Goal: Task Accomplishment & Management: Manage account settings

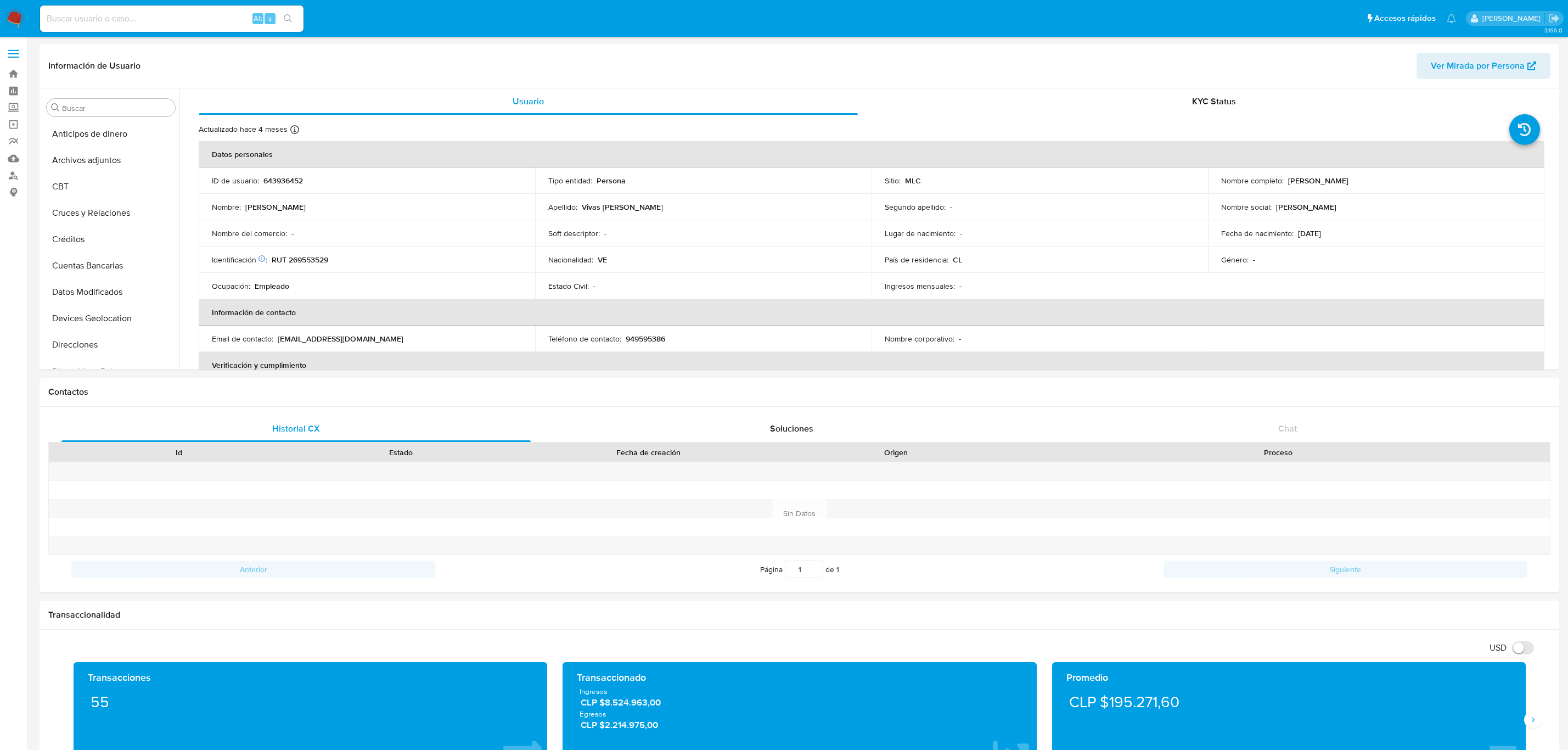
select select "10"
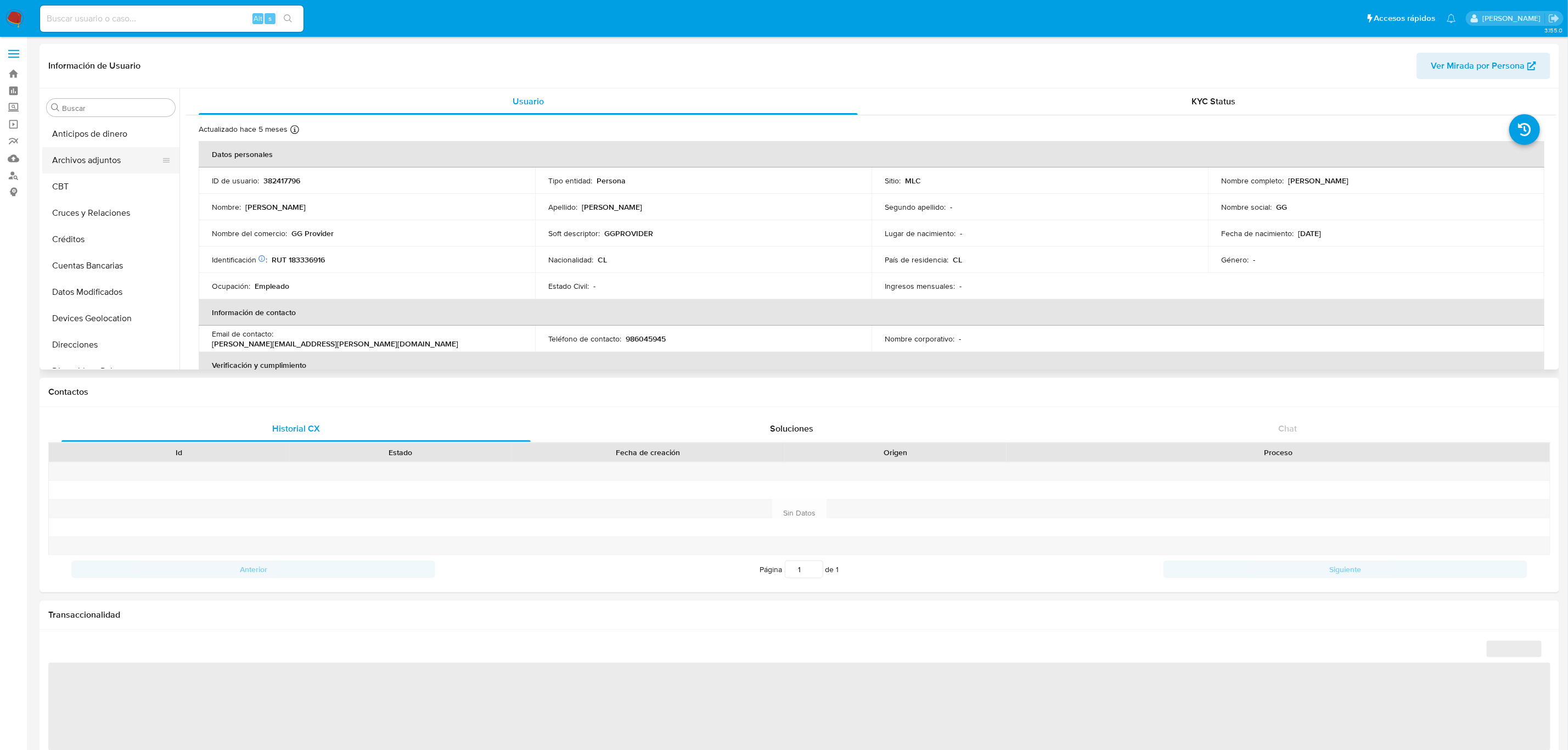
select select "10"
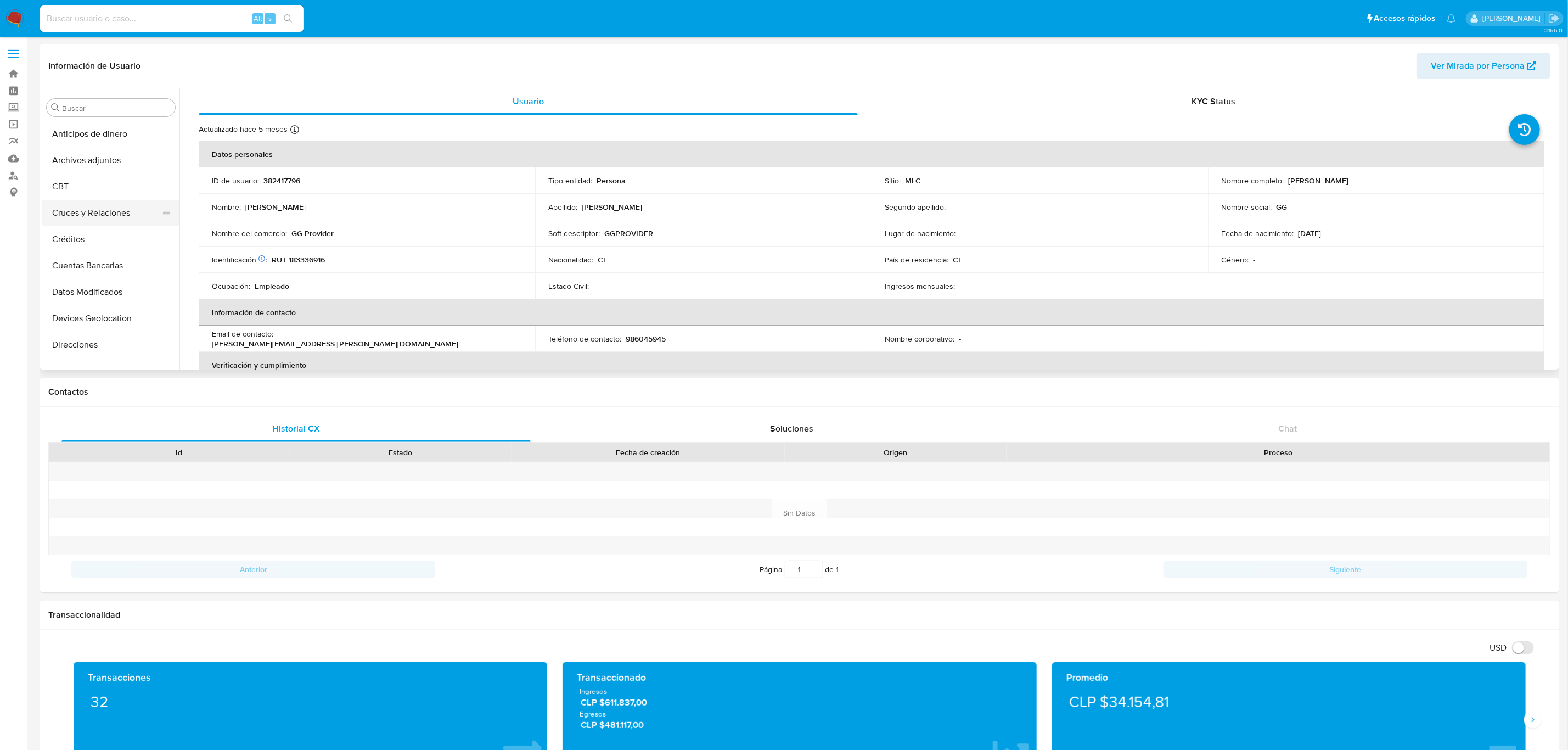
scroll to position [83, 0]
click at [64, 316] on button "Documentación" at bounding box center [107, 316] width 129 height 26
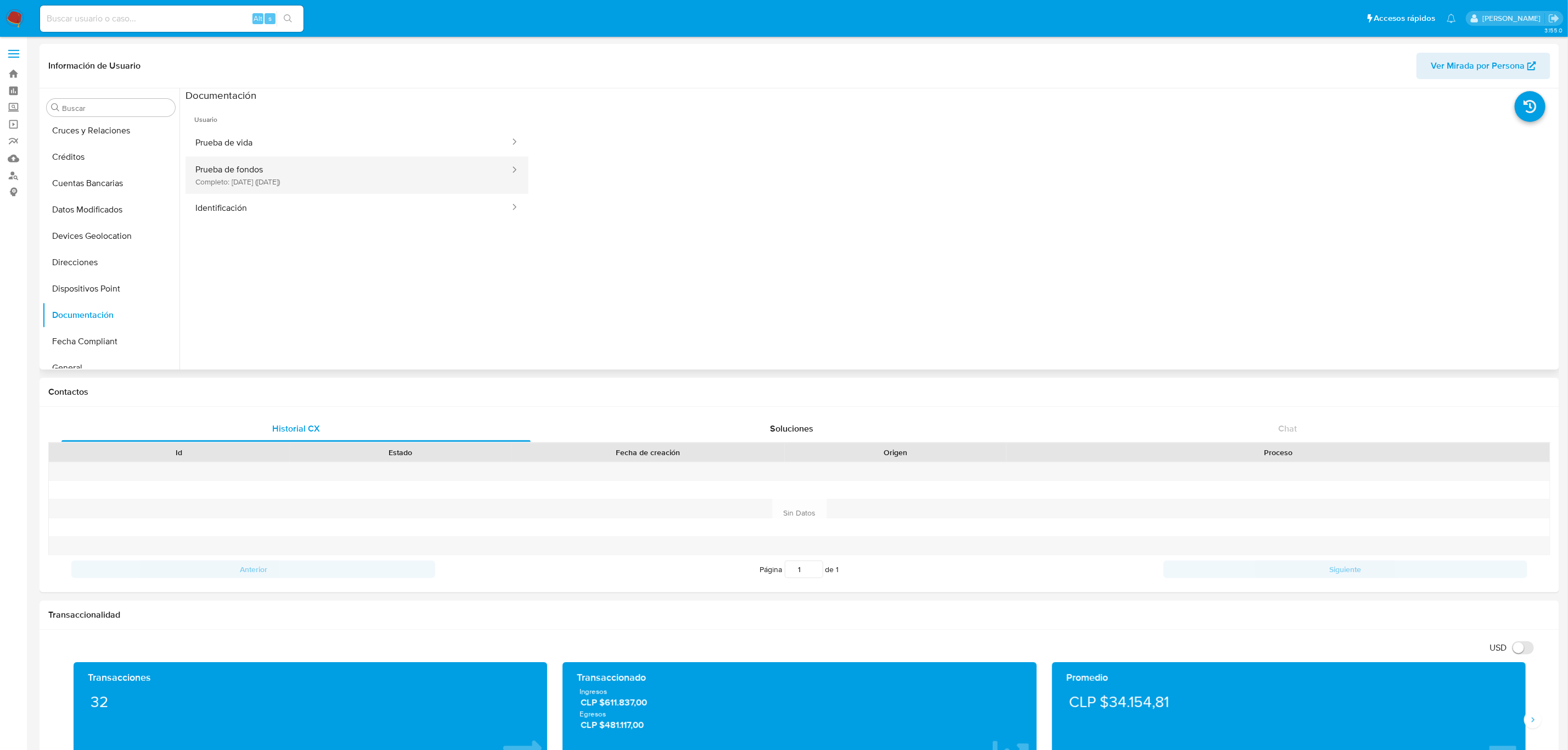
click at [325, 187] on button "Prueba de fondos Completo: 18/07/2024 (hace un año)" at bounding box center [348, 174] width 325 height 37
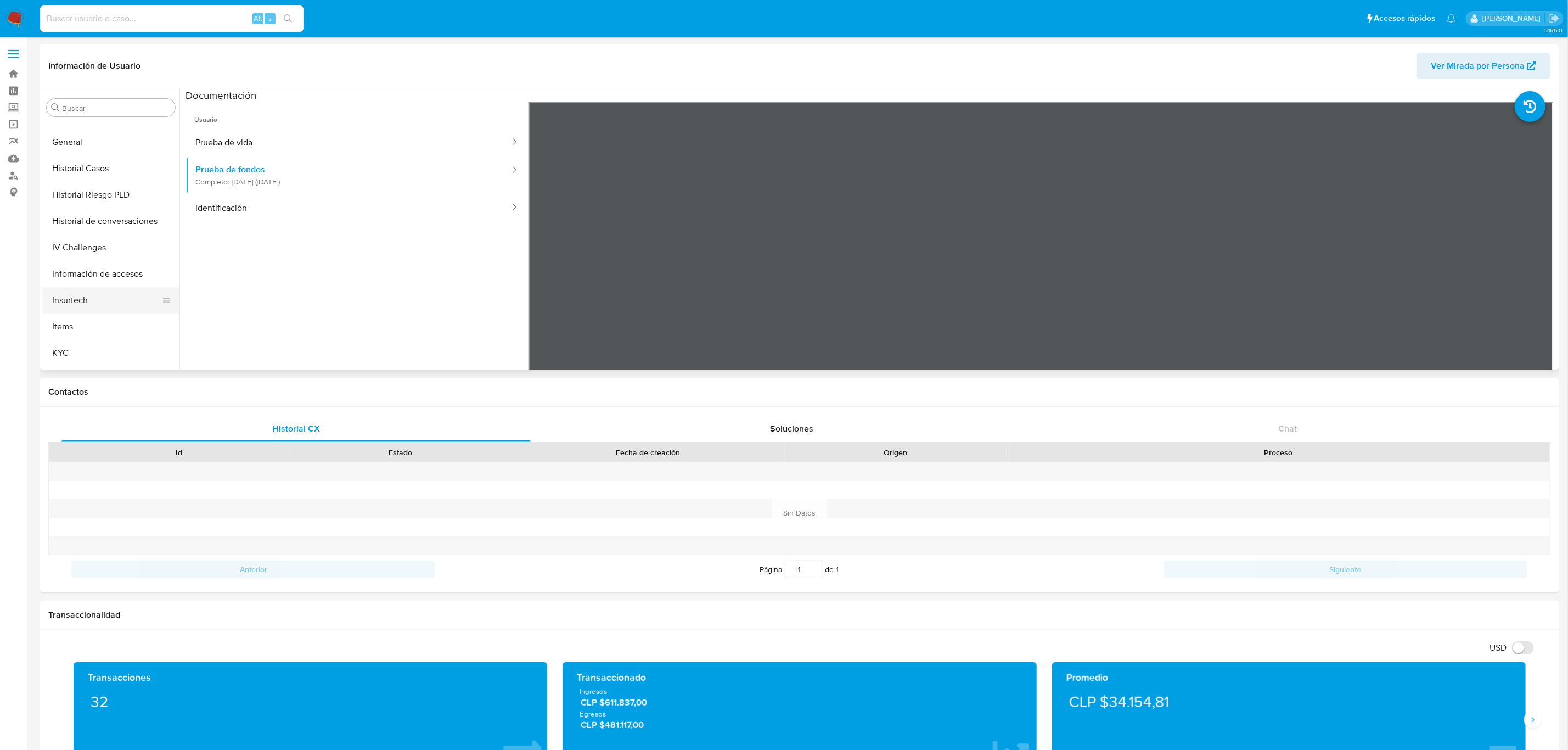
scroll to position [412, 0]
click at [99, 249] on button "KYC" at bounding box center [107, 249] width 129 height 26
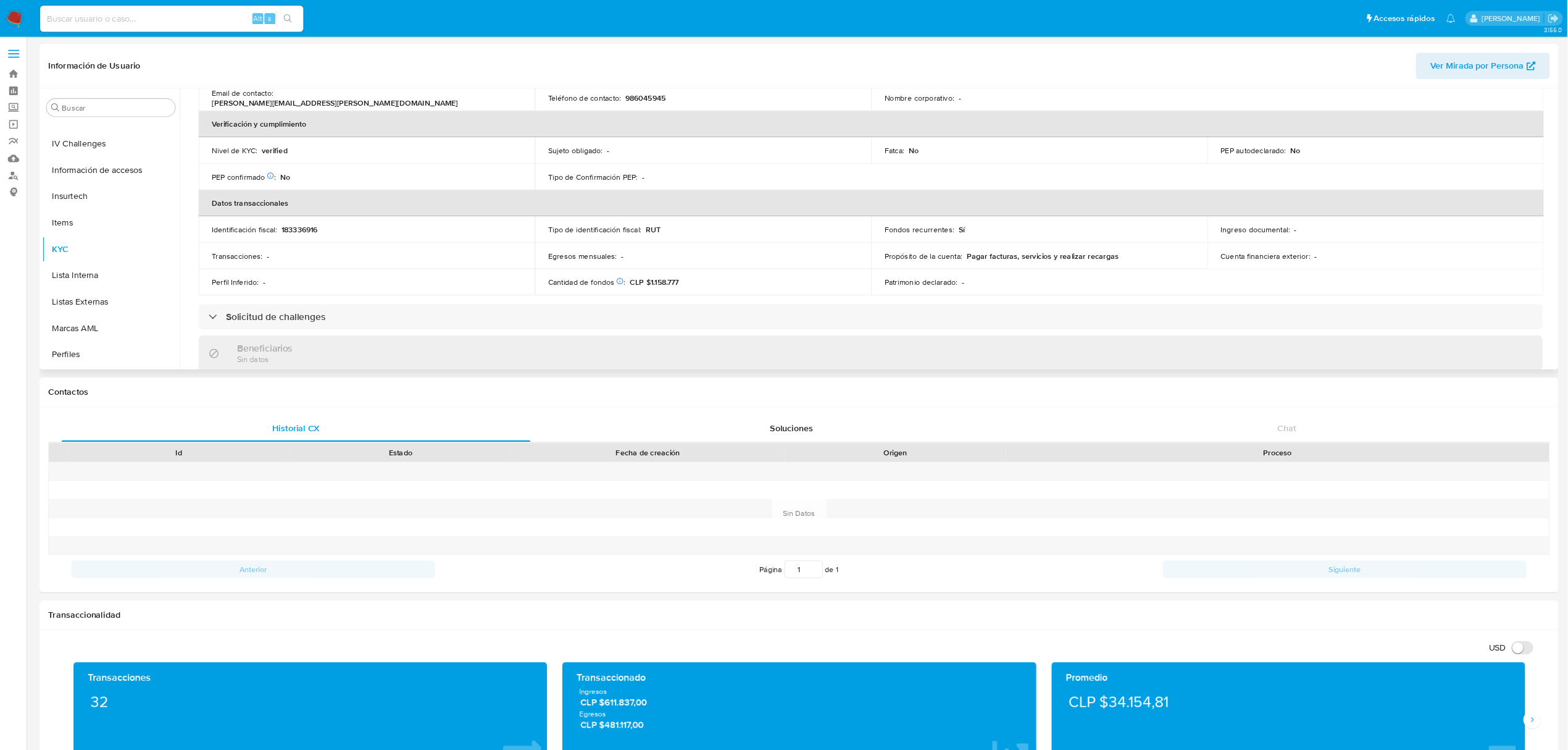
scroll to position [278, 0]
drag, startPoint x: 777, startPoint y: 313, endPoint x: 728, endPoint y: 309, distance: 49.2
click at [728, 309] on div "Cantidad de fondos Solicitado: 30/09/2025 Sueldo : CLP $1.158.777" at bounding box center [791, 310] width 349 height 11
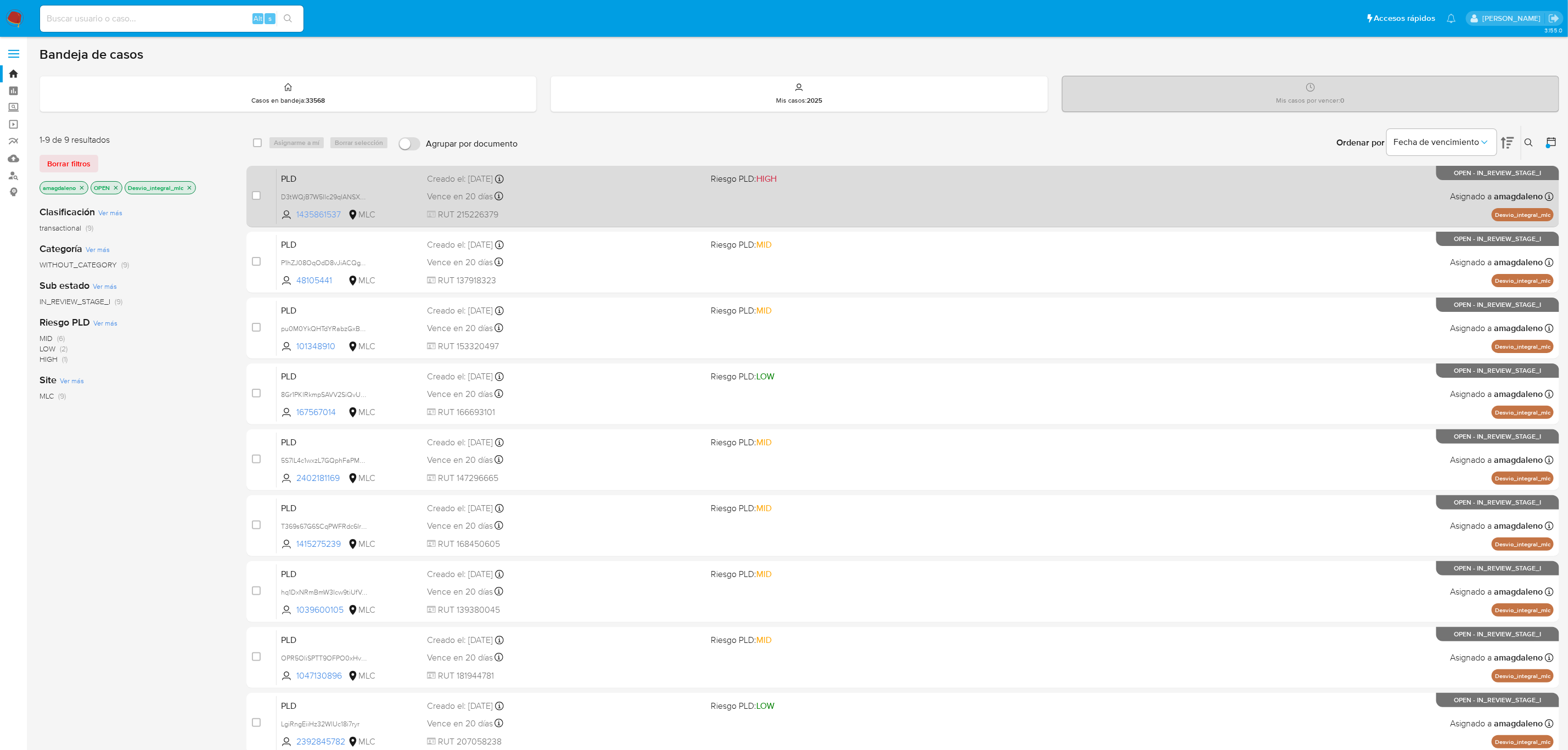
click at [311, 214] on span "1435861537" at bounding box center [321, 215] width 50 height 12
click at [576, 202] on div "Vence en 20 días Vence el 10/09/2025 06:03:20" at bounding box center [564, 197] width 275 height 15
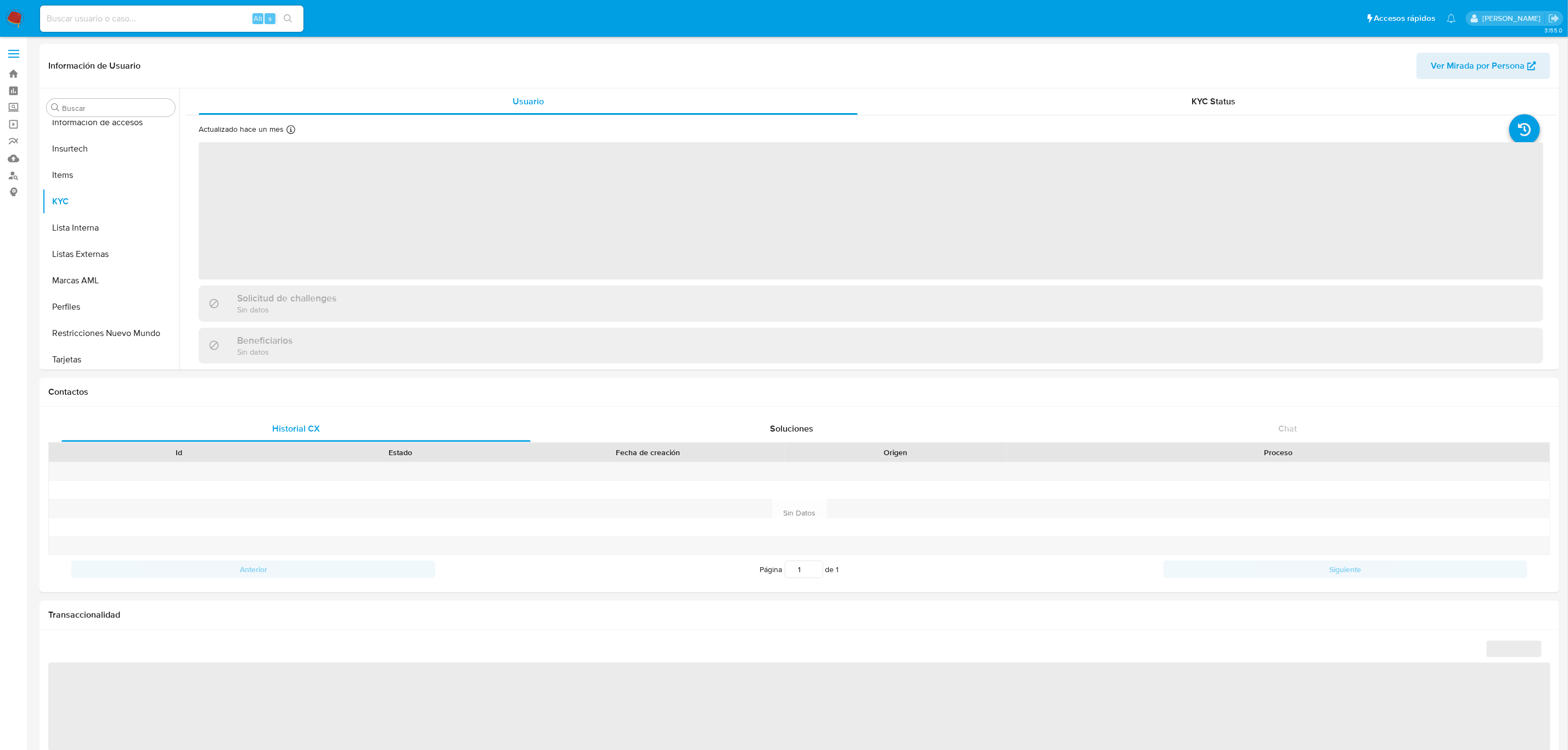
scroll to position [463, 0]
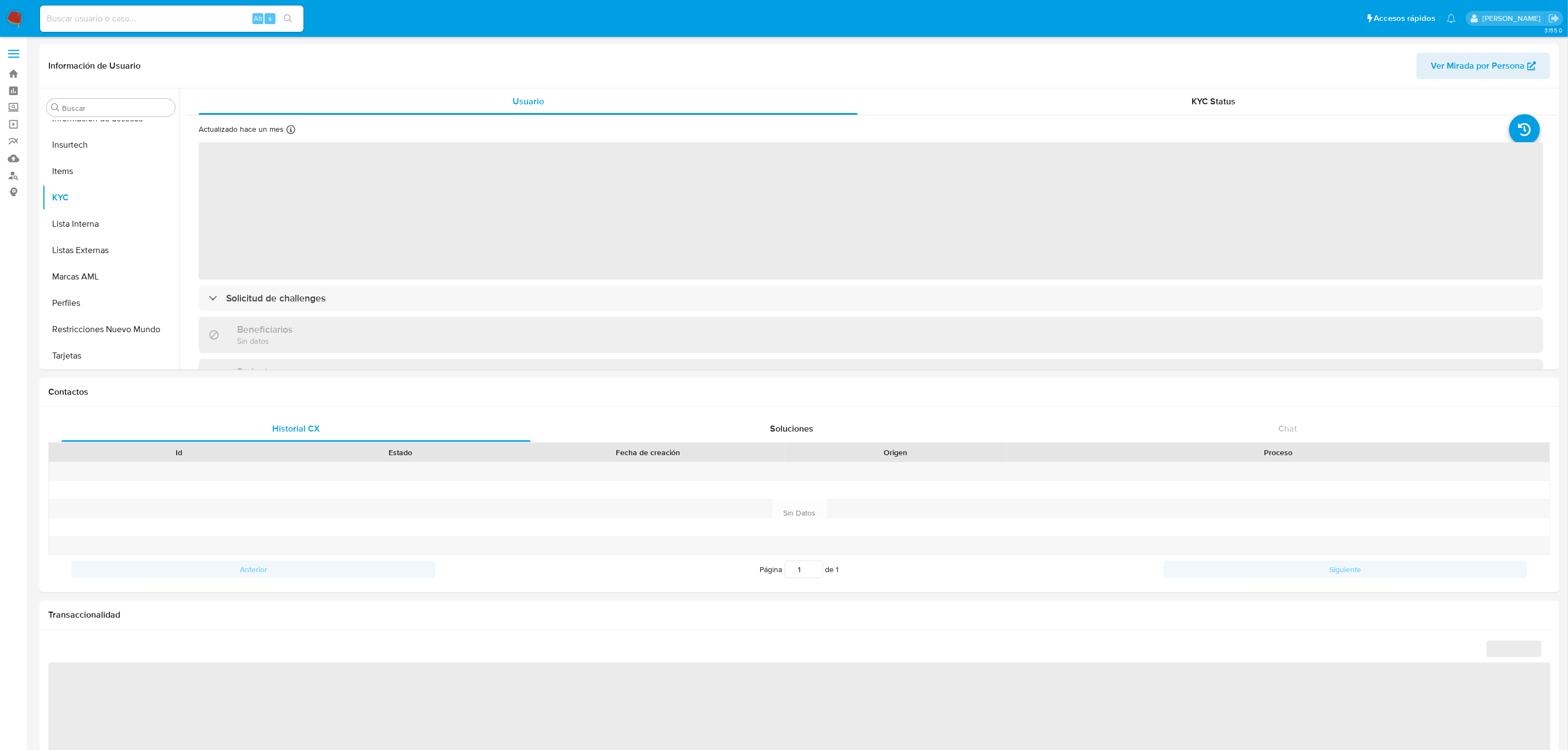
select select "10"
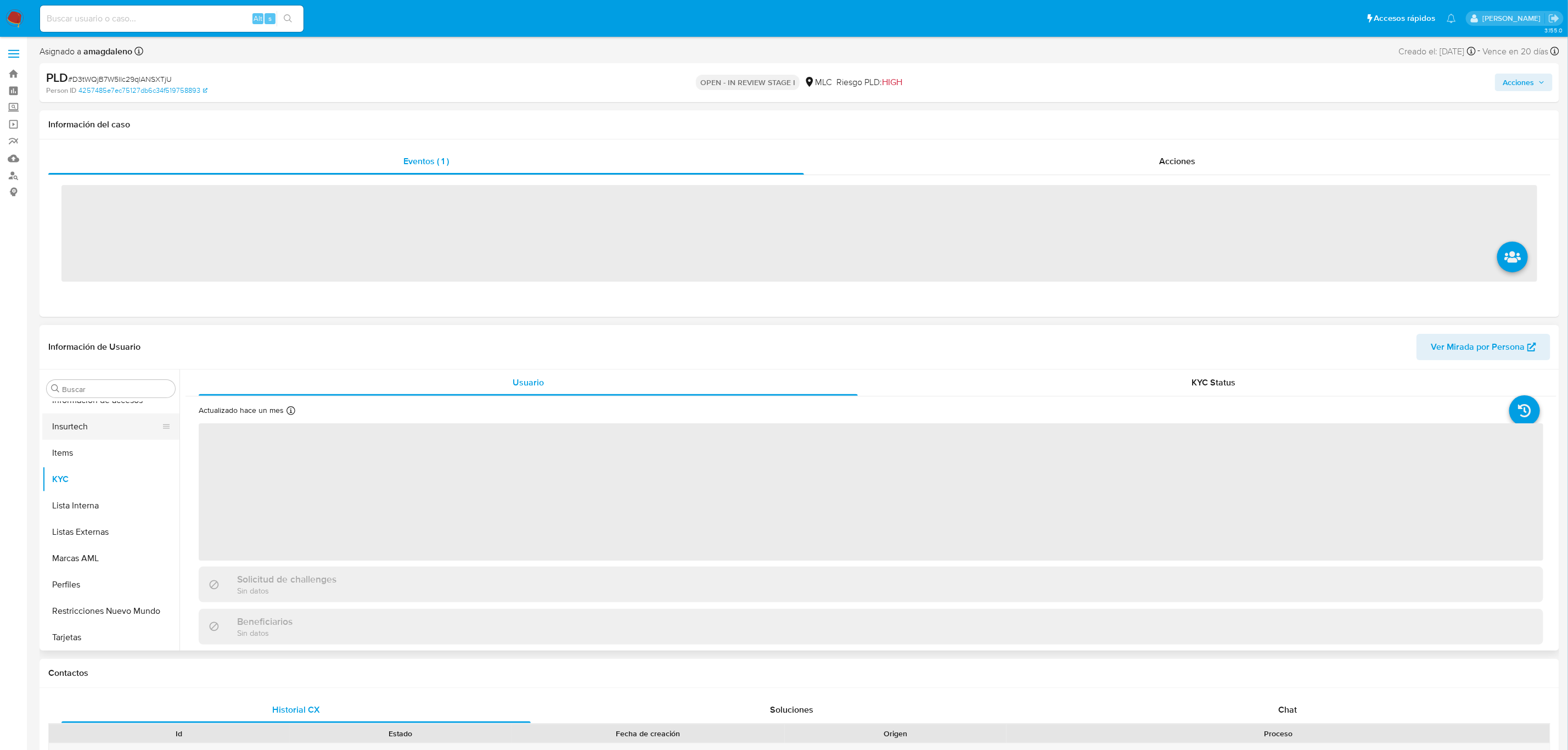
scroll to position [463, 0]
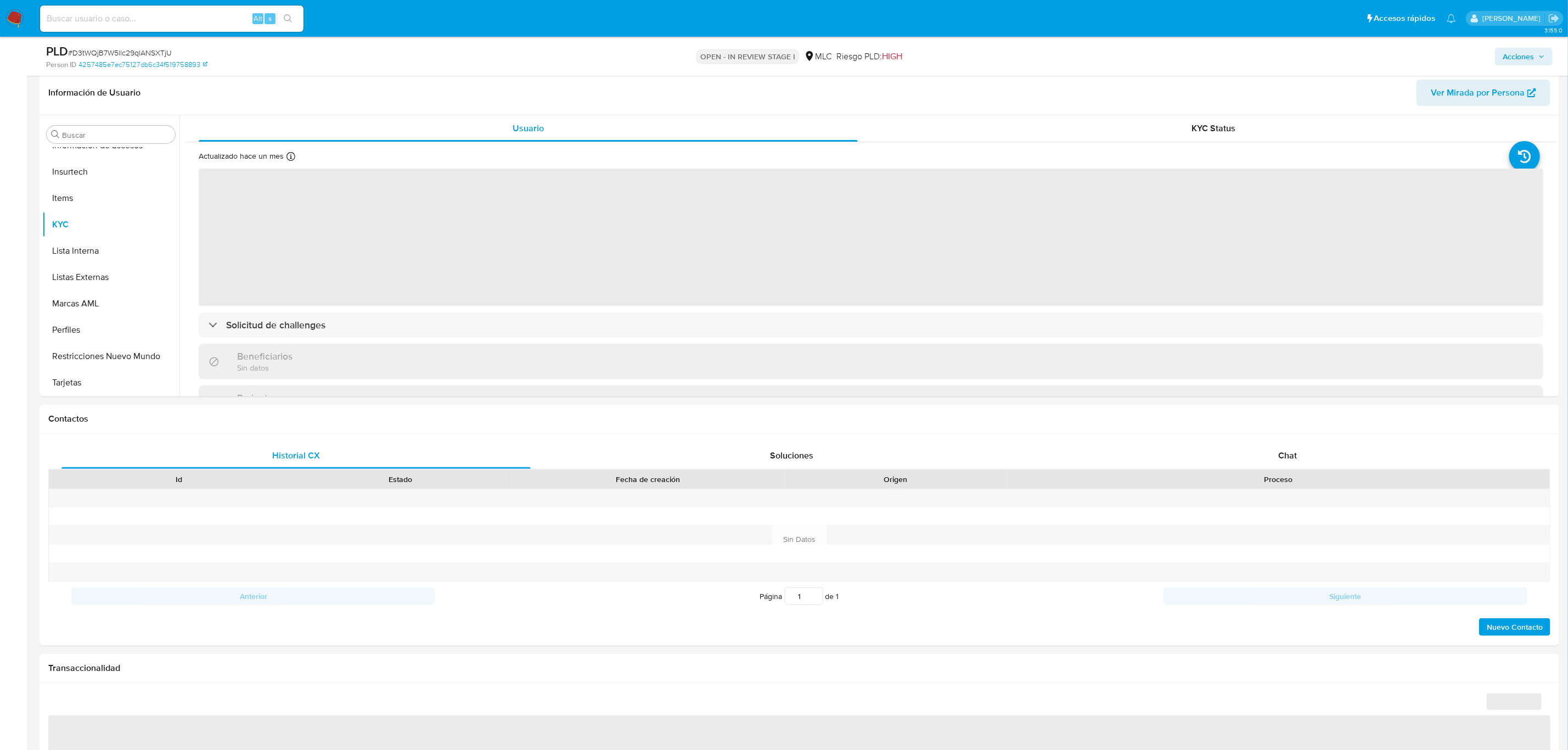
select select "10"
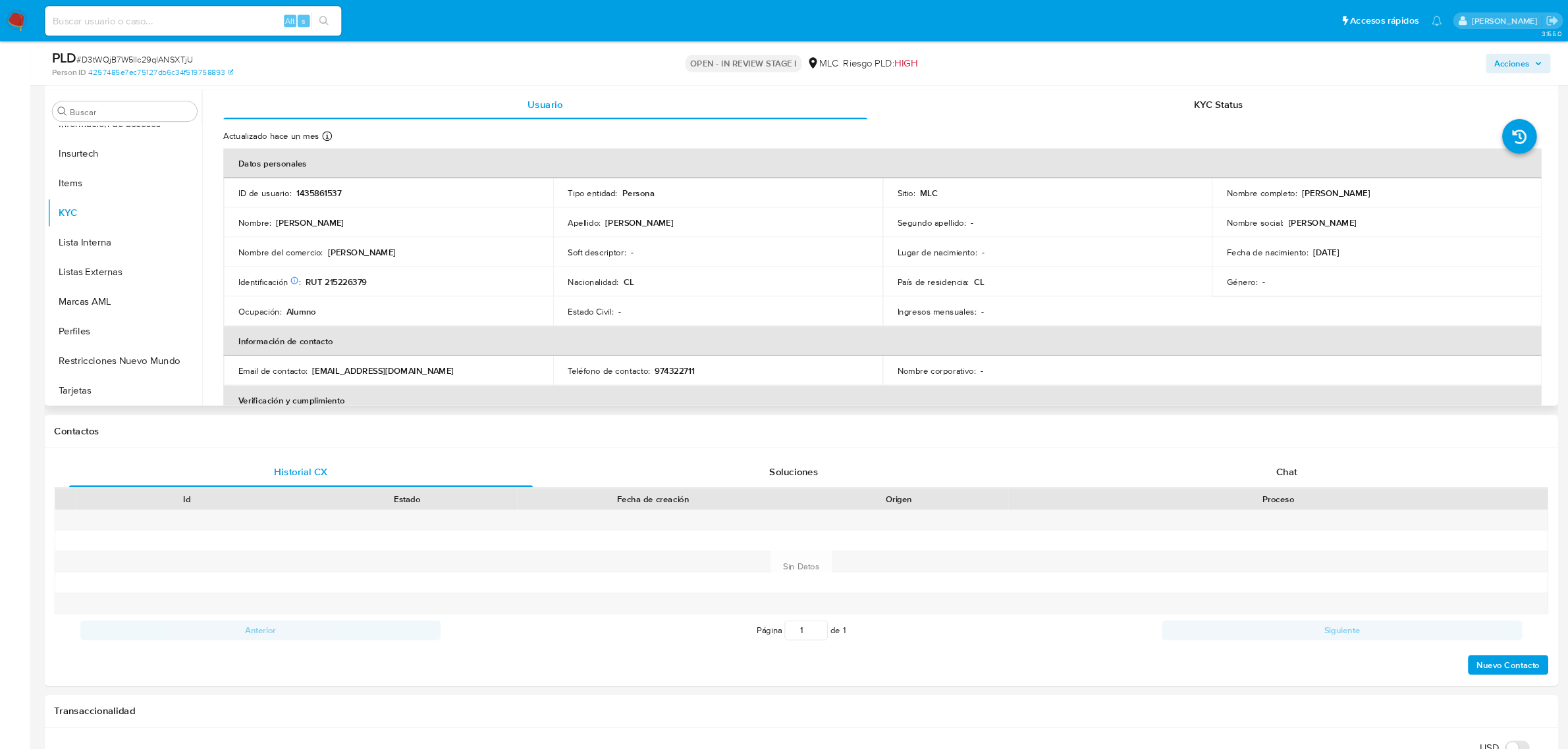
scroll to position [555, 0]
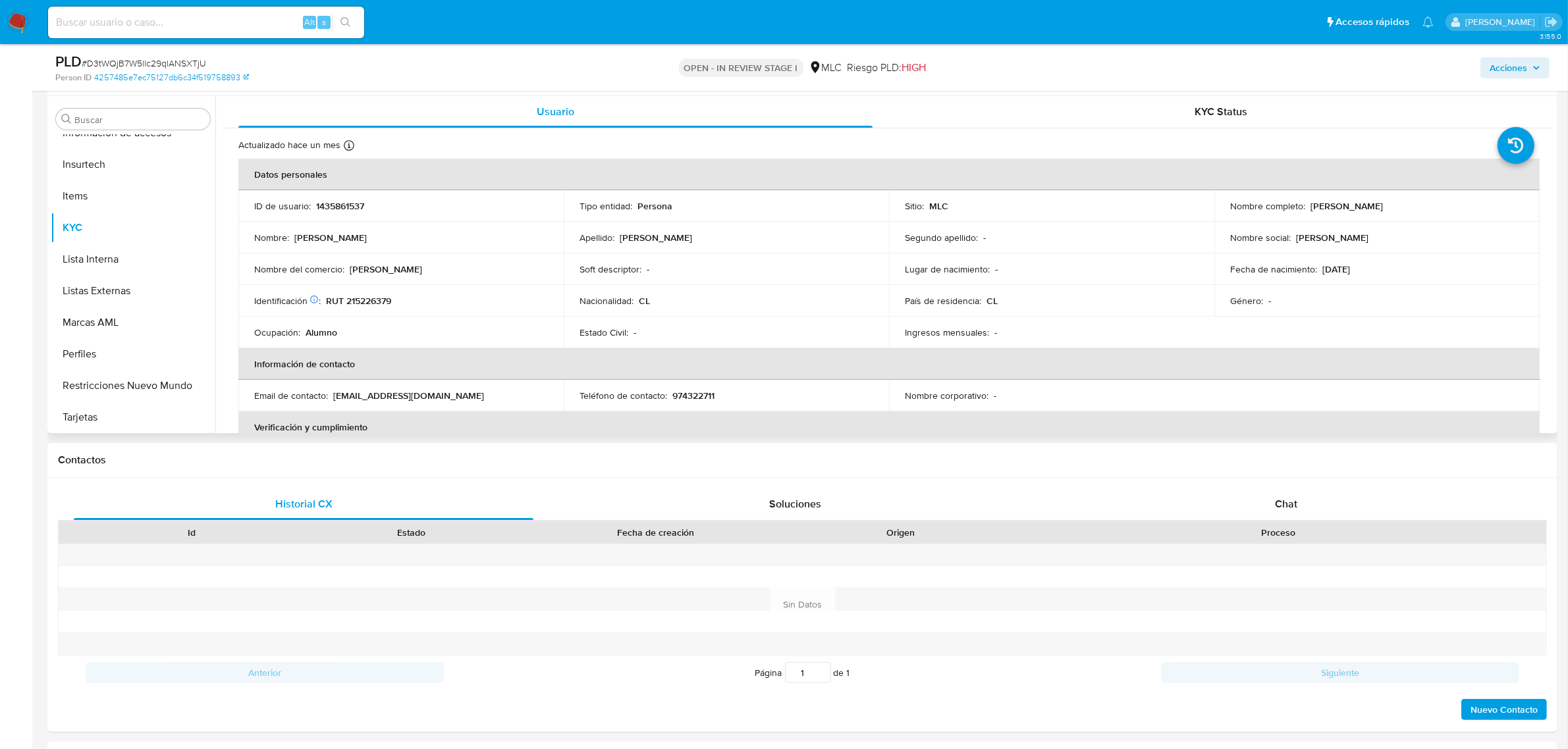
click at [367, 290] on td "Identificación Nº de serie: 524177481 : RUT 215226379" at bounding box center [401, 301] width 325 height 32
click at [369, 296] on p "RUT 215226379" at bounding box center [359, 301] width 65 height 12
copy p "215226379"
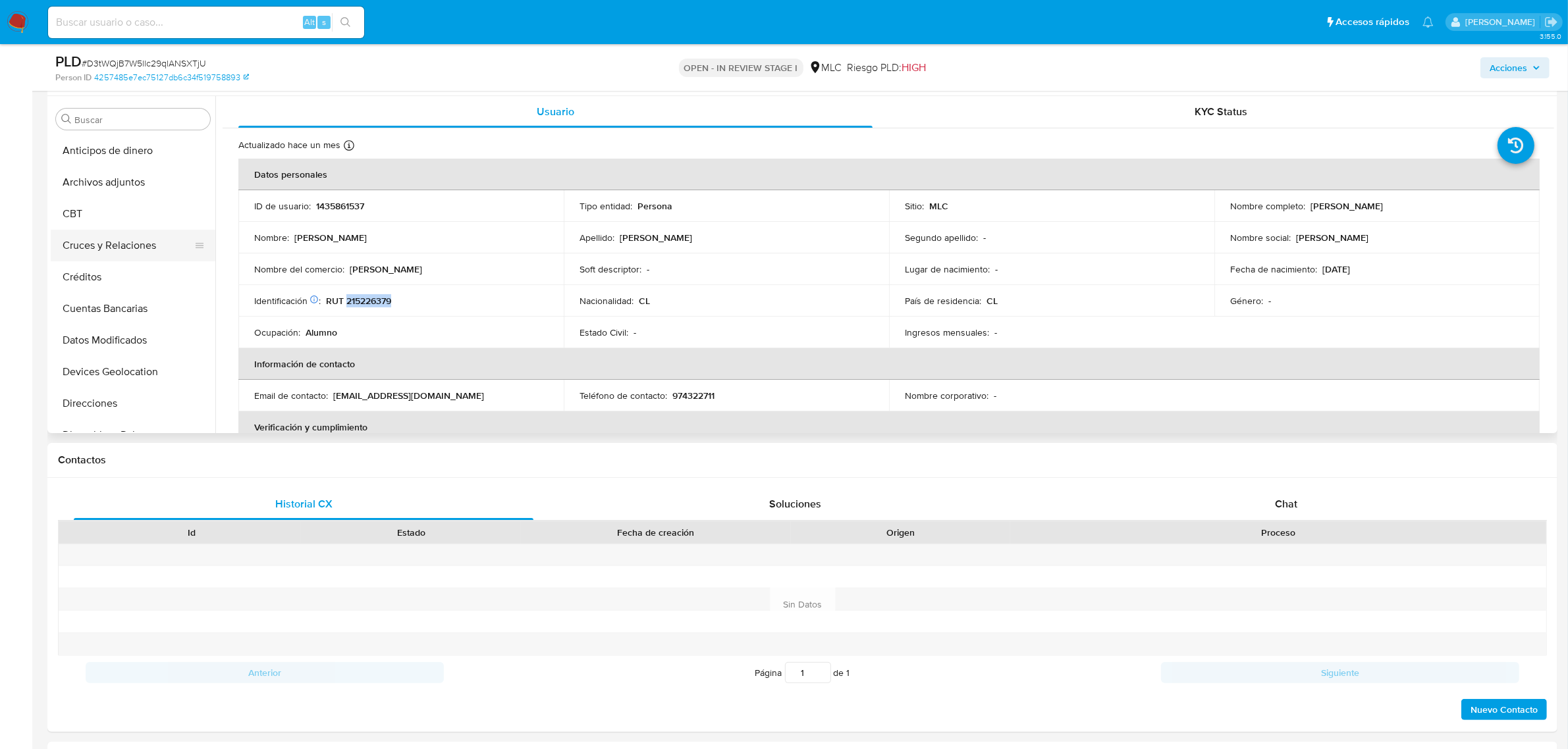
click at [125, 237] on button "Cruces y Relaciones" at bounding box center [128, 246] width 155 height 32
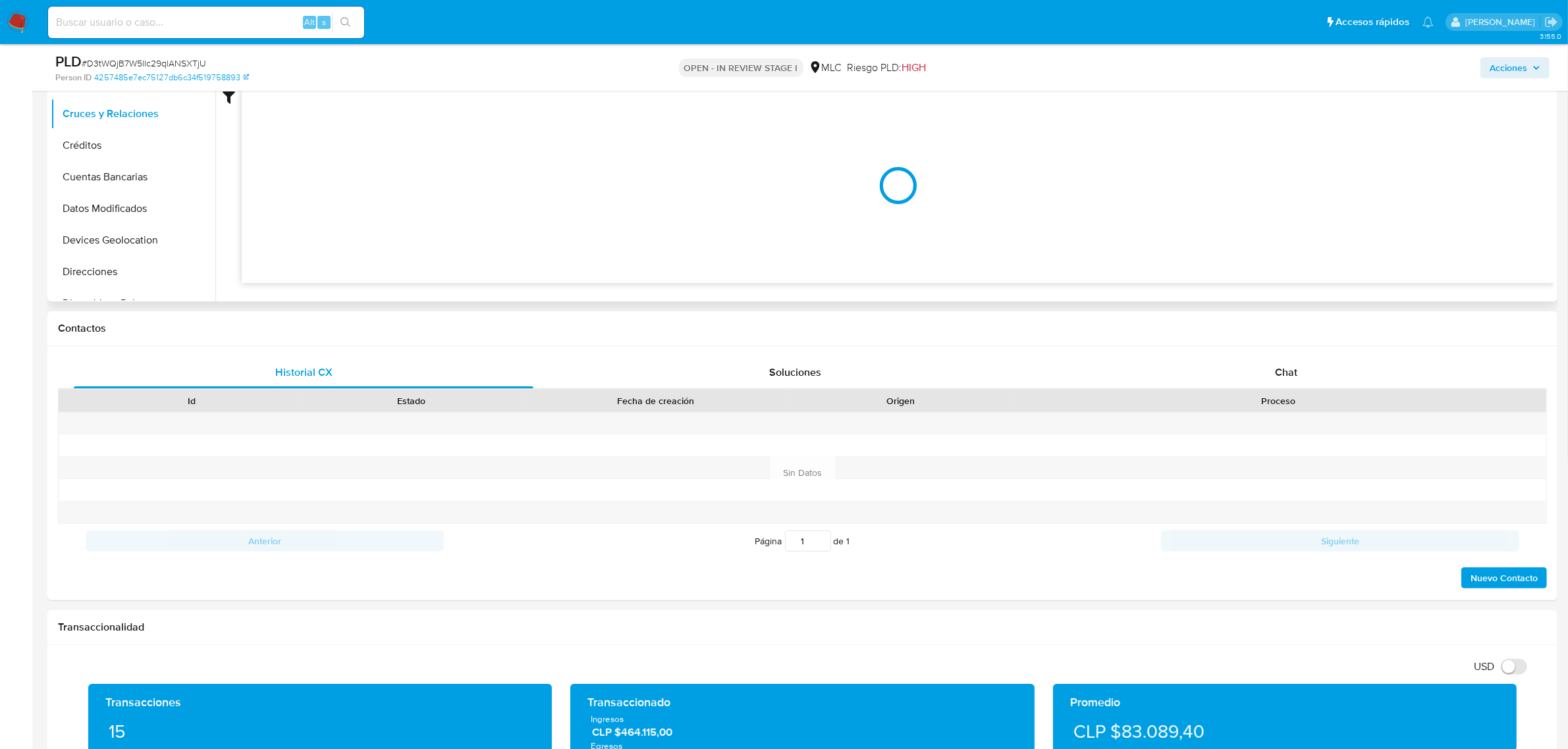
scroll to position [213, 0]
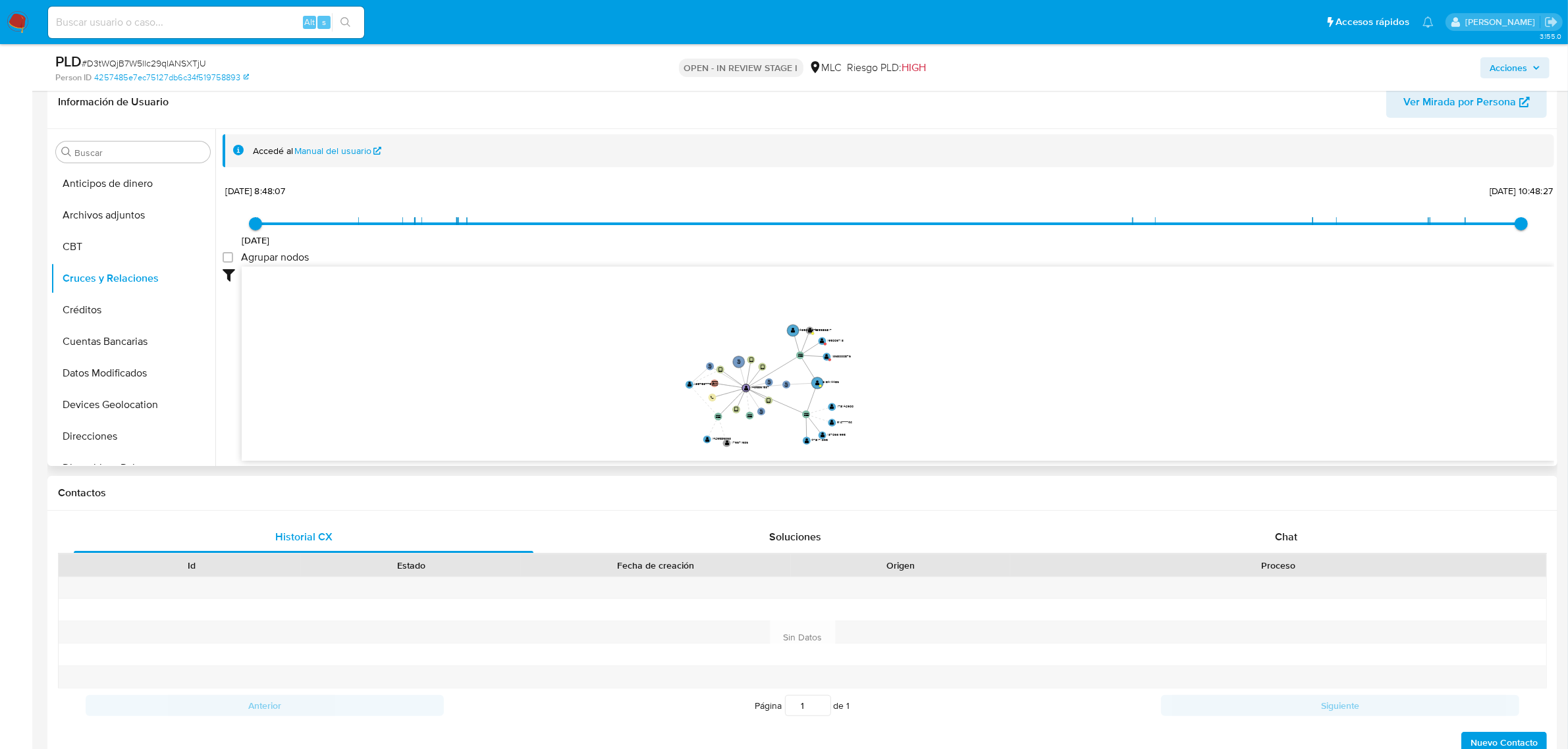
drag, startPoint x: 976, startPoint y: 327, endPoint x: 971, endPoint y: 396, distance: 69.2
click at [971, 396] on icon "user-1435861537  1435861537 phone-282483f4179bc52747e2820a21fd9a57  person-42…" at bounding box center [897, 362] width 1312 height 191
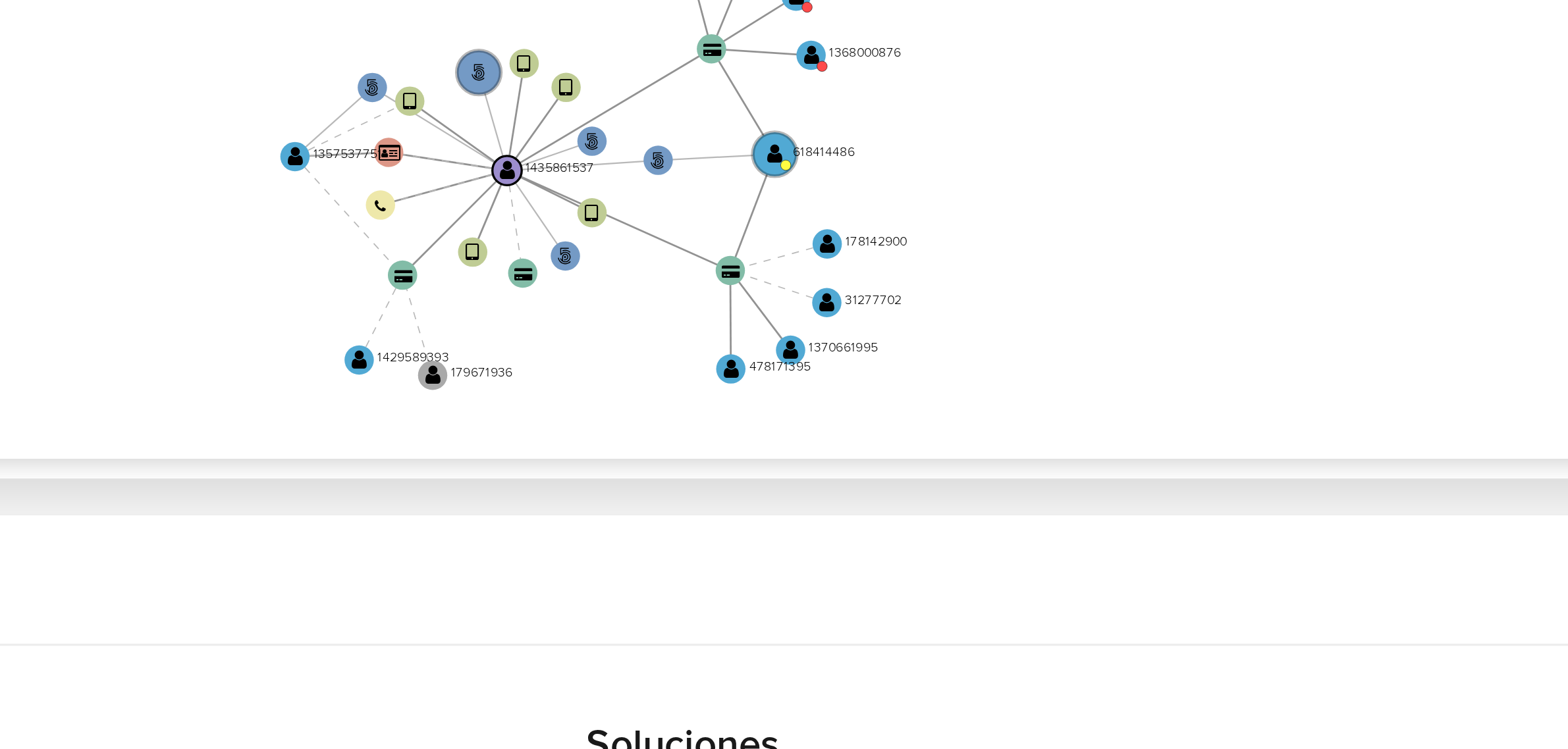
click at [1034, 381] on icon "user-1435861537  1435861537 phone-282483f4179bc52747e2820a21fd9a57  person-42…" at bounding box center [897, 362] width 1312 height 191
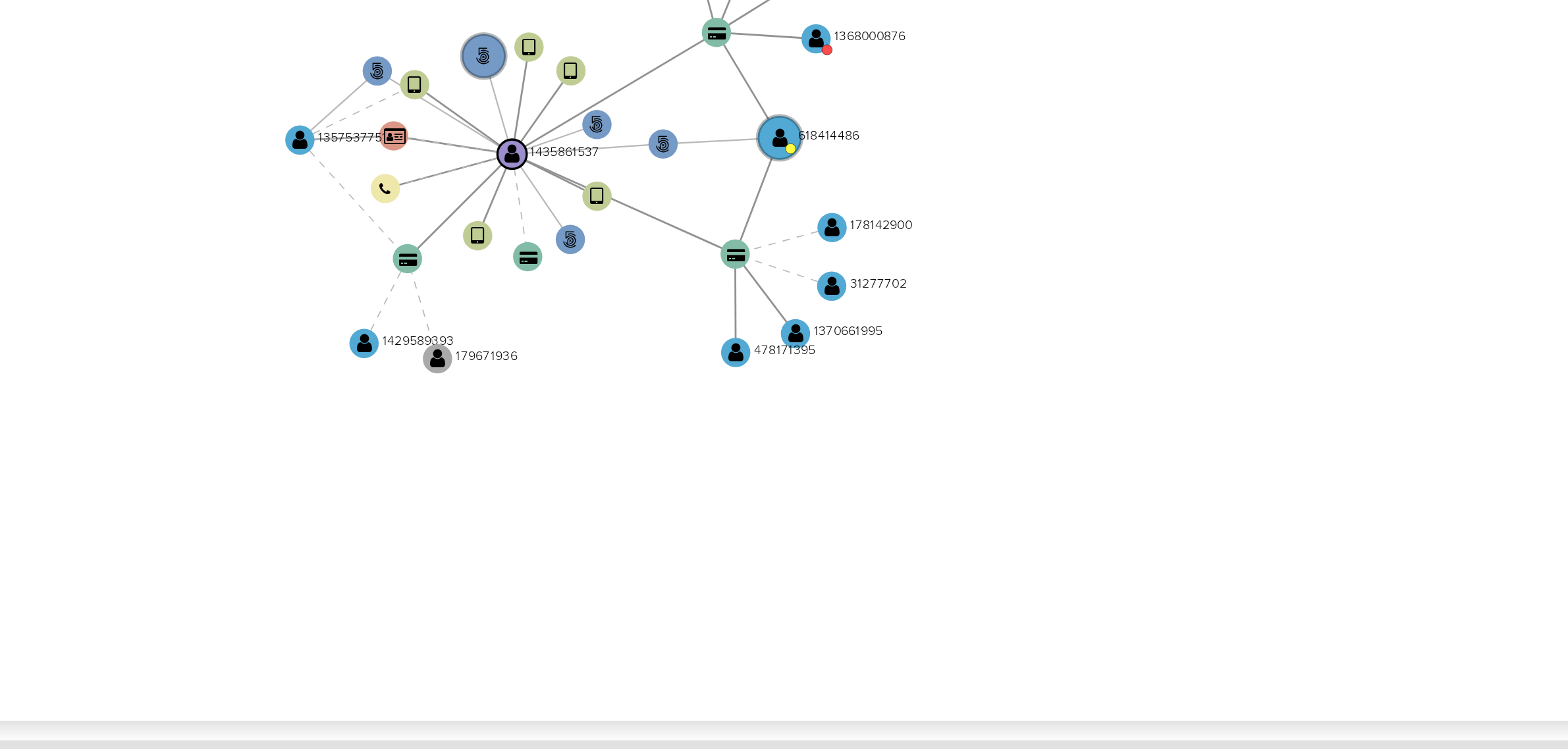
drag, startPoint x: 1034, startPoint y: 386, endPoint x: 1034, endPoint y: 312, distance: 74.0
click at [1034, 312] on icon "user-1435861537  1435861537 phone-282483f4179bc52747e2820a21fd9a57  person-42…" at bounding box center [897, 362] width 1312 height 191
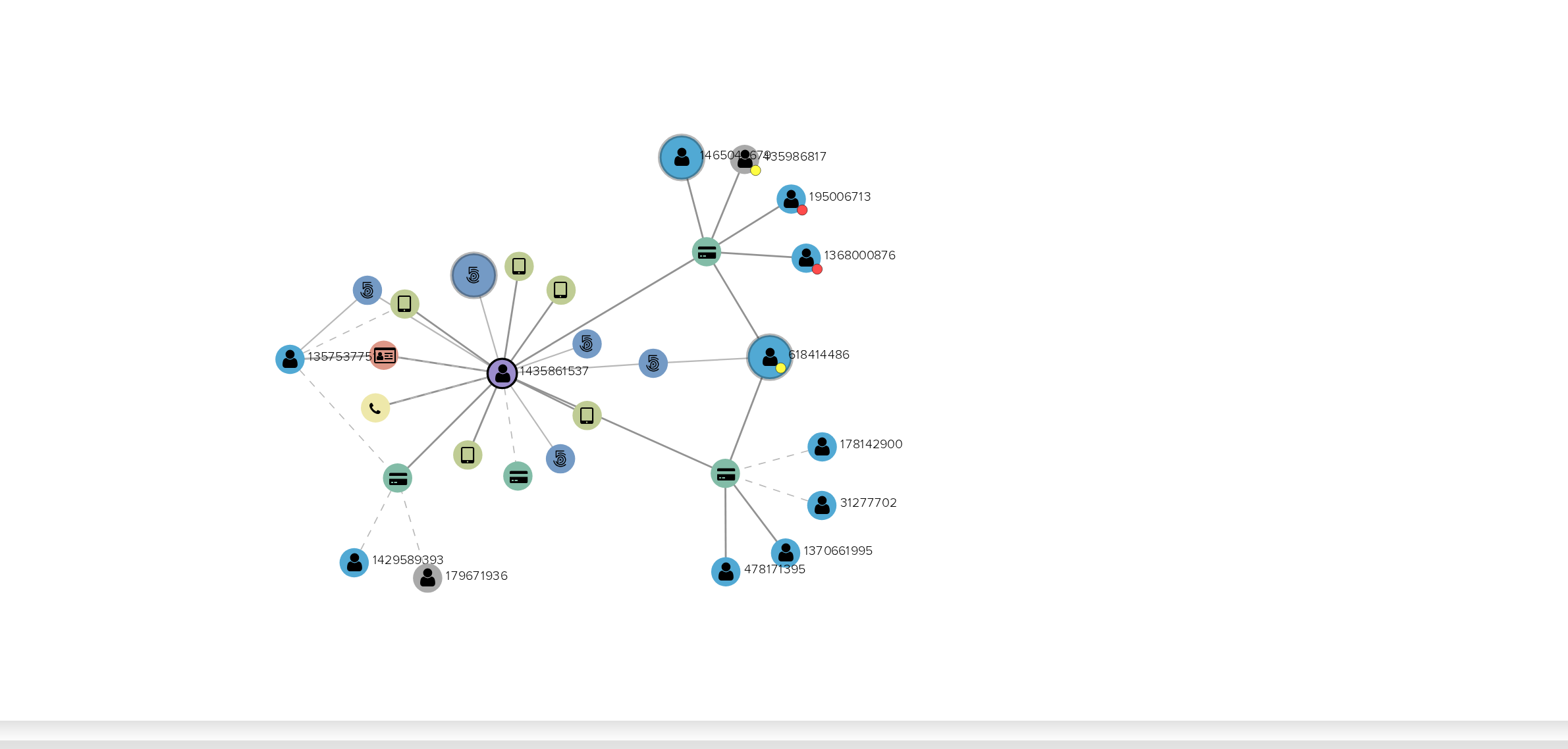
drag, startPoint x: 961, startPoint y: 319, endPoint x: 961, endPoint y: 359, distance: 40.0
click at [961, 359] on icon "user-1435861537  1435861537 phone-282483f4179bc52747e2820a21fd9a57  person-42…" at bounding box center [897, 362] width 1312 height 191
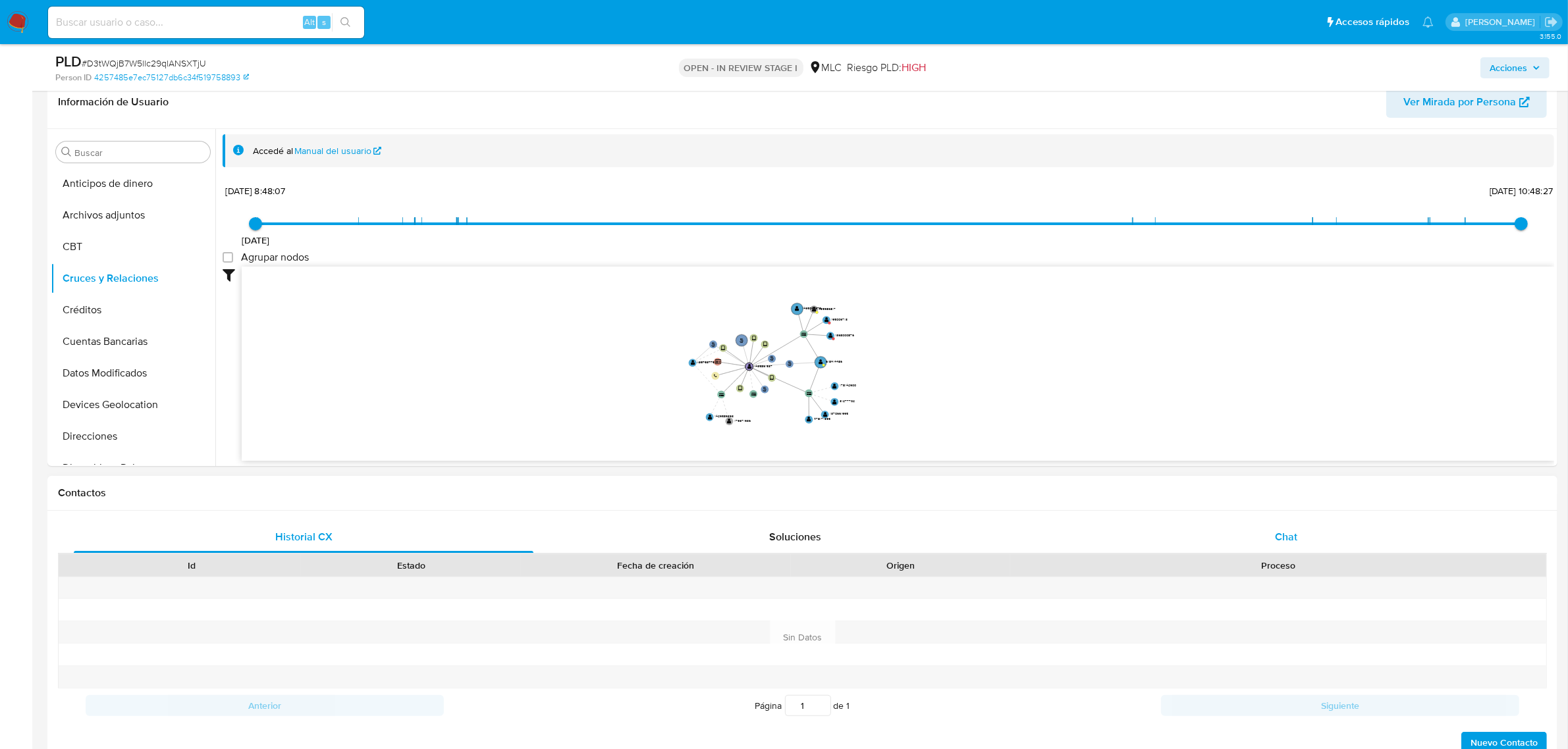
click at [1263, 542] on div "Chat" at bounding box center [1286, 537] width 460 height 32
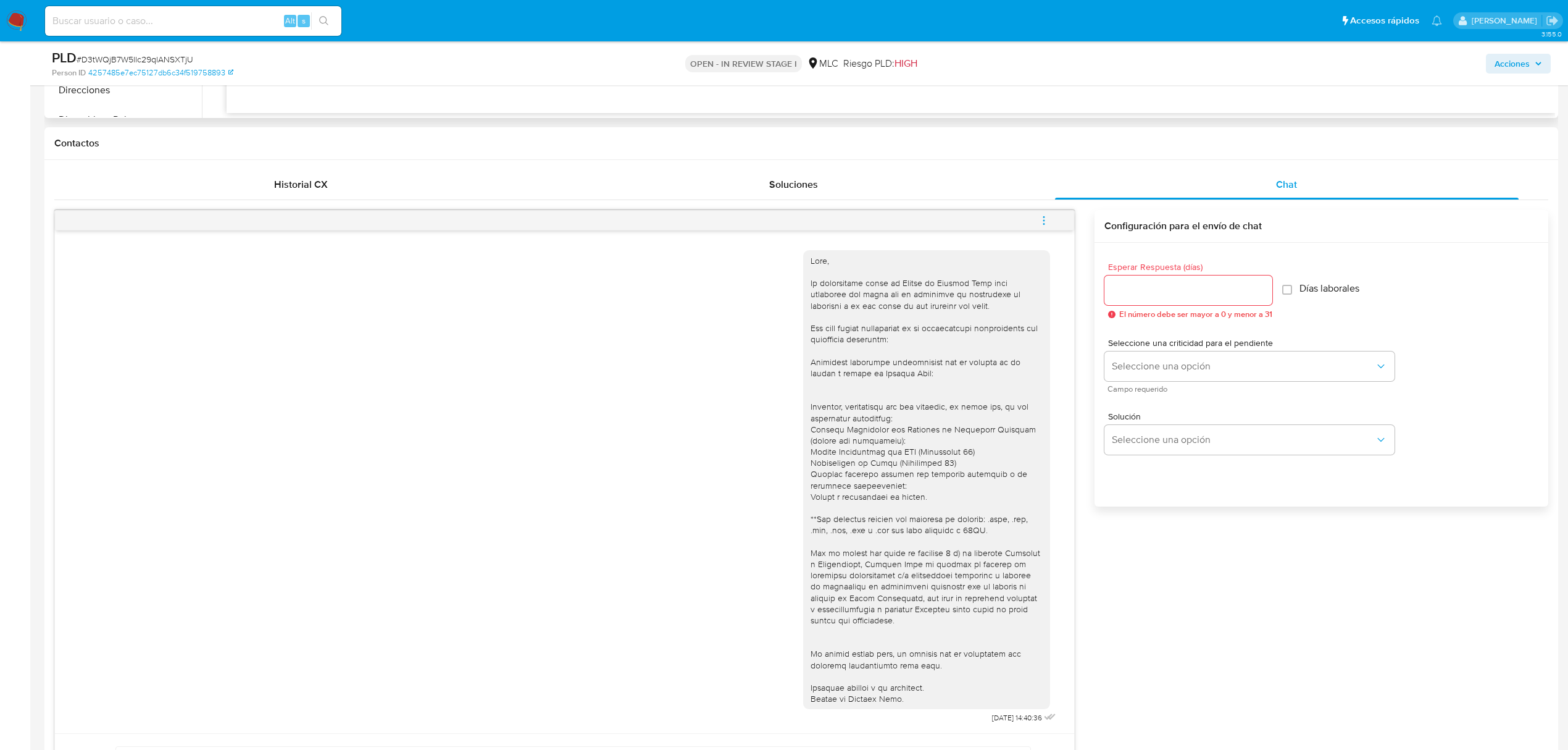
scroll to position [257, 0]
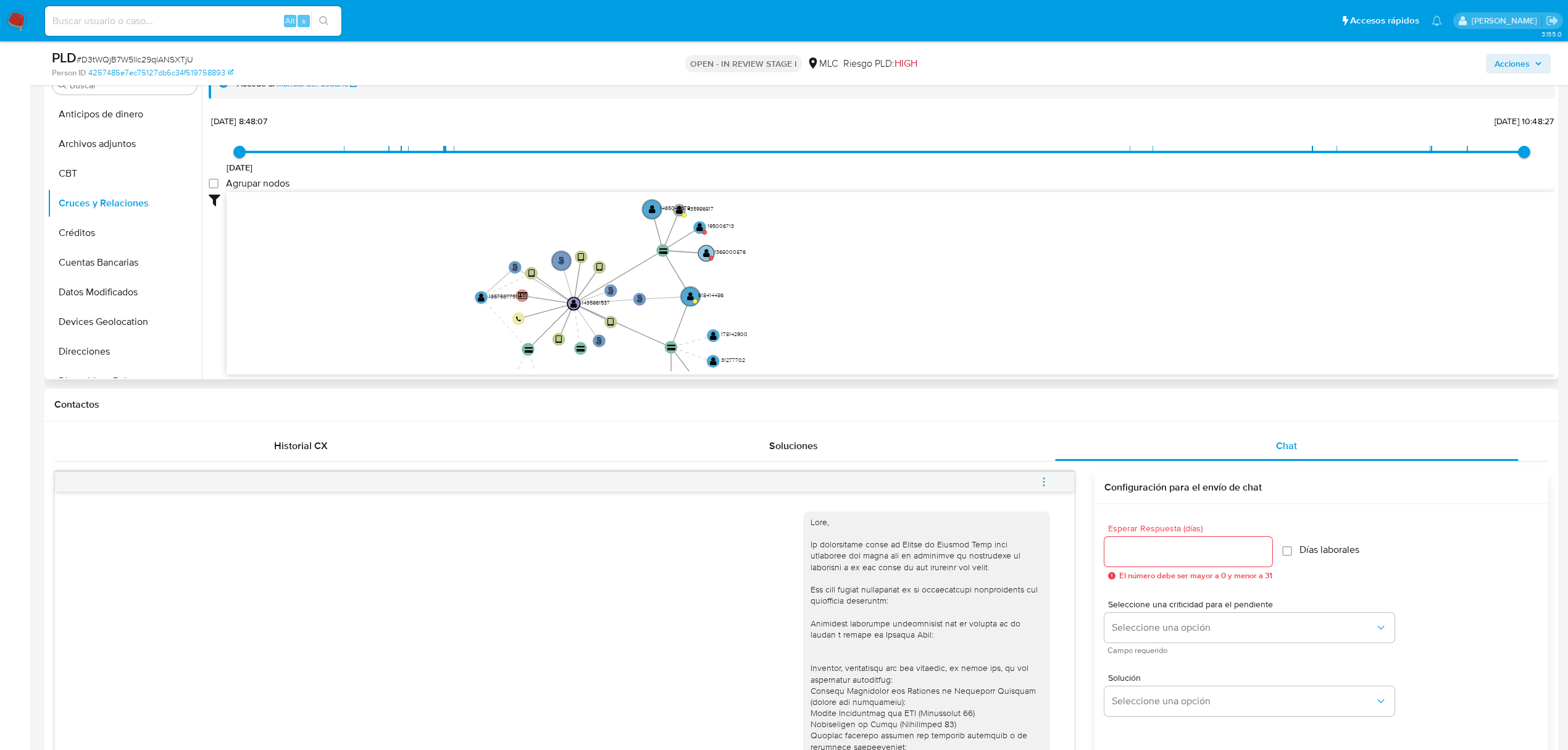
click at [705, 253] on text "" at bounding box center [706, 253] width 7 height 9
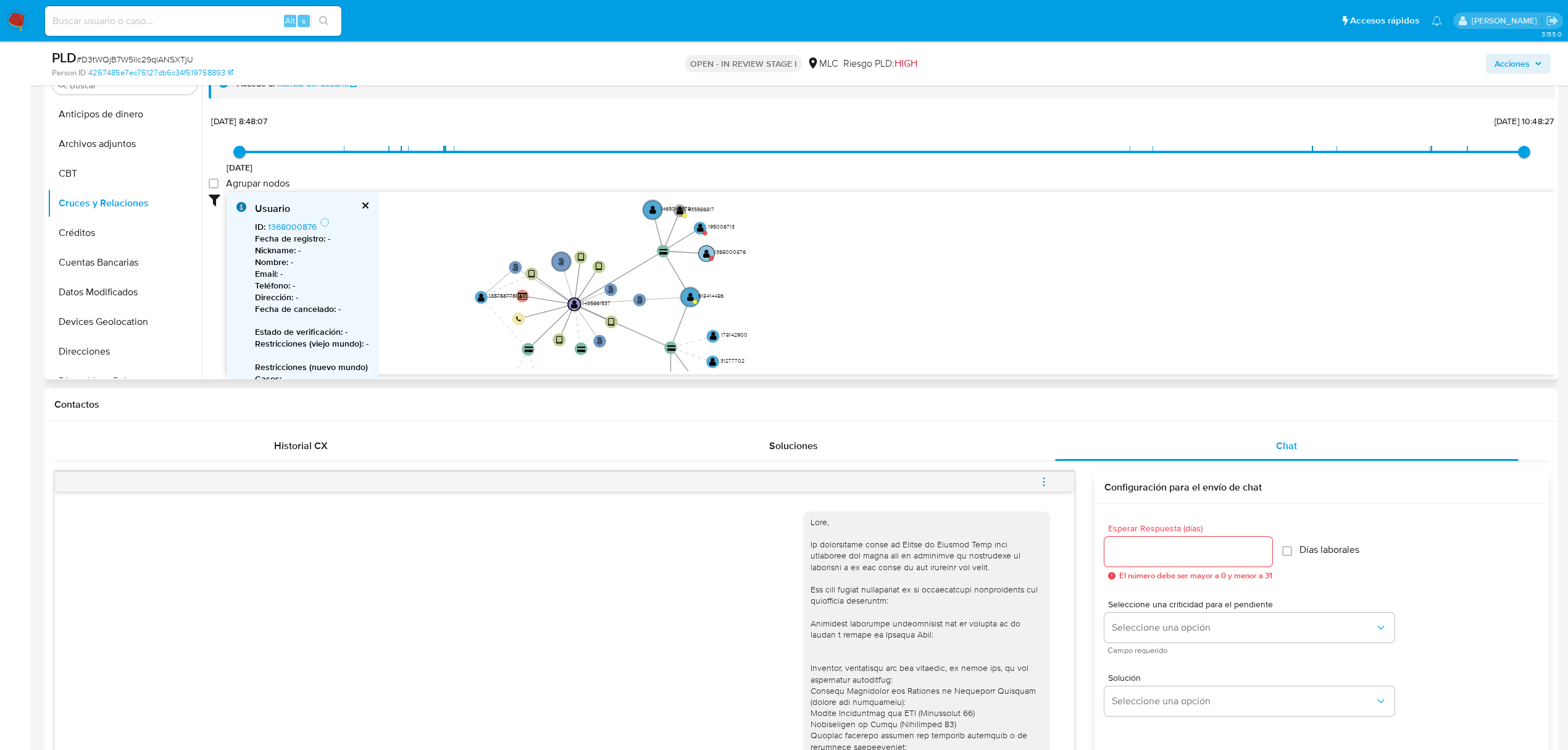
click at [705, 253] on text "" at bounding box center [706, 253] width 7 height 9
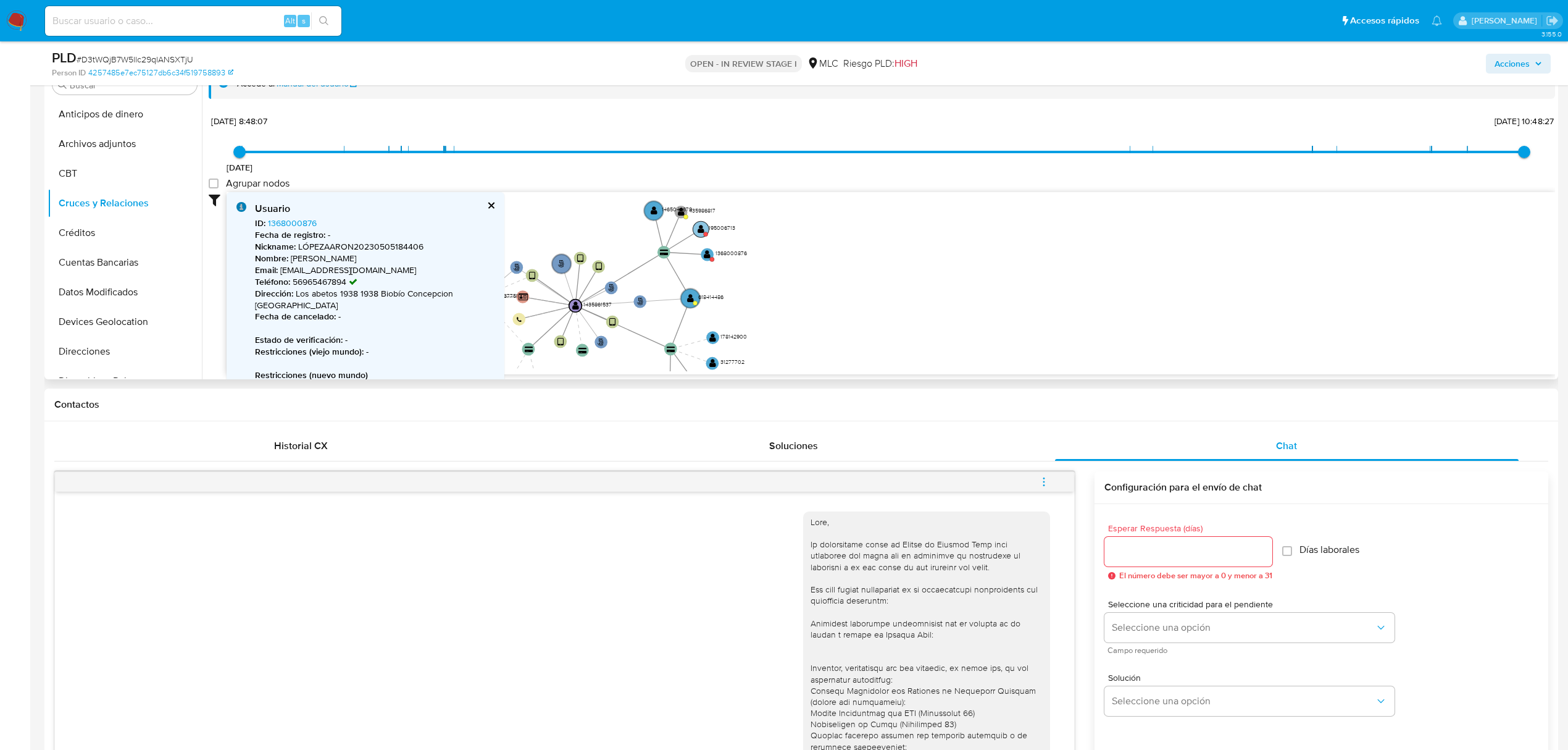
click at [697, 229] on circle at bounding box center [700, 229] width 16 height 16
click at [700, 229] on text "" at bounding box center [701, 230] width 7 height 9
click at [682, 214] on text "1465044679" at bounding box center [678, 210] width 31 height 8
click at [682, 214] on text "1465044679" at bounding box center [678, 211] width 31 height 8
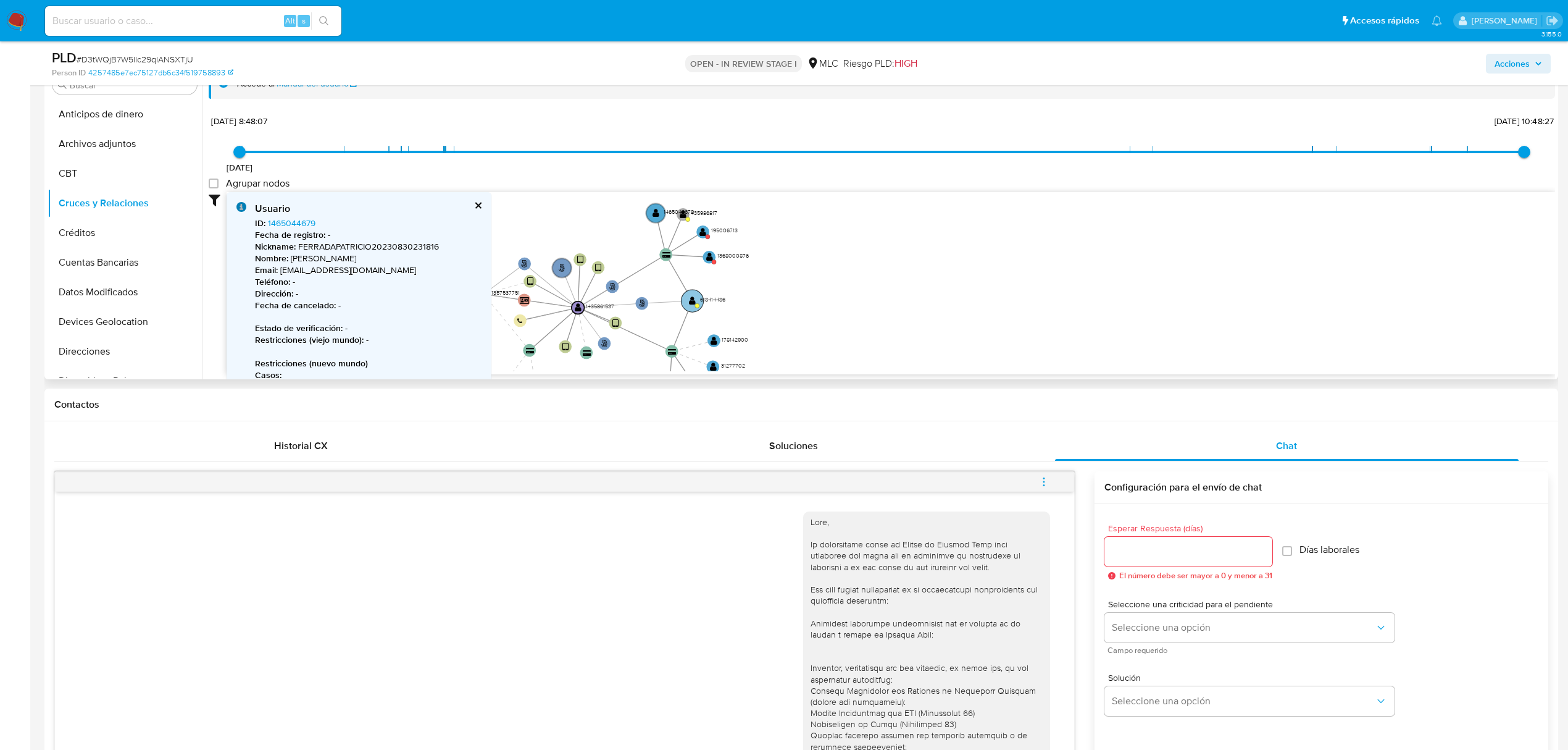
click at [686, 295] on circle at bounding box center [692, 301] width 22 height 22
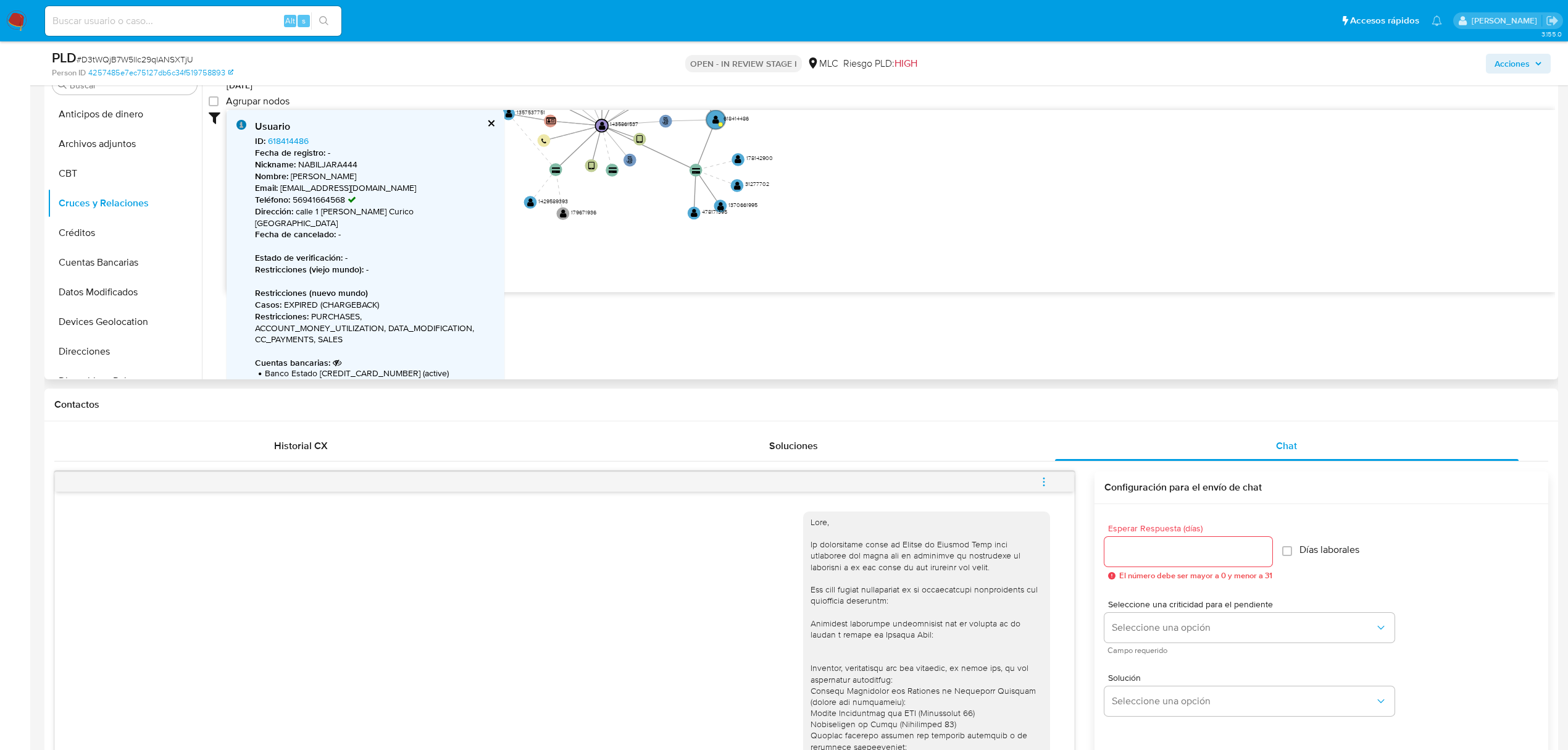
drag, startPoint x: 843, startPoint y: 196, endPoint x: 852, endPoint y: 169, distance: 28.5
click at [852, 169] on icon "user-1435861537  1435861537 phone-282483f4179bc52747e2820a21fd9a57  person-42…" at bounding box center [891, 199] width 1328 height 179
click at [692, 216] on text "" at bounding box center [694, 213] width 7 height 9
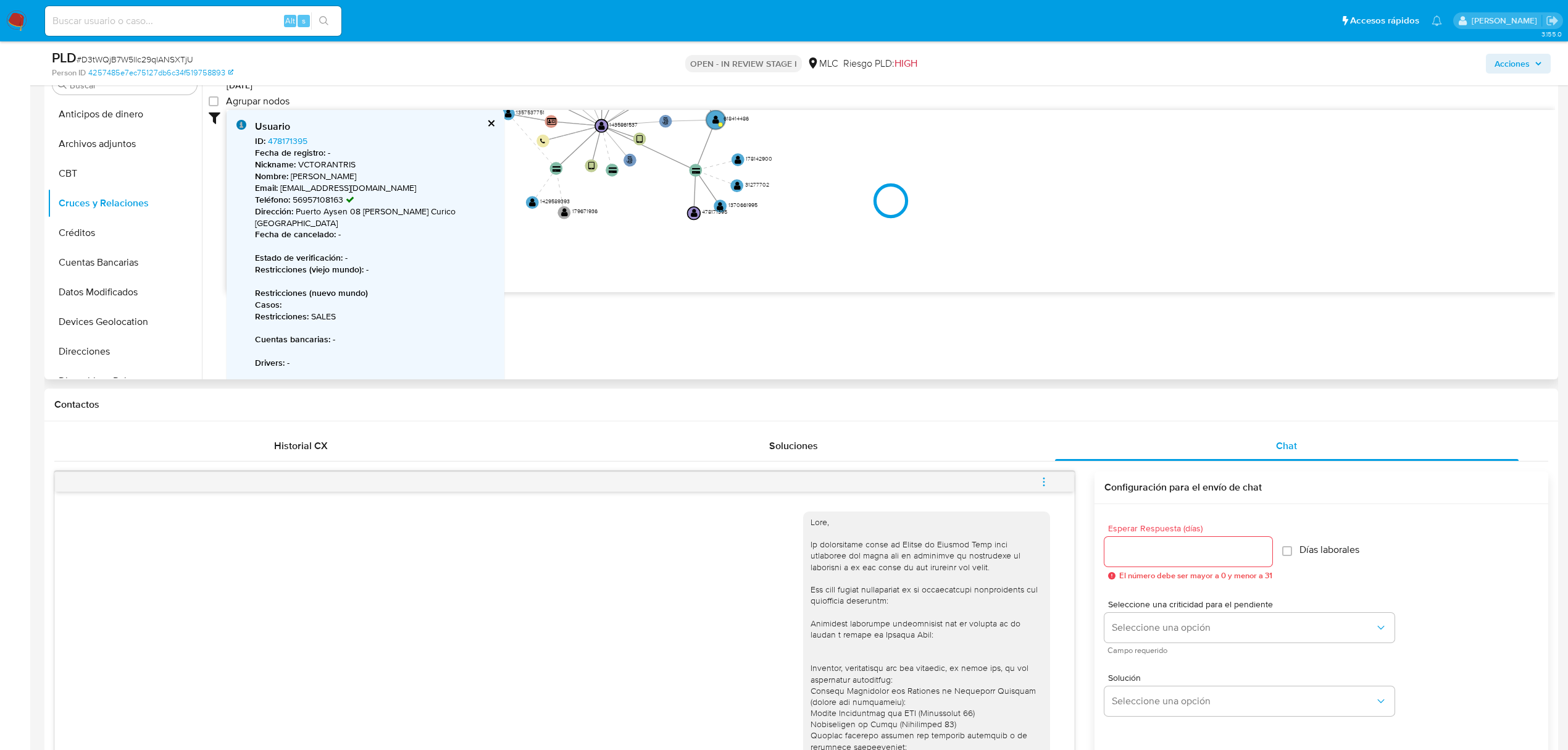
type input "1632436667000"
type input "1754876690000"
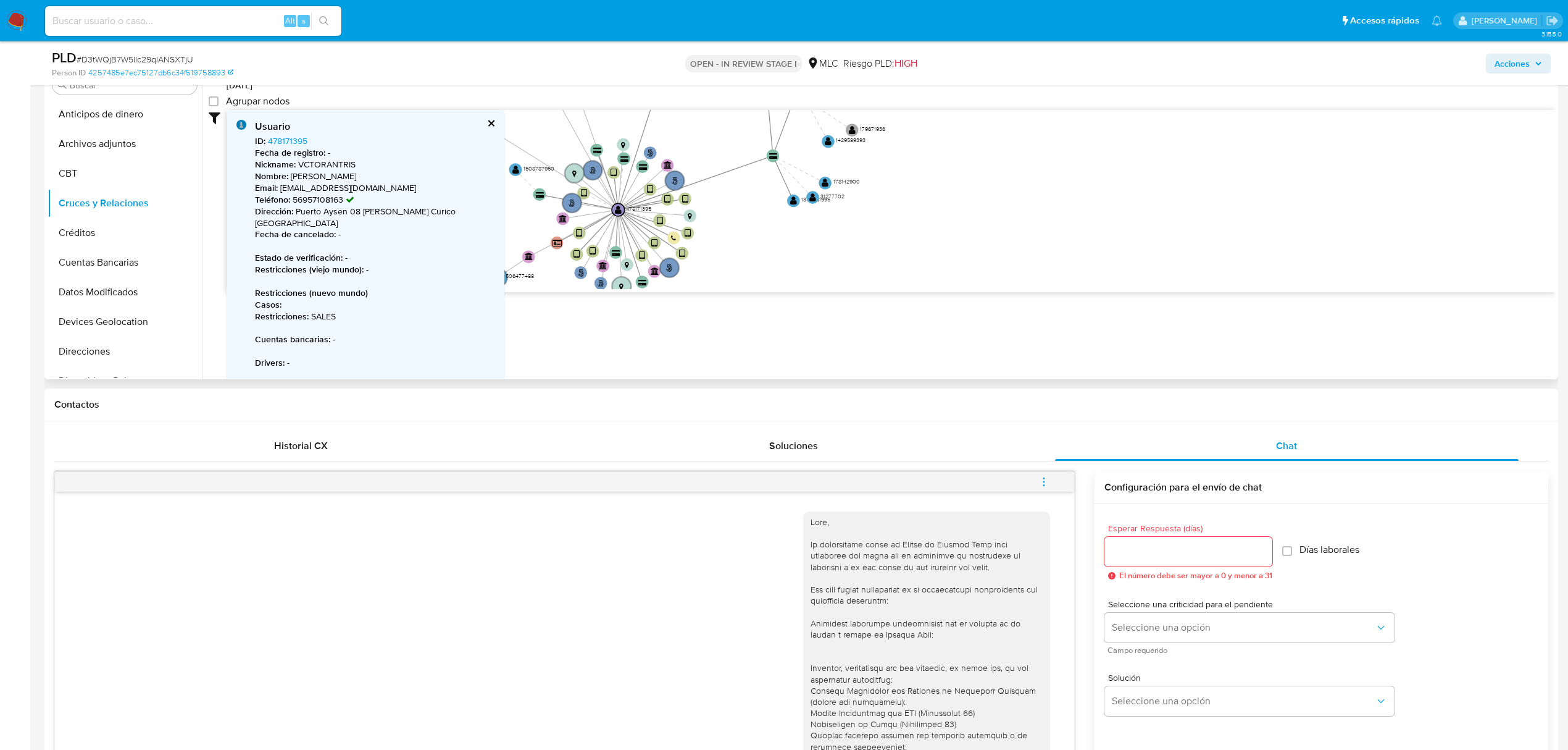
click at [722, 204] on icon "user-1435861537  1435861537 phone-282483f4179bc52747e2820a21fd9a57  person-42…" at bounding box center [891, 199] width 1328 height 179
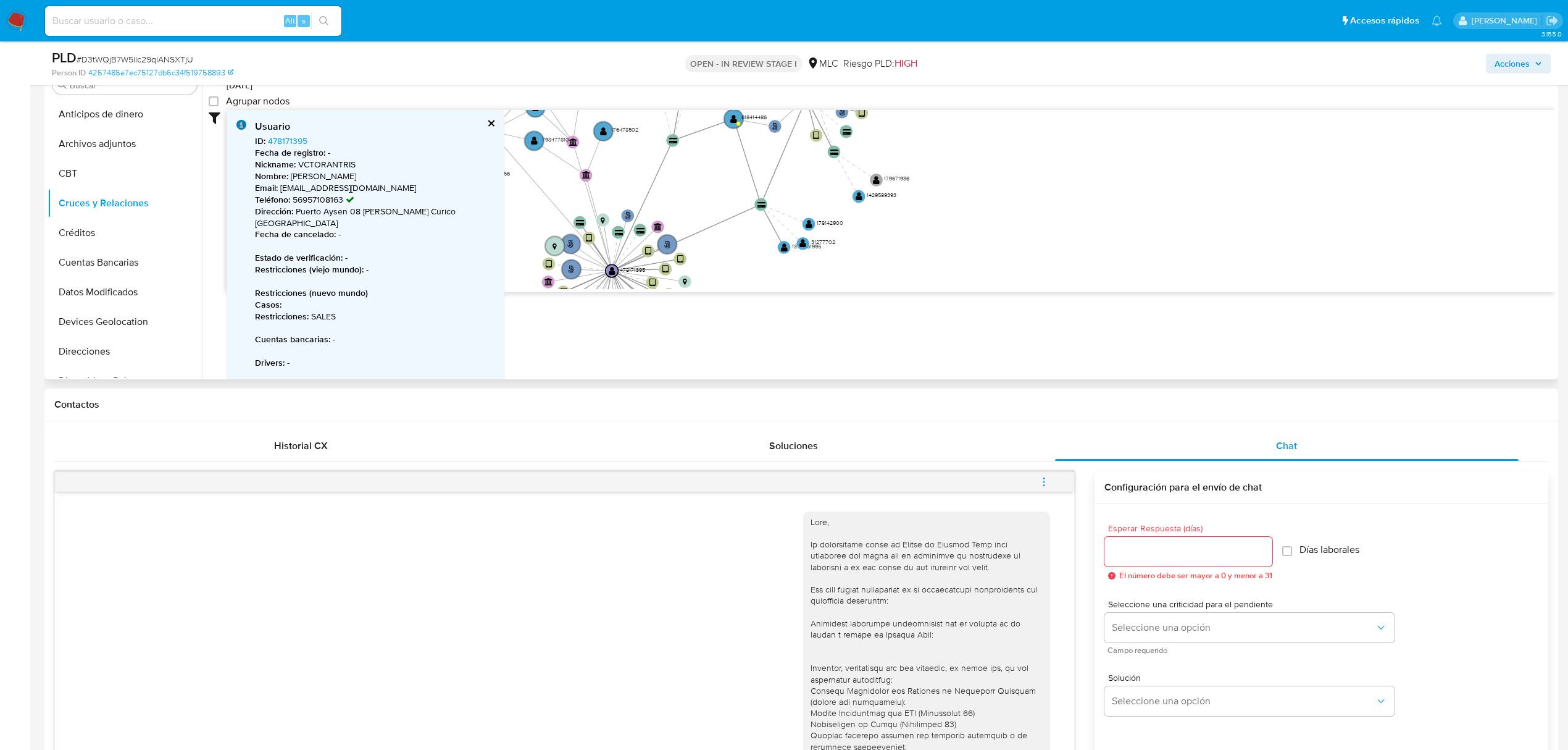
drag, startPoint x: 749, startPoint y: 250, endPoint x: 750, endPoint y: 281, distance: 31.0
click at [750, 281] on icon "user-1435861537  1435861537 phone-282483f4179bc52747e2820a21fd9a57  person-42…" at bounding box center [891, 199] width 1328 height 179
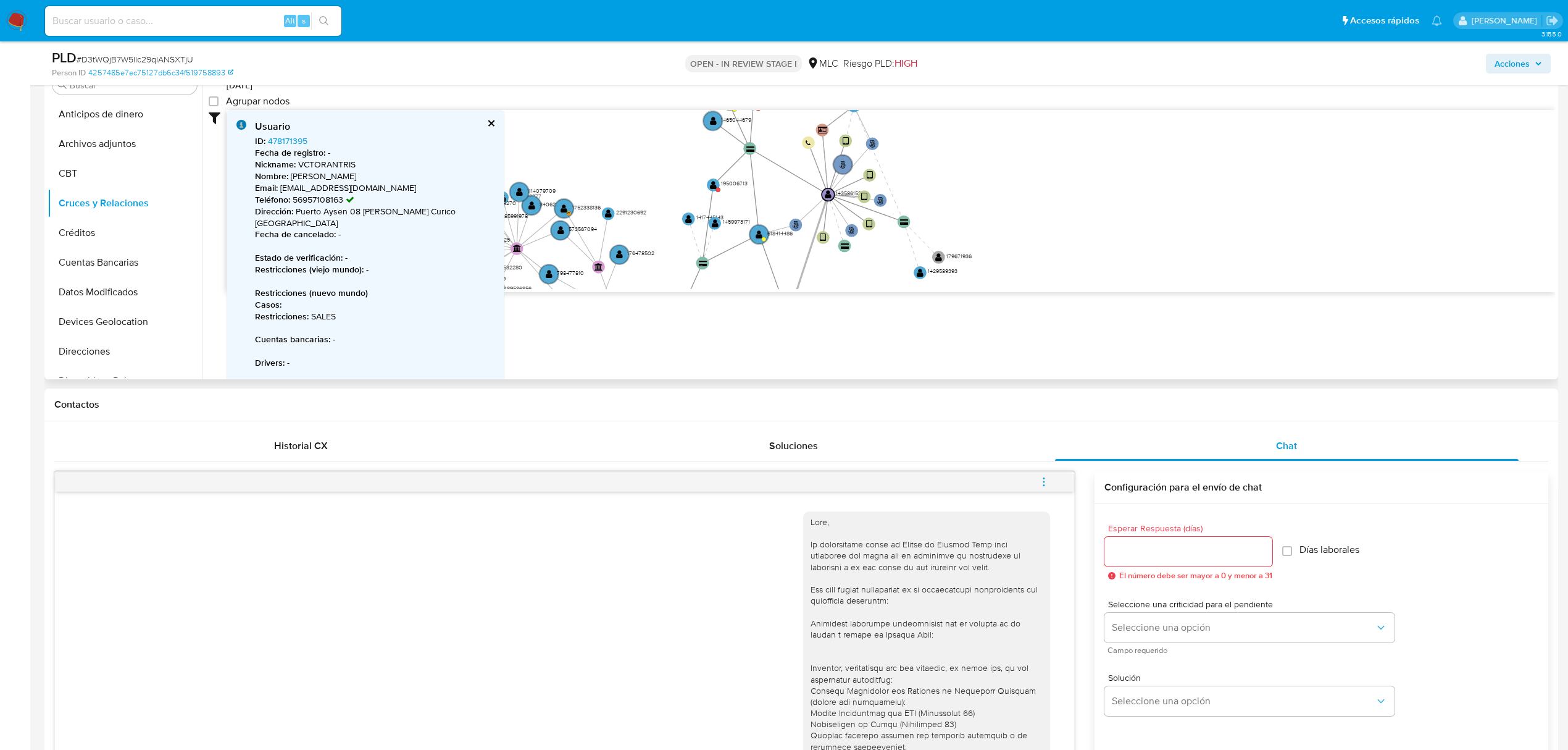
drag, startPoint x: 778, startPoint y: 196, endPoint x: 801, endPoint y: 278, distance: 85.2
click at [801, 278] on icon at bounding box center [808, 255] width 40 height 122
click at [713, 191] on circle at bounding box center [712, 185] width 16 height 16
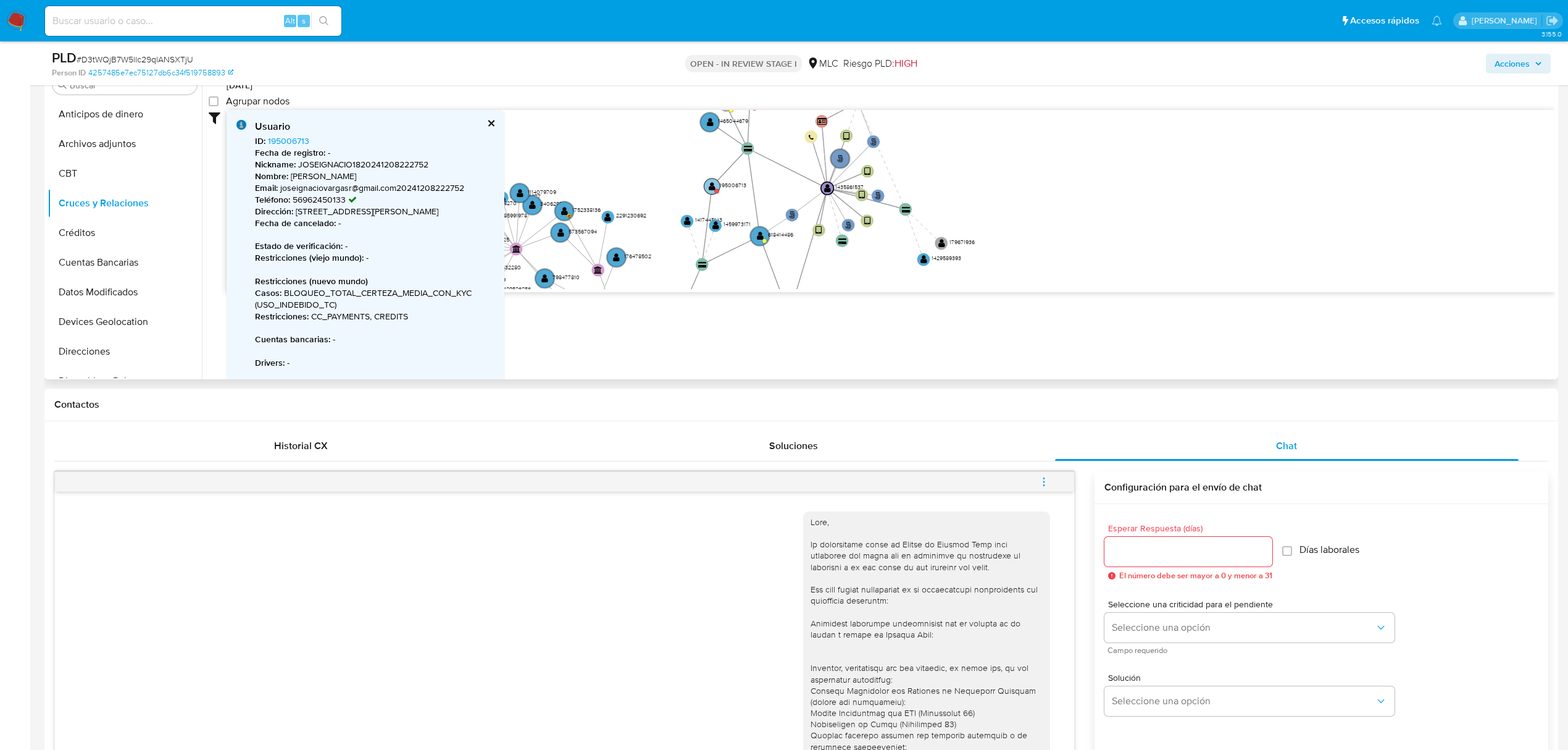
click at [713, 188] on text "" at bounding box center [712, 186] width 7 height 9
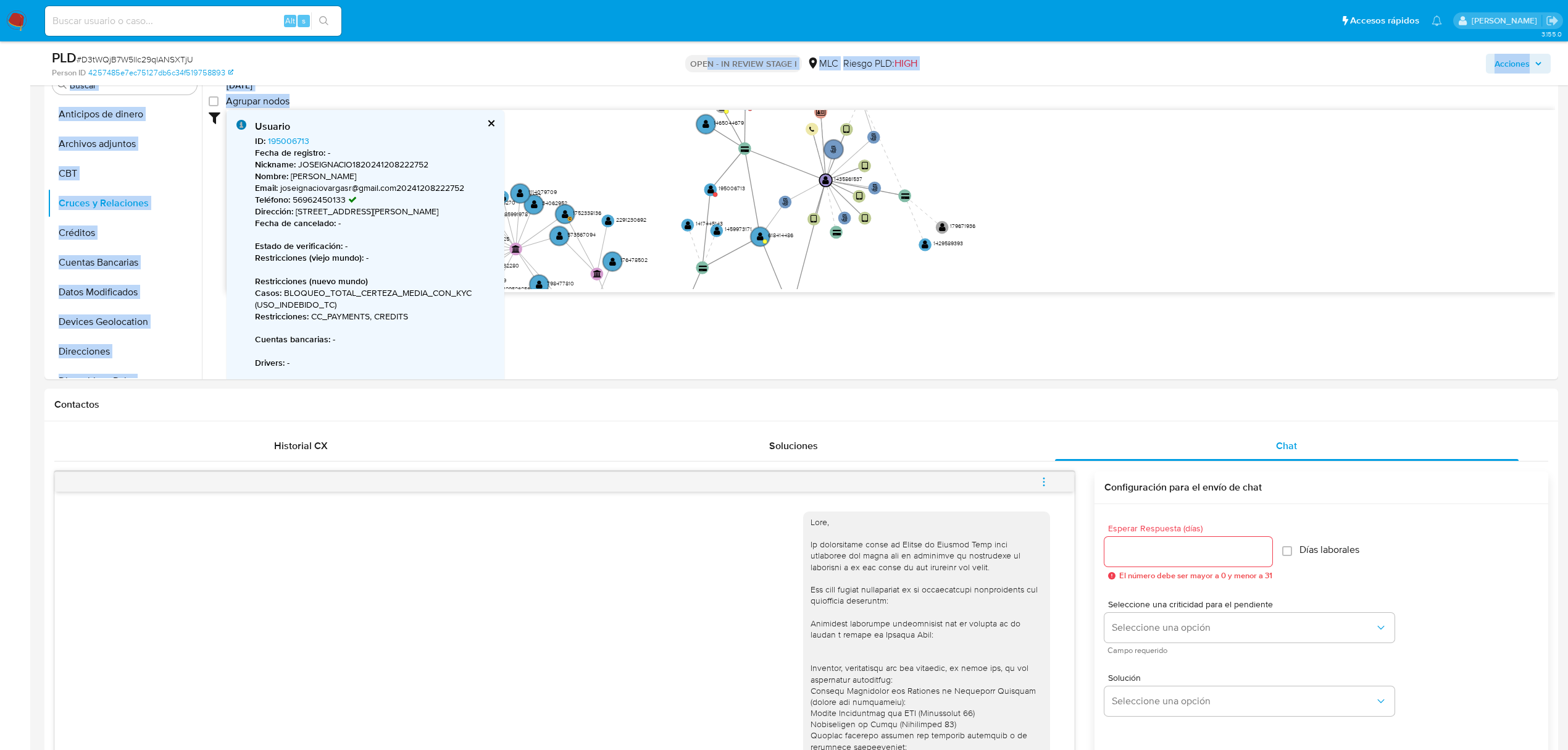
scroll to position [0, 0]
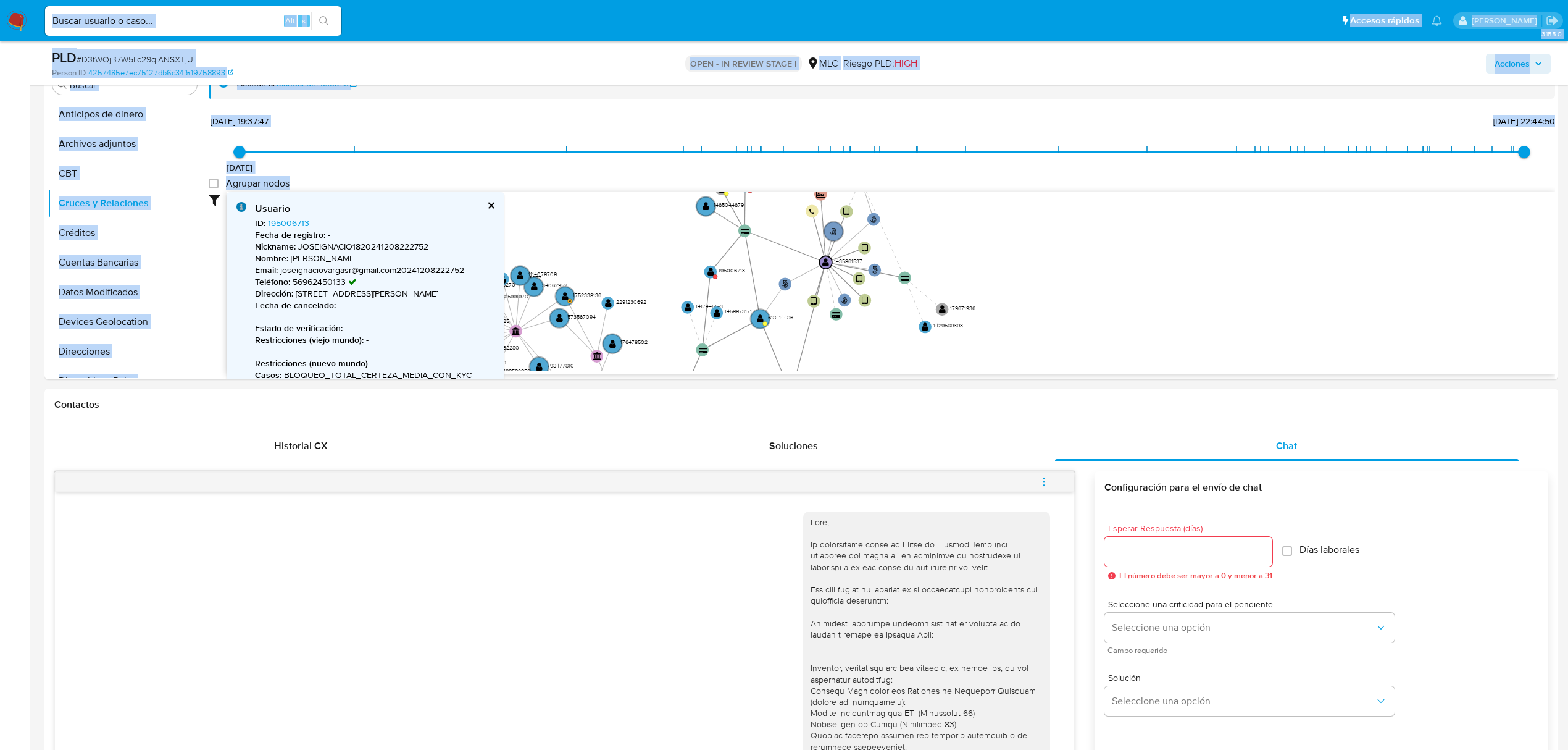
drag, startPoint x: 648, startPoint y: 97, endPoint x: 772, endPoint y: 19, distance: 146.5
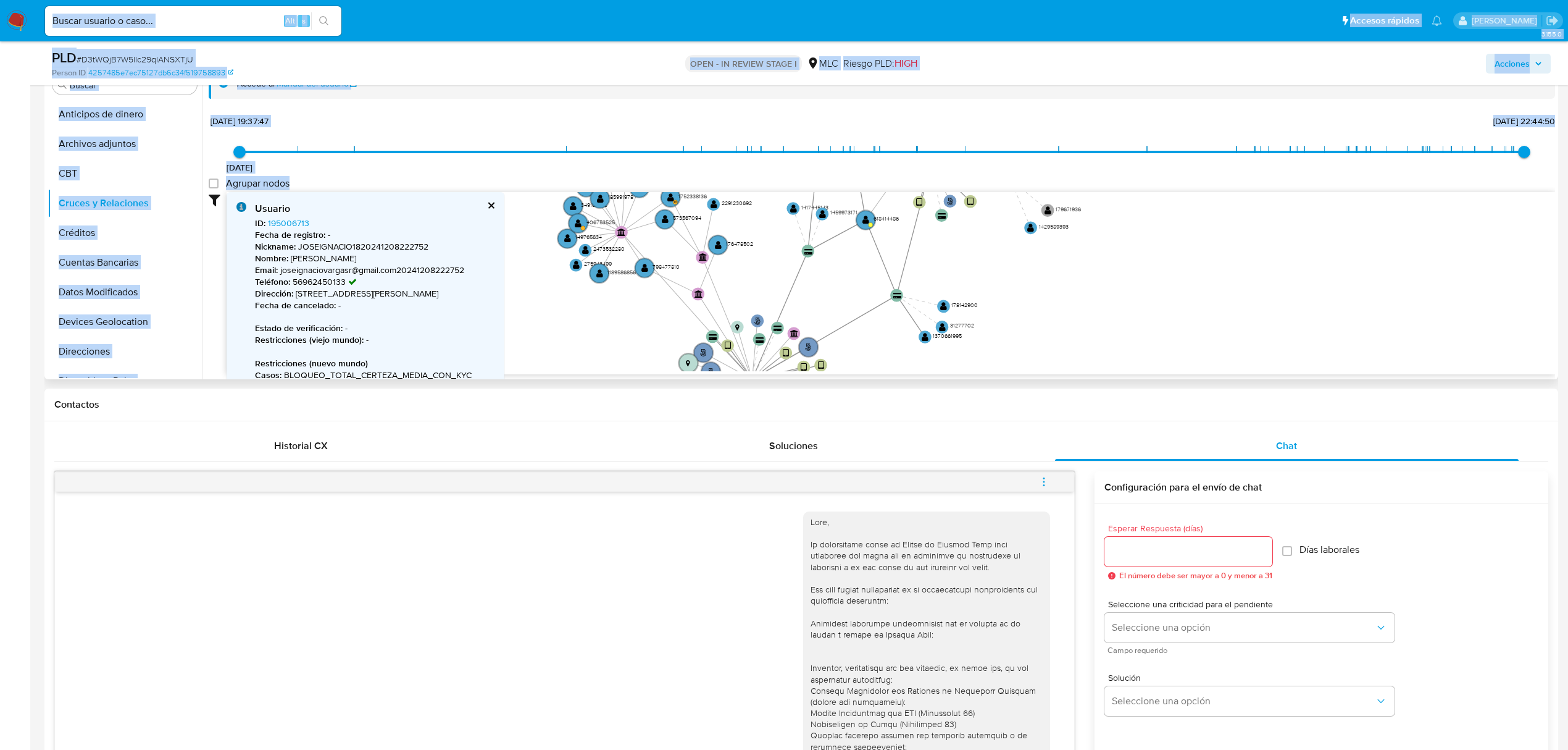
drag, startPoint x: 702, startPoint y: 161, endPoint x: 746, endPoint y: 112, distance: 65.9
click at [746, 112] on div "23/9/2021 23/9/2021, 19:37:47 10/8/2025, 22:44:50 Agrupar nodos Filtros Confian…" at bounding box center [882, 243] width 1347 height 263
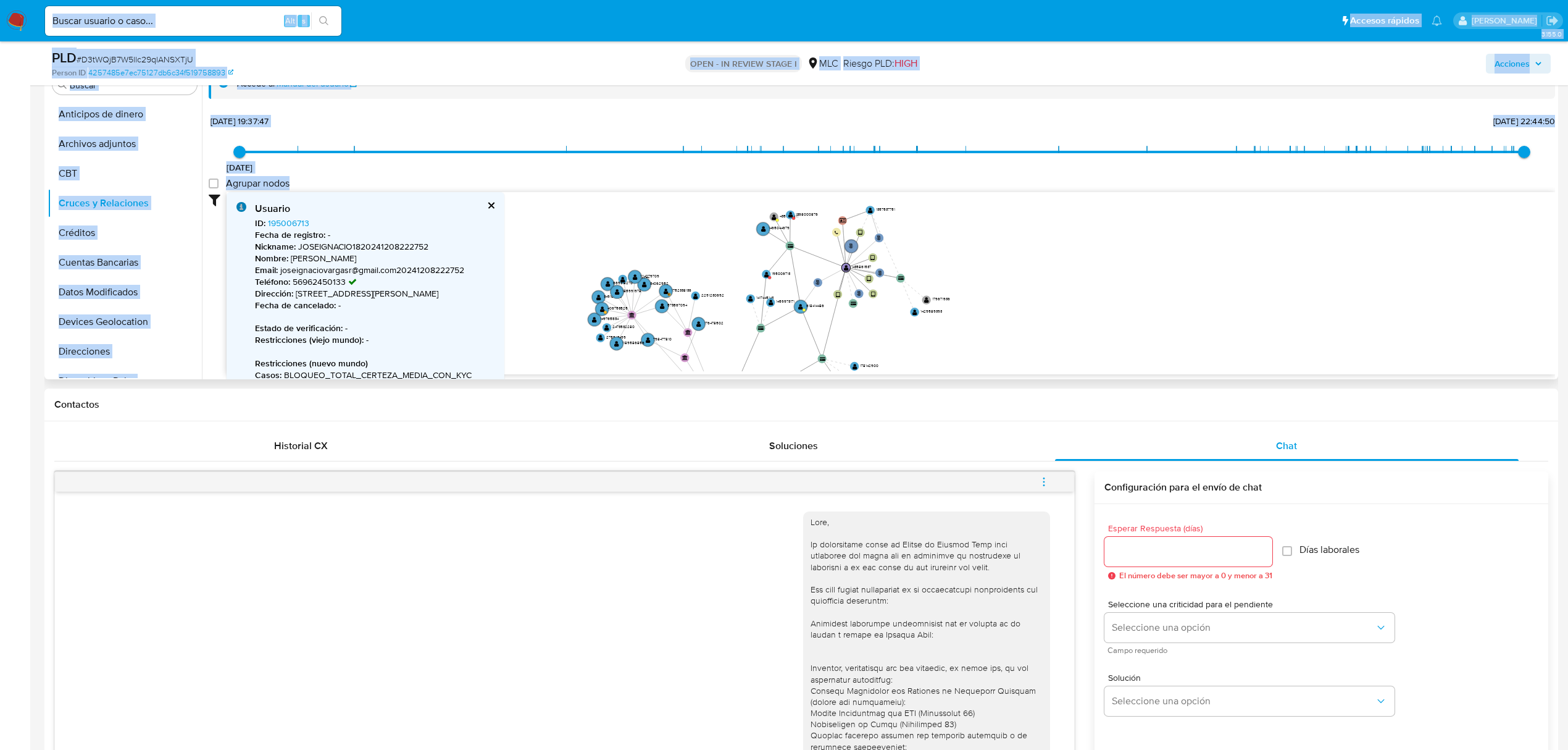
drag, startPoint x: 756, startPoint y: 241, endPoint x: 725, endPoint y: 326, distance: 90.5
click at [725, 326] on icon "user-1435861537  1435861537 phone-282483f4179bc52747e2820a21fd9a57  person-42…" at bounding box center [891, 282] width 1328 height 179
click at [790, 222] on text "" at bounding box center [789, 219] width 5 height 7
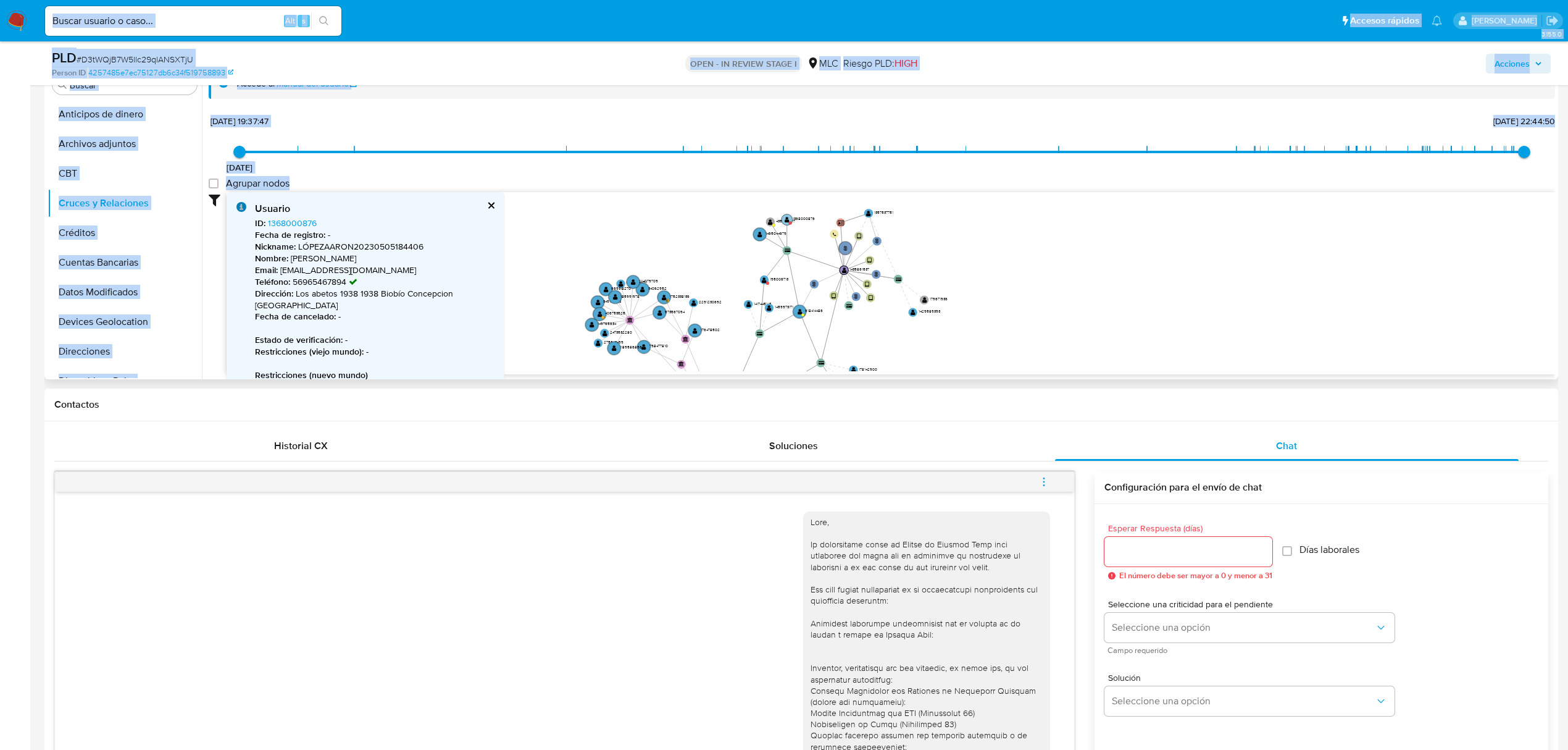
click at [790, 220] on text "" at bounding box center [787, 219] width 5 height 7
click at [279, 218] on link "1368000876" at bounding box center [292, 222] width 49 height 12
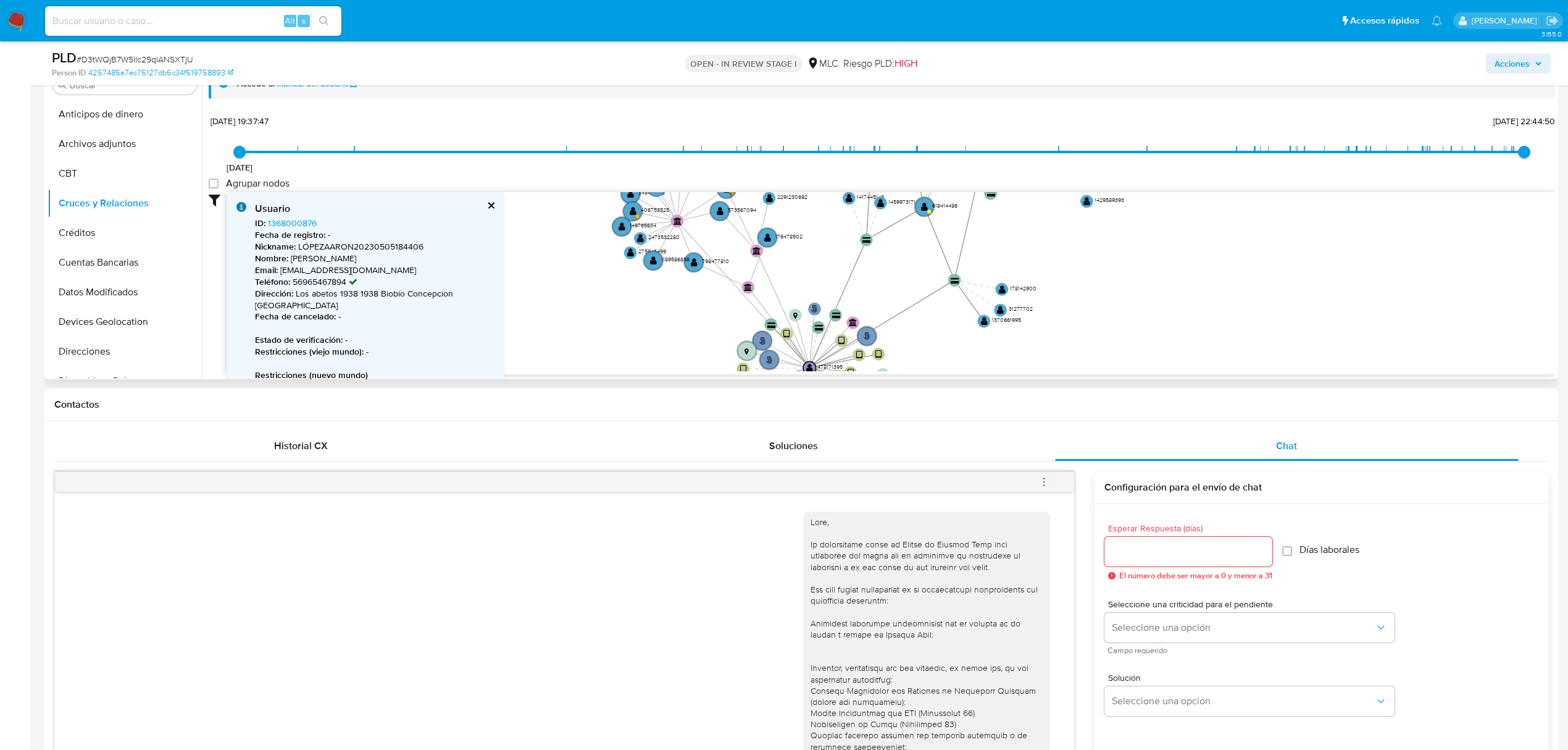
drag, startPoint x: 774, startPoint y: 223, endPoint x: 814, endPoint y: 164, distance: 71.3
click at [814, 164] on div "23/9/2021 23/9/2021, 19:37:47 10/8/2025, 22:44:50 Agrupar nodos Filtros Confian…" at bounding box center [882, 243] width 1347 height 263
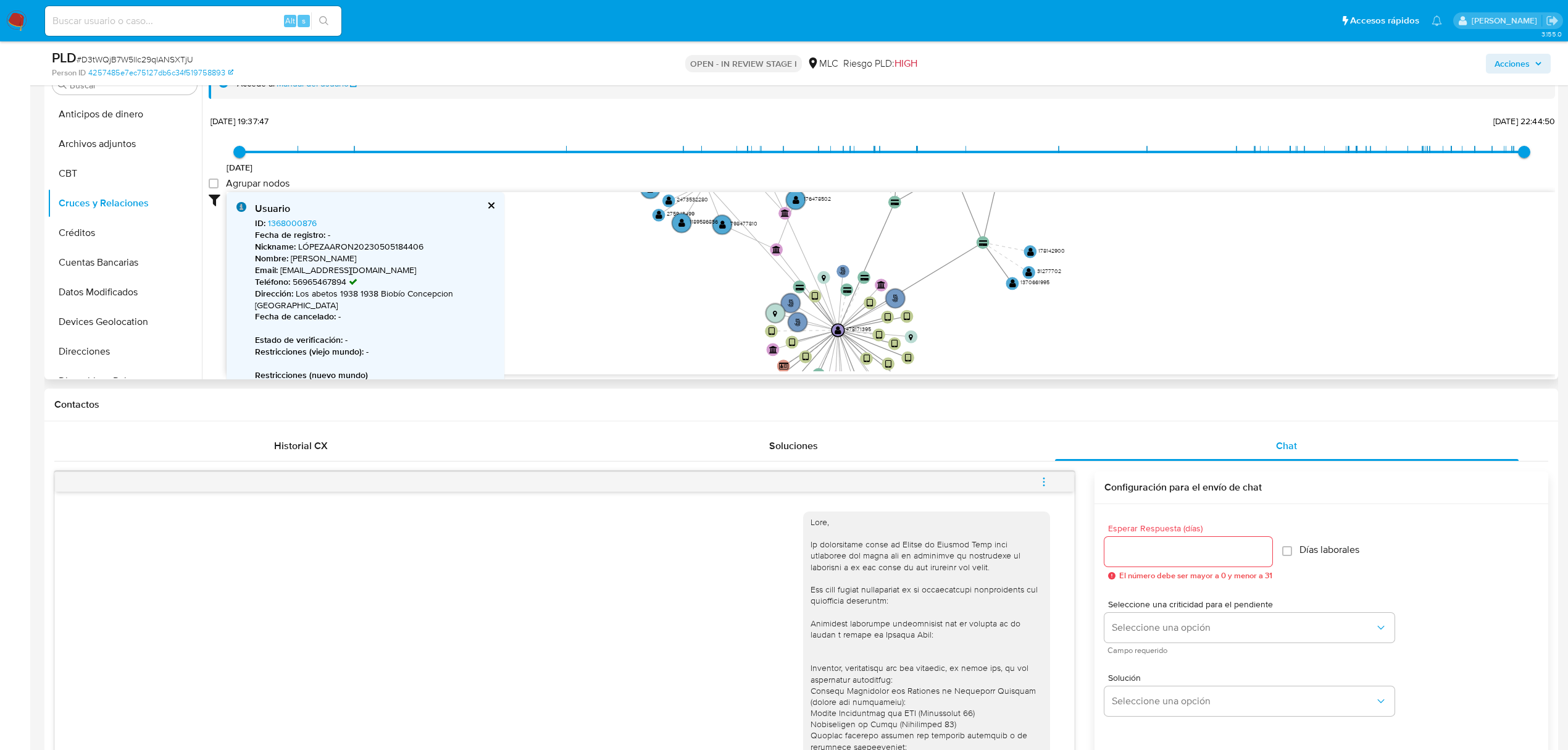
drag, startPoint x: 668, startPoint y: 283, endPoint x: 697, endPoint y: 245, distance: 47.8
click at [697, 245] on icon "user-1435861537  1435861537 phone-282483f4179bc52747e2820a21fd9a57  person-42…" at bounding box center [891, 282] width 1328 height 179
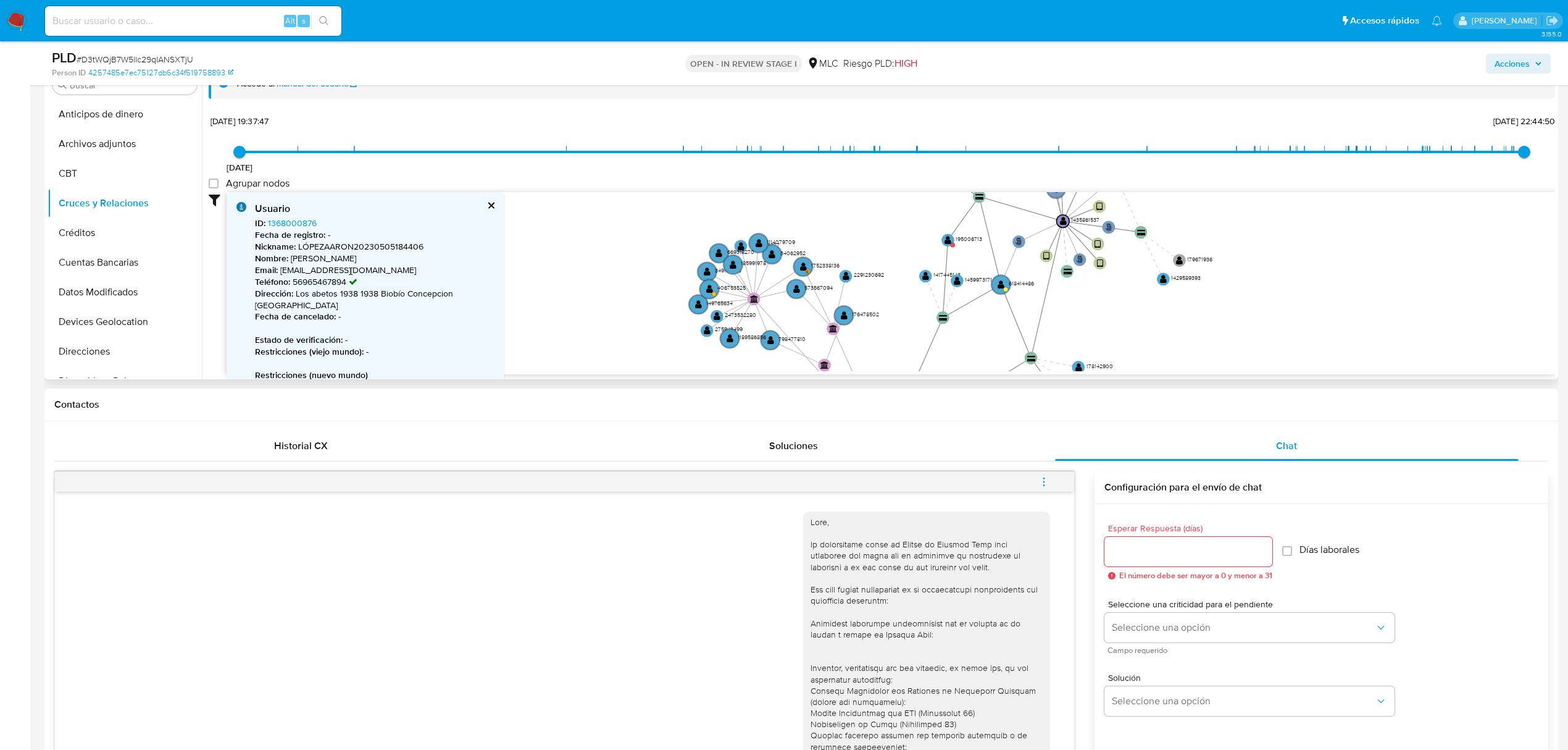
drag, startPoint x: 843, startPoint y: 236, endPoint x: 881, endPoint y: 337, distance: 107.9
click at [881, 337] on icon "user-1435861537  1435861537 phone-282483f4179bc52747e2820a21fd9a57  person-42…" at bounding box center [891, 282] width 1328 height 179
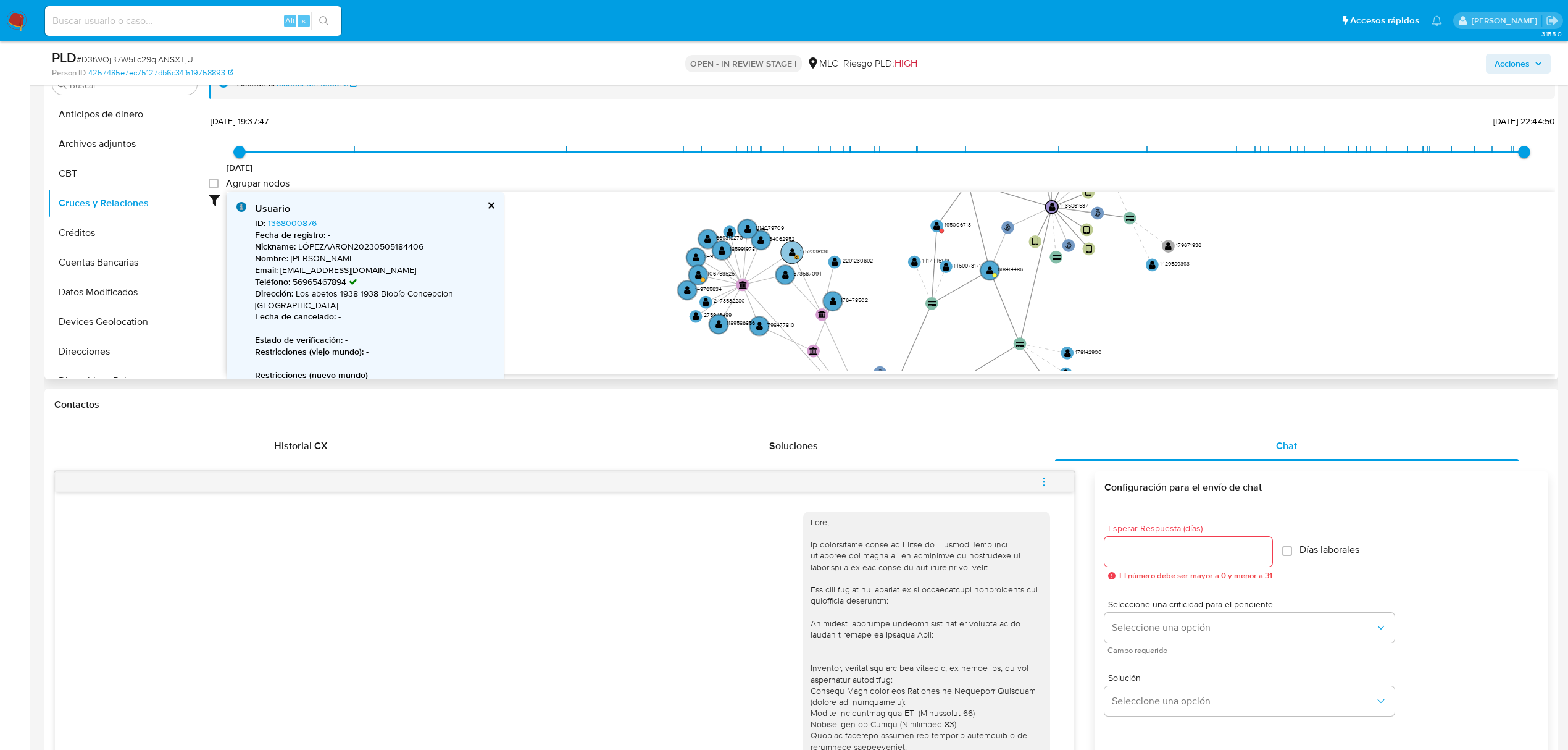
click at [791, 248] on text "" at bounding box center [792, 253] width 7 height 9
click at [791, 249] on text "" at bounding box center [792, 254] width 7 height 9
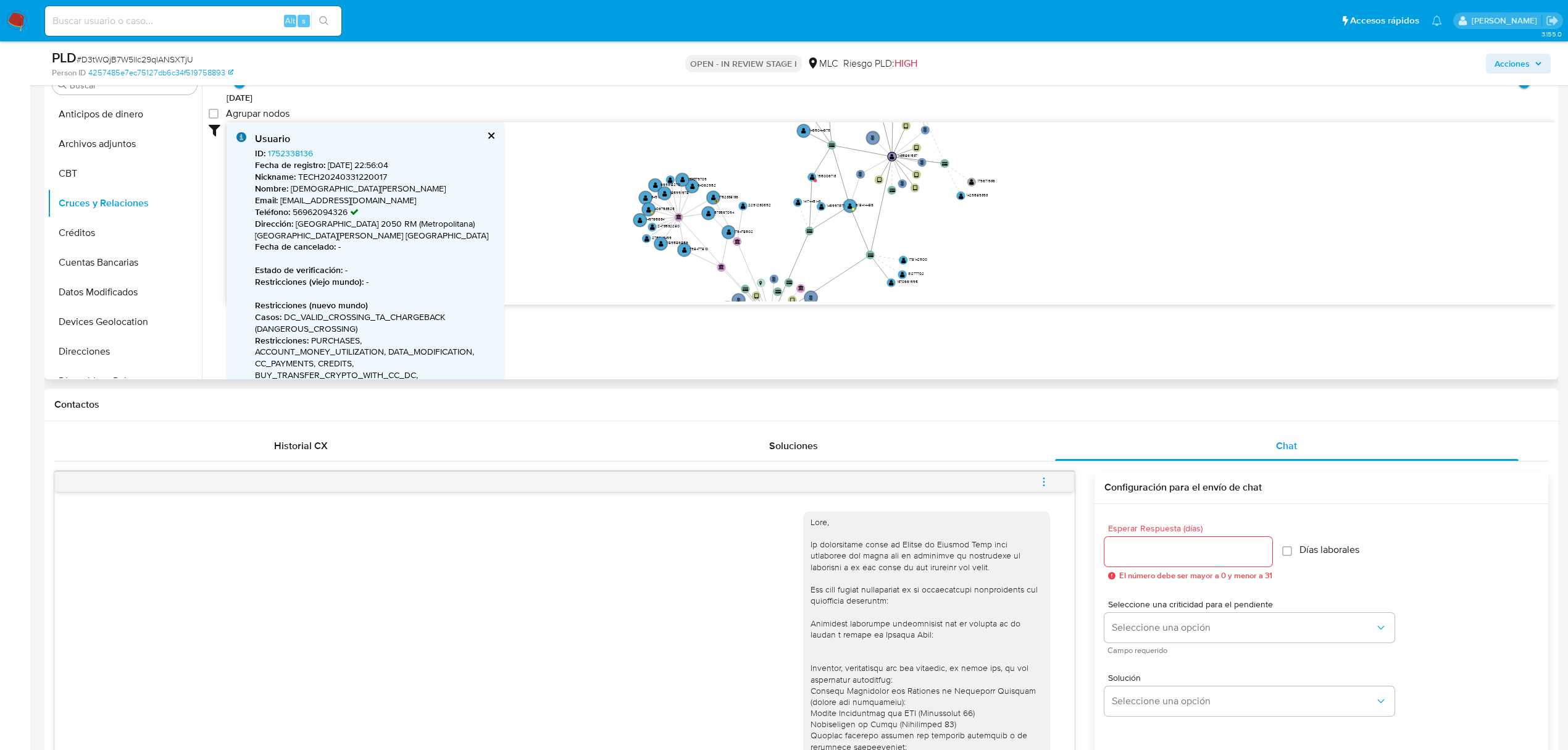
scroll to position [164, 0]
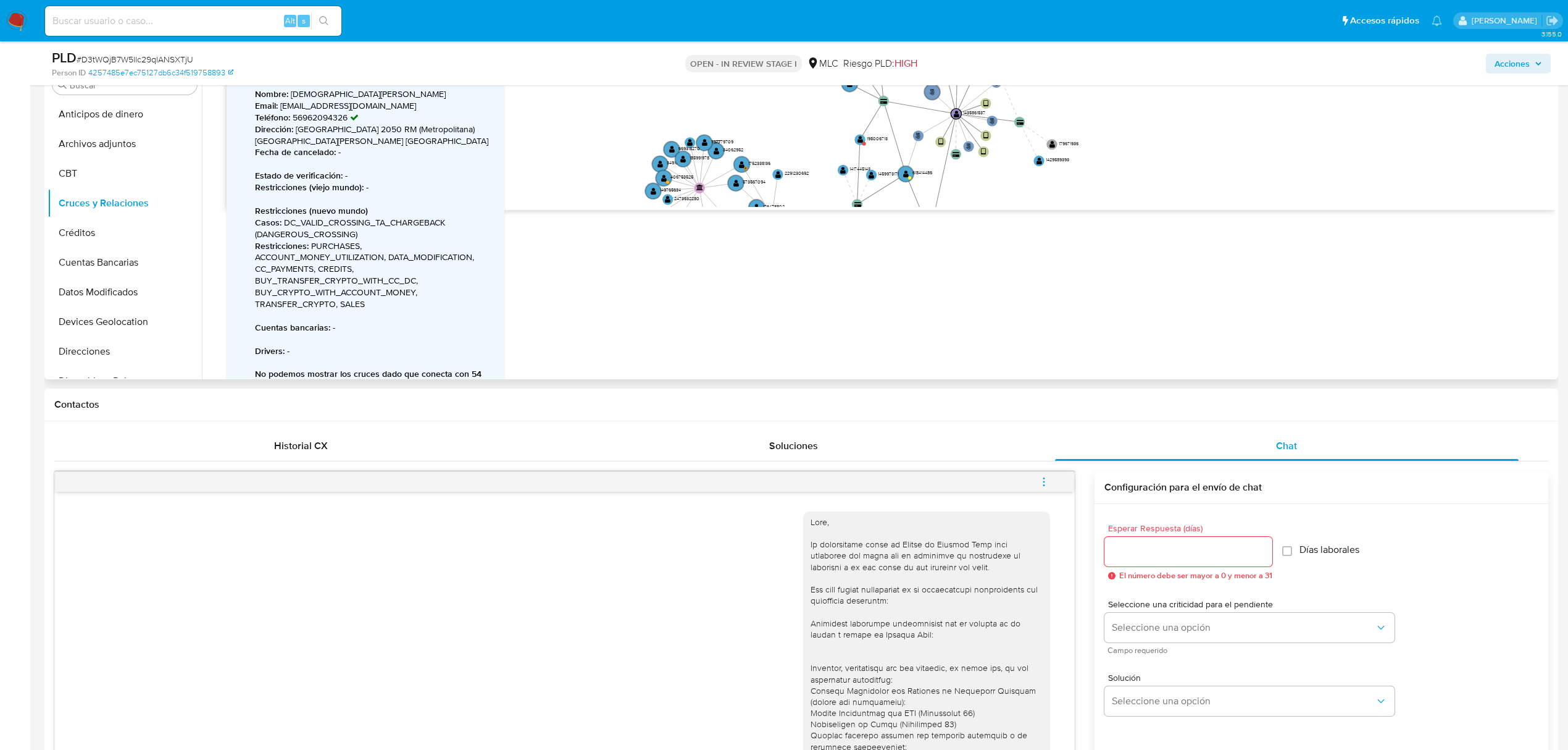
drag, startPoint x: 790, startPoint y: 151, endPoint x: 805, endPoint y: 225, distance: 75.5
click at [805, 225] on div "Accedé al Manual del usuario 23/9/2021 23/9/2021, 19:37:47 10/8/2025, 22:44:50 …" at bounding box center [878, 221] width 1353 height 316
click at [662, 179] on text "" at bounding box center [664, 178] width 6 height 8
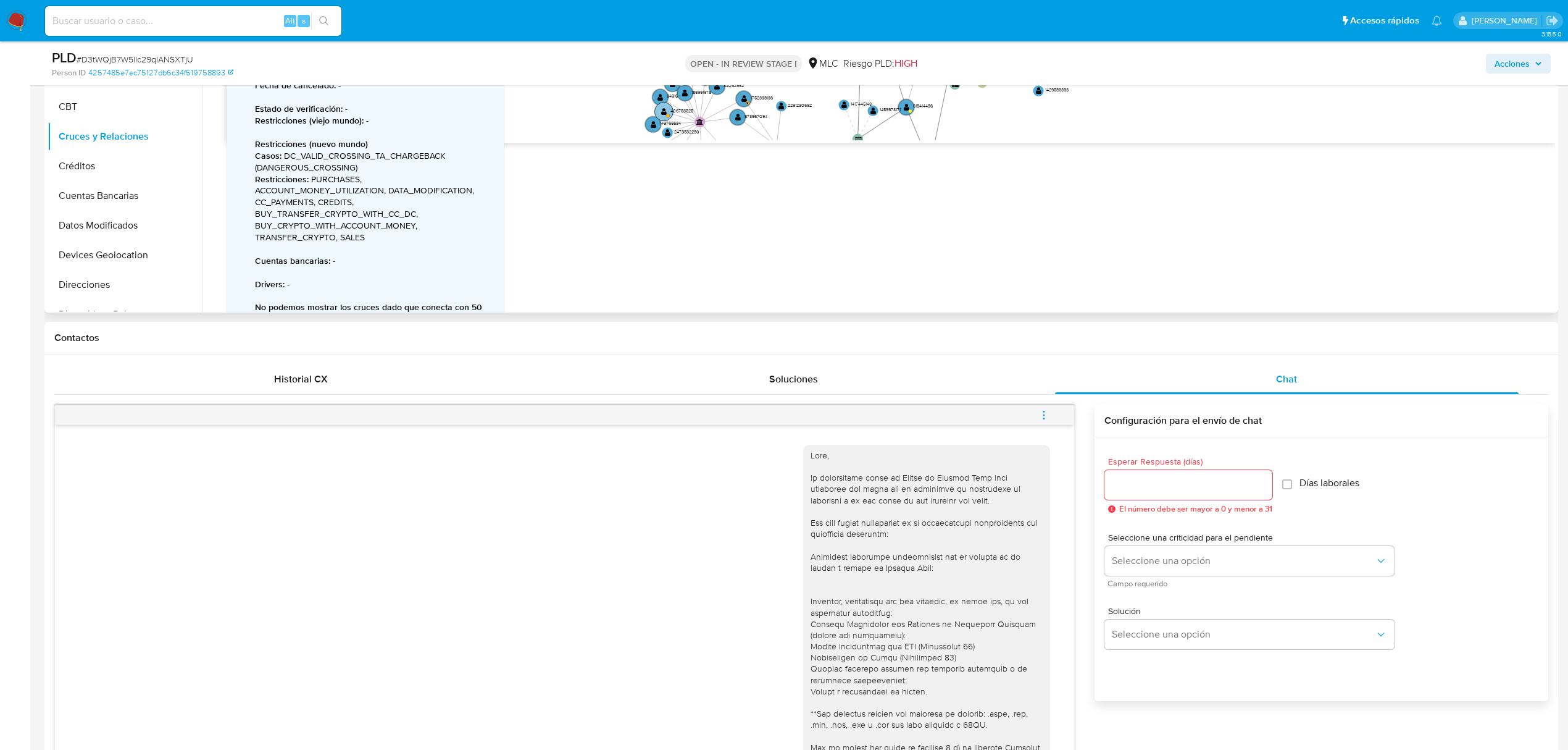
scroll to position [98, 0]
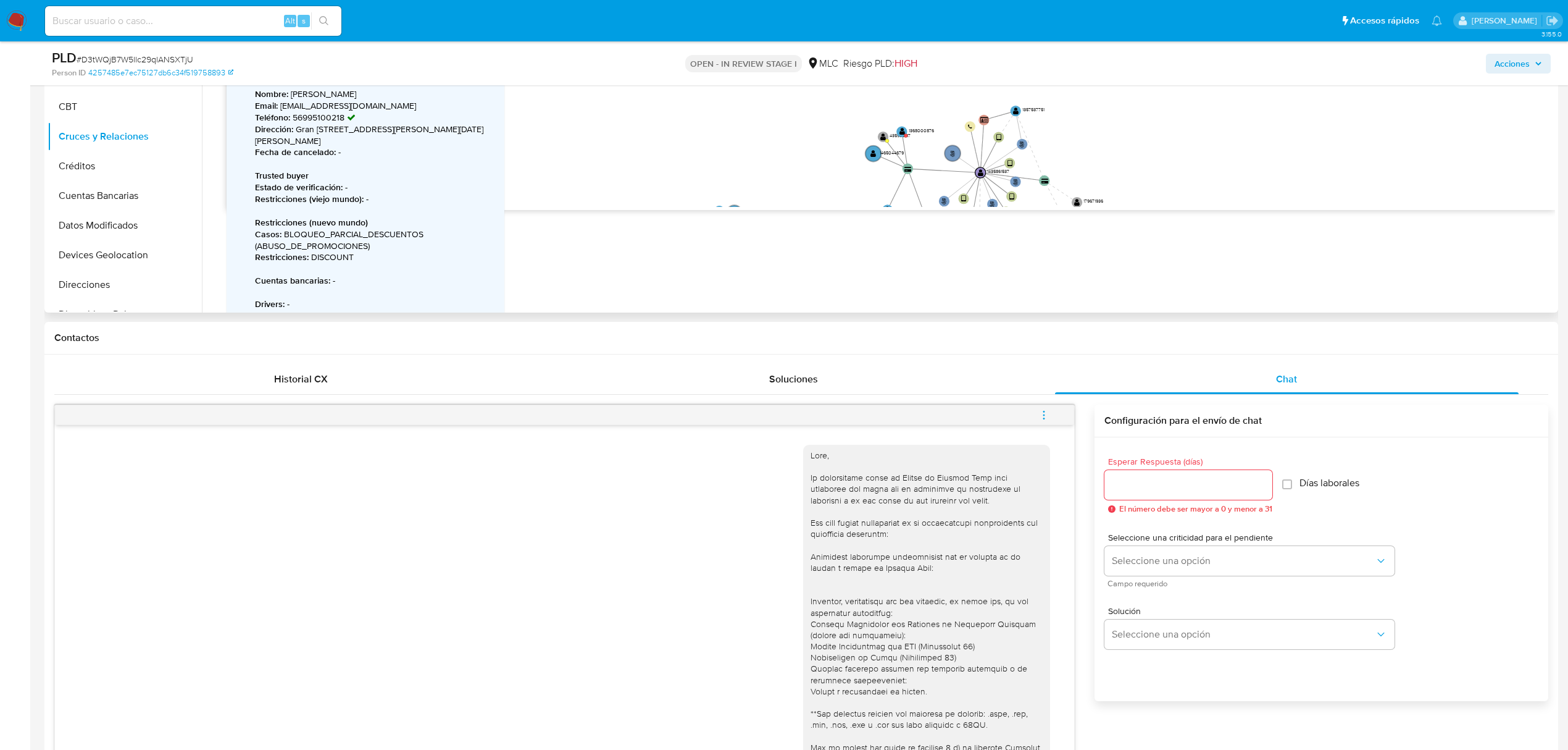
drag, startPoint x: 611, startPoint y: 109, endPoint x: 638, endPoint y: 176, distance: 72.2
click at [638, 176] on icon "user-1435861537  1435861537 phone-282483f4179bc52747e2820a21fd9a57  person-42…" at bounding box center [891, 117] width 1328 height 179
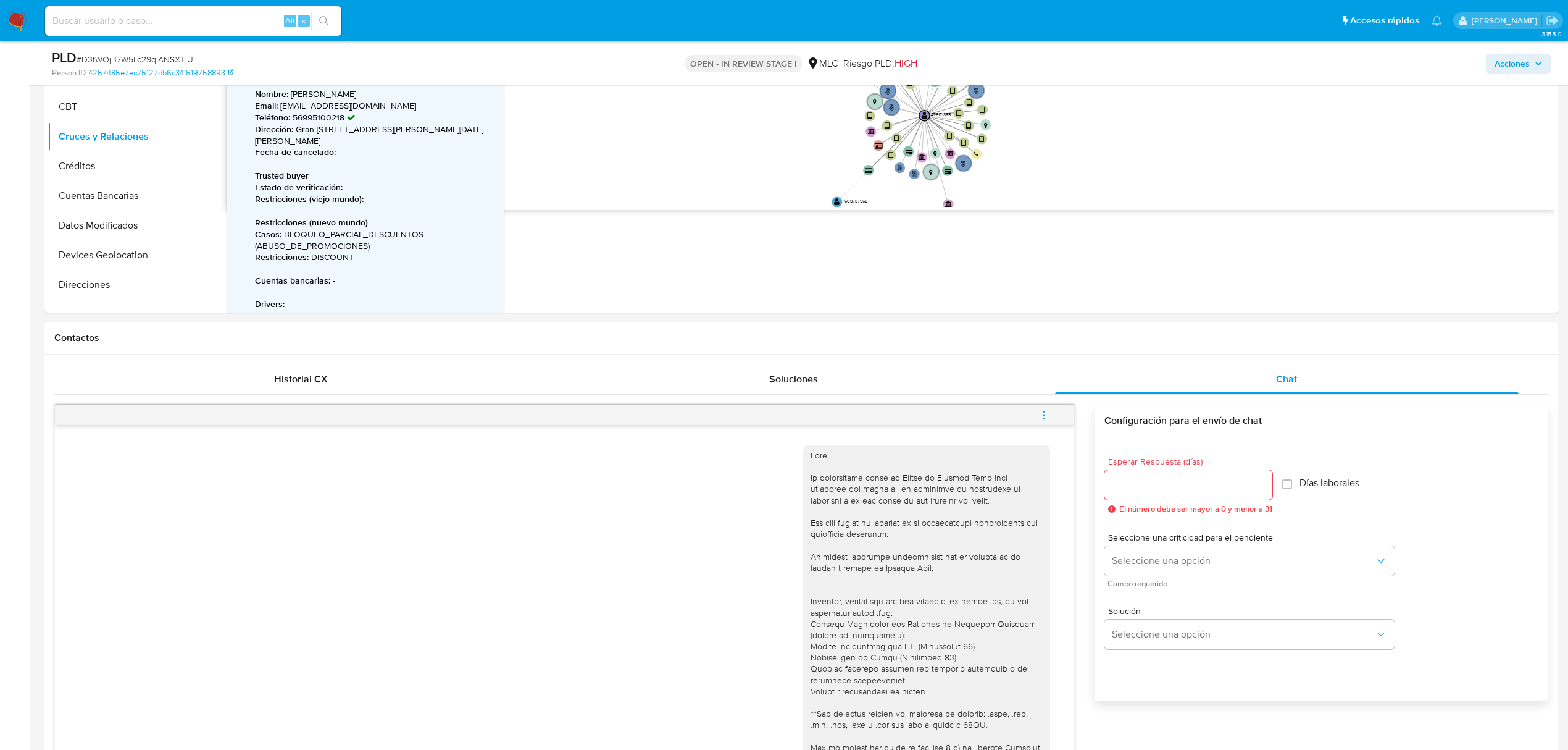
drag, startPoint x: 791, startPoint y: 137, endPoint x: 897, endPoint y: -100, distance: 259.6
drag, startPoint x: 1005, startPoint y: 166, endPoint x: 1009, endPoint y: 61, distance: 105.1
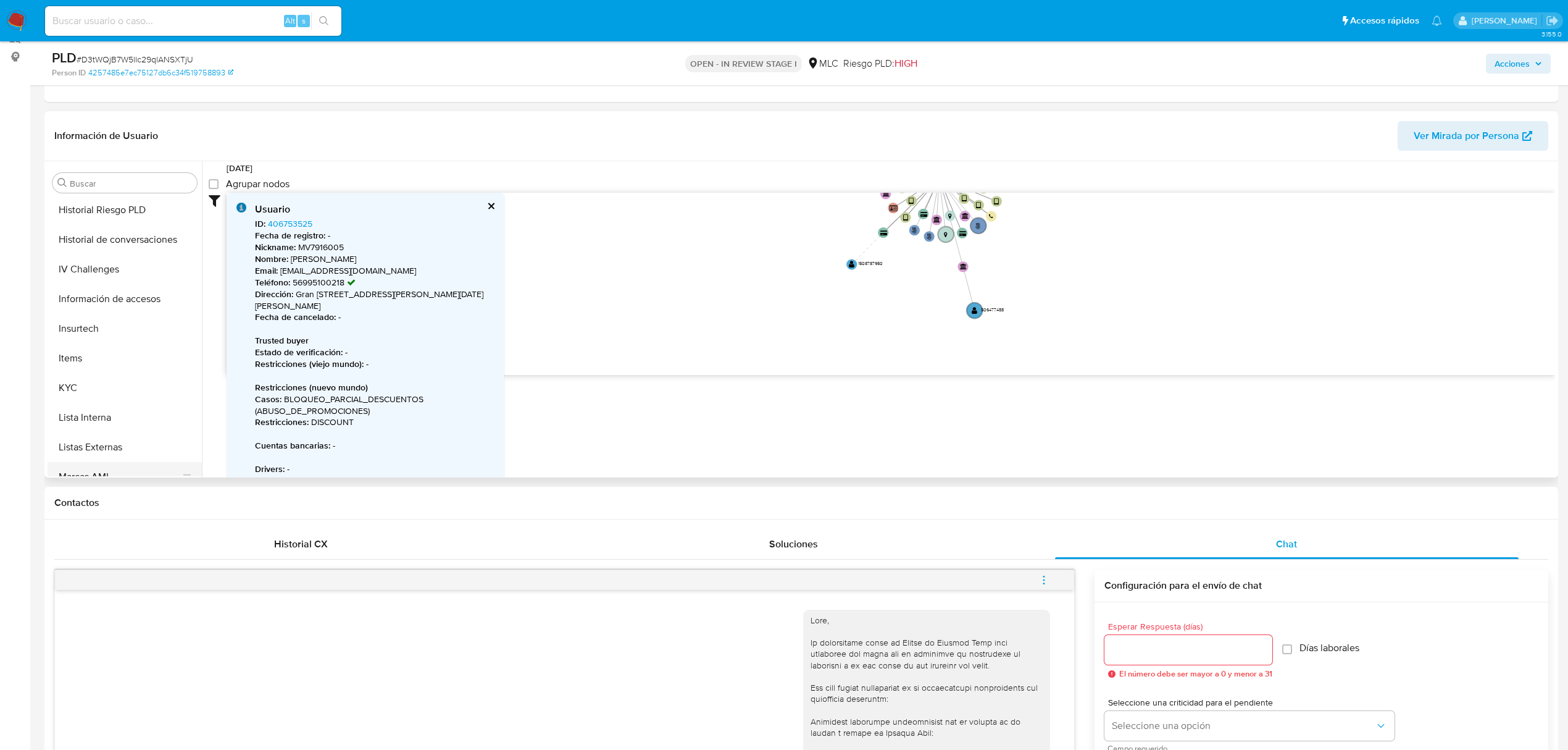
scroll to position [522, 0]
click at [95, 274] on button "KYC" at bounding box center [120, 283] width 145 height 30
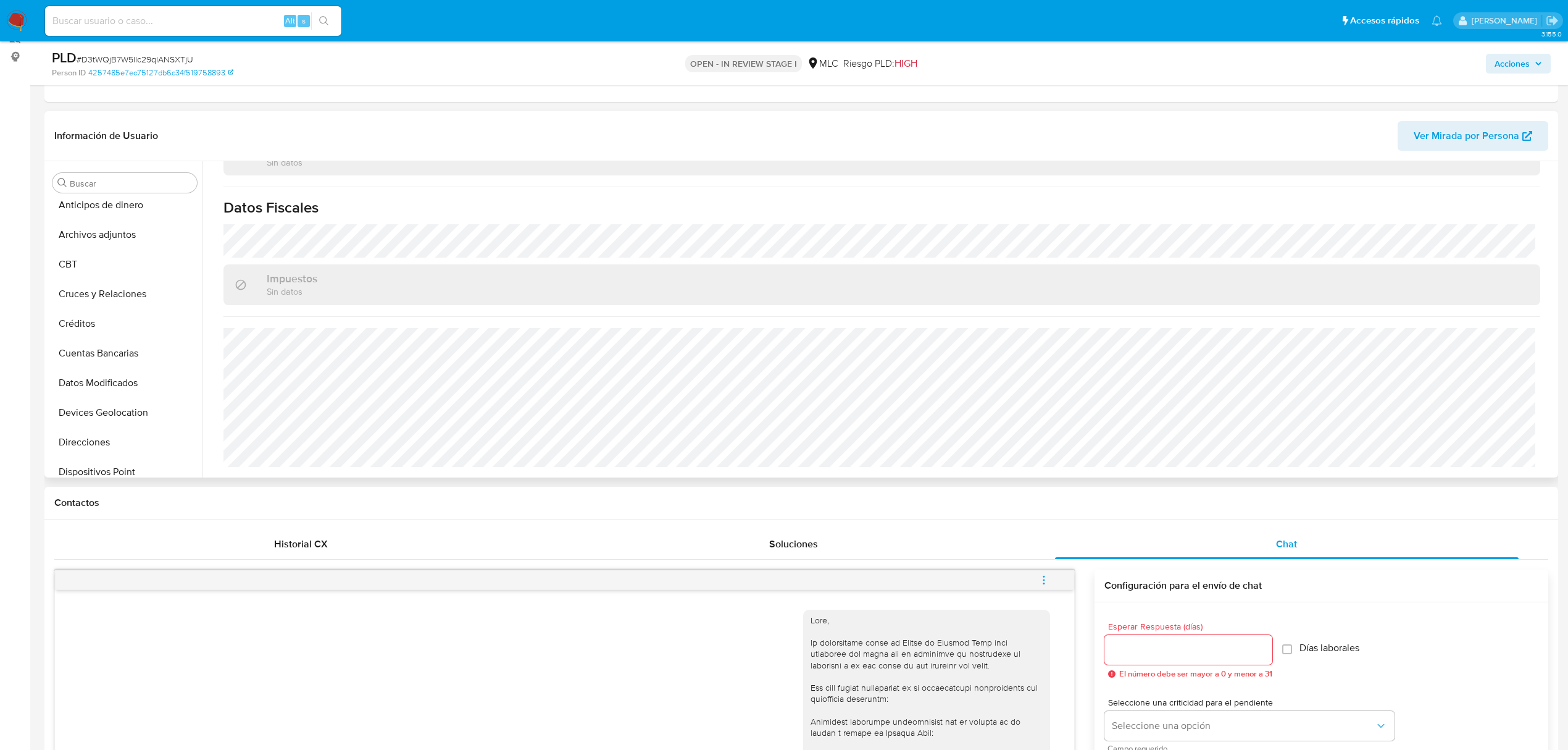
scroll to position [0, 0]
click at [112, 233] on button "Archivos adjuntos" at bounding box center [120, 243] width 145 height 30
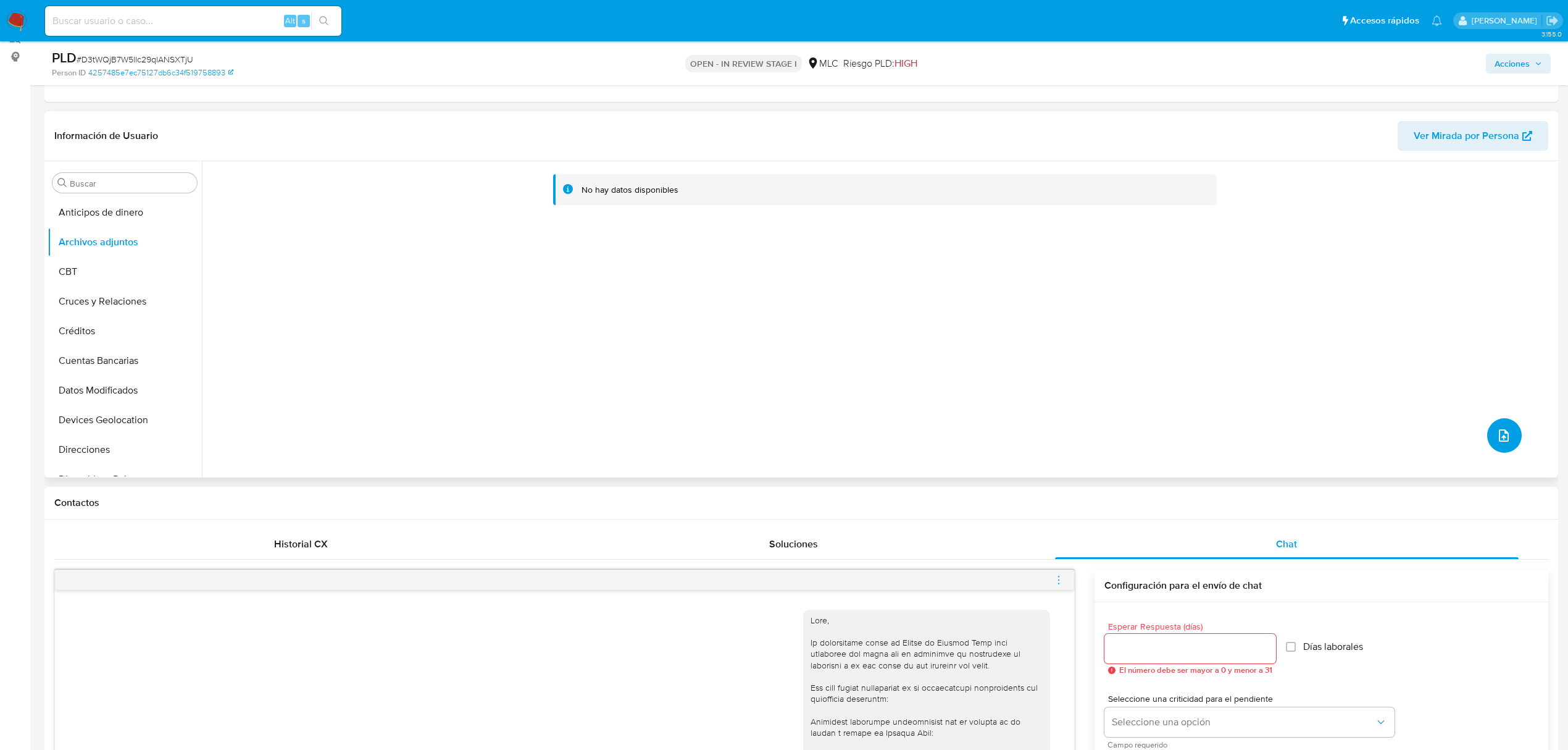
click at [1506, 441] on span "upload-file" at bounding box center [1504, 436] width 15 height 15
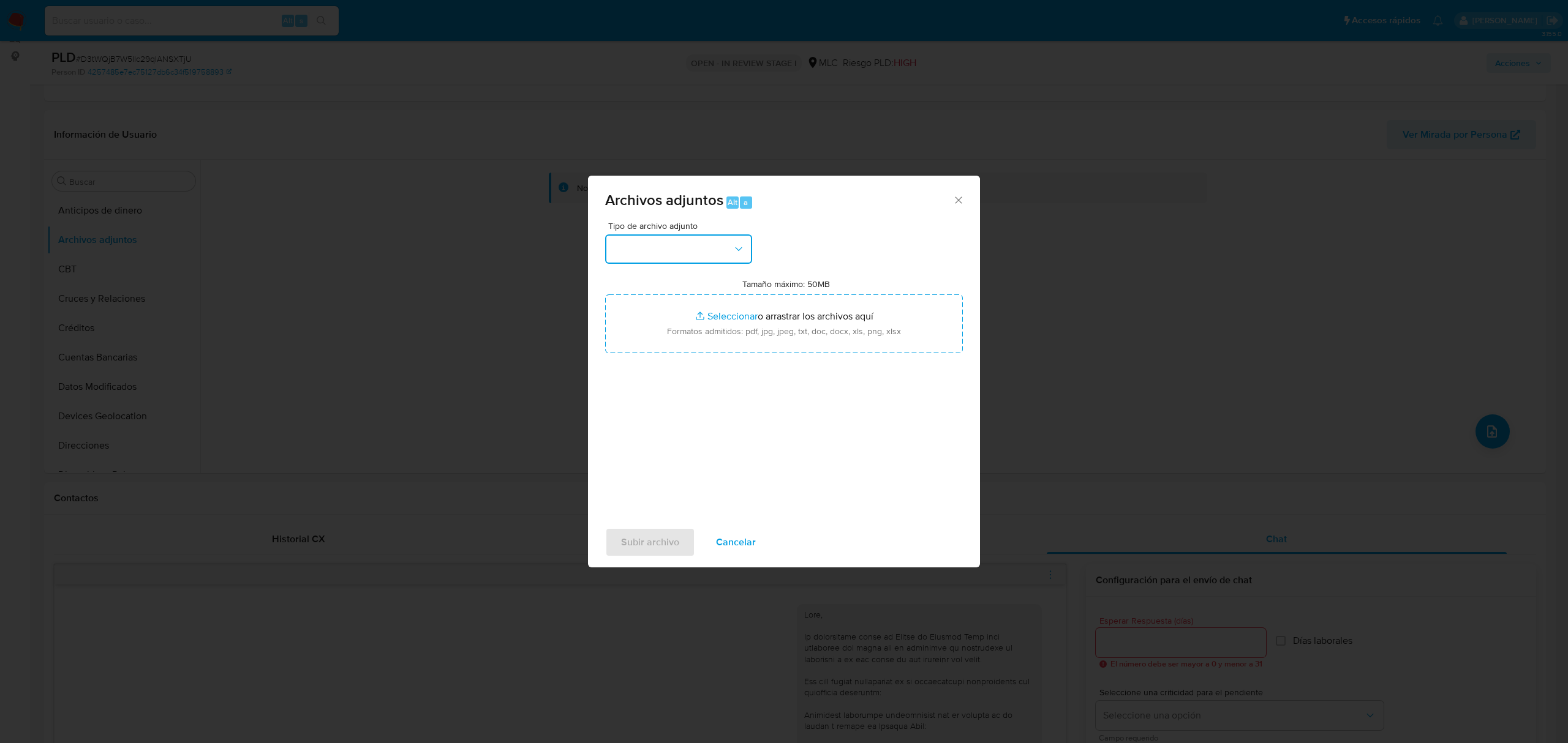
click at [688, 250] on button "button" at bounding box center [679, 250] width 147 height 29
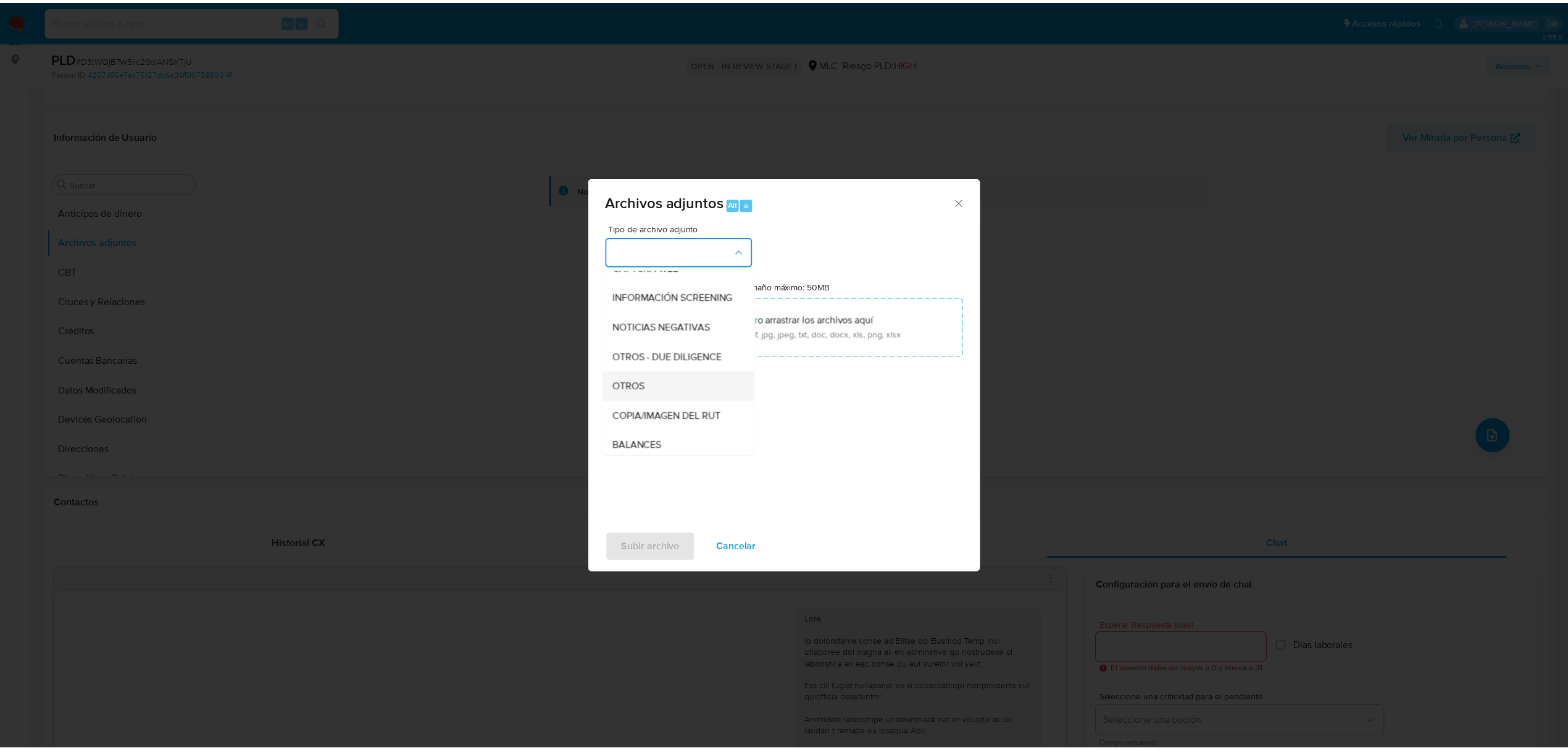
scroll to position [102, 0]
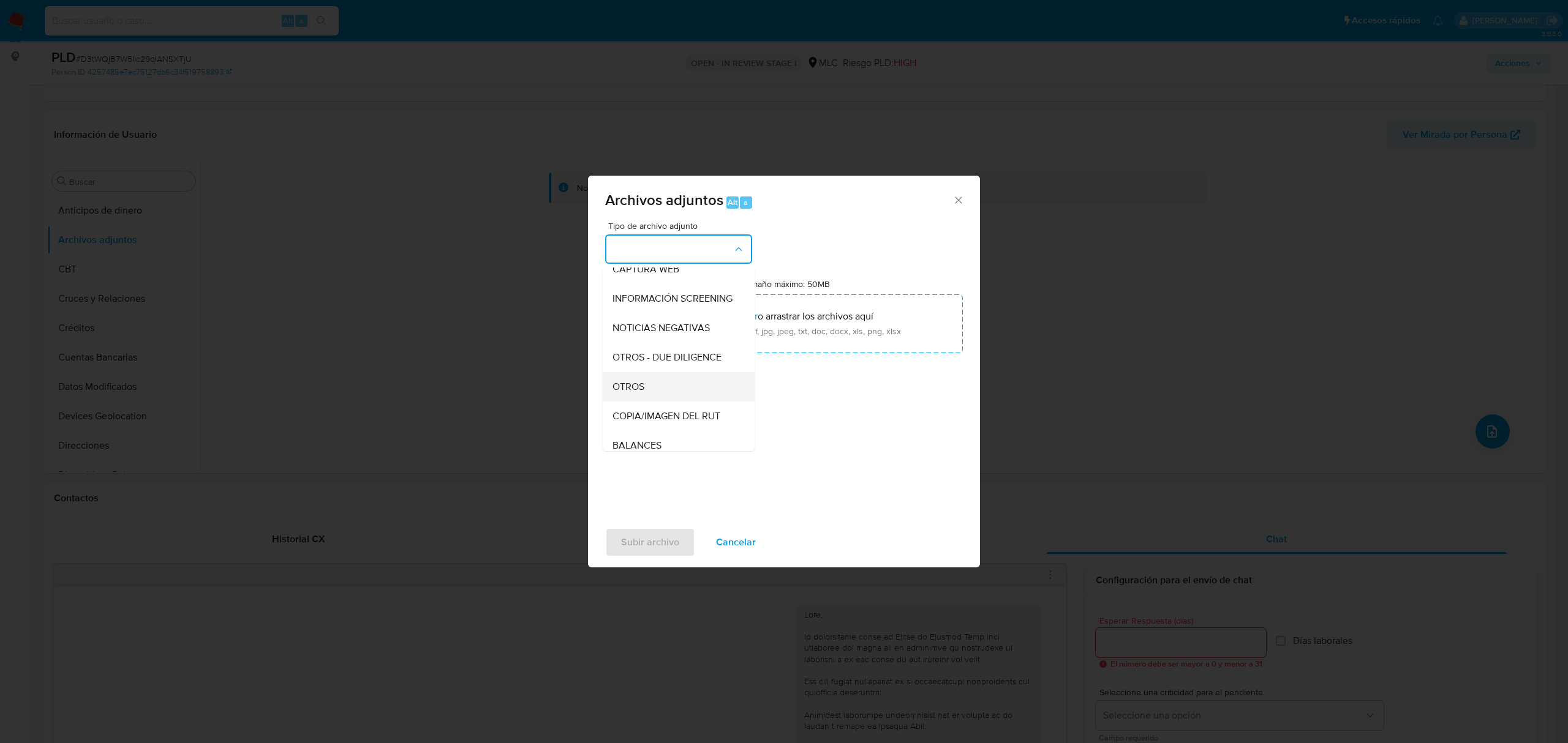
click at [652, 401] on div "OTROS" at bounding box center [675, 387] width 125 height 29
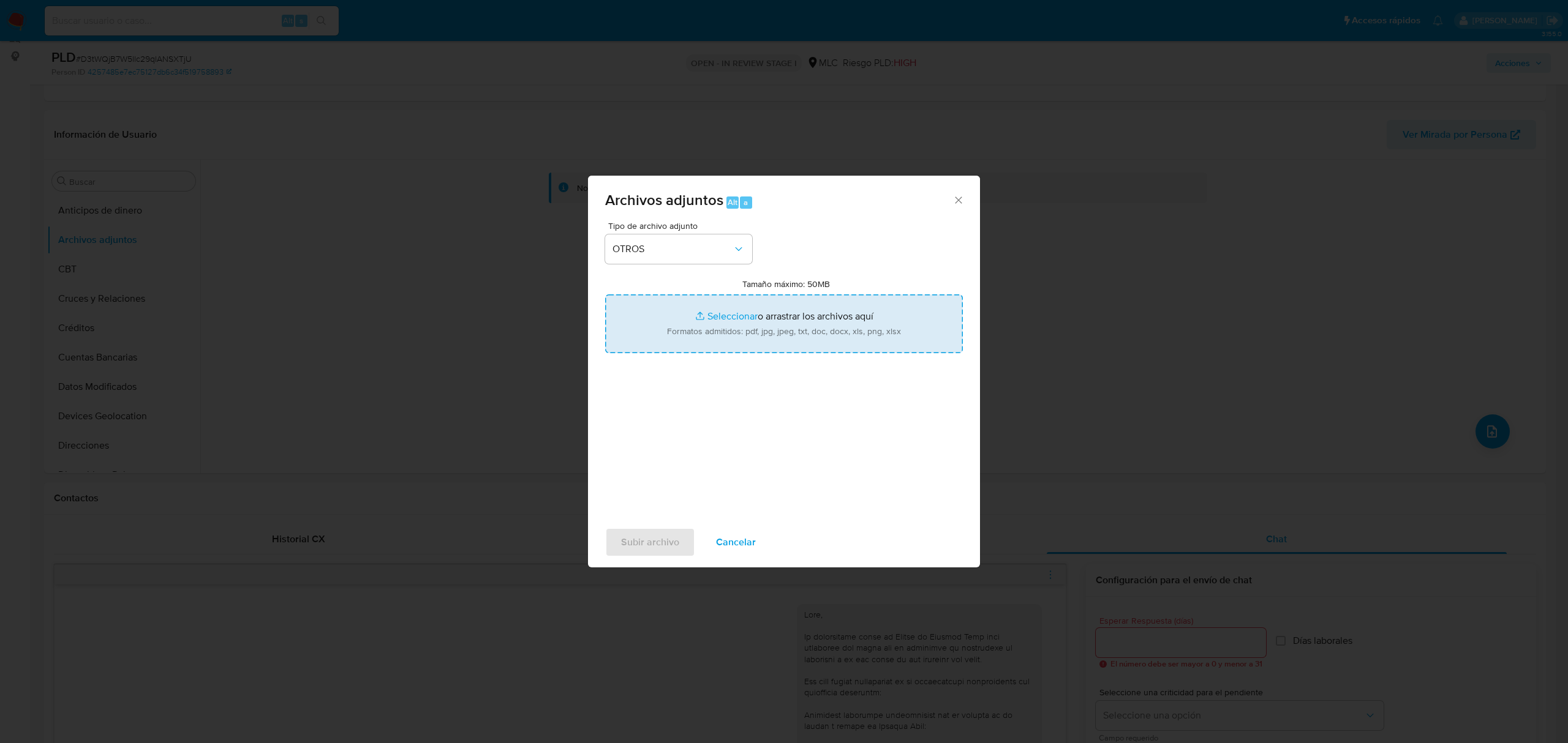
click at [716, 311] on input "Tamaño máximo: 50MB Seleccionar archivos" at bounding box center [784, 324] width 357 height 59
type input "C:\fakepath\1435861537 - 21_08_2025.xlsx"
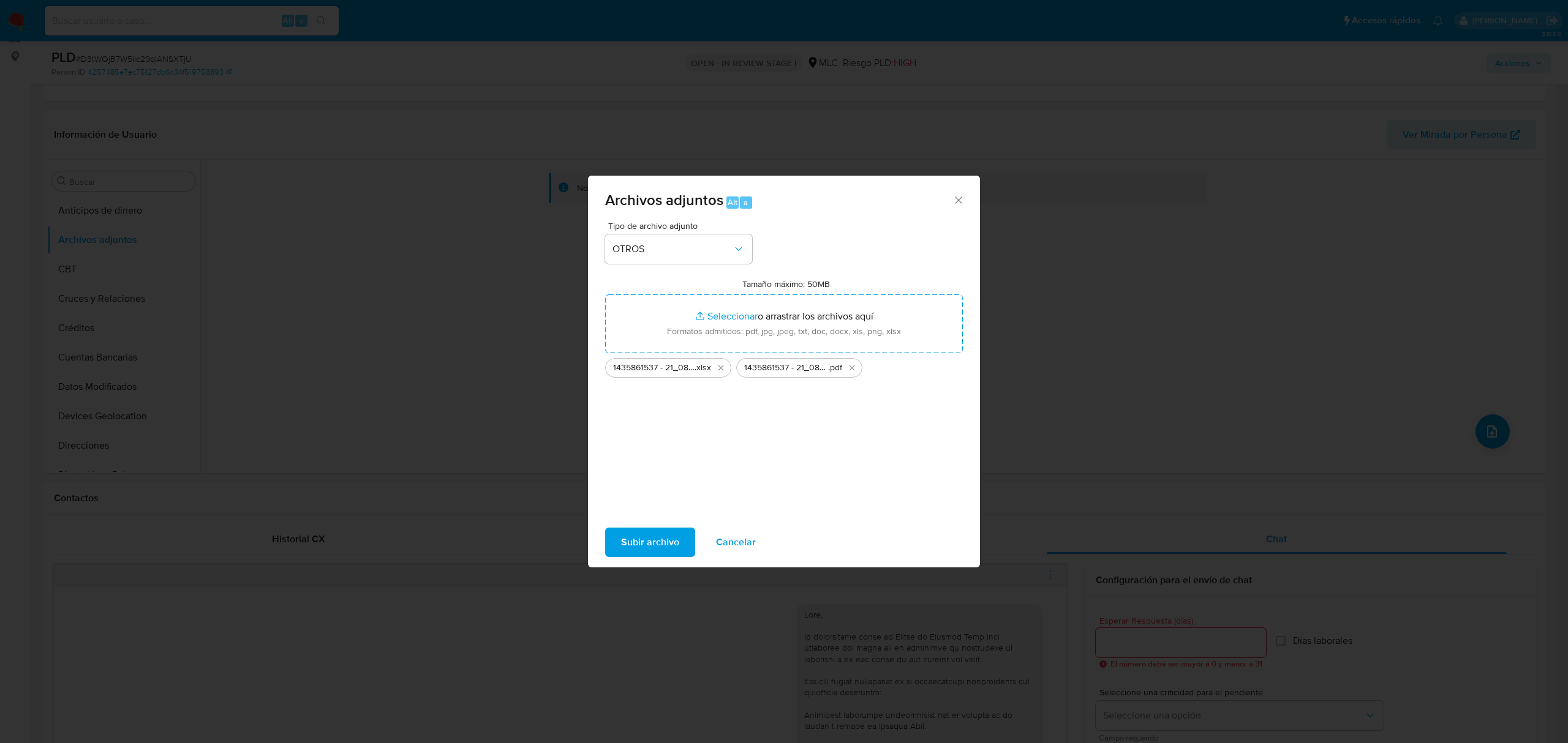
click at [639, 541] on span "Subir archivo" at bounding box center [649, 541] width 58 height 27
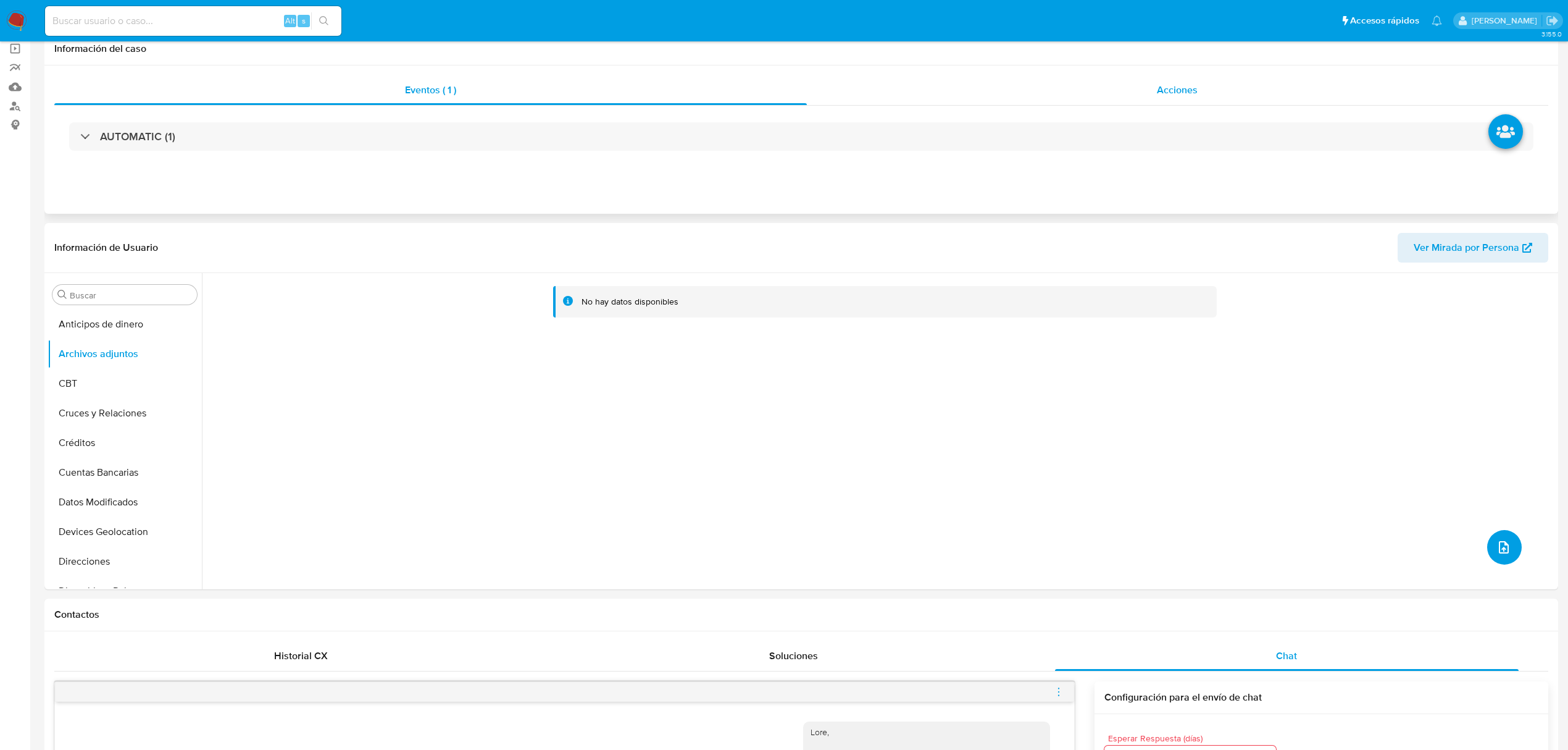
scroll to position [0, 0]
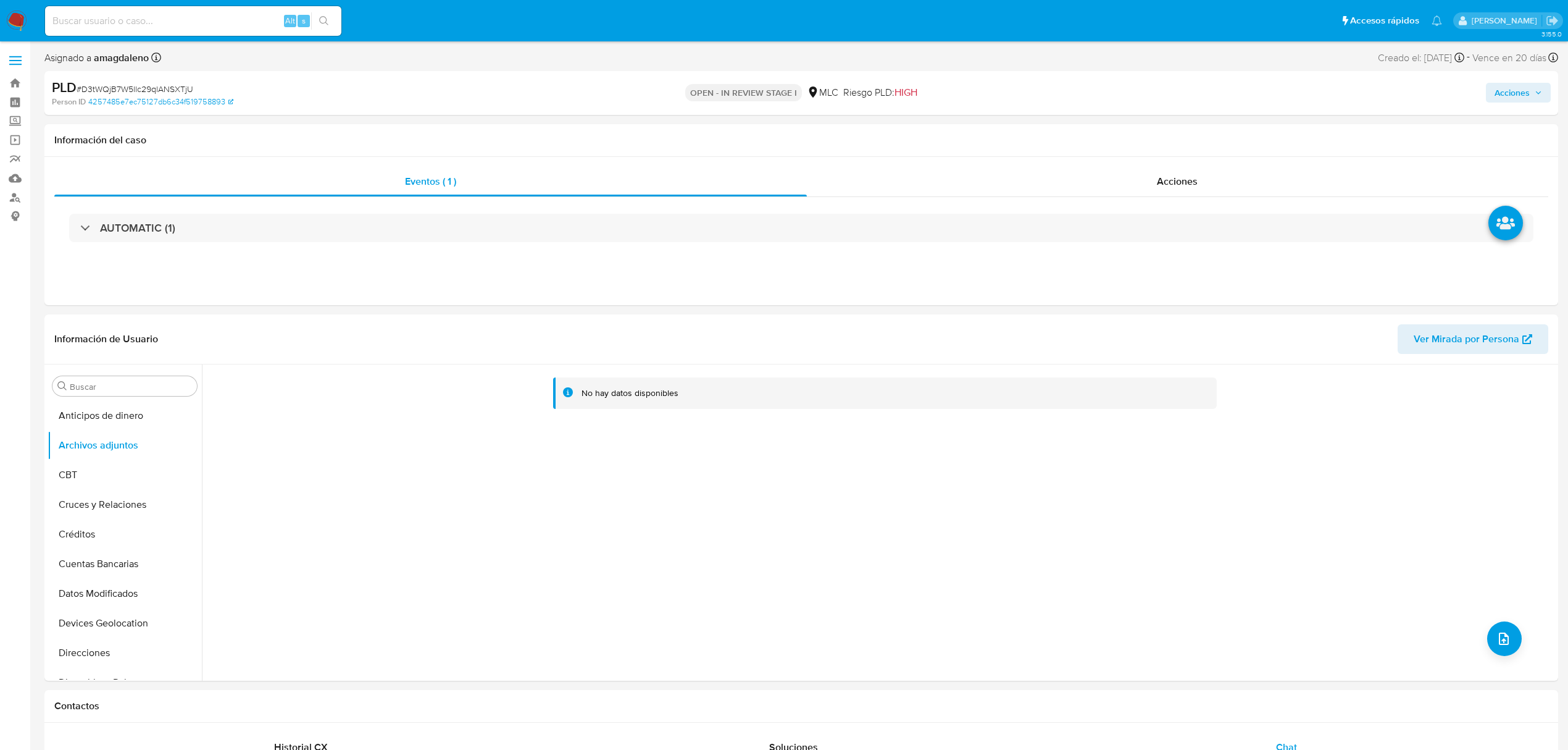
click at [1492, 90] on button "Acciones" at bounding box center [1519, 92] width 65 height 20
click at [1129, 134] on span "Resolución del caso" at bounding box center [1168, 131] width 88 height 14
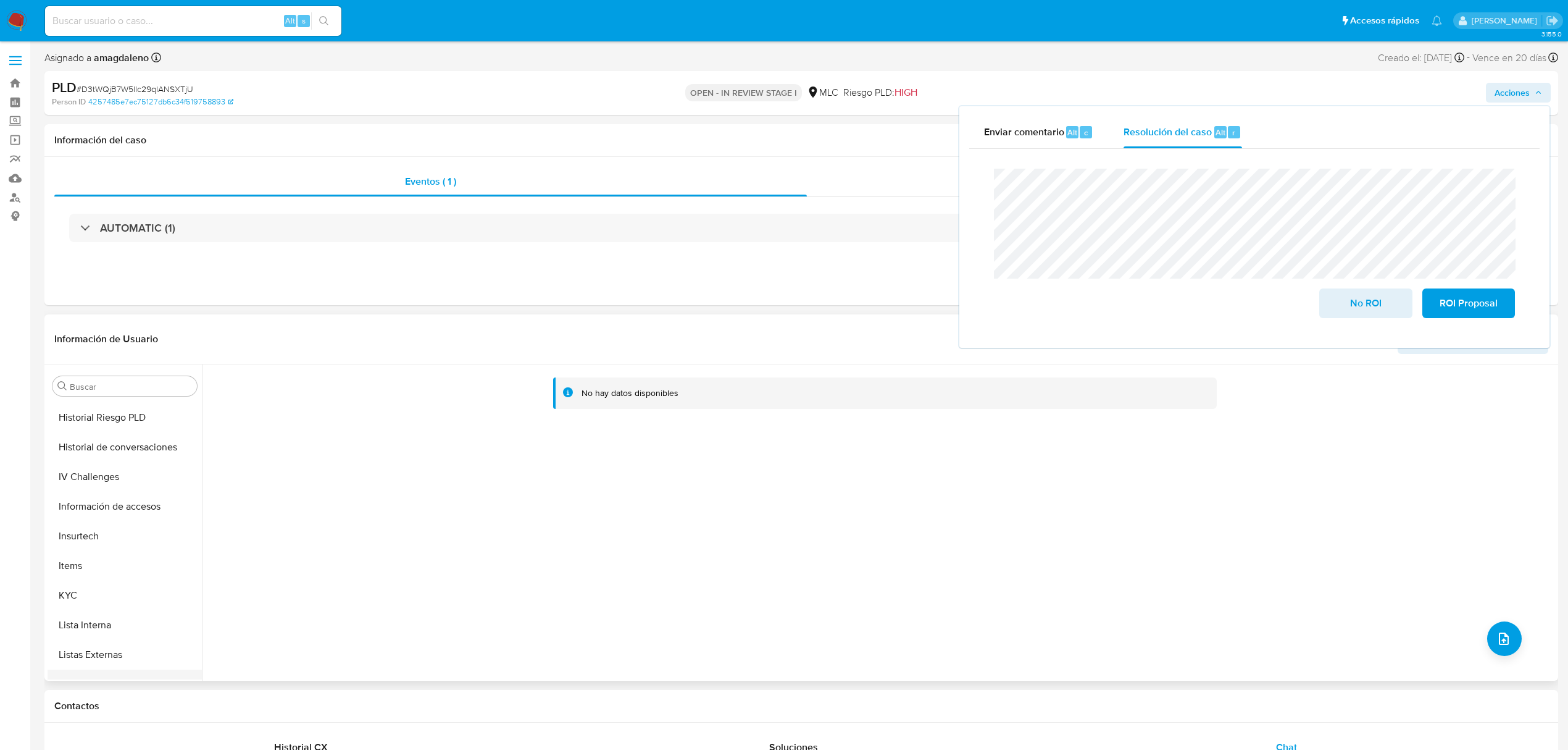
scroll to position [494, 0]
click at [104, 526] on button "KYC" at bounding box center [120, 515] width 145 height 30
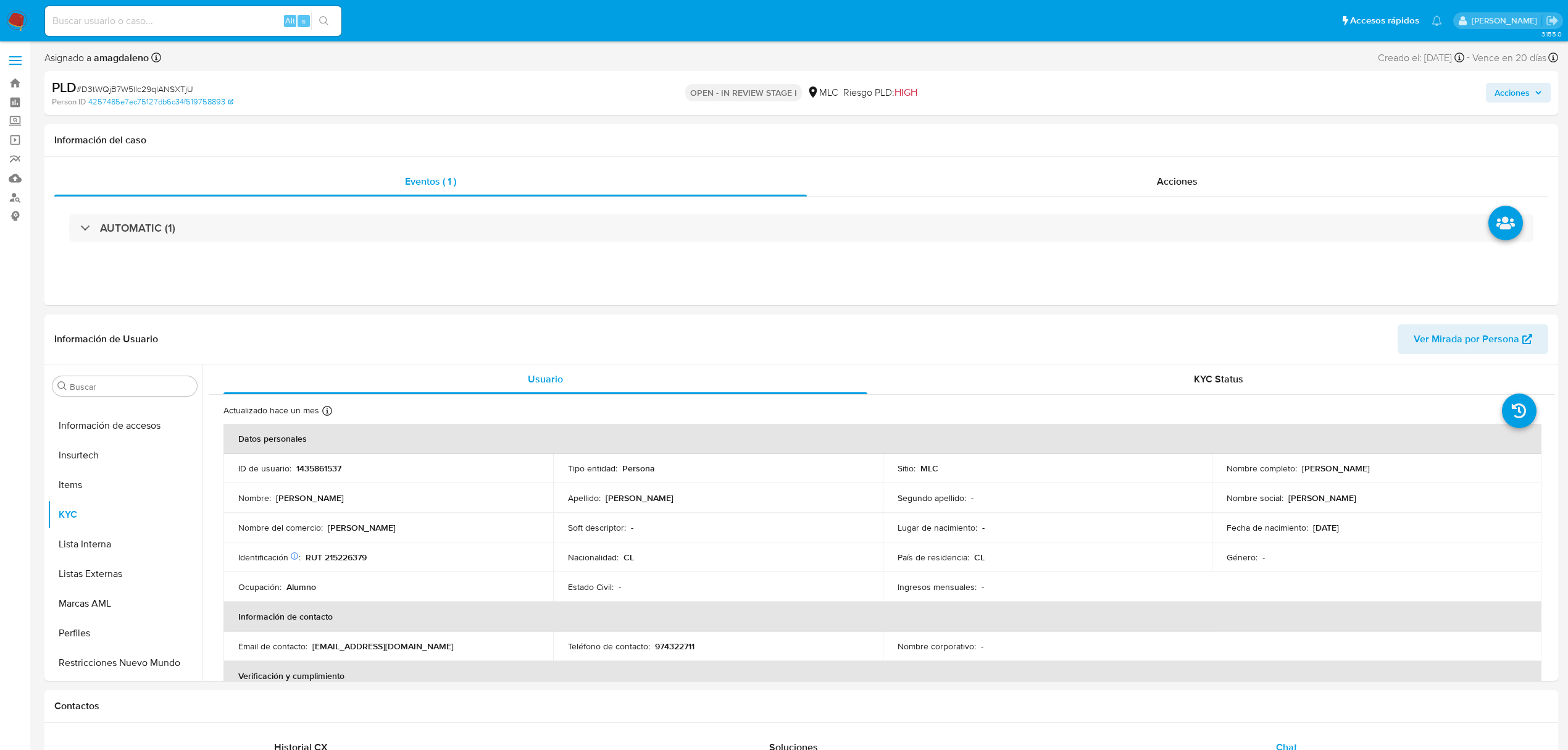
click at [1505, 89] on span "Acciones" at bounding box center [1512, 92] width 35 height 20
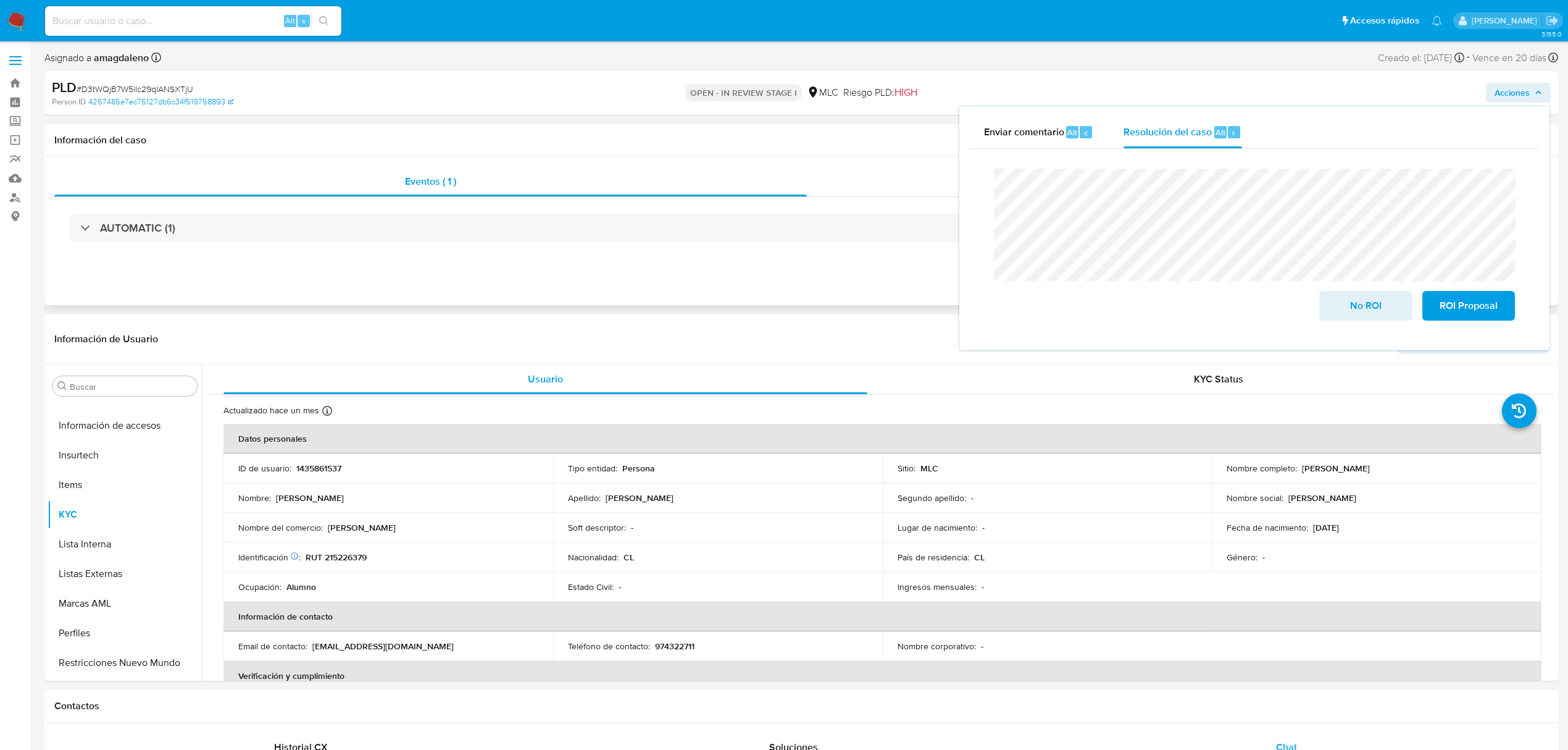
click at [903, 181] on div "Acciones" at bounding box center [1178, 181] width 742 height 30
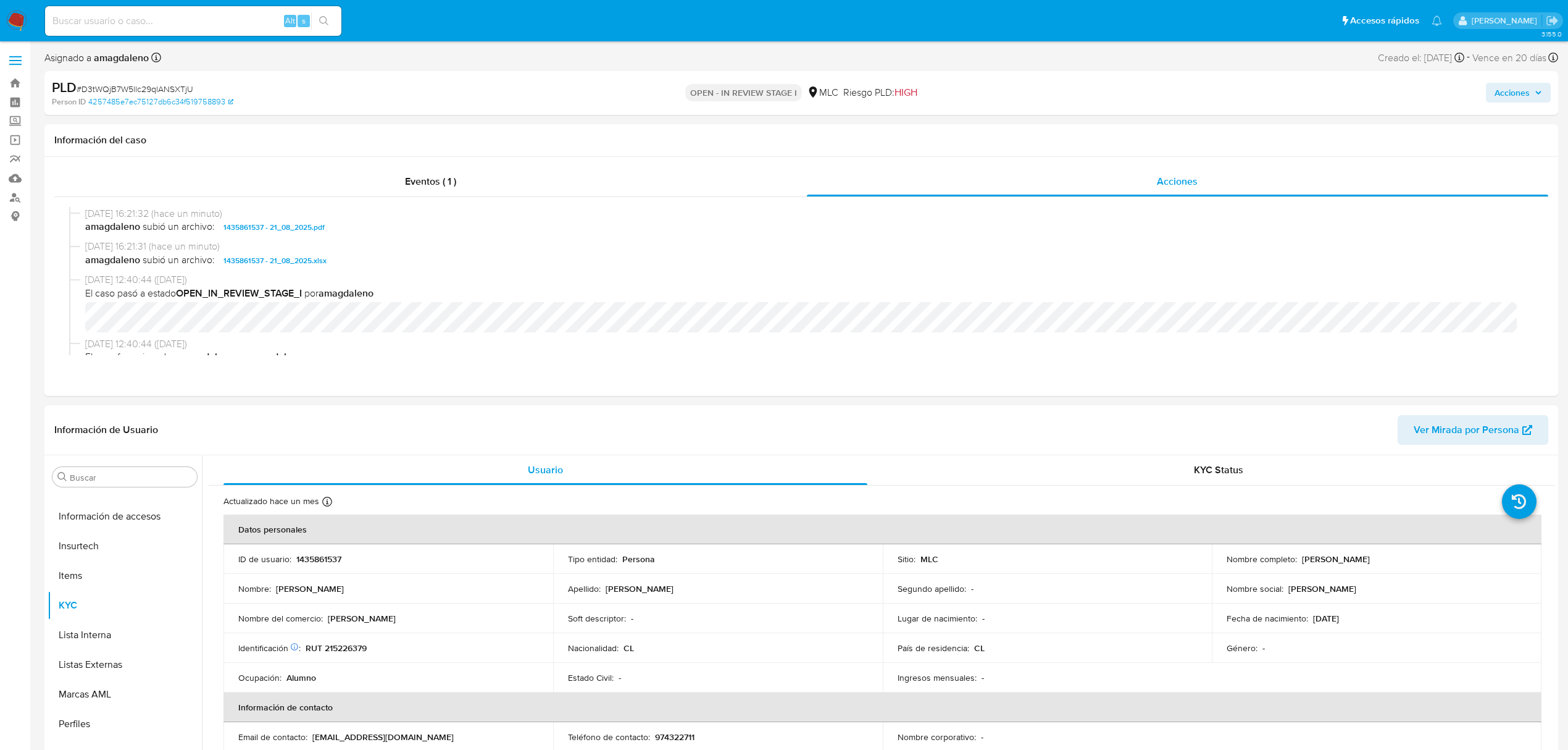
click at [1506, 85] on span "Acciones" at bounding box center [1512, 92] width 35 height 20
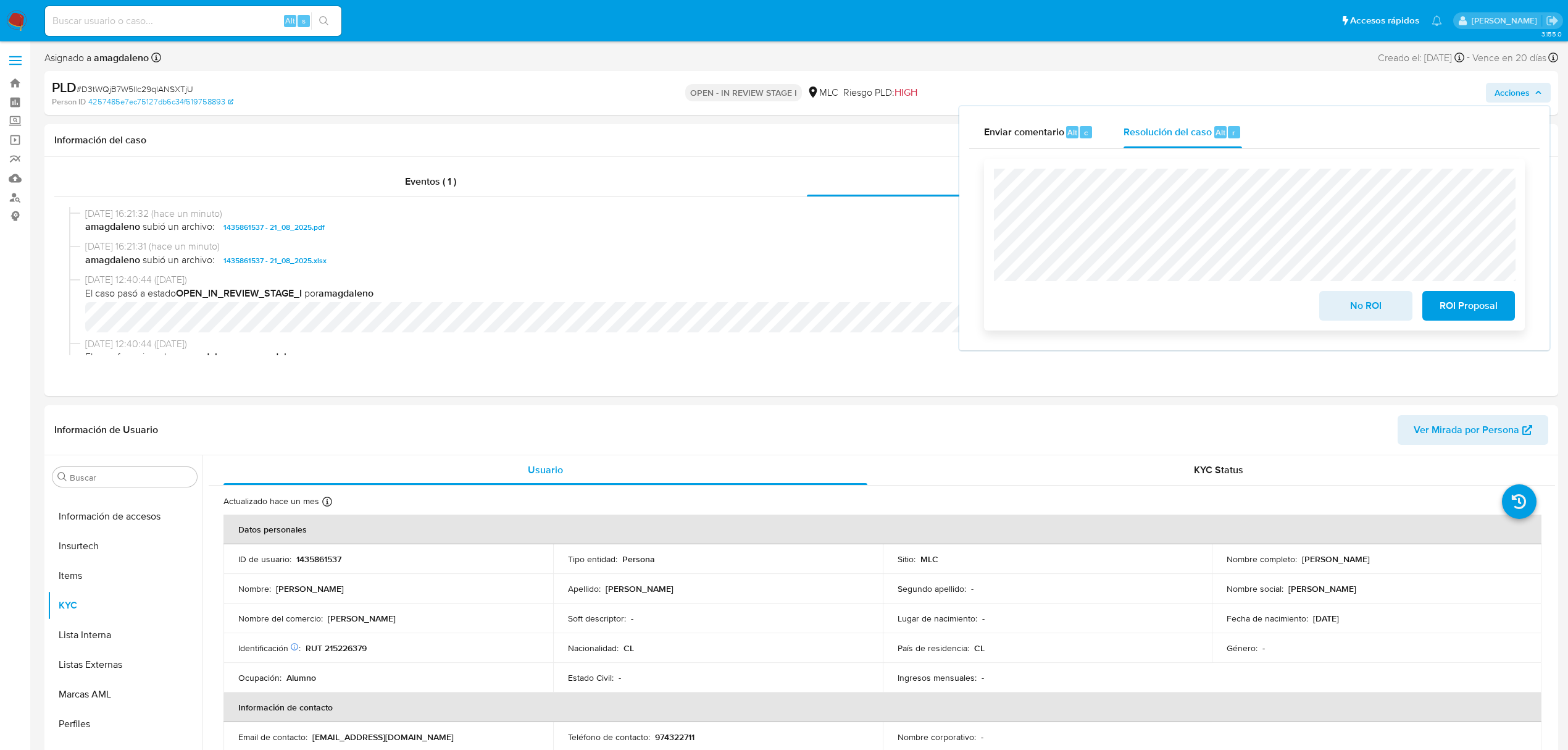
click at [1461, 310] on span "ROI Proposal" at bounding box center [1469, 305] width 60 height 27
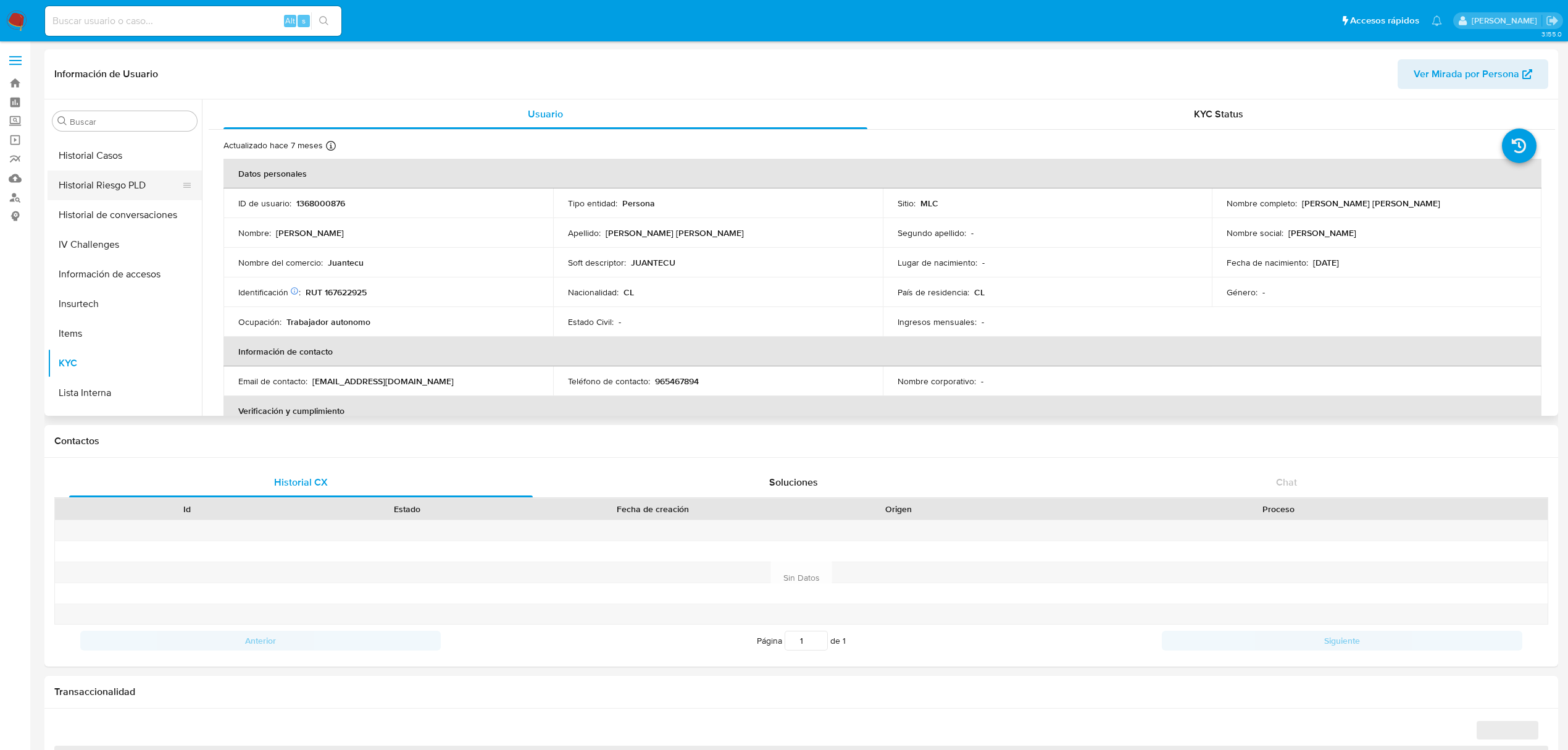
scroll to position [357, 0]
select select "10"
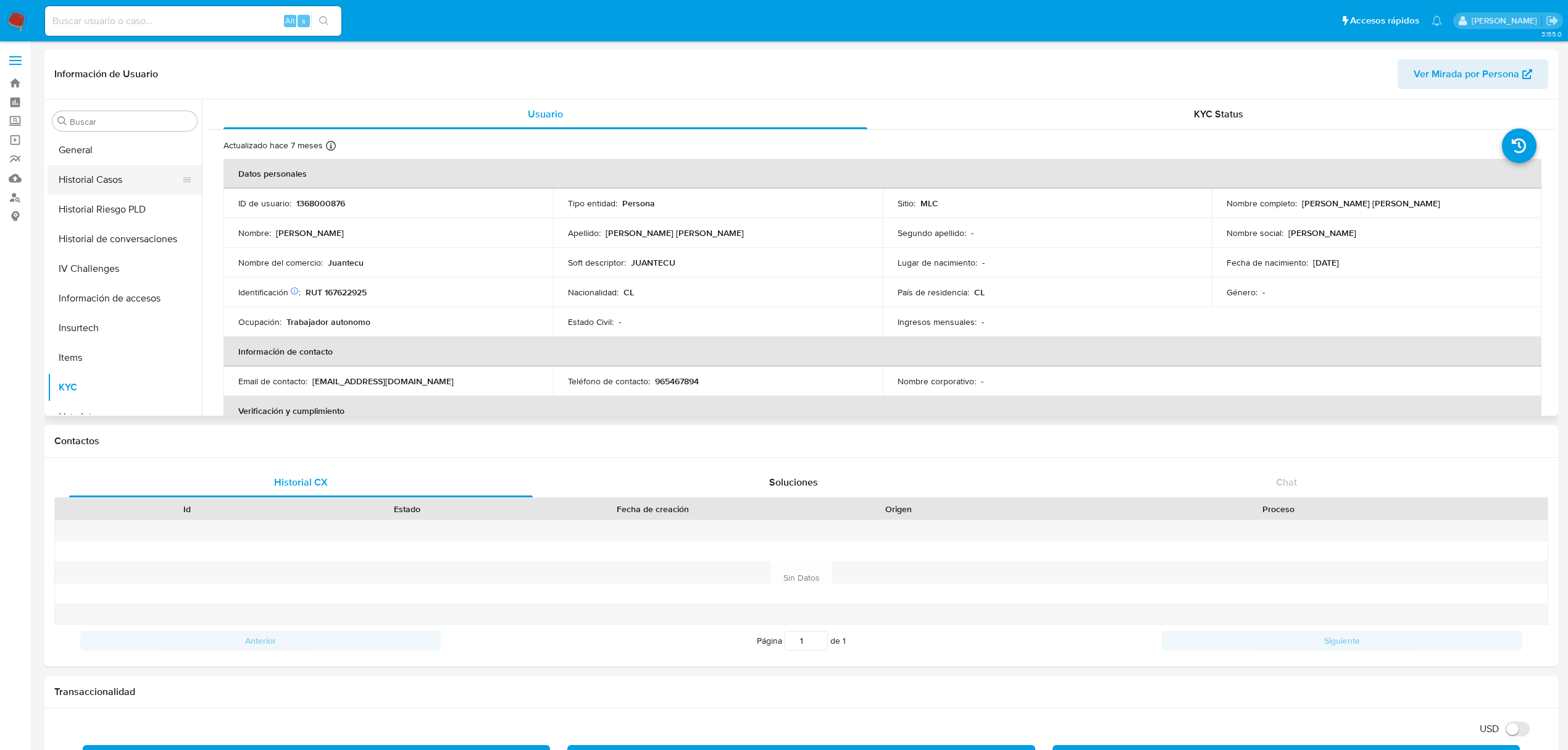
click at [120, 189] on button "Historial Casos" at bounding box center [120, 179] width 145 height 30
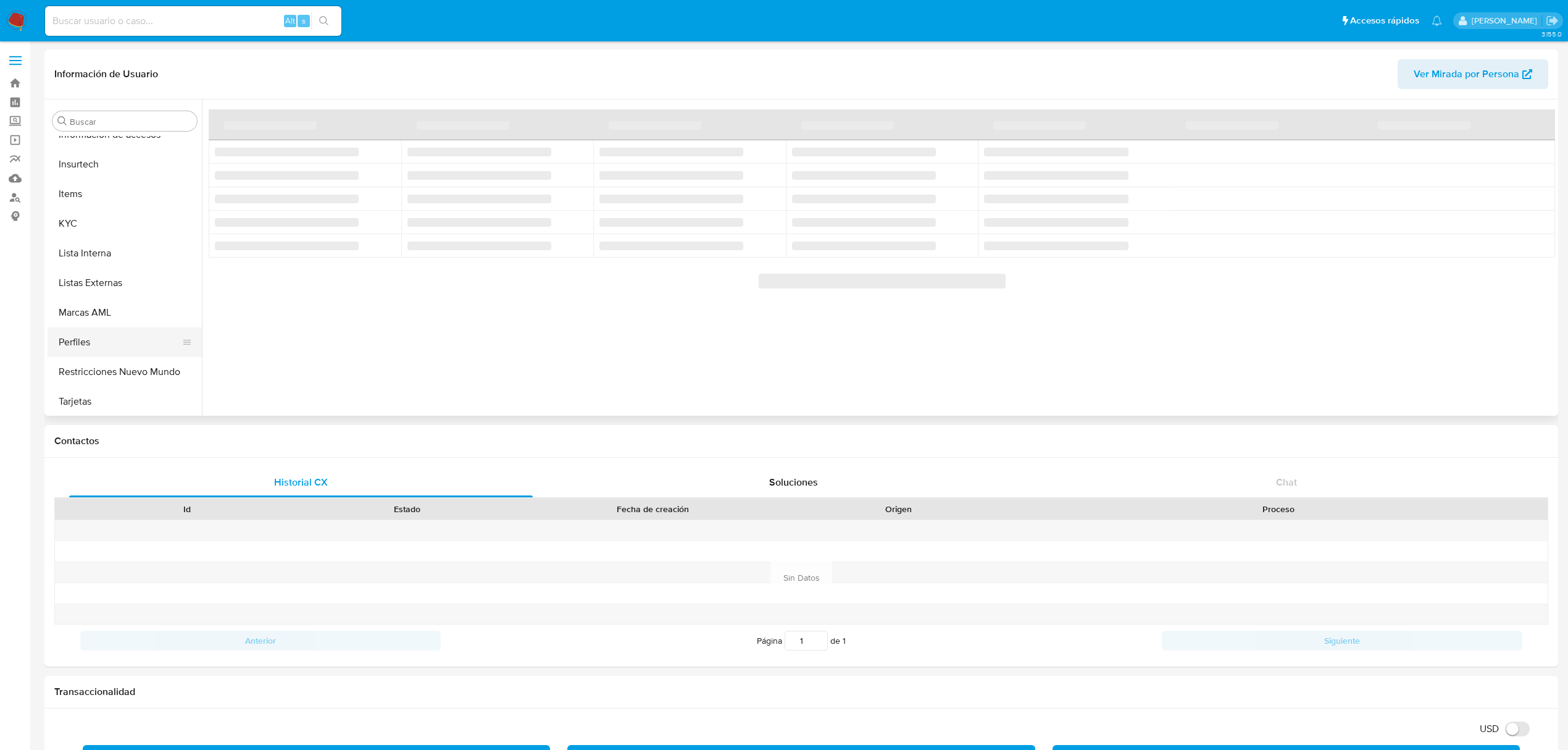
scroll to position [521, 0]
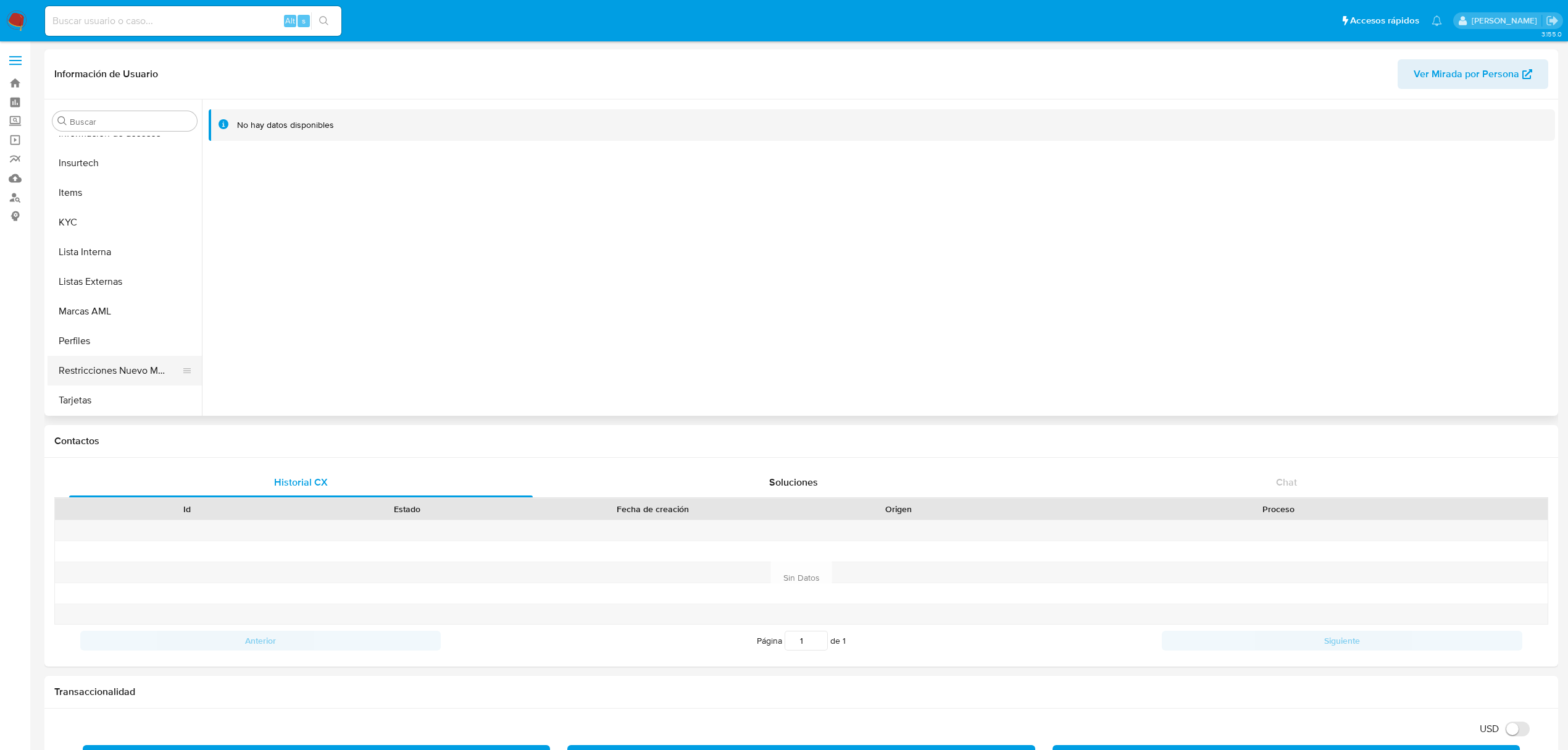
click at [124, 378] on button "Restricciones Nuevo Mundo" at bounding box center [120, 371] width 145 height 30
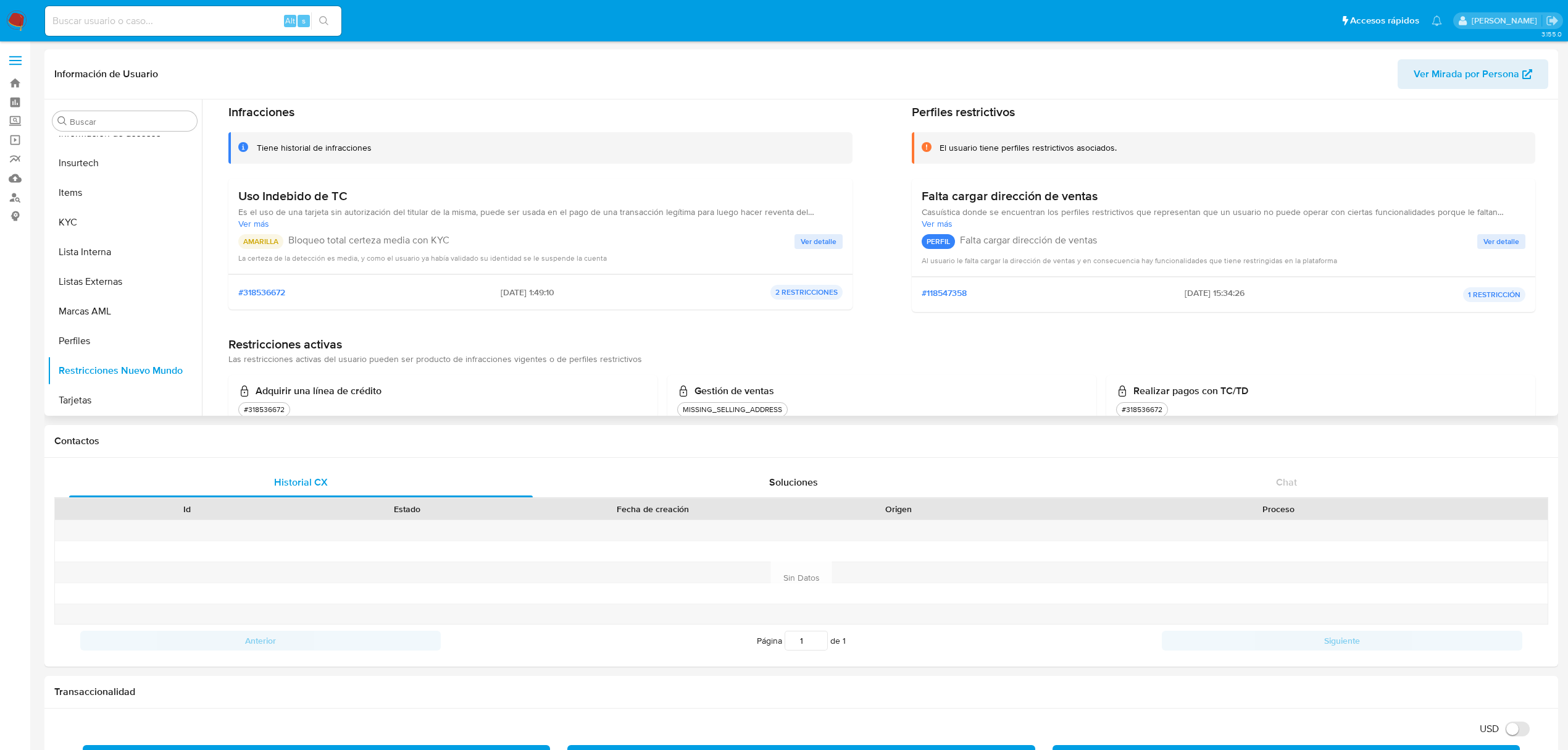
scroll to position [82, 0]
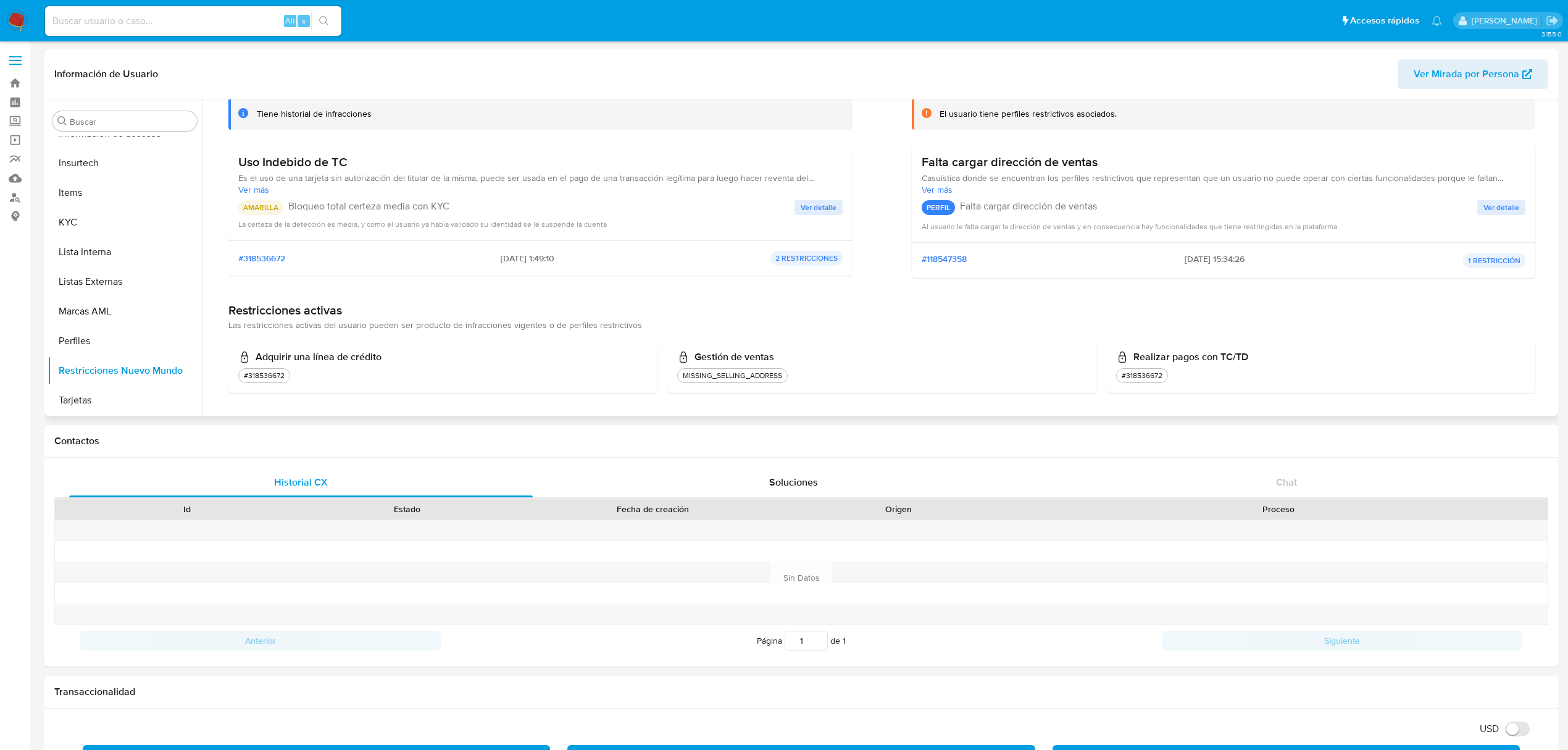
click at [820, 211] on span "Ver detalle" at bounding box center [818, 207] width 36 height 12
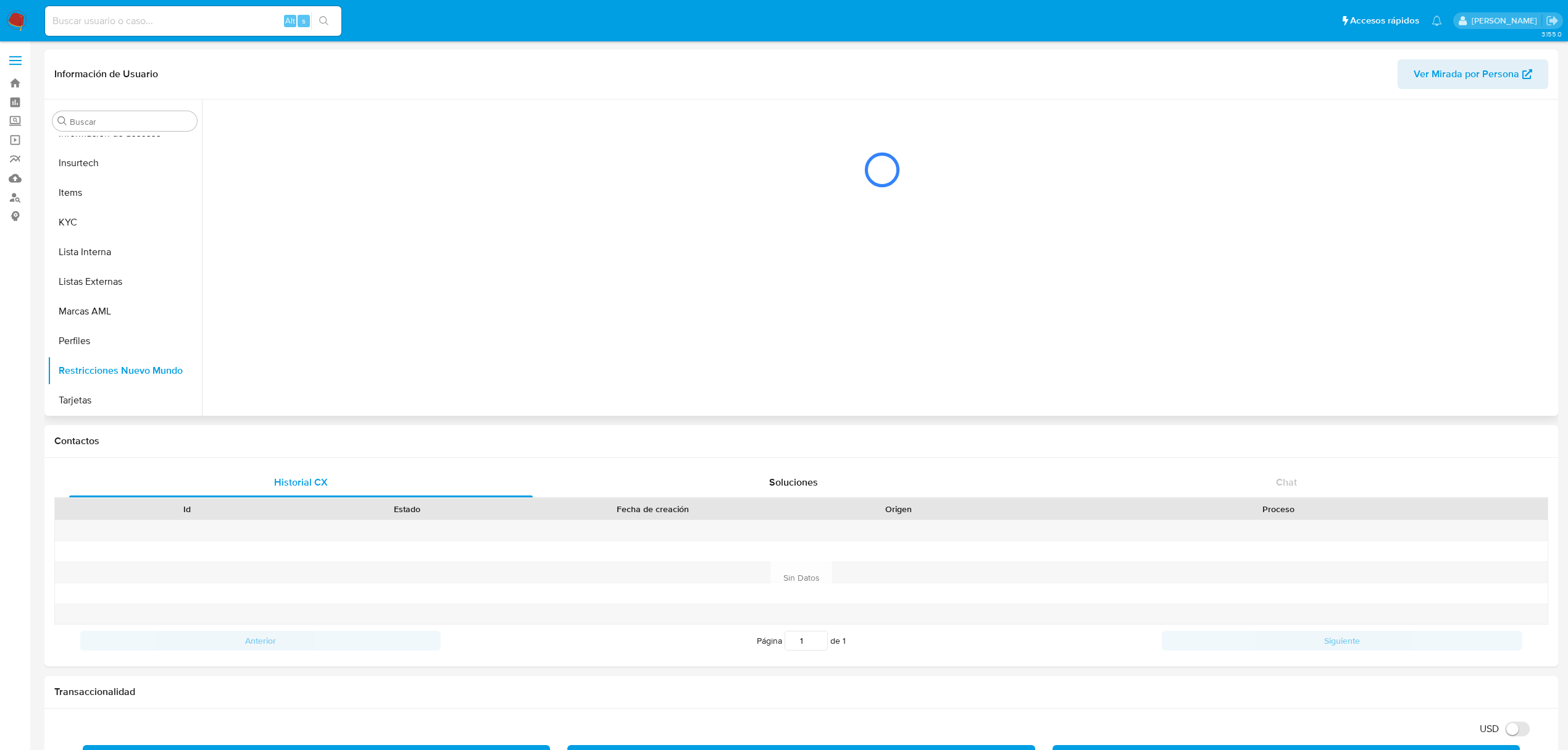
scroll to position [0, 0]
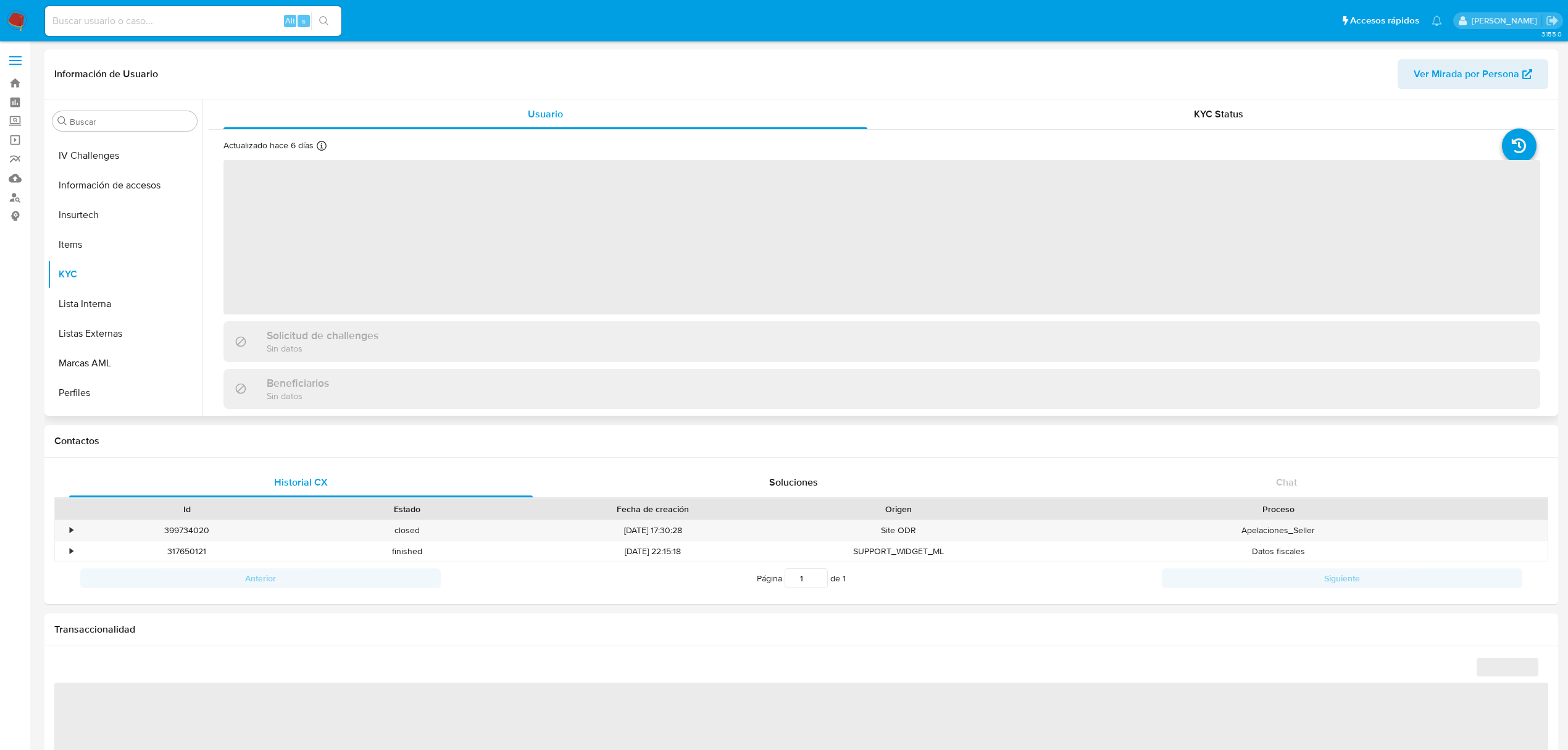
scroll to position [521, 0]
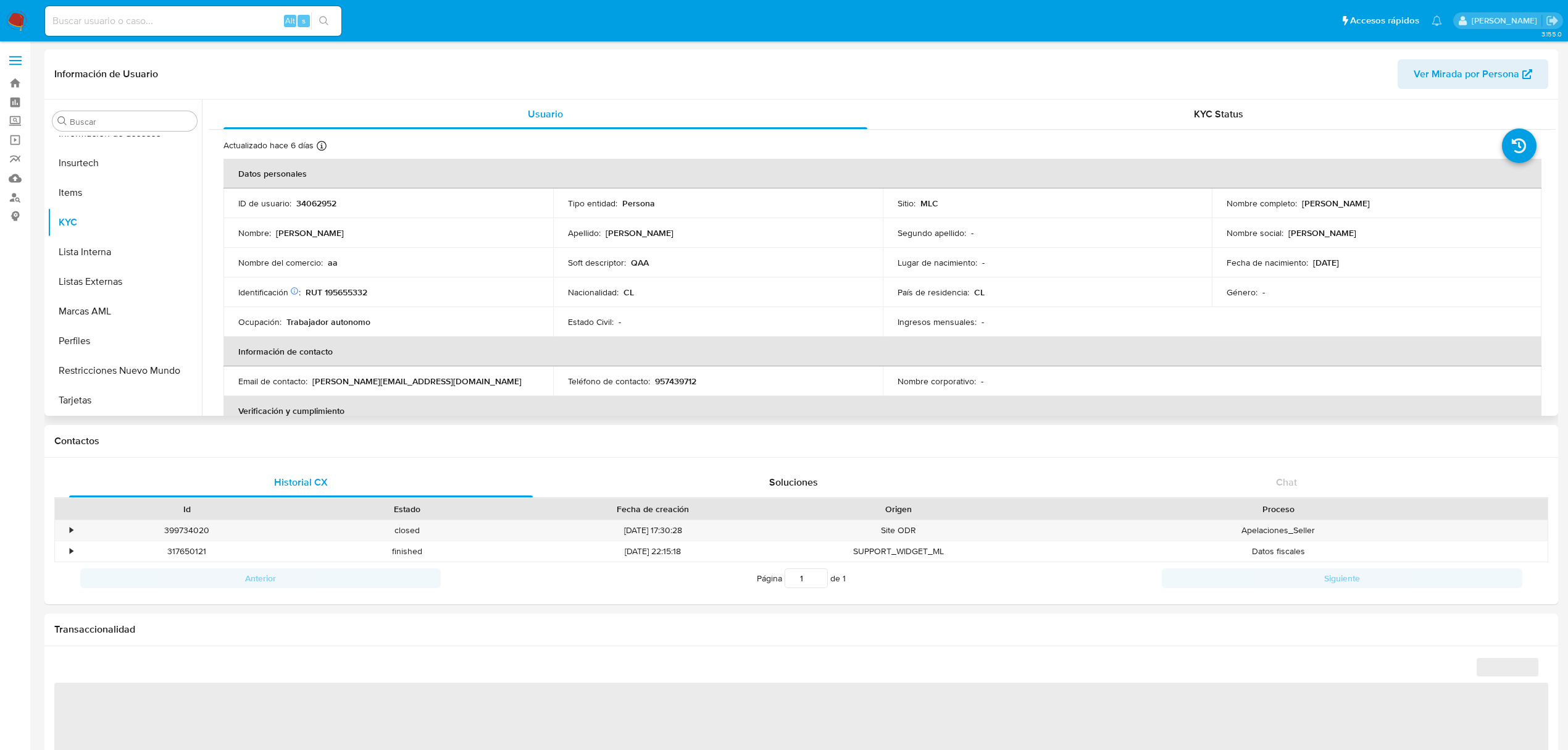
select select "10"
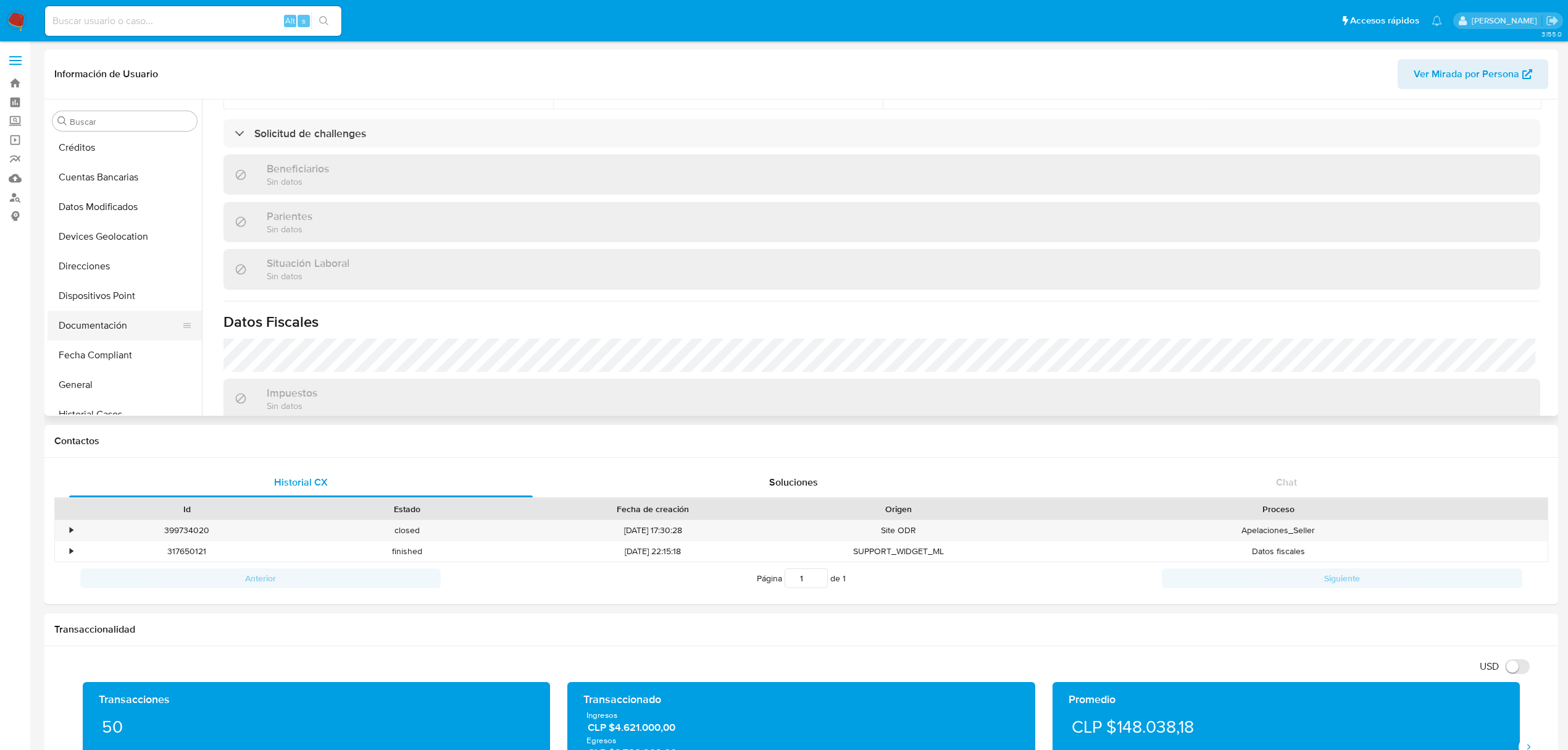
scroll to position [164, 0]
click at [110, 279] on button "Documentación" at bounding box center [120, 283] width 145 height 30
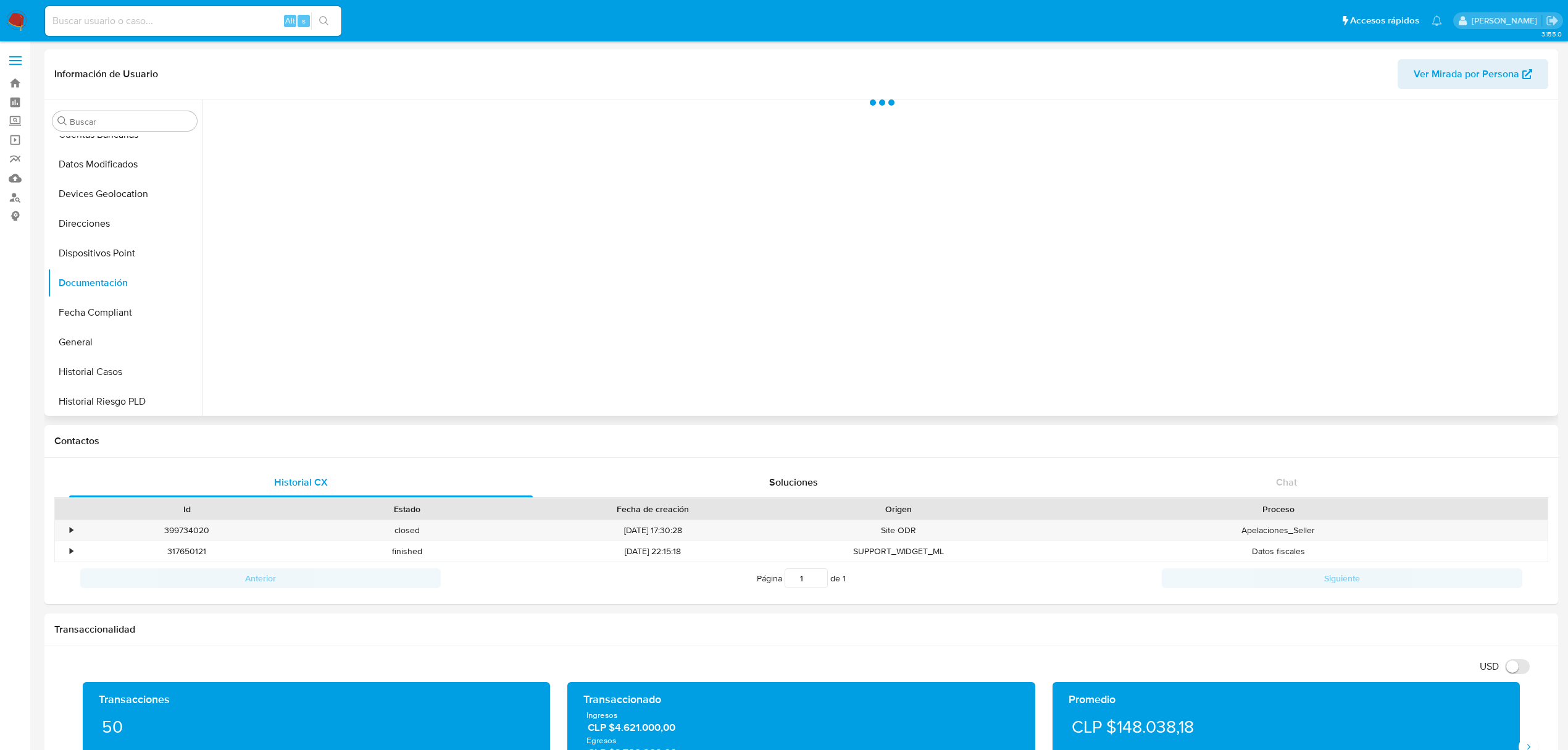
scroll to position [0, 0]
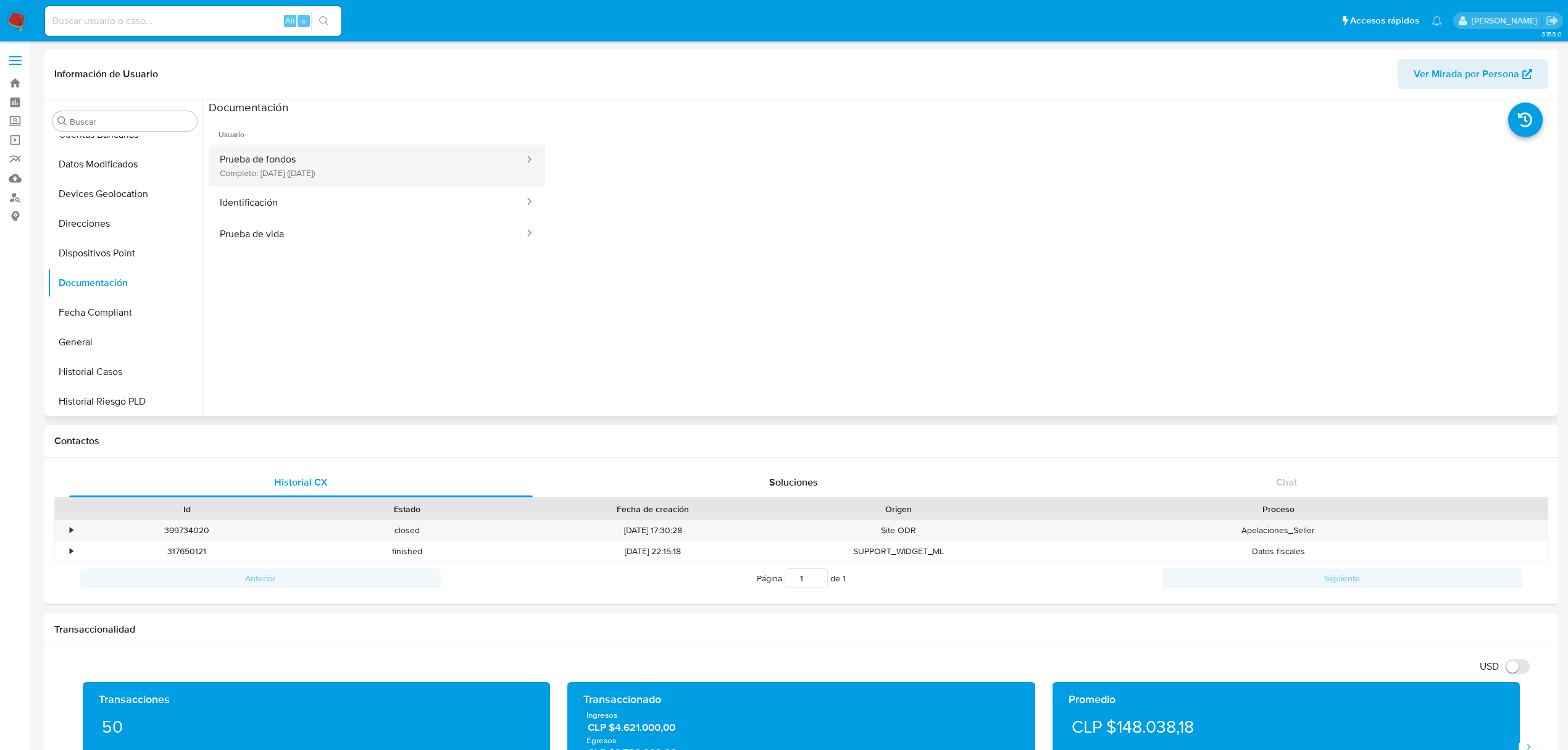
click at [309, 166] on button "Prueba de fondos Completo: 06/02/2025 (hace 6 meses)" at bounding box center [367, 165] width 317 height 42
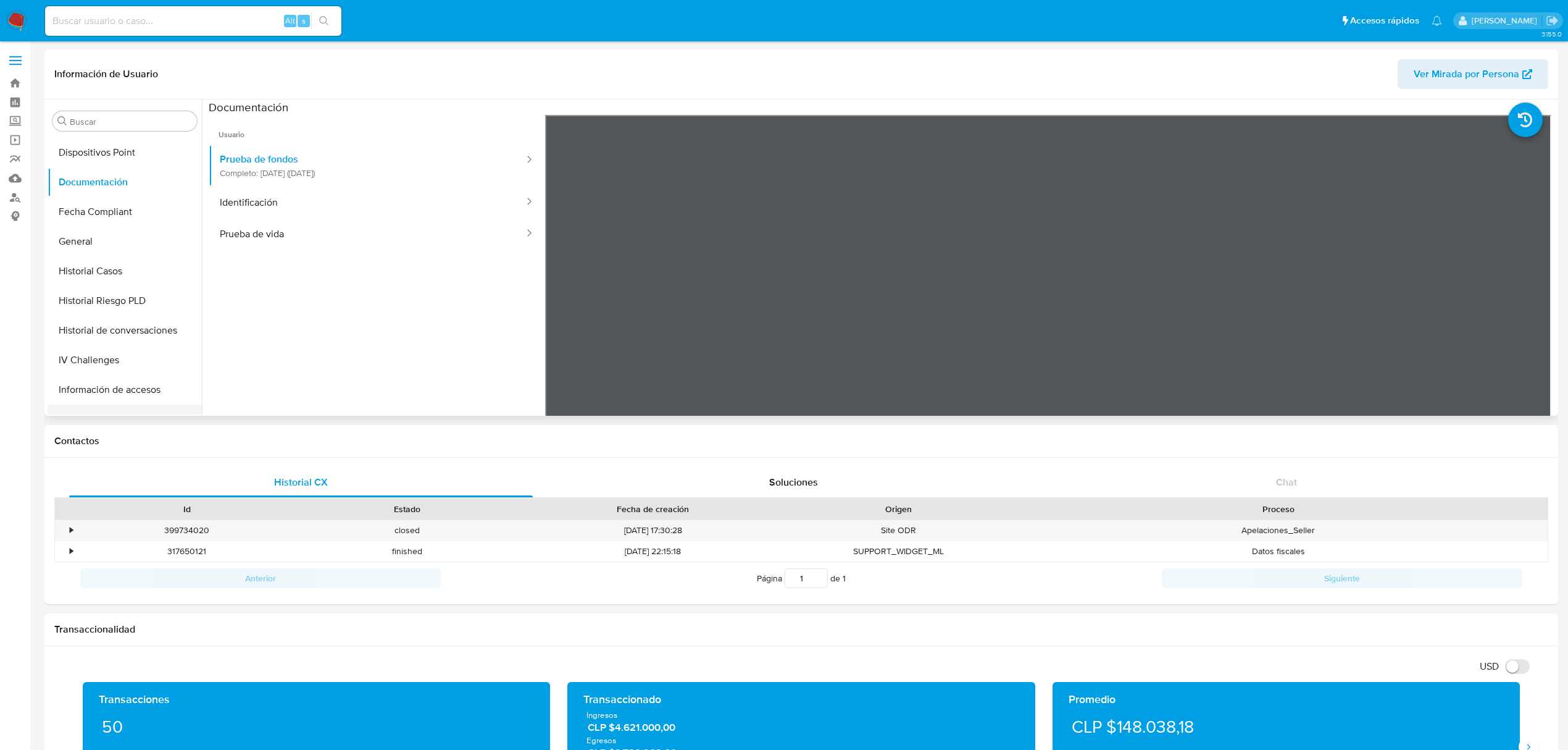
scroll to position [412, 0]
click at [137, 342] on button "KYC" at bounding box center [120, 333] width 145 height 30
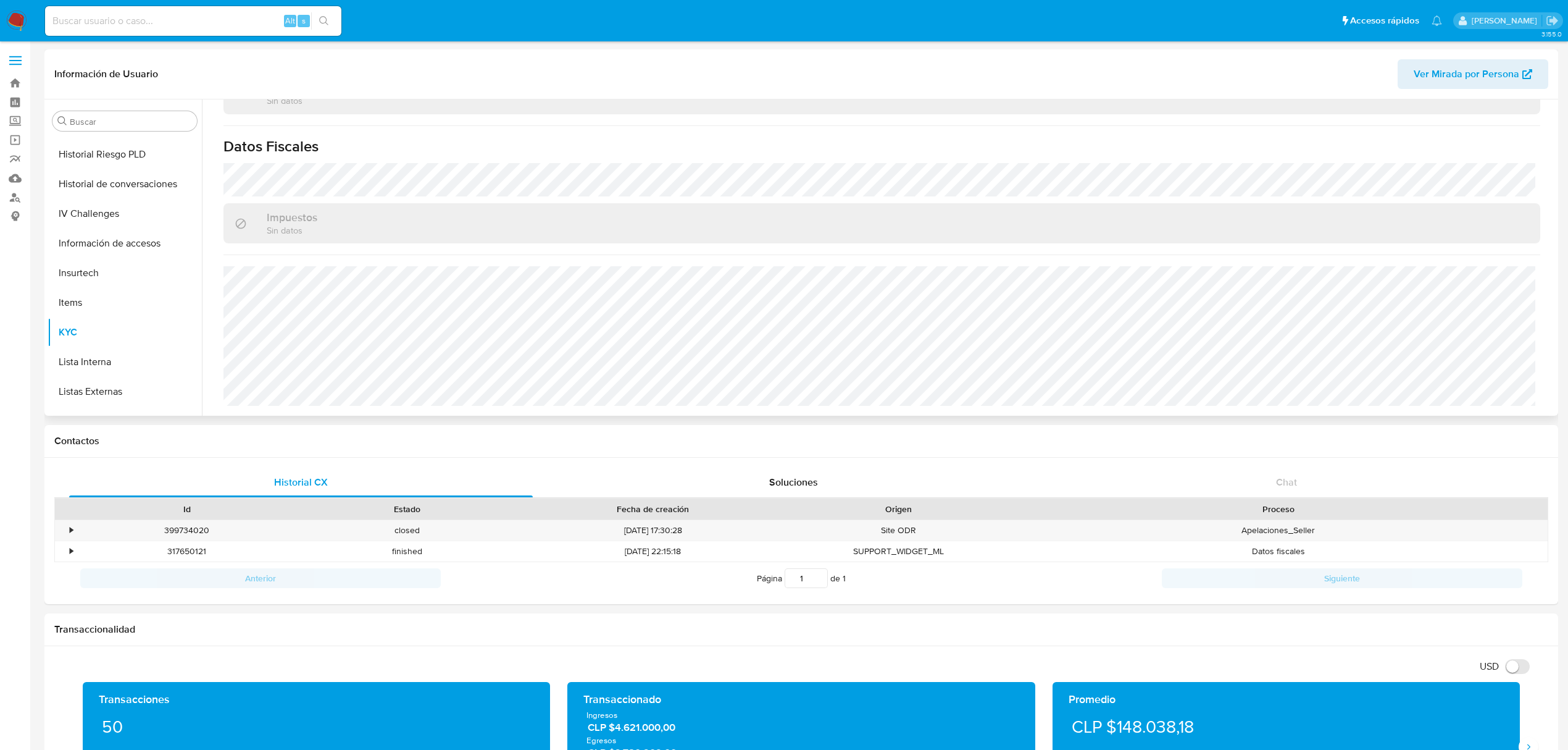
scroll to position [670, 0]
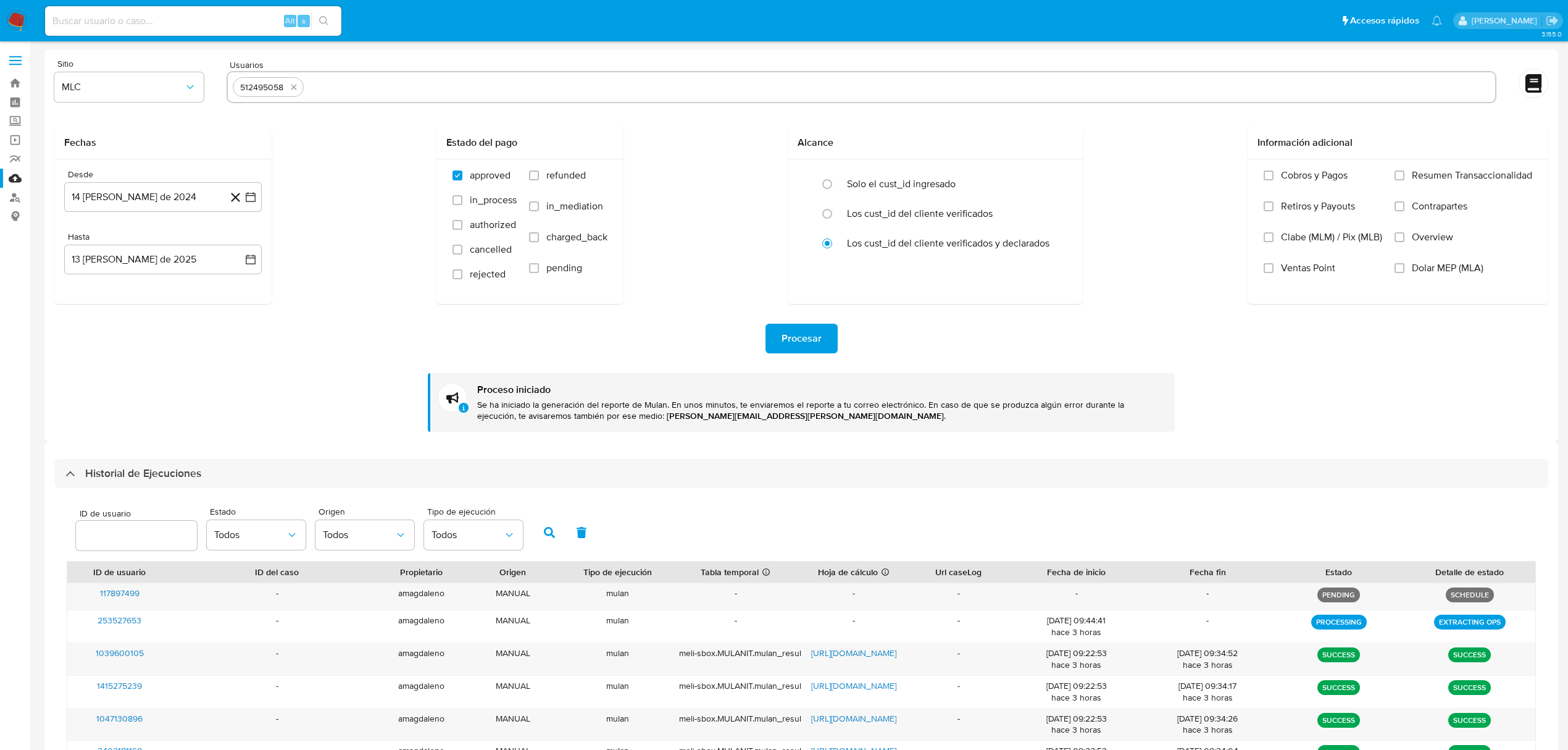
select select "10"
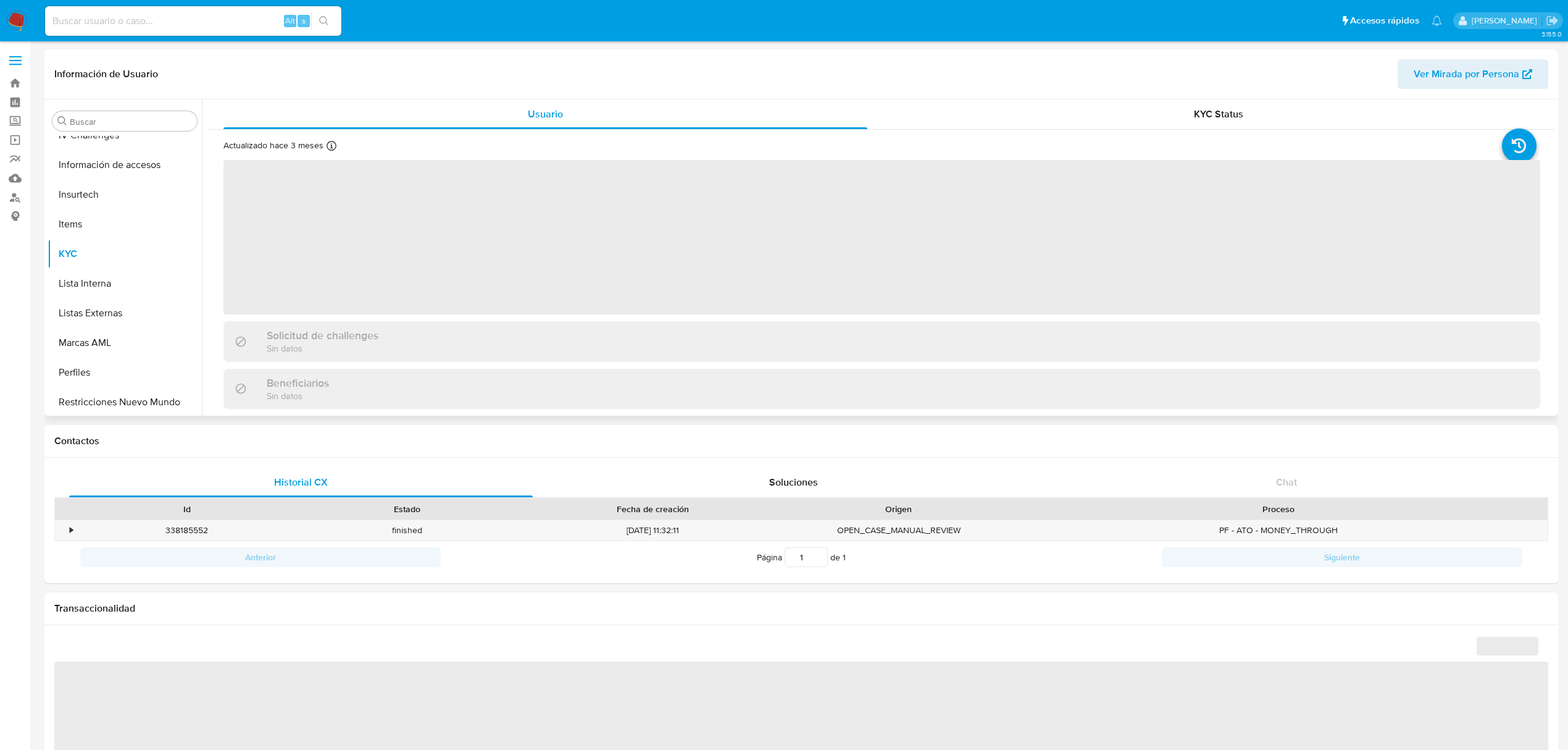
scroll to position [521, 0]
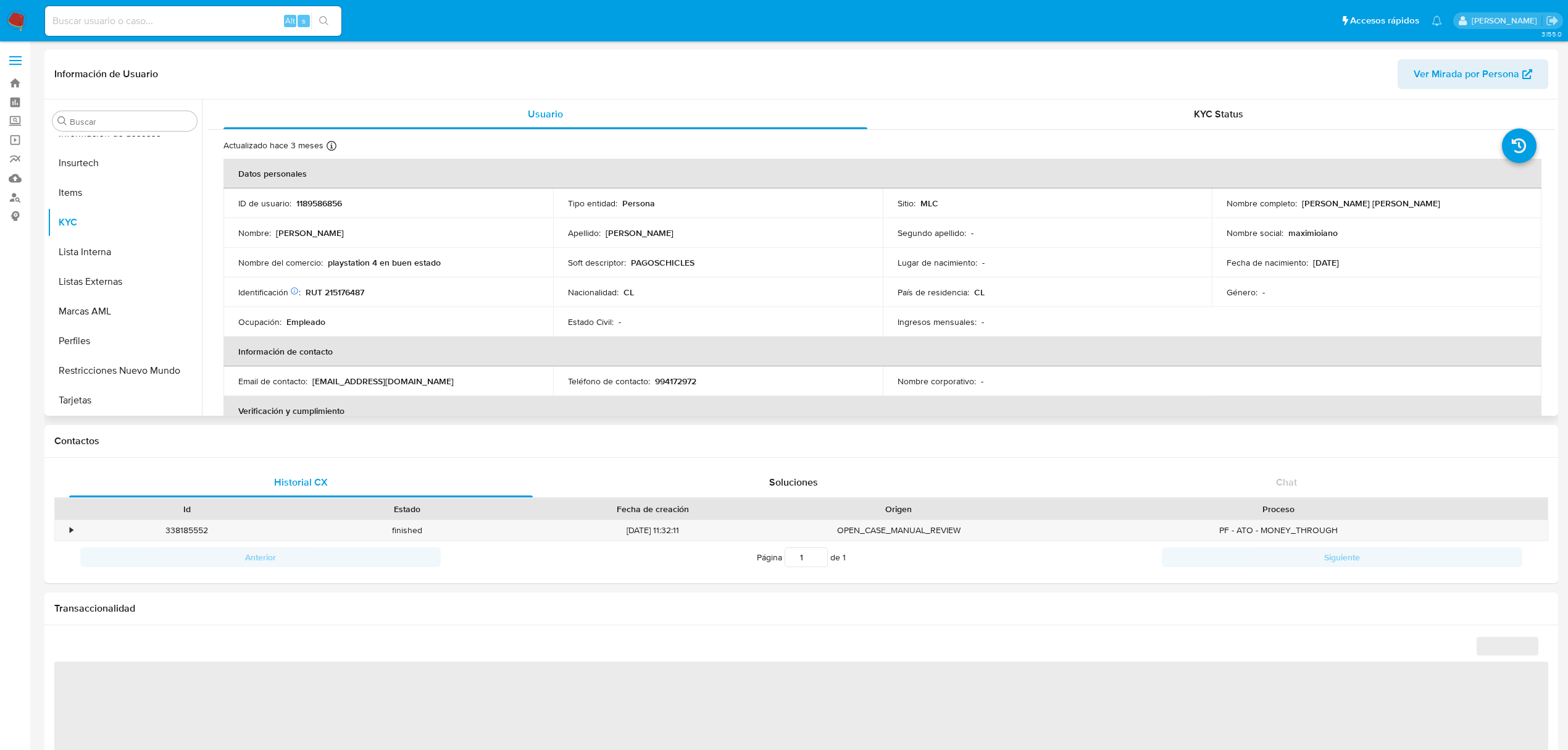
select select "10"
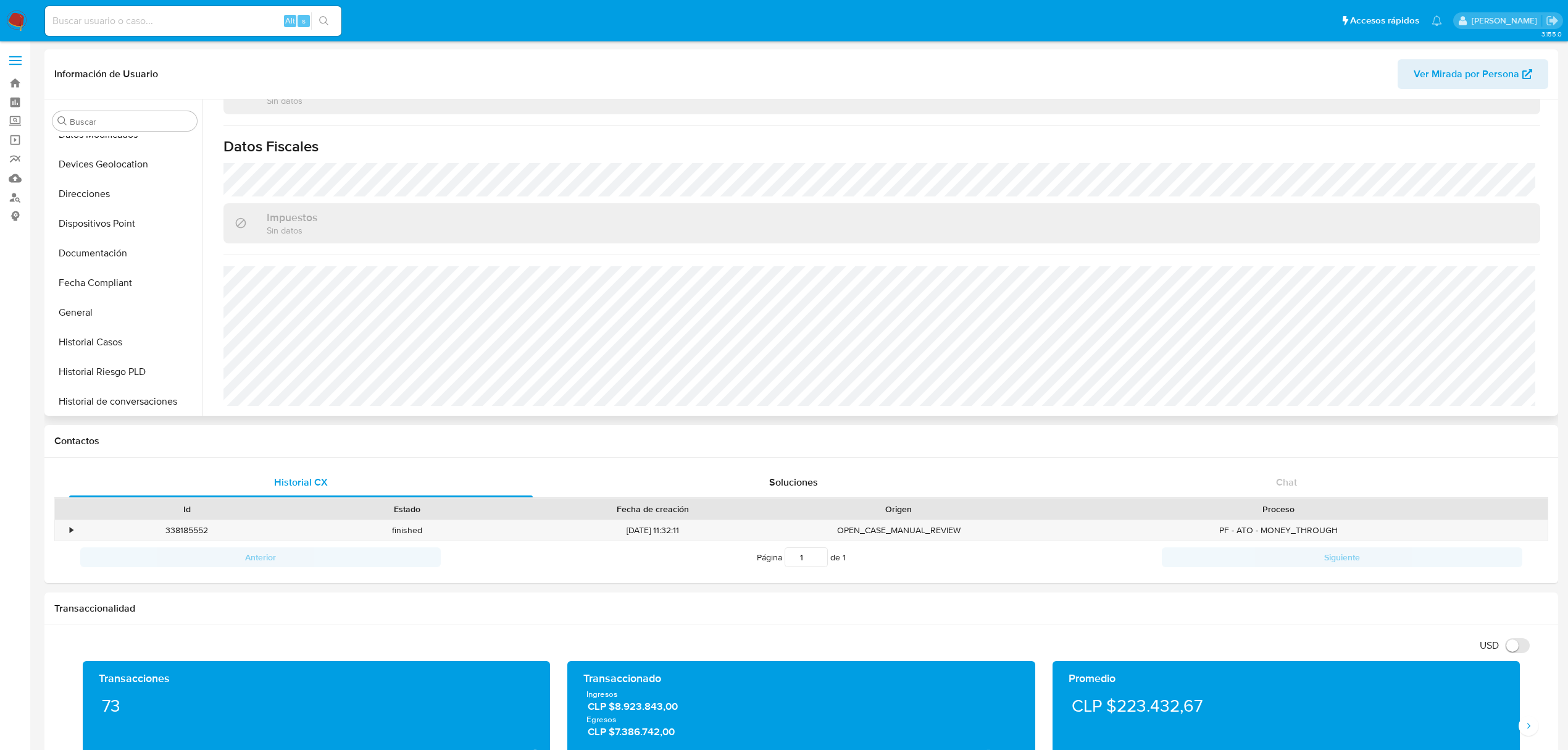
scroll to position [164, 0]
click at [115, 279] on button "Documentación" at bounding box center [120, 283] width 145 height 30
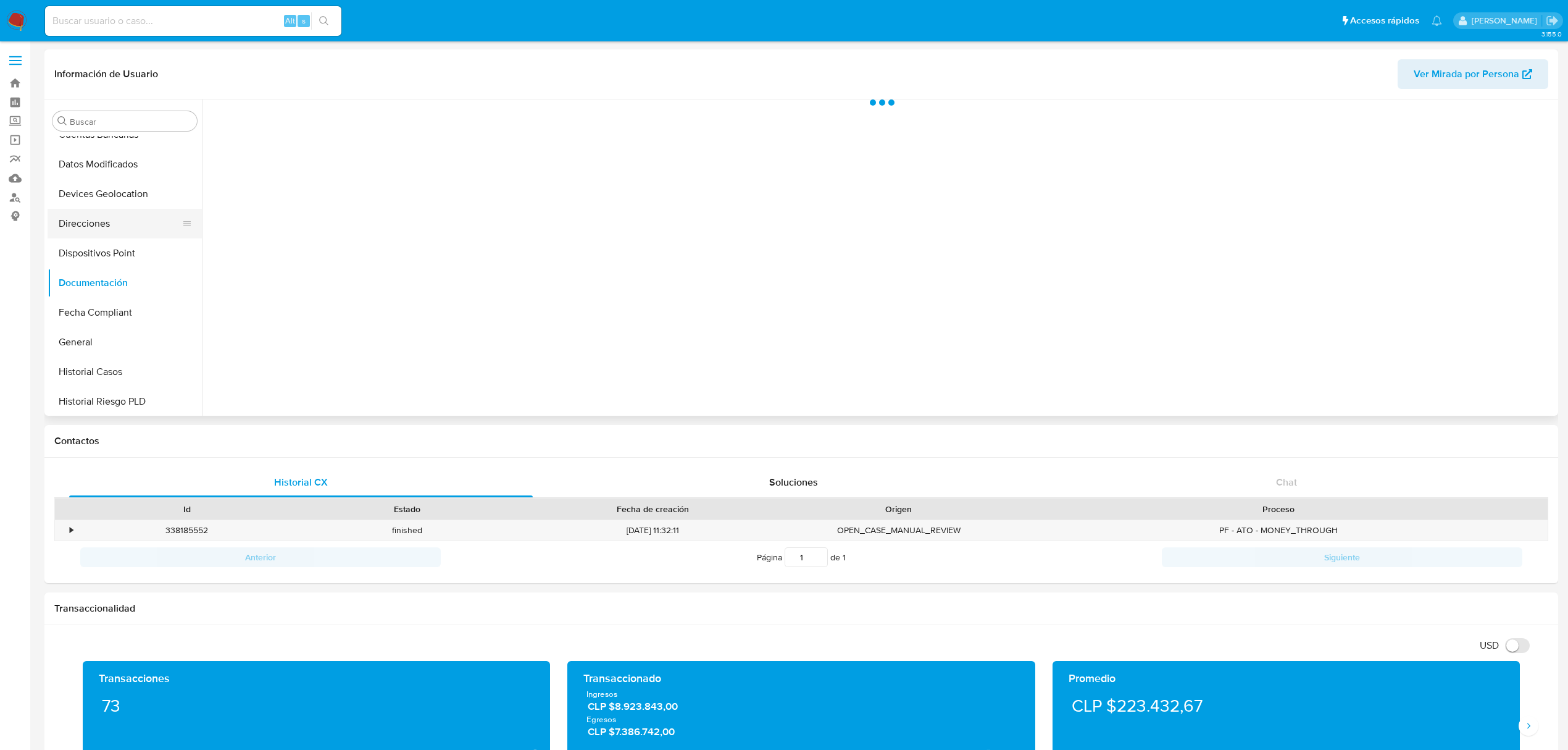
scroll to position [0, 0]
click at [281, 161] on button "Prueba de vida" at bounding box center [367, 161] width 317 height 32
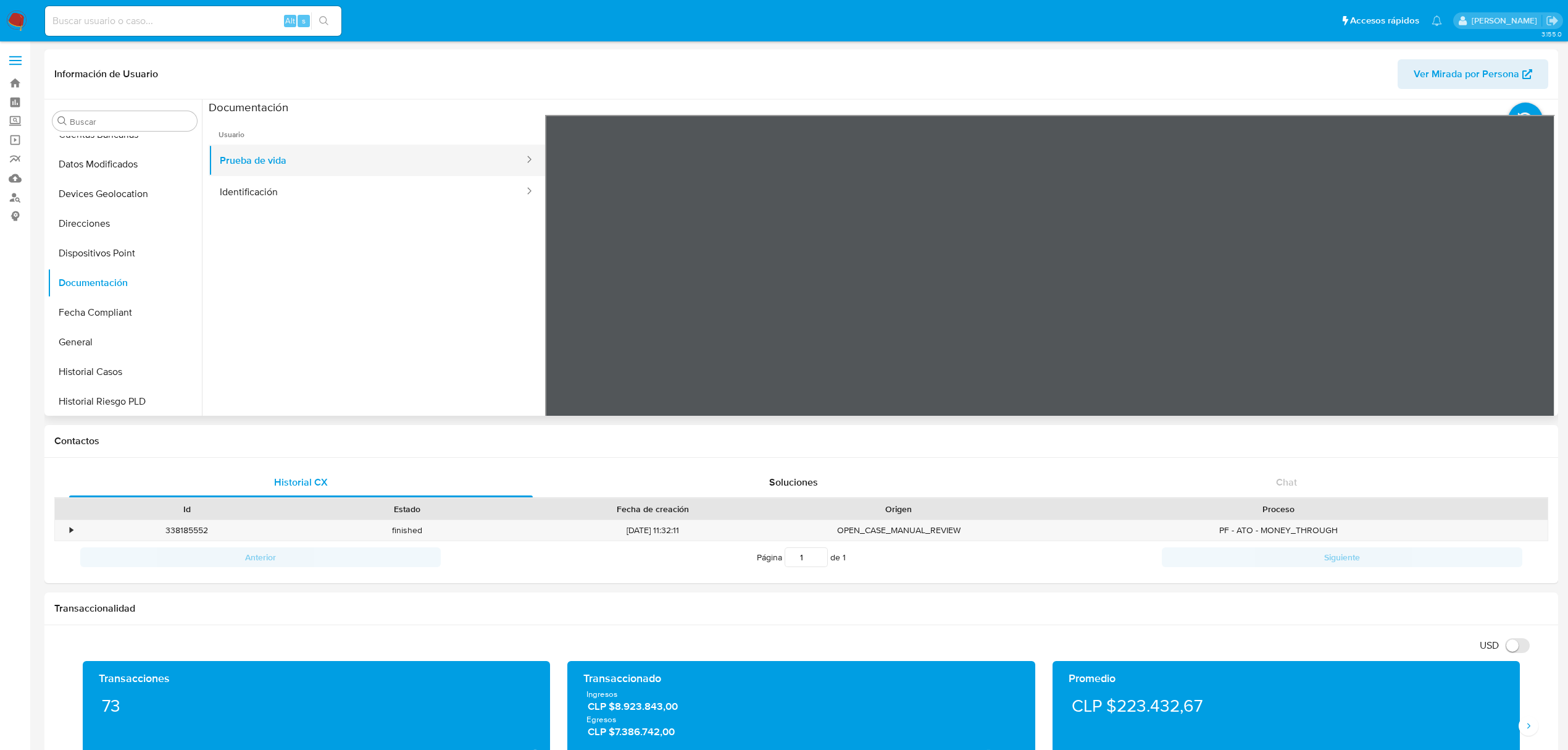
click at [329, 161] on button "Prueba de vida" at bounding box center [367, 161] width 317 height 32
click at [308, 203] on button "Identificación" at bounding box center [367, 191] width 317 height 32
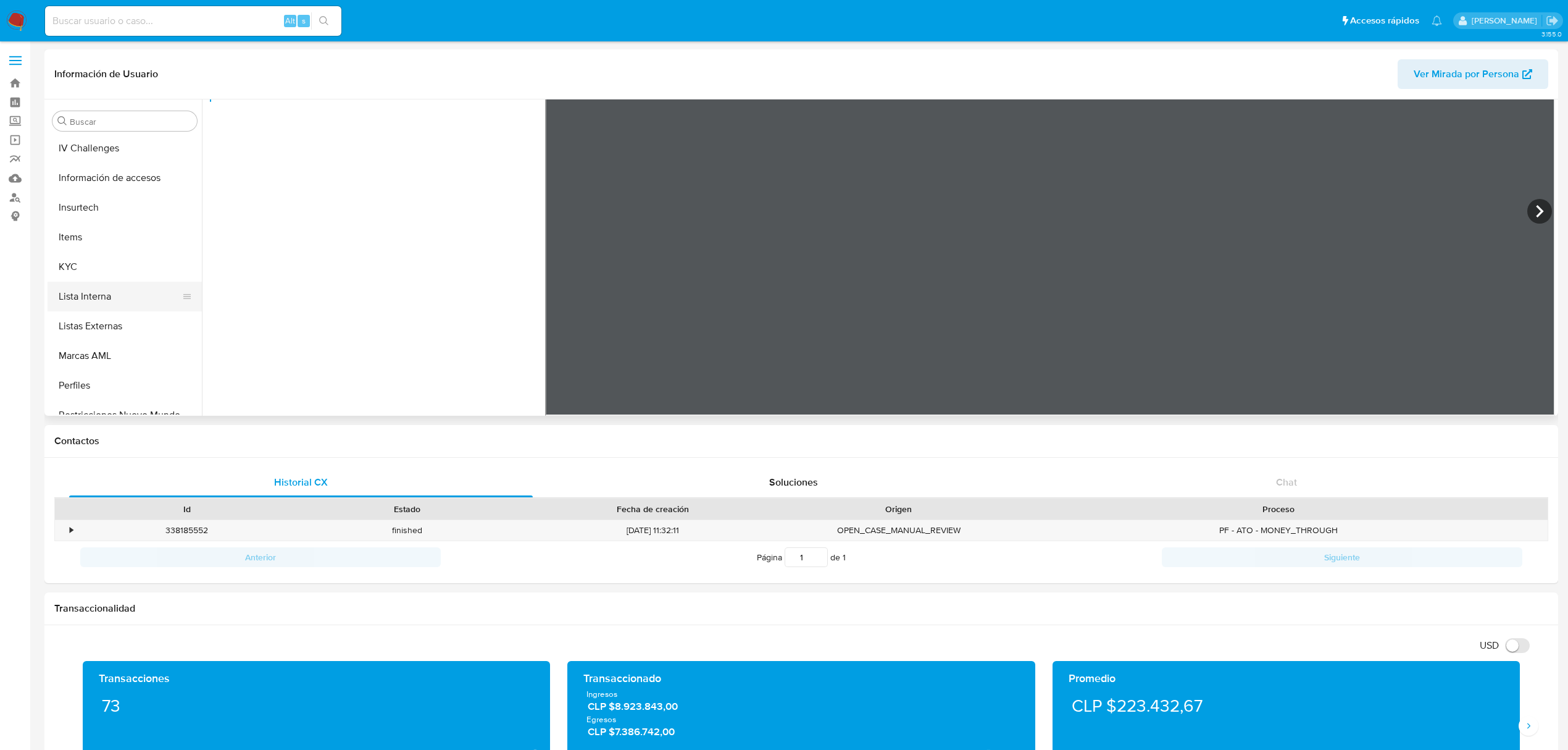
scroll to position [494, 0]
click at [80, 233] on button "Items" at bounding box center [120, 220] width 145 height 30
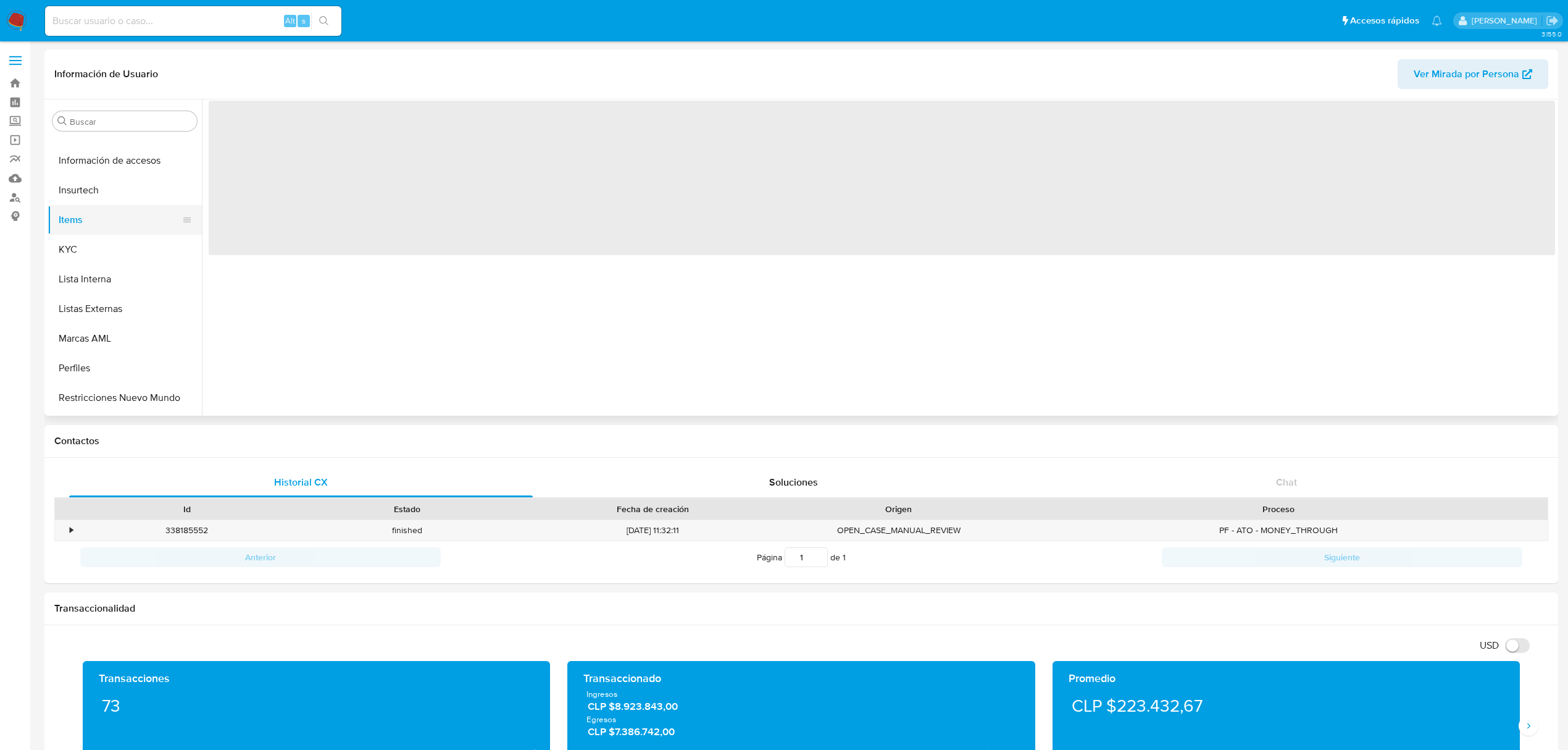
scroll to position [0, 0]
click at [105, 245] on button "KYC" at bounding box center [120, 250] width 145 height 30
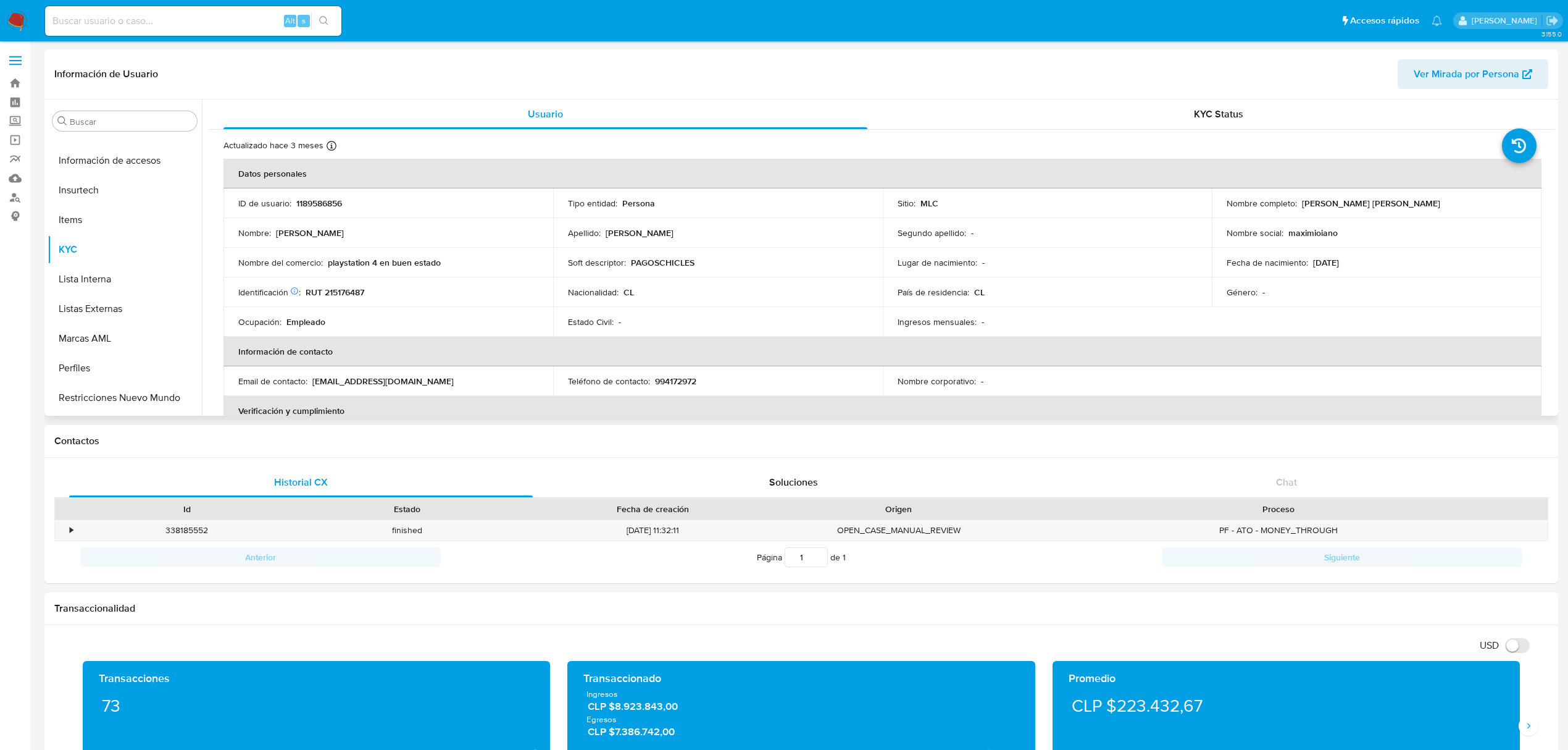
click at [347, 292] on p "RUT 215176487" at bounding box center [334, 292] width 59 height 11
copy p "215176487"
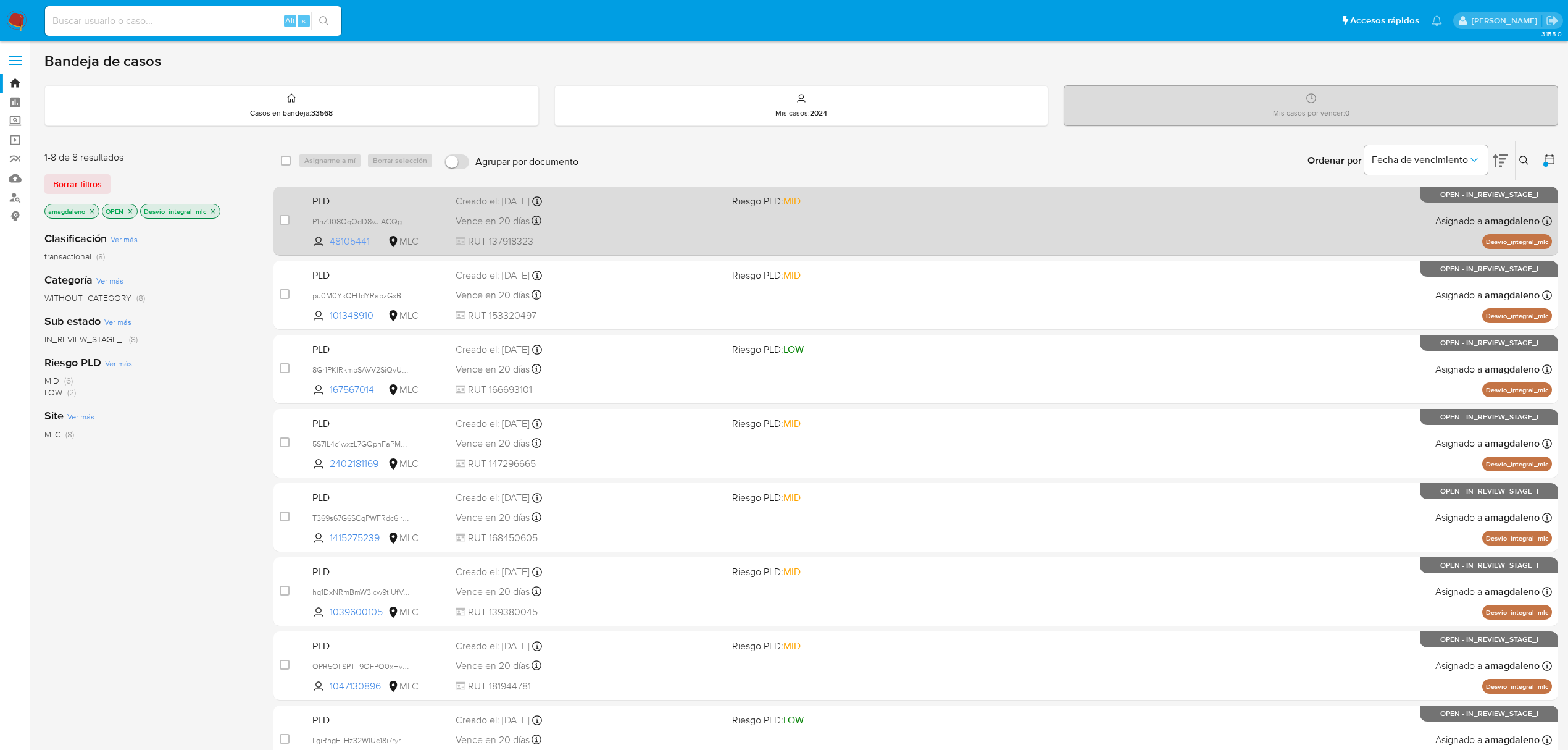
click at [336, 238] on span "48105441" at bounding box center [358, 242] width 56 height 14
click at [643, 222] on div "Vence en 20 días Vence el 10/09/2025 06:03:23" at bounding box center [589, 221] width 267 height 17
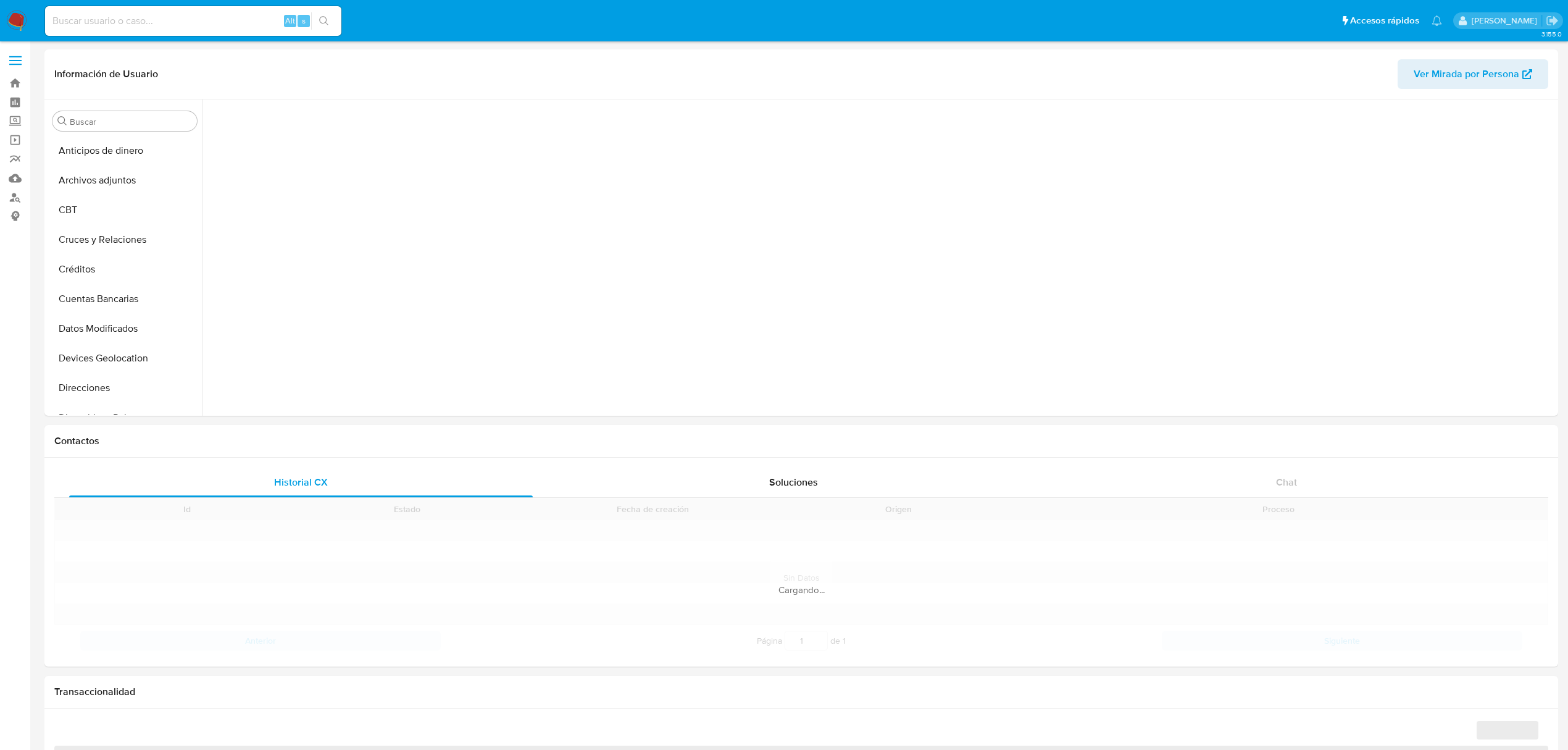
scroll to position [480, 0]
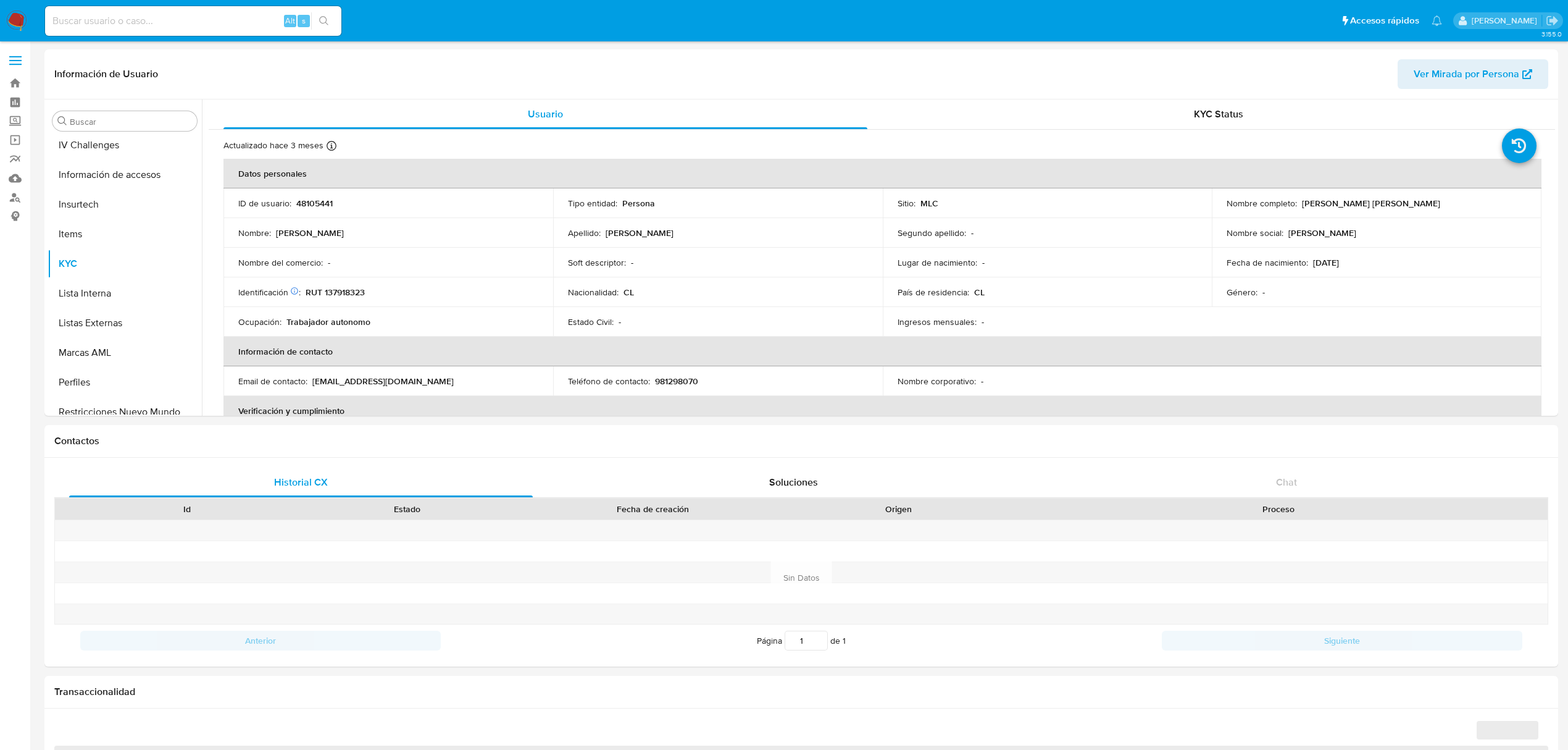
select select "10"
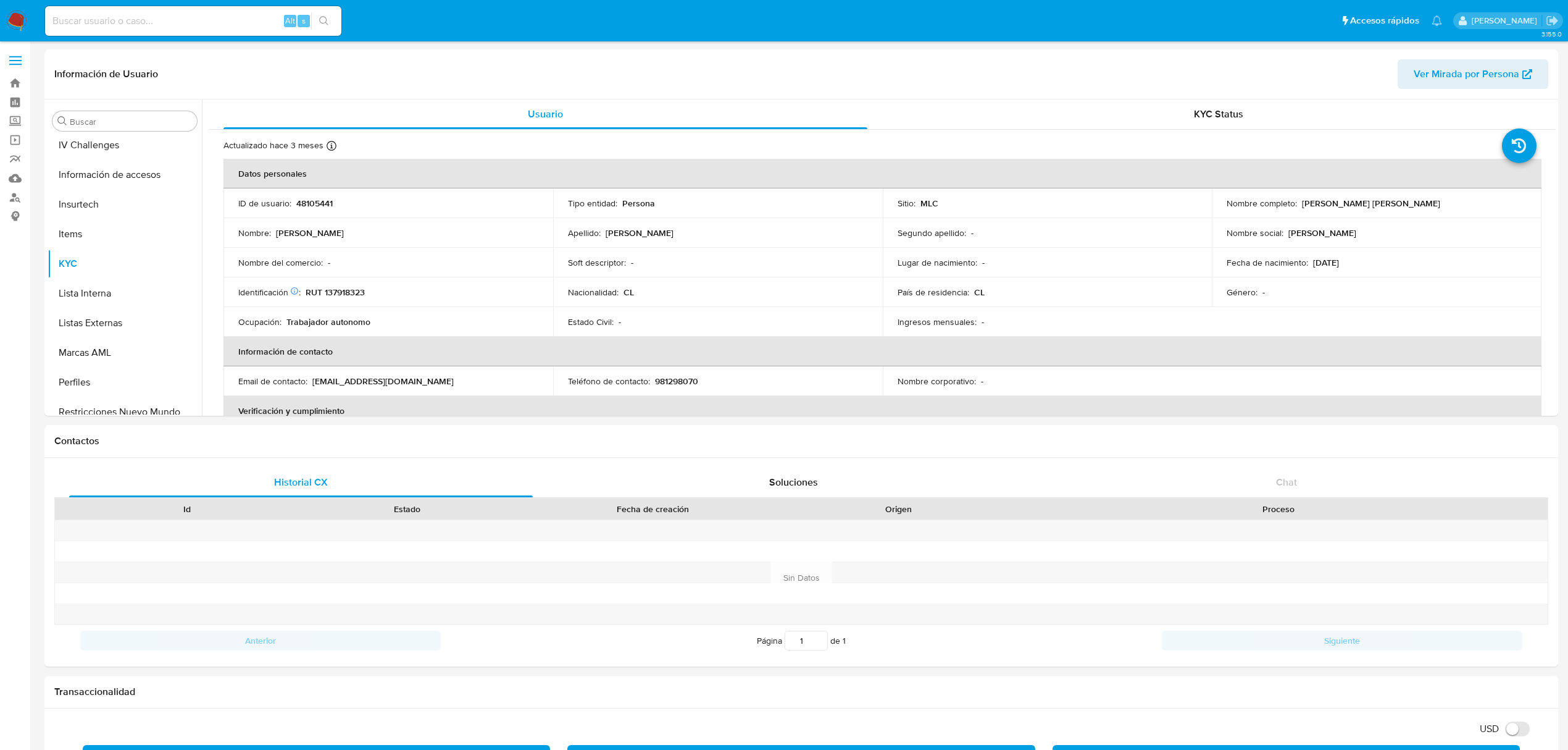
scroll to position [521, 0]
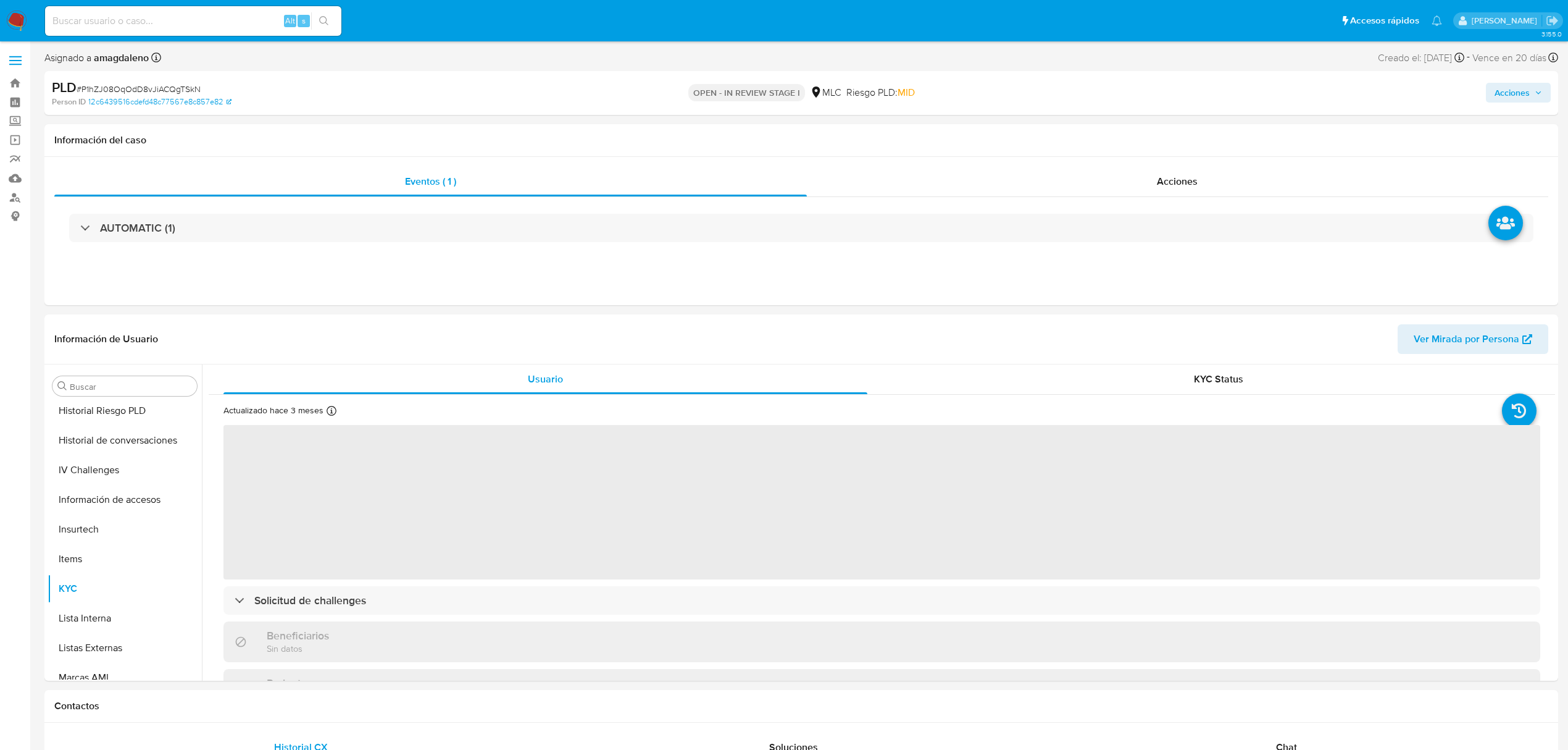
scroll to position [522, 0]
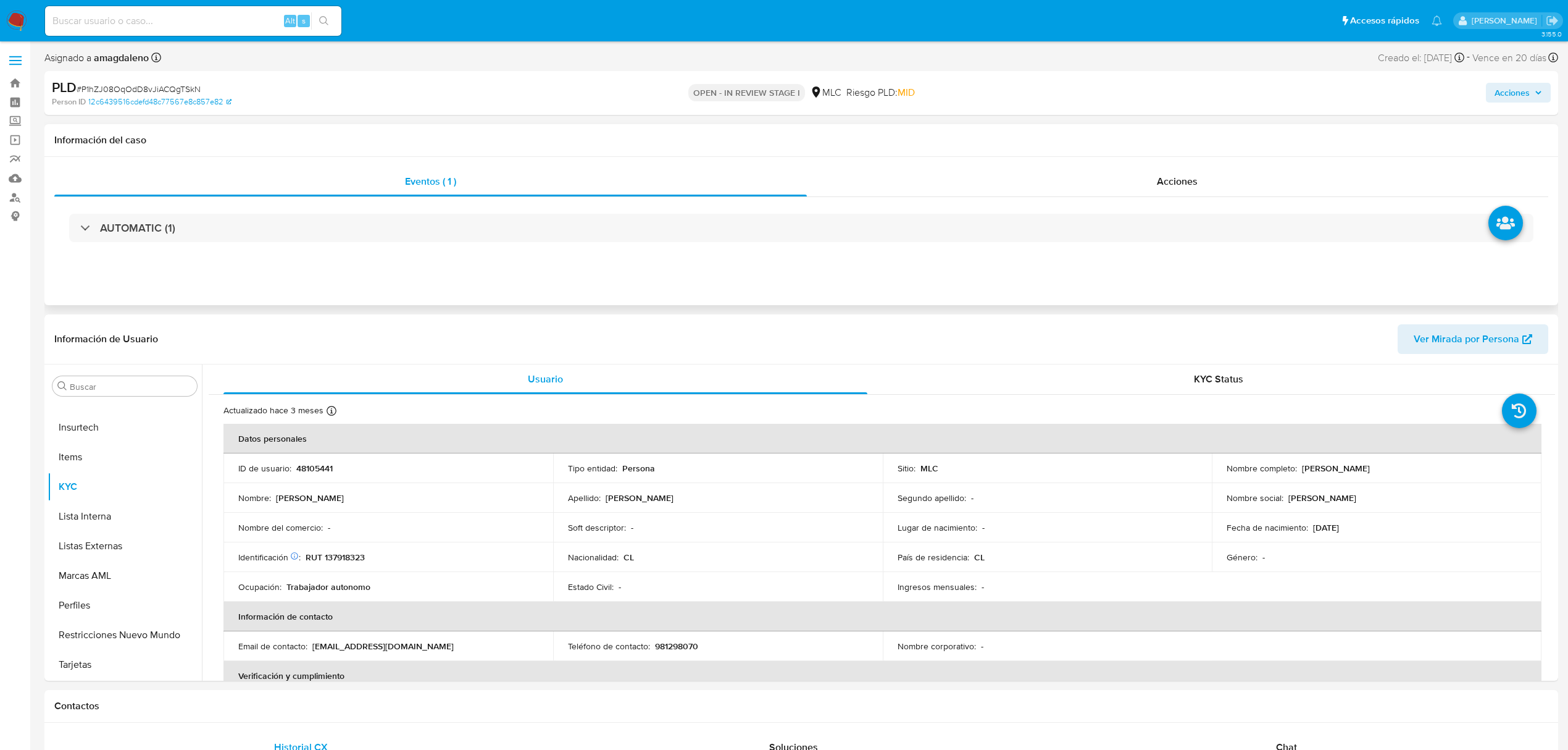
click at [932, 210] on div "AUTOMATIC (1)" at bounding box center [801, 228] width 1495 height 61
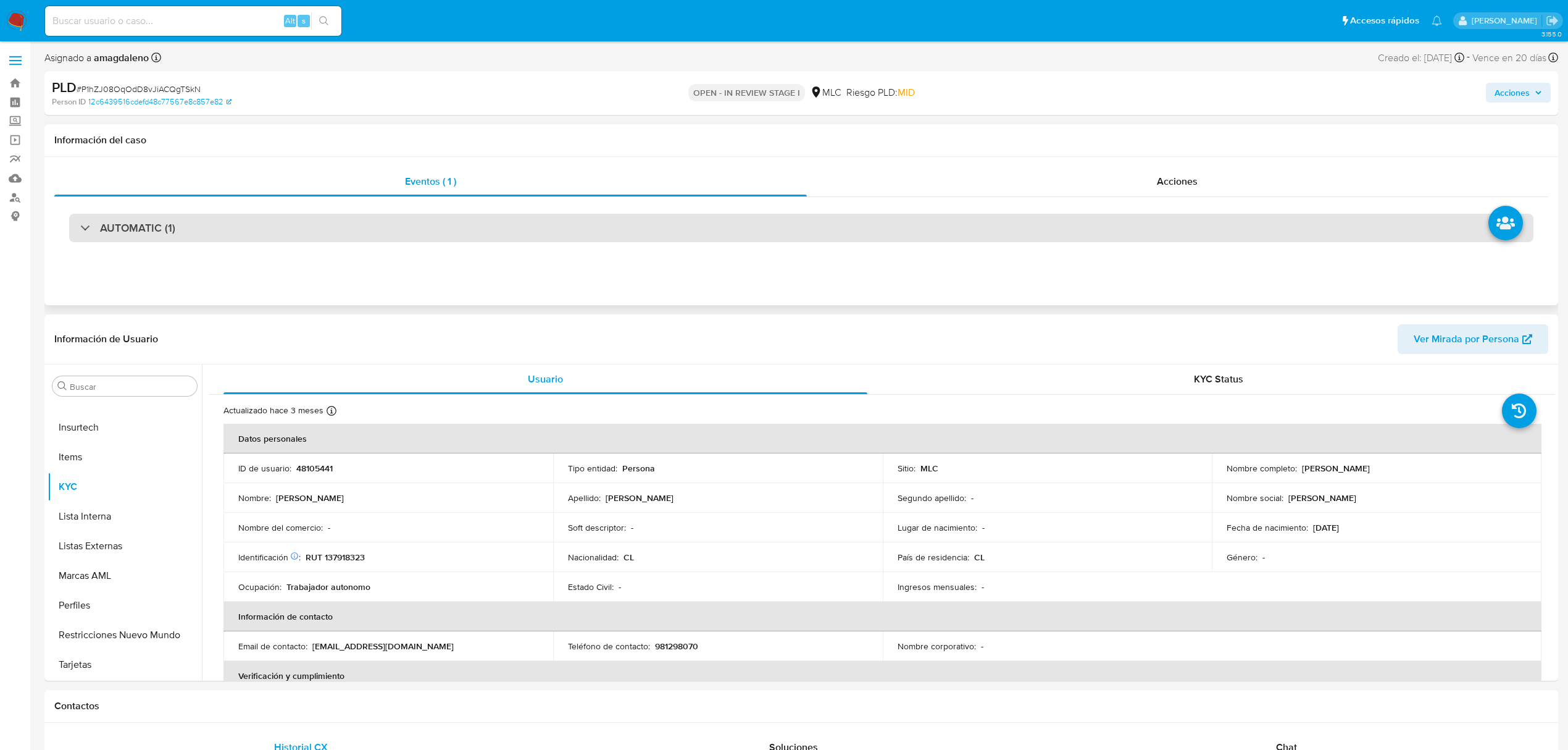
select select "10"
click at [931, 226] on div "AUTOMATIC (1)" at bounding box center [801, 228] width 1465 height 29
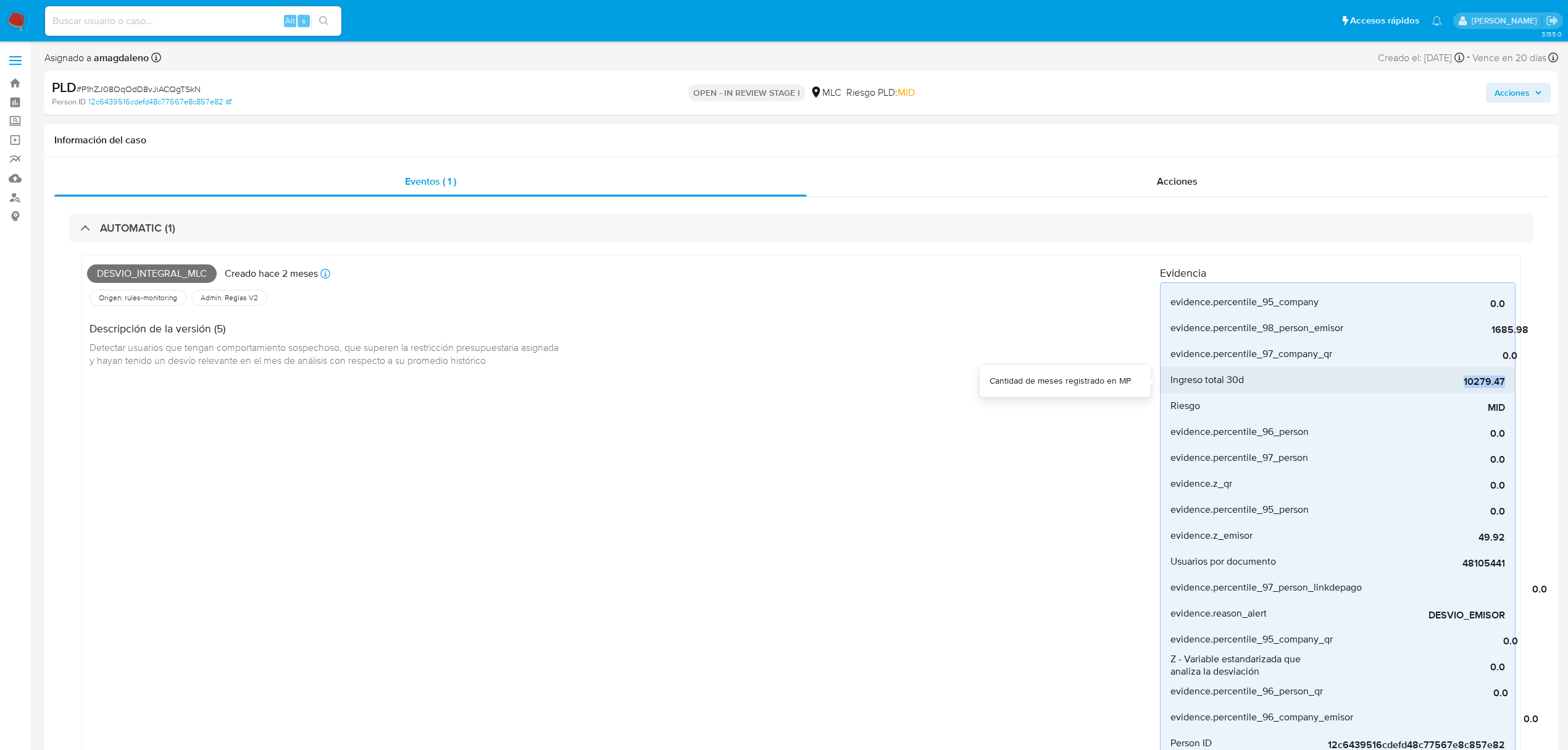
drag, startPoint x: 1454, startPoint y: 376, endPoint x: 1503, endPoint y: 387, distance: 50.2
click at [1503, 387] on span "10279.47" at bounding box center [1412, 381] width 185 height 12
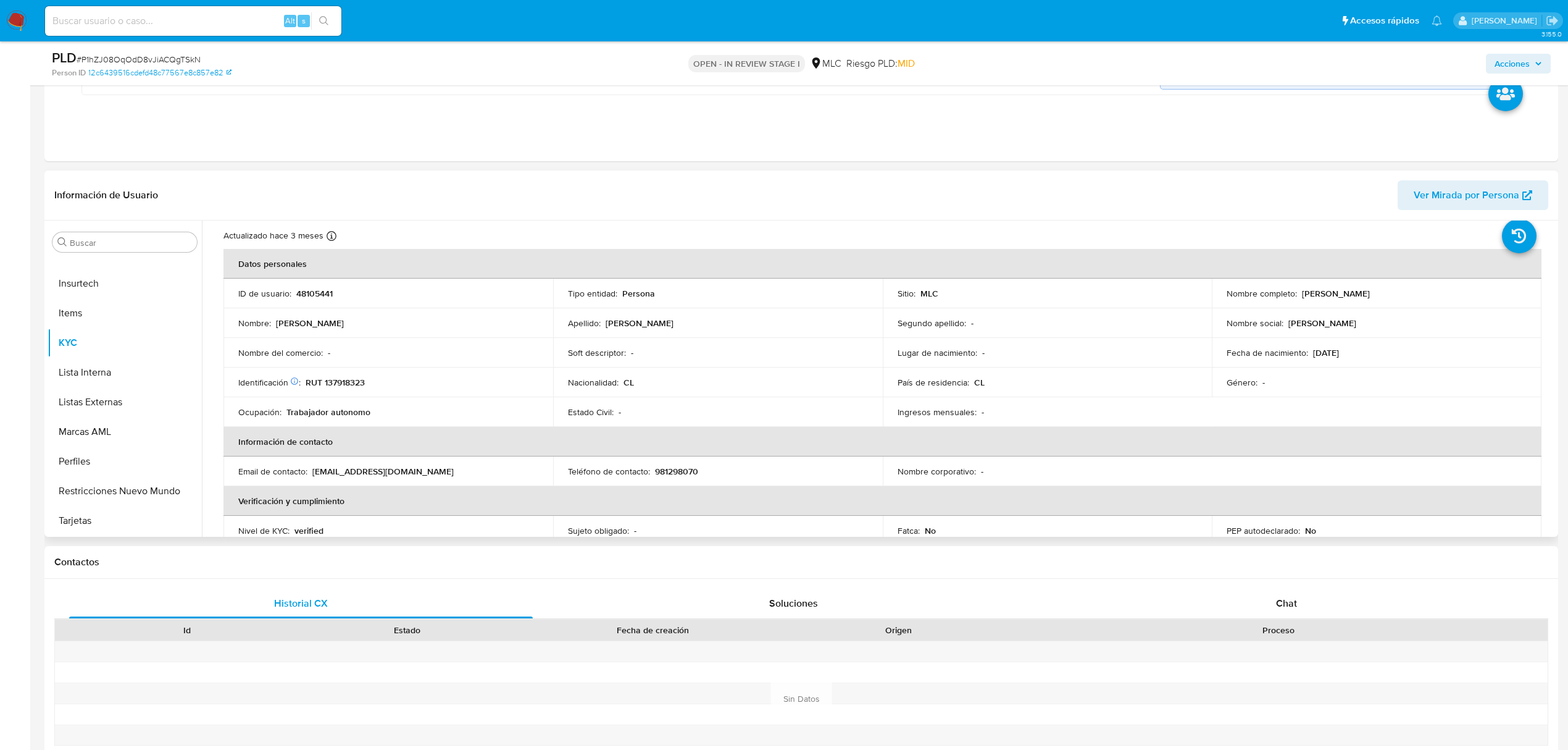
scroll to position [0, 0]
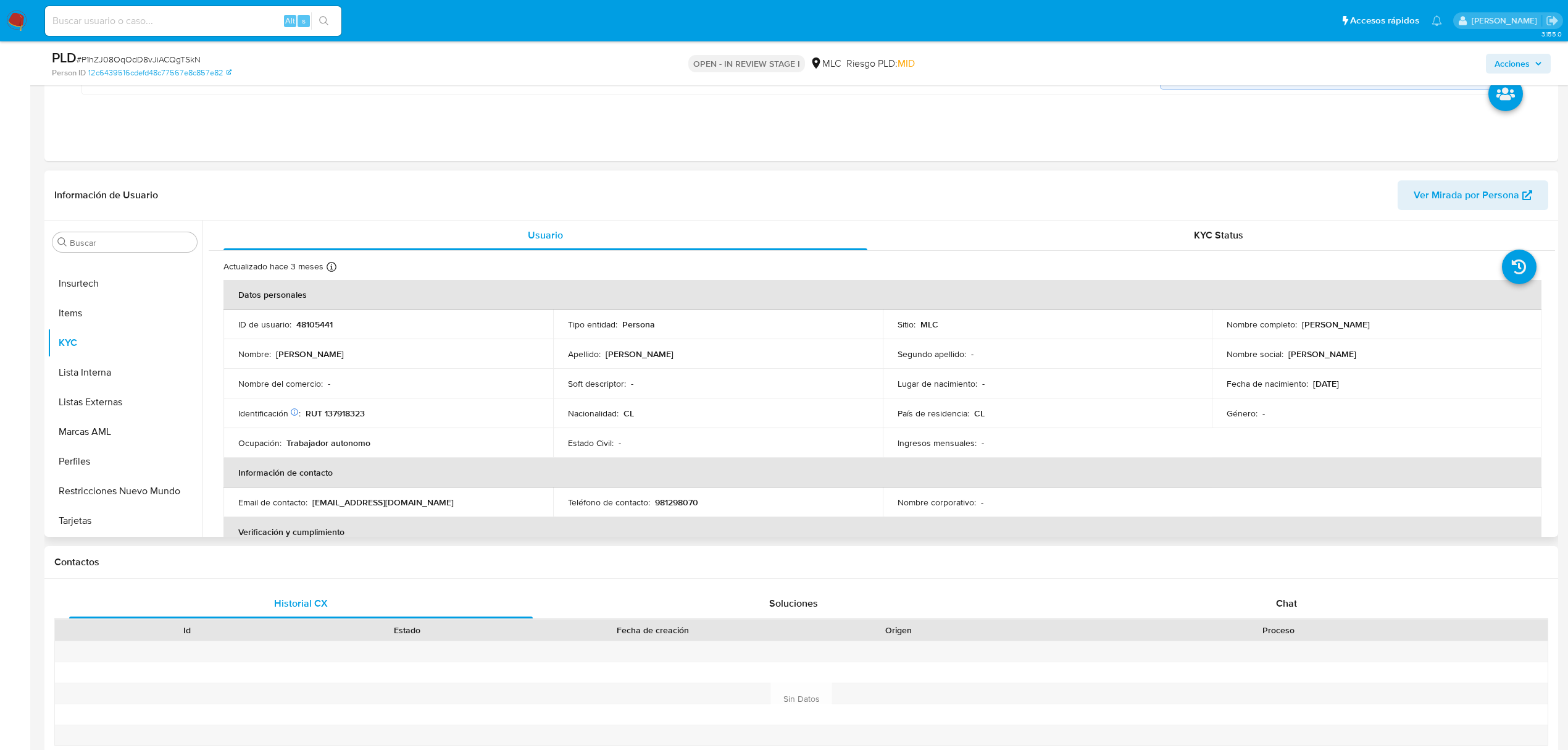
click at [344, 415] on p "RUT 137918323" at bounding box center [335, 414] width 59 height 11
copy p "137918323"
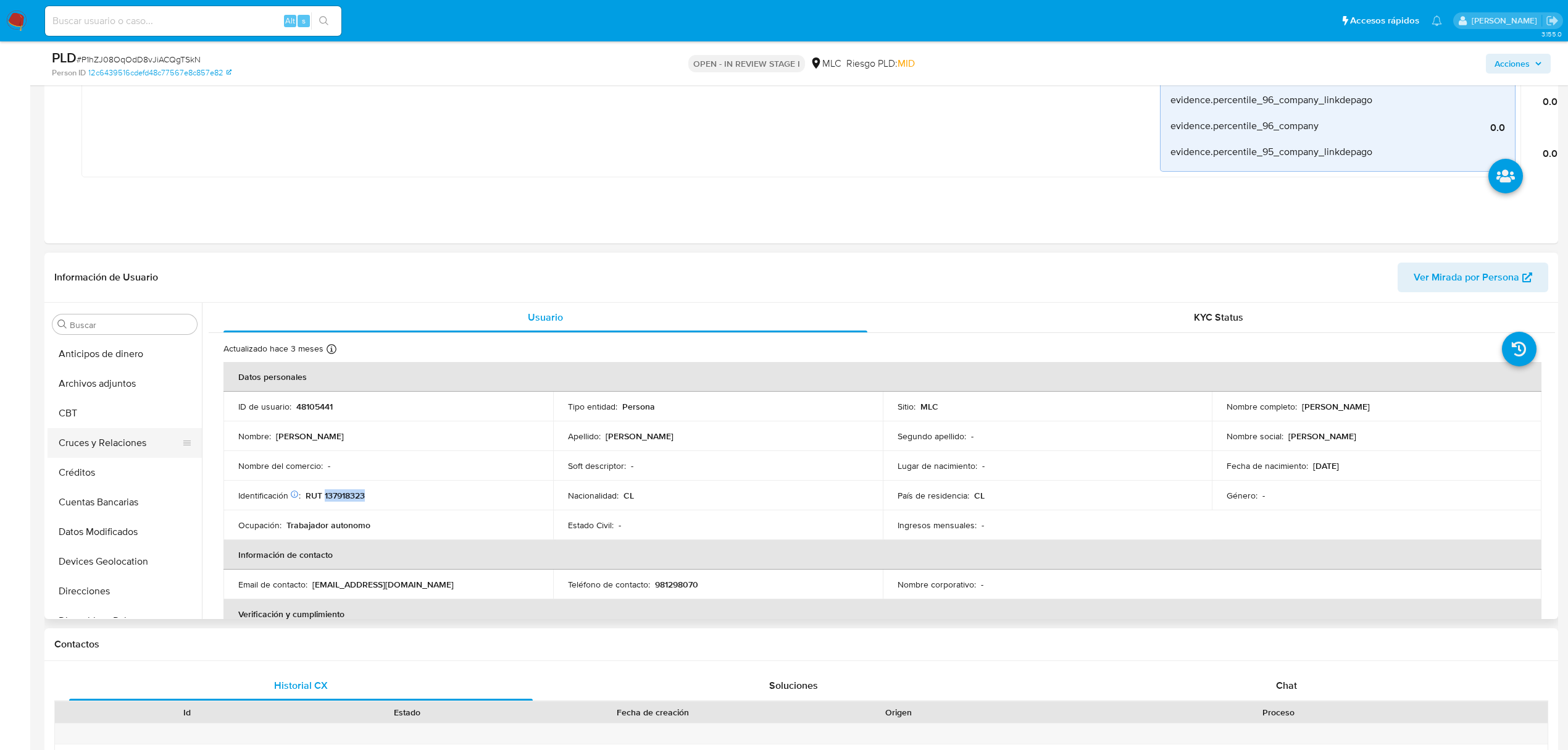
click at [104, 443] on button "Cruces y Relaciones" at bounding box center [120, 443] width 145 height 30
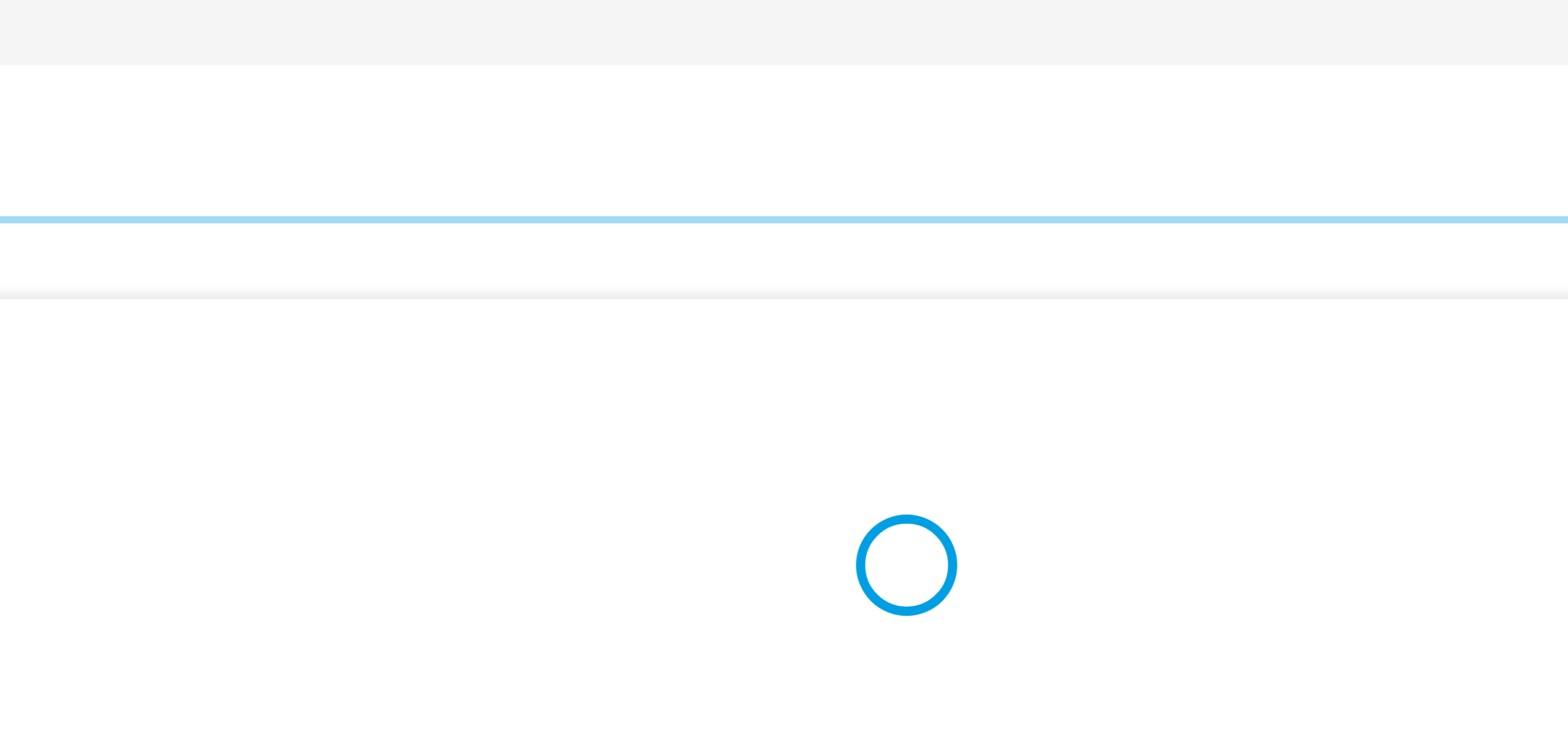
scroll to position [1125, 0]
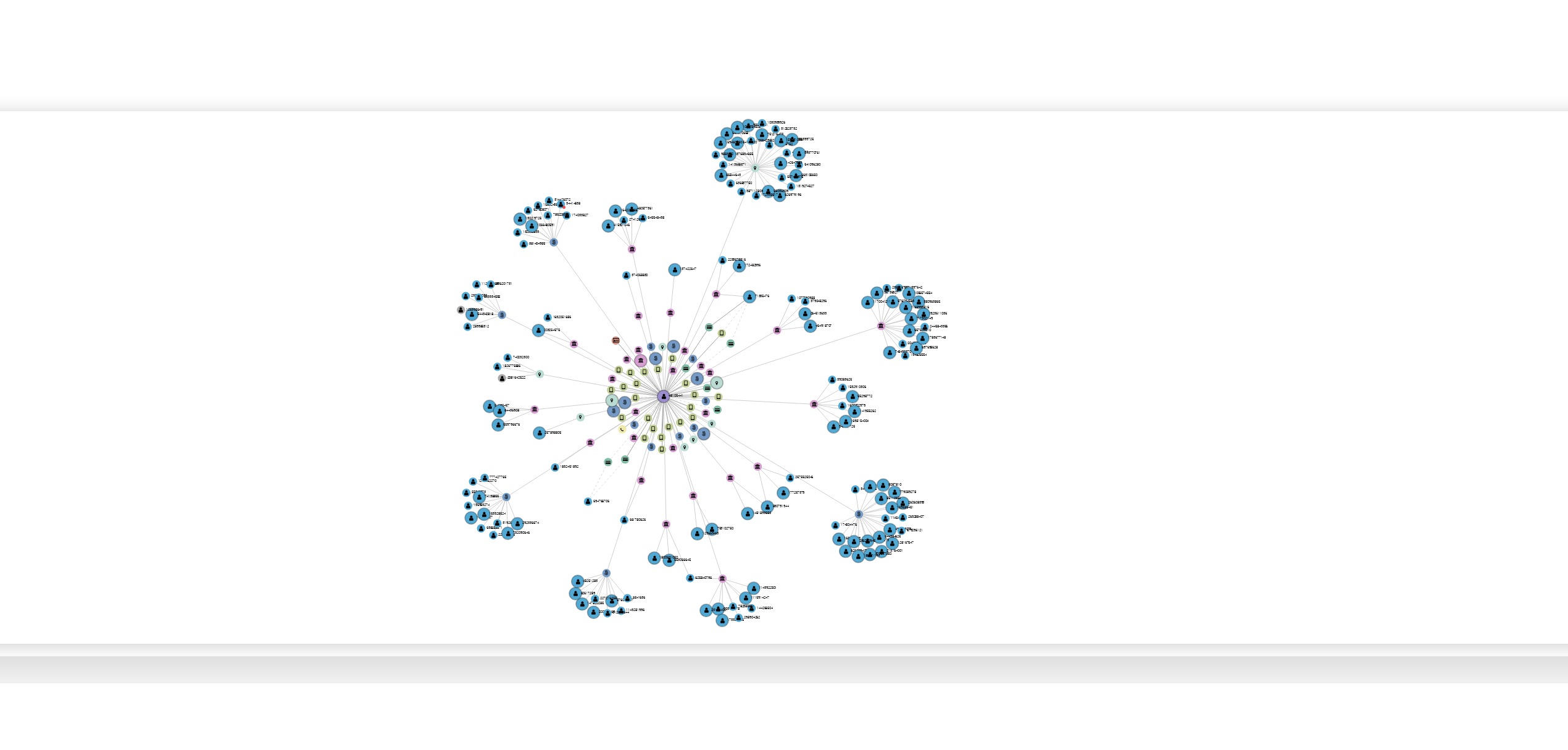
drag, startPoint x: 833, startPoint y: 366, endPoint x: 839, endPoint y: 387, distance: 21.8
click at [839, 387] on icon "user-48105441  48105441 phone-a5baf5864d15f4ef16fd13abb9216d22  person-12c643…" at bounding box center [891, 385] width 1328 height 179
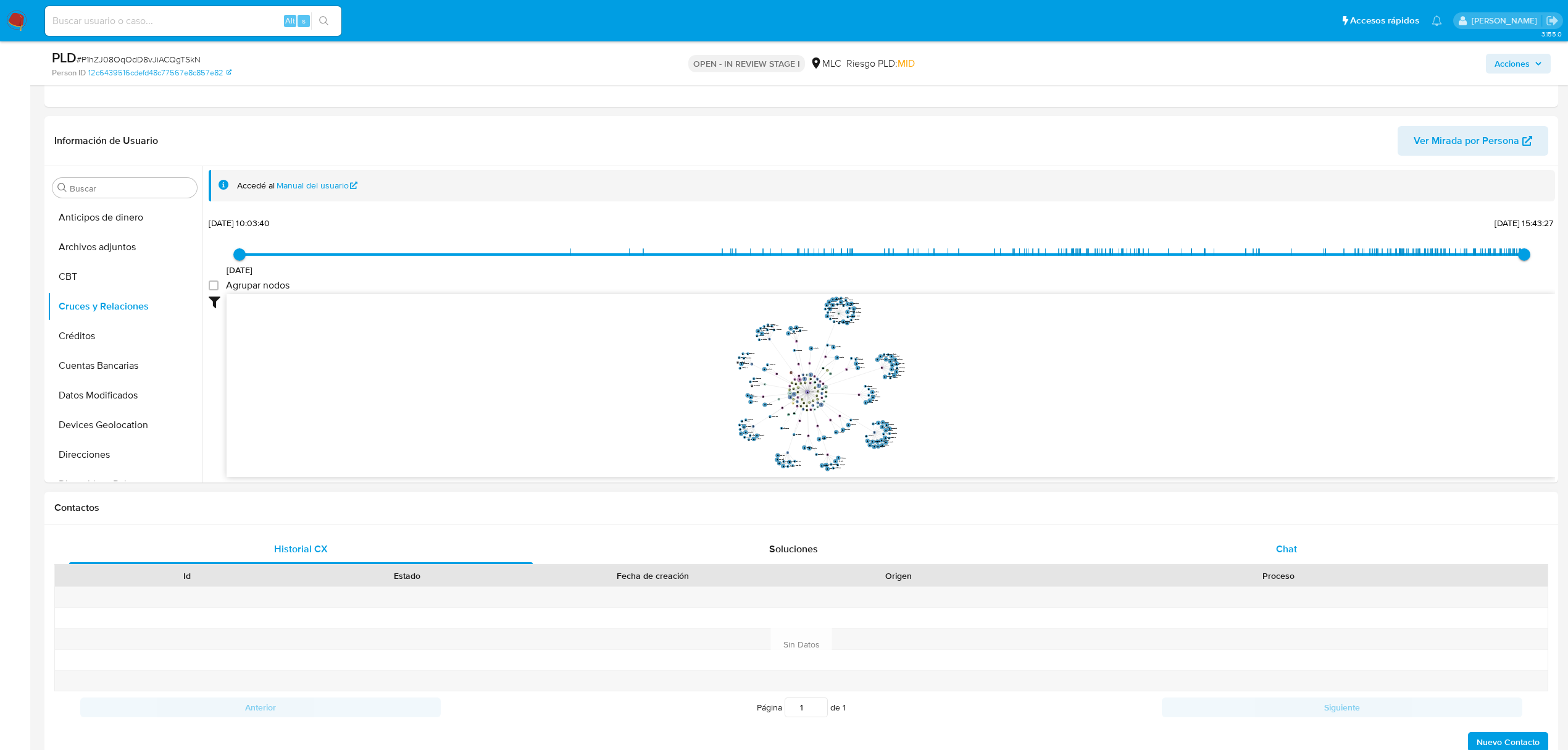
click at [1272, 548] on div "Chat" at bounding box center [1287, 549] width 464 height 30
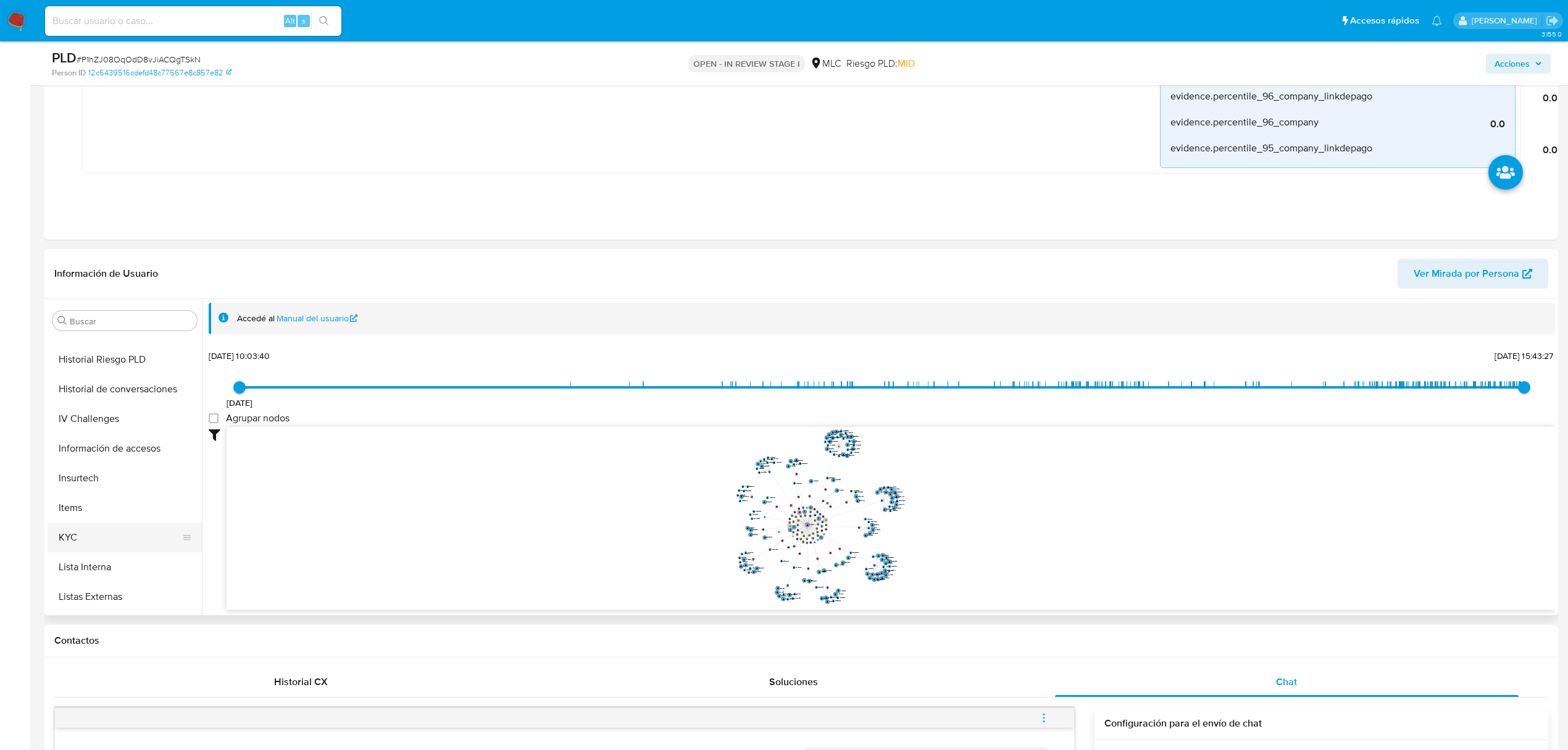
scroll to position [412, 0]
click at [111, 530] on button "KYC" at bounding box center [120, 532] width 145 height 30
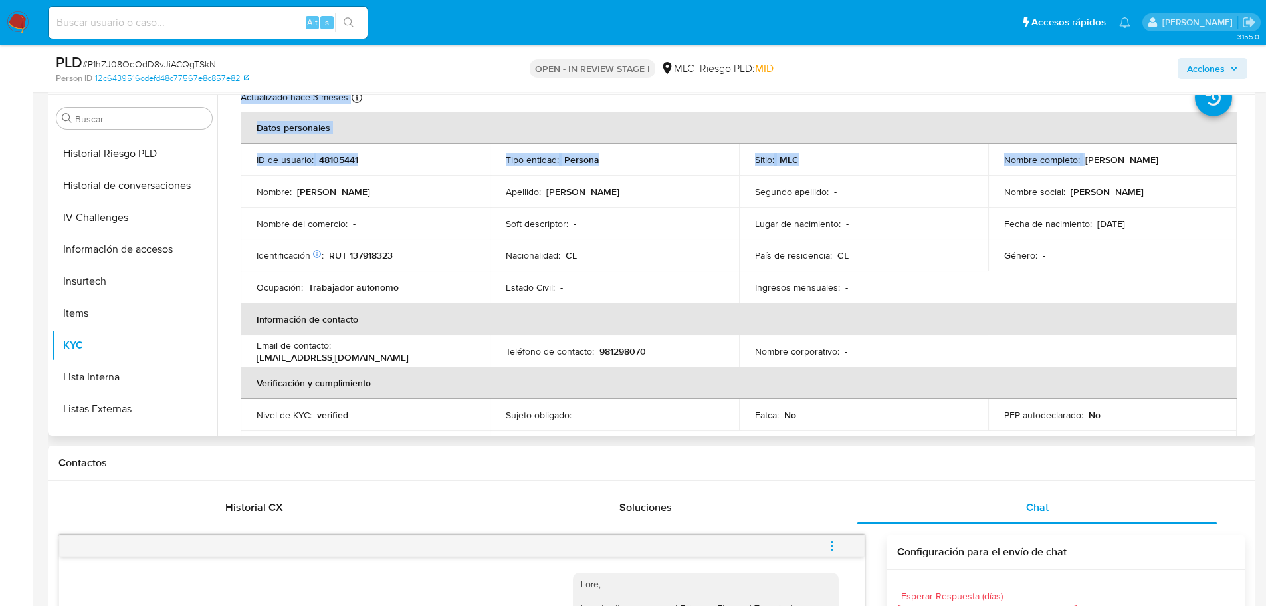
scroll to position [28, 0]
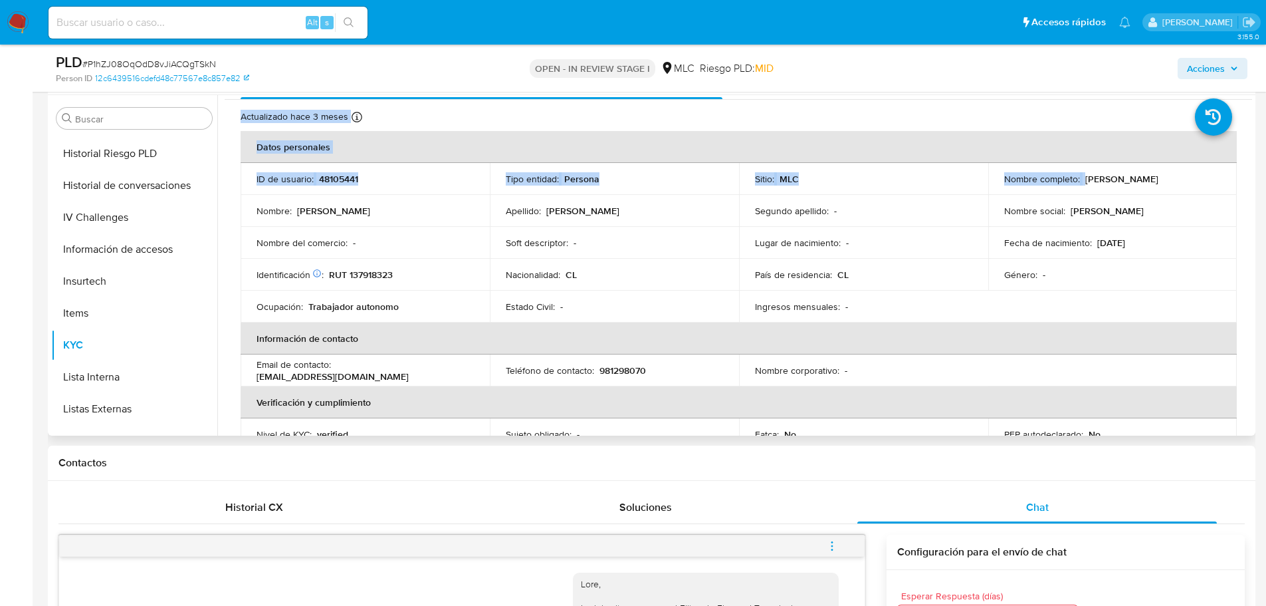
drag, startPoint x: 1083, startPoint y: 118, endPoint x: 1200, endPoint y: 183, distance: 133.3
click at [1159, 183] on p "Álvaro Patricio Salazar Muñoz" at bounding box center [1121, 179] width 73 height 12
click at [1159, 180] on p "Álvaro Patricio Salazar Muñoz" at bounding box center [1121, 179] width 73 height 12
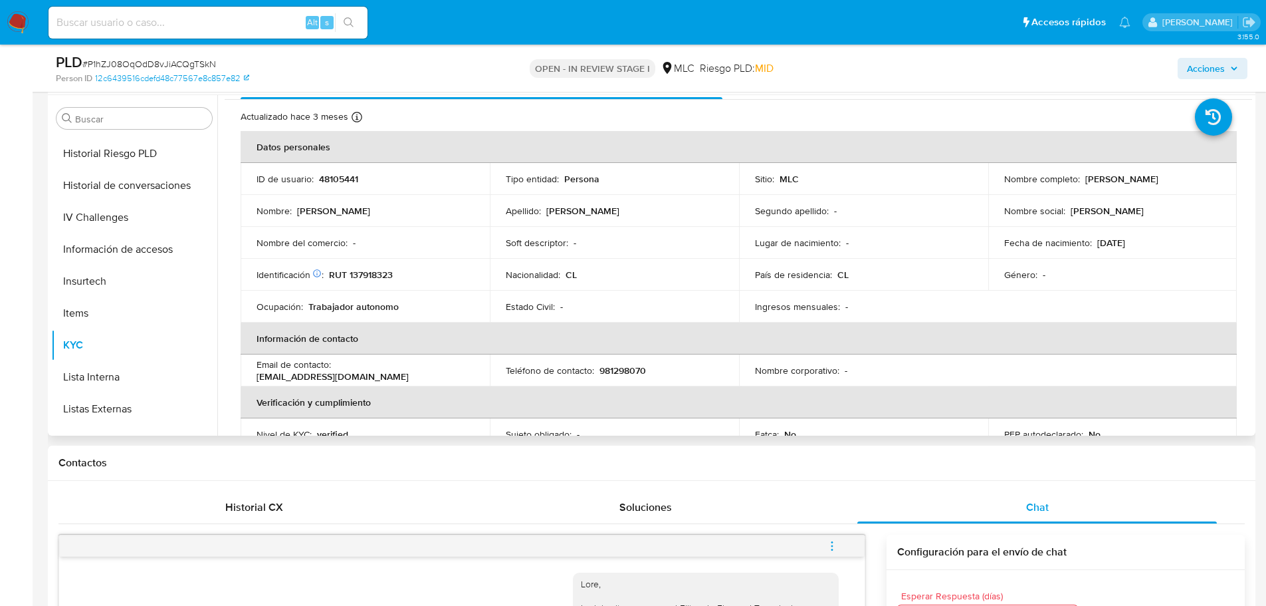
drag, startPoint x: 1080, startPoint y: 181, endPoint x: 1214, endPoint y: 182, distance: 133.6
click at [1214, 182] on div "Nombre completo : Álvaro Patricio Salazar Muñoz" at bounding box center [1112, 179] width 217 height 12
copy p "Álvaro Patricio Salazar Muñoz"
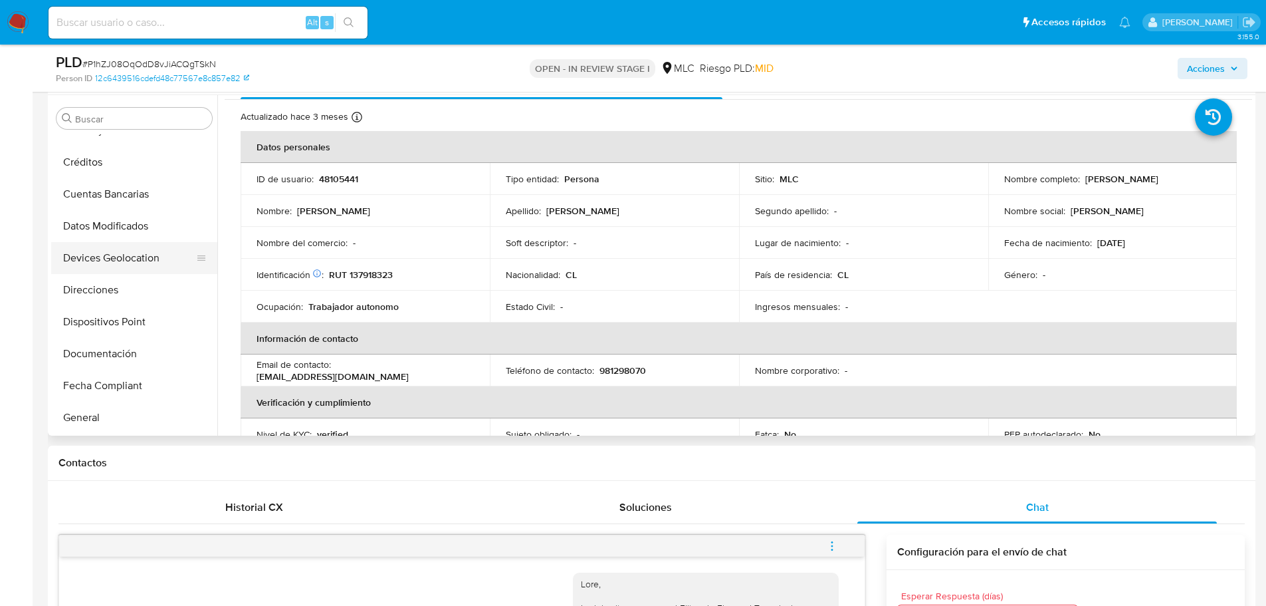
scroll to position [133, 0]
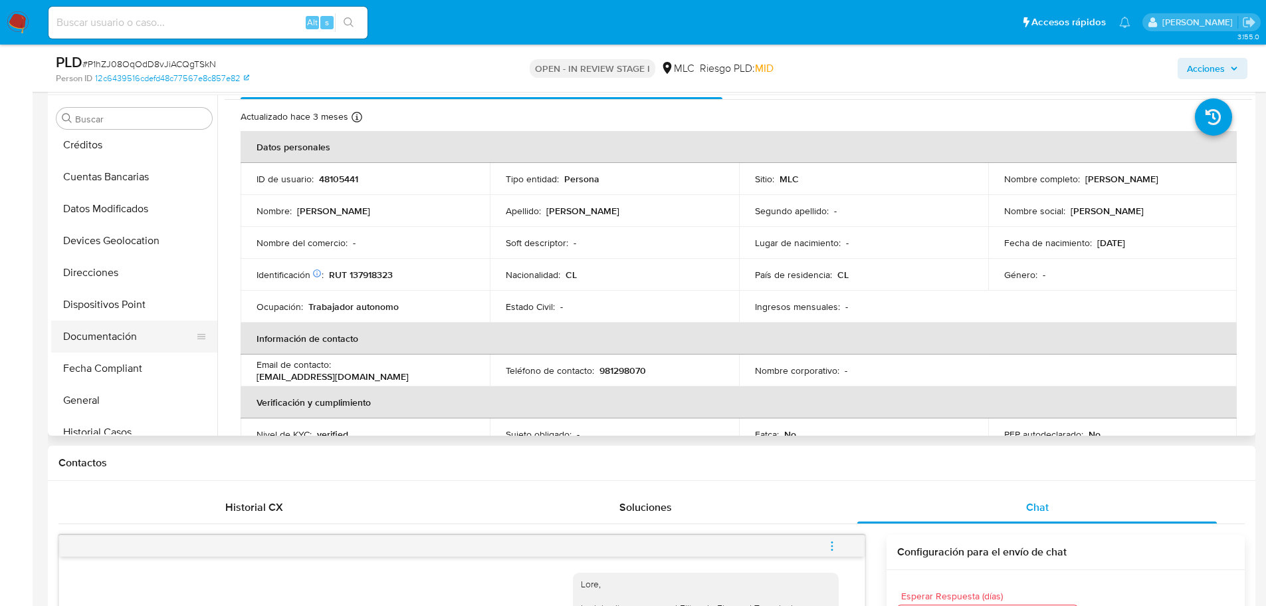
click at [128, 342] on button "Documentación" at bounding box center [129, 336] width 156 height 32
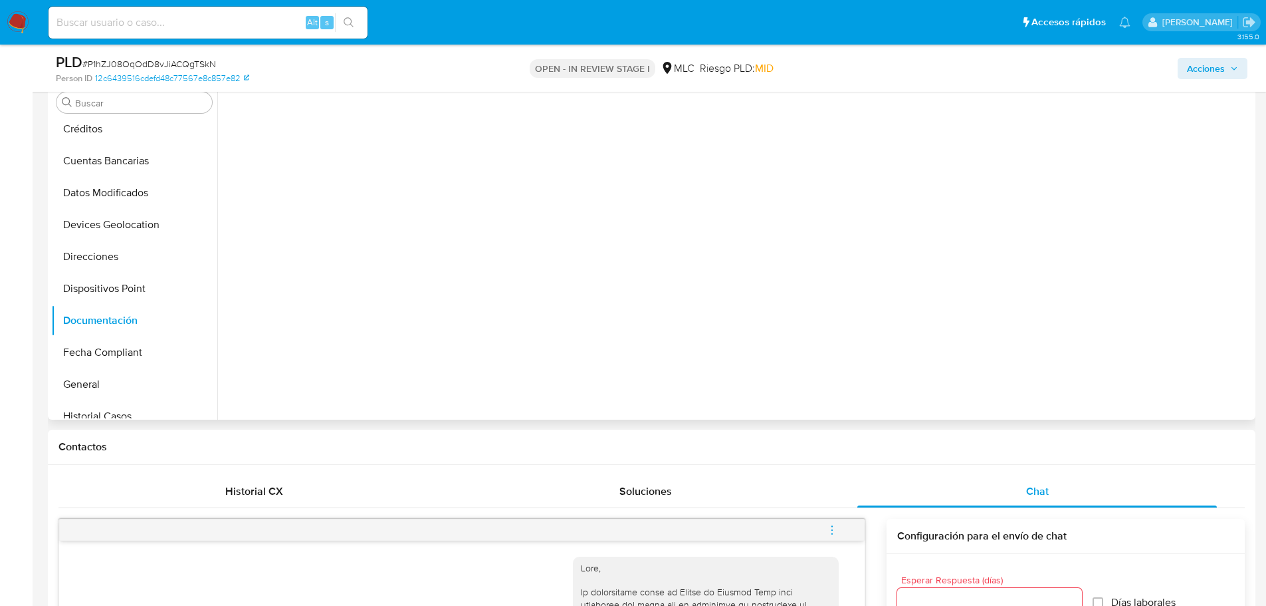
scroll to position [0, 0]
click at [295, 141] on button "Identificación" at bounding box center [343, 145] width 236 height 34
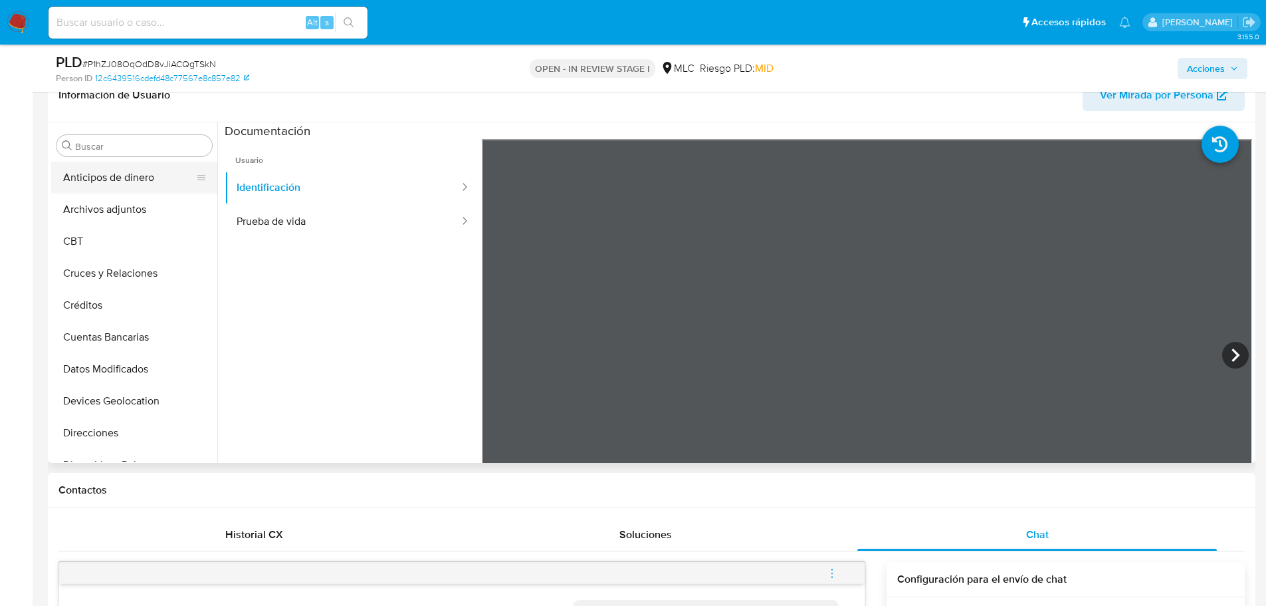
scroll to position [1228, 0]
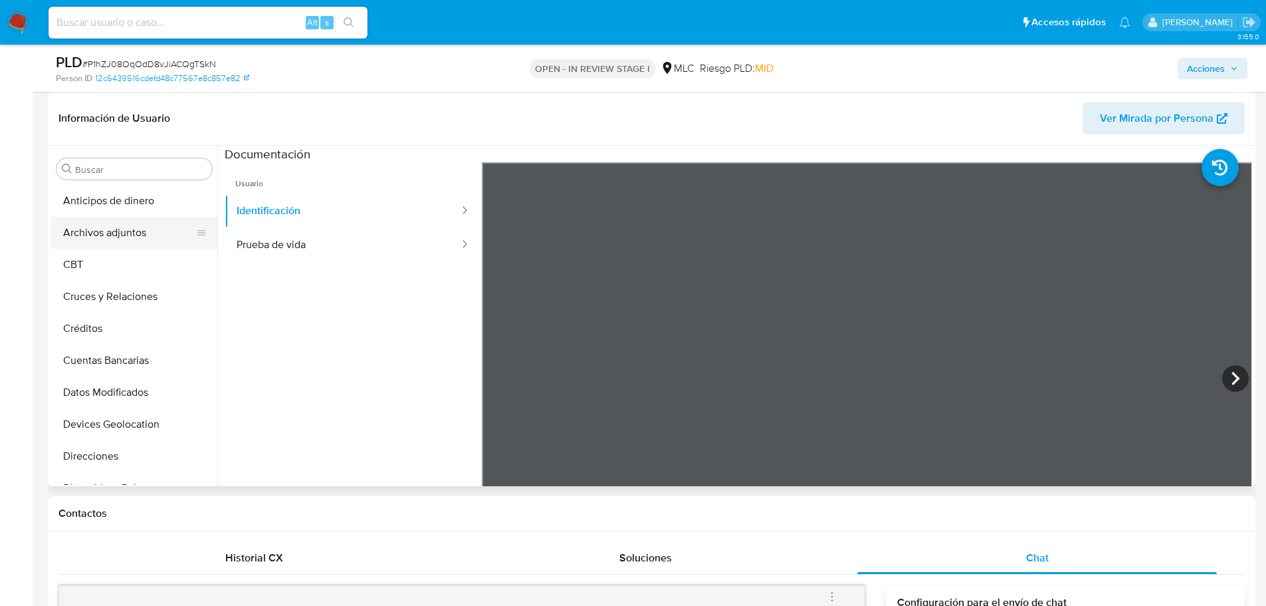
click at [114, 224] on button "Archivos adjuntos" at bounding box center [129, 233] width 156 height 32
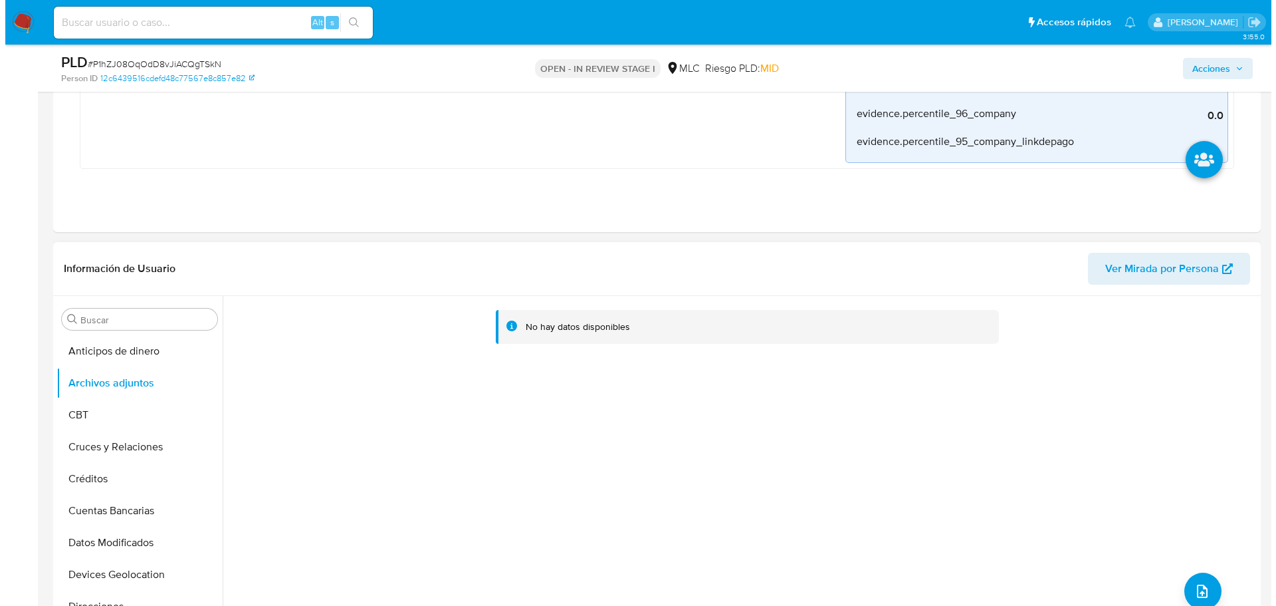
scroll to position [1161, 0]
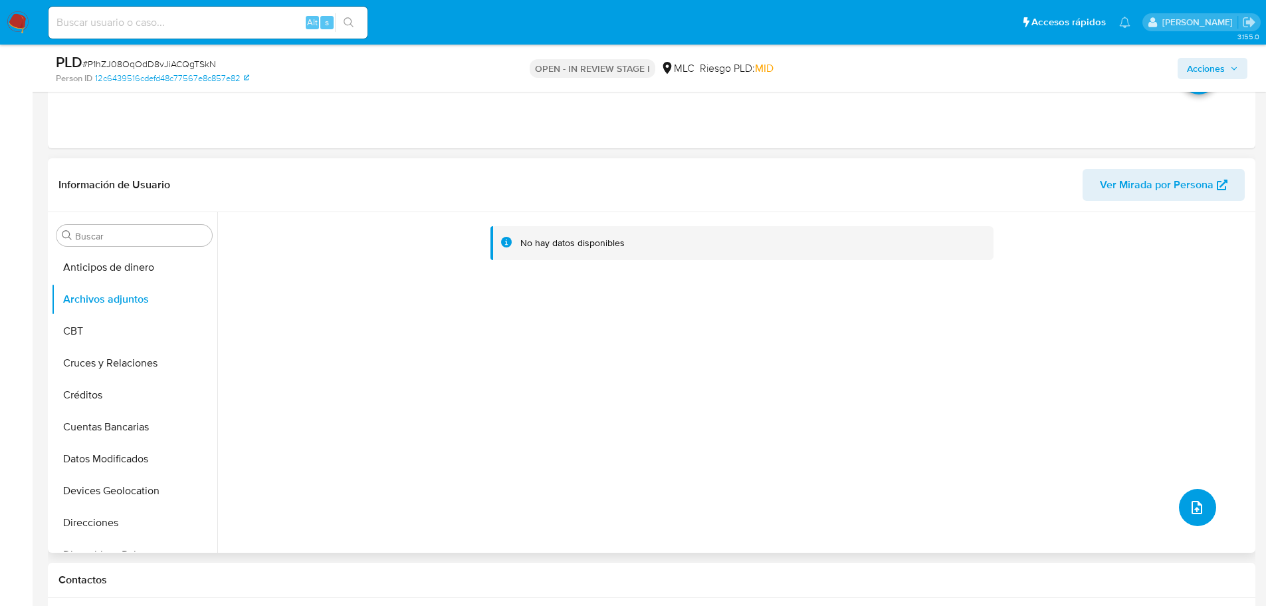
click at [1179, 504] on button "upload-file" at bounding box center [1197, 507] width 37 height 37
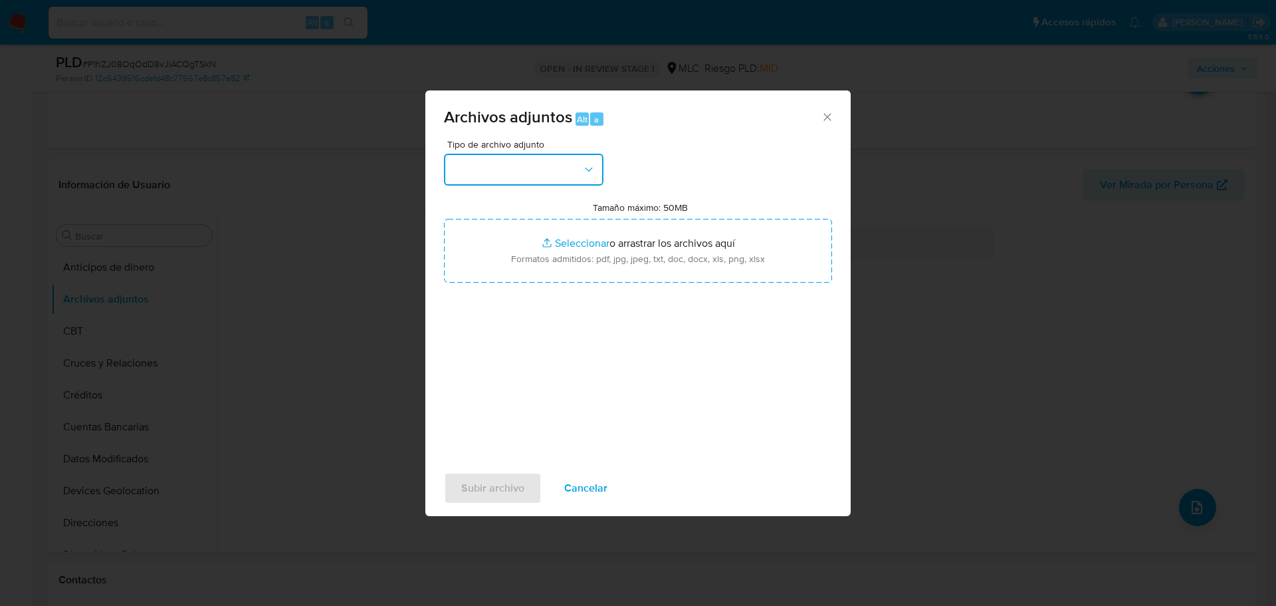
click at [530, 182] on button "button" at bounding box center [524, 170] width 160 height 32
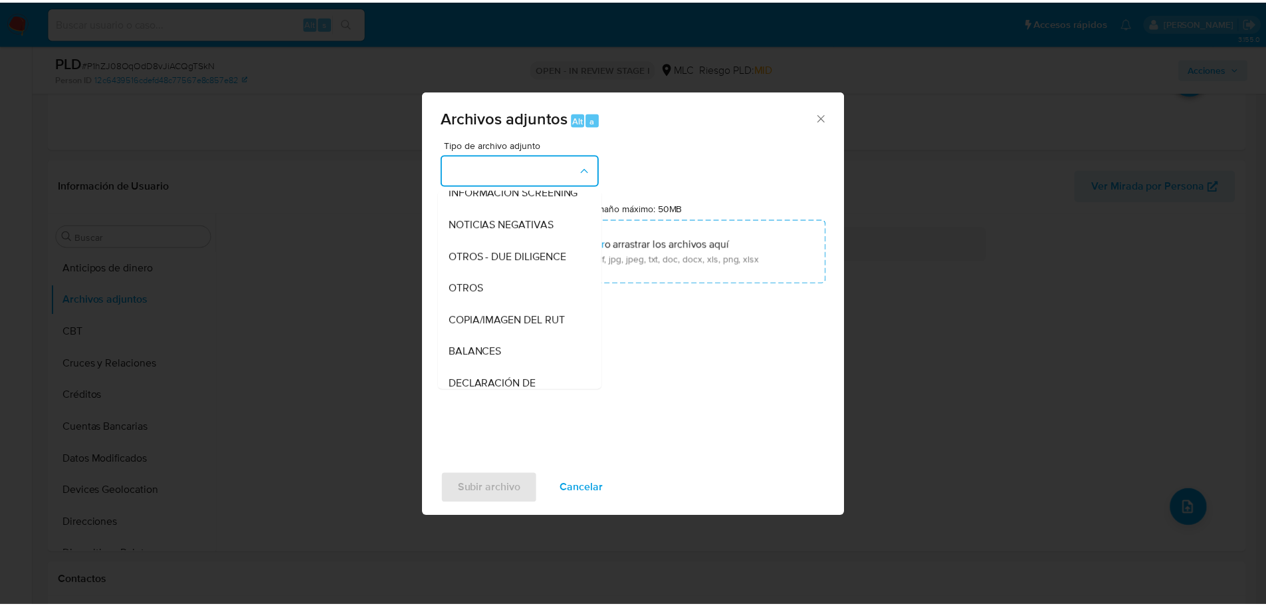
scroll to position [74, 0]
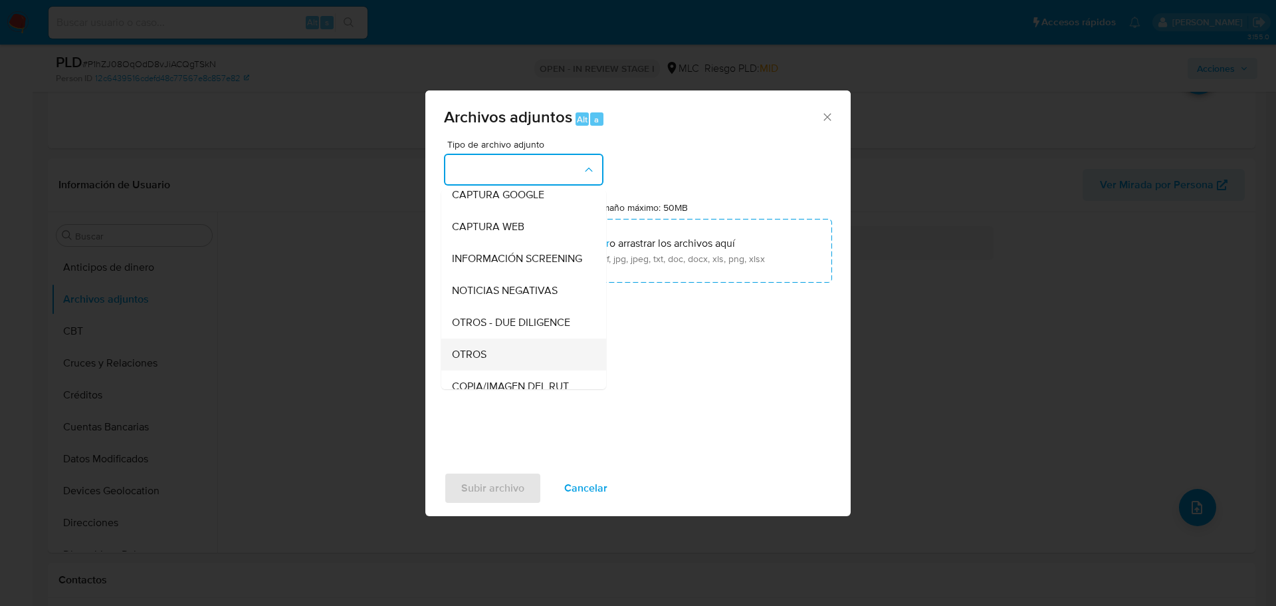
click at [513, 366] on div "OTROS" at bounding box center [520, 354] width 136 height 32
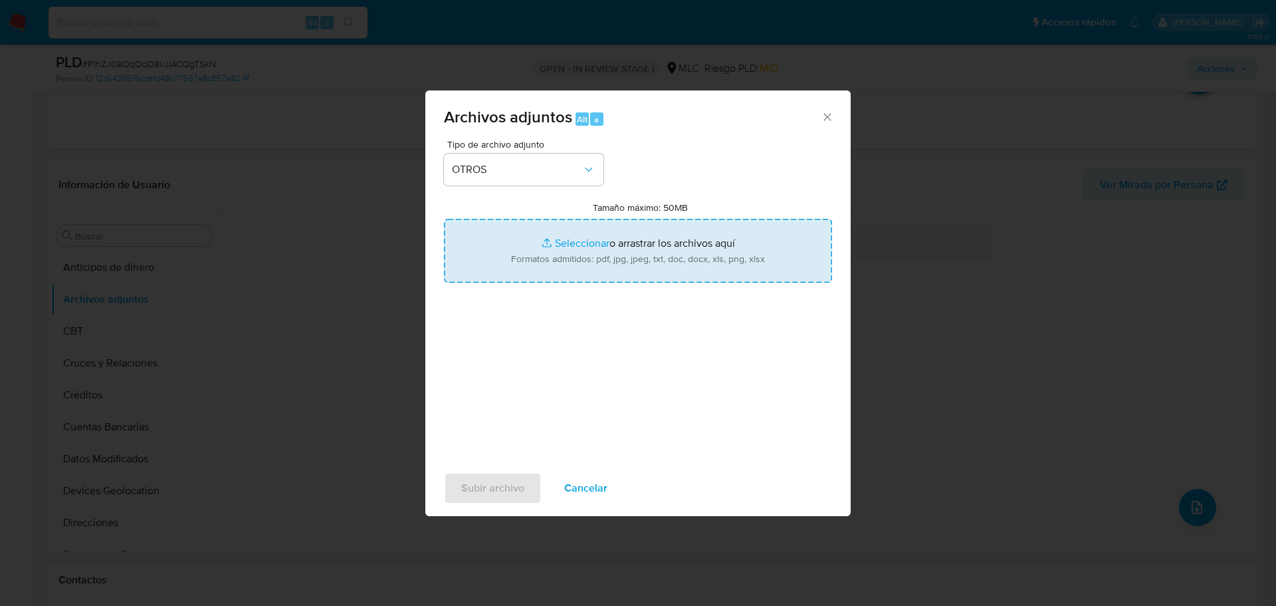
click at [600, 238] on input "Tamaño máximo: 50MB Seleccionar archivos" at bounding box center [638, 251] width 388 height 64
type input "C:\fakepath\48105441 - 21_08_2025.xlsx"
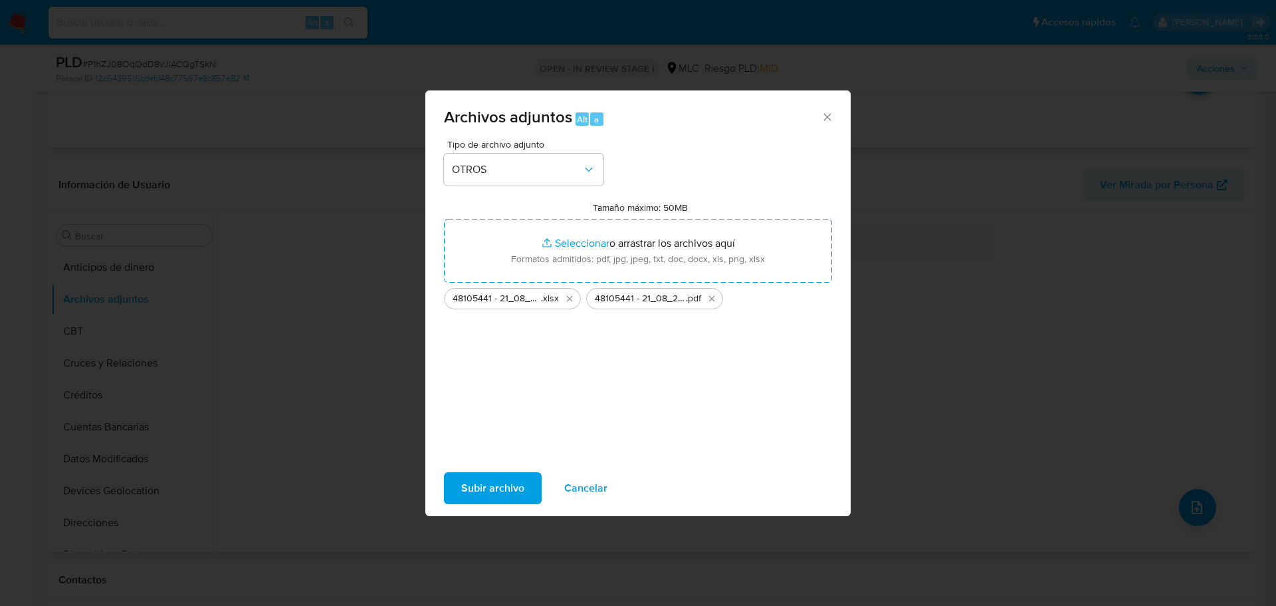
click at [502, 477] on span "Subir archivo" at bounding box center [492, 487] width 63 height 29
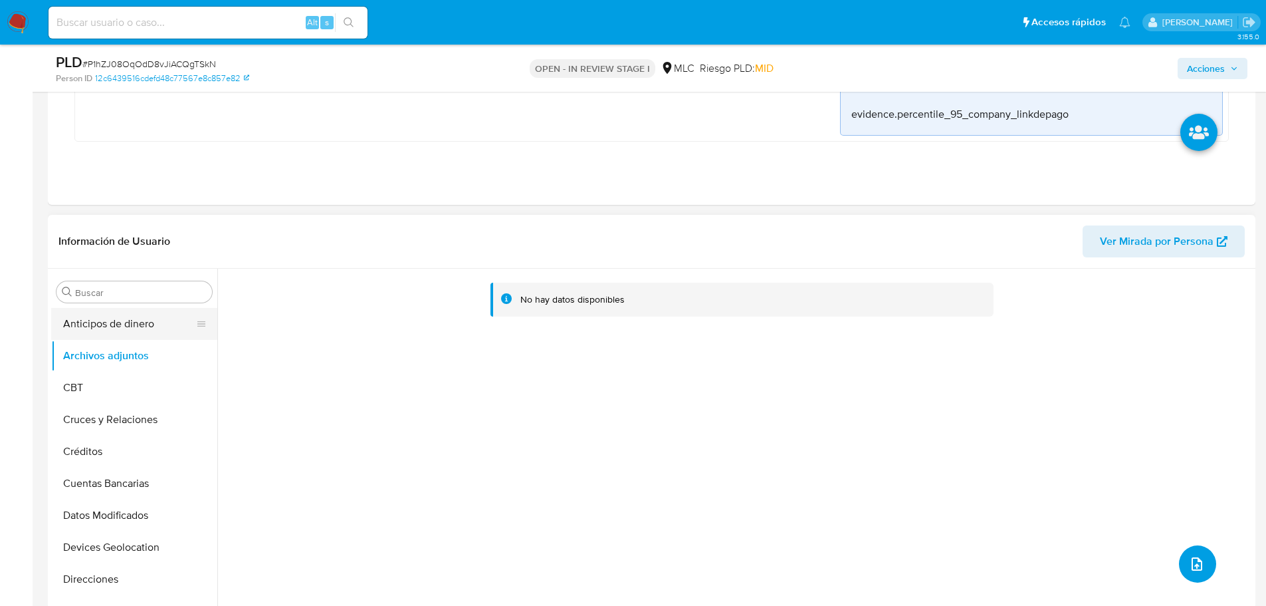
scroll to position [1028, 0]
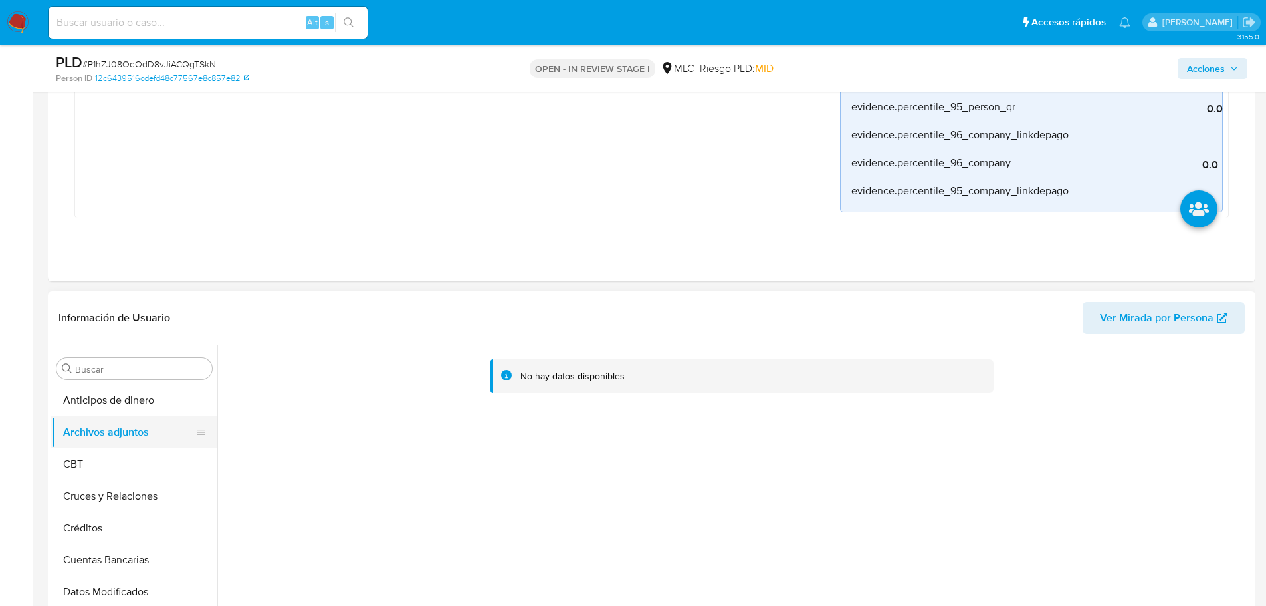
click at [98, 439] on button "Archivos adjuntos" at bounding box center [129, 432] width 156 height 32
click at [104, 407] on button "Anticipos de dinero" at bounding box center [129, 400] width 156 height 32
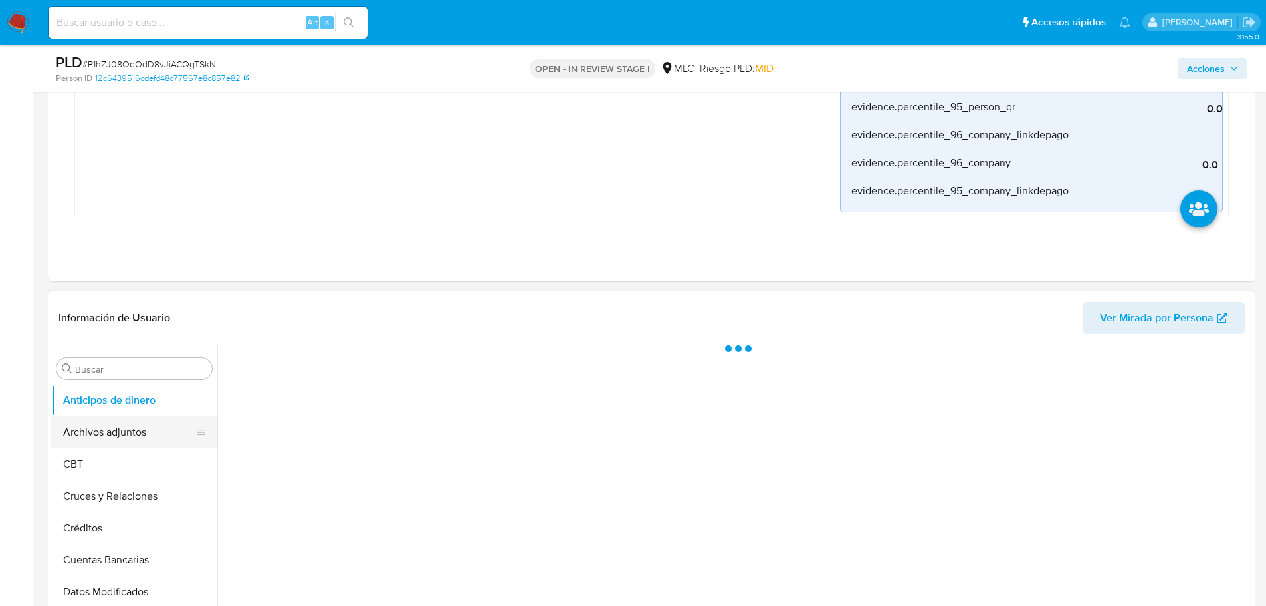
click at [111, 432] on button "Archivos adjuntos" at bounding box center [129, 432] width 156 height 32
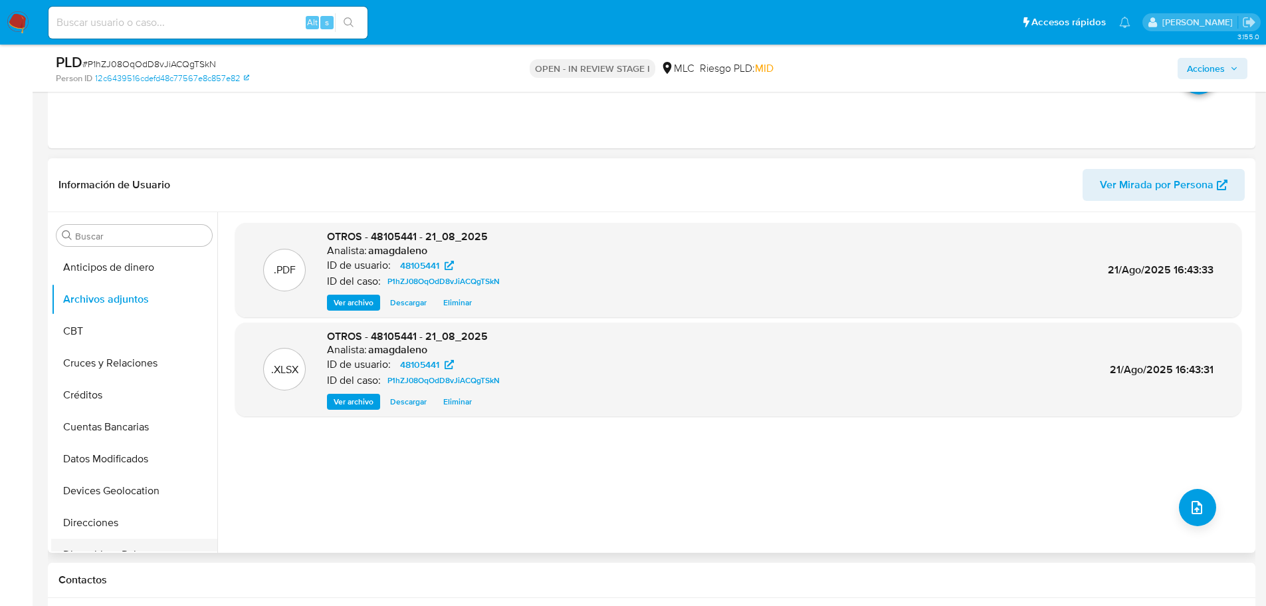
scroll to position [199, 0]
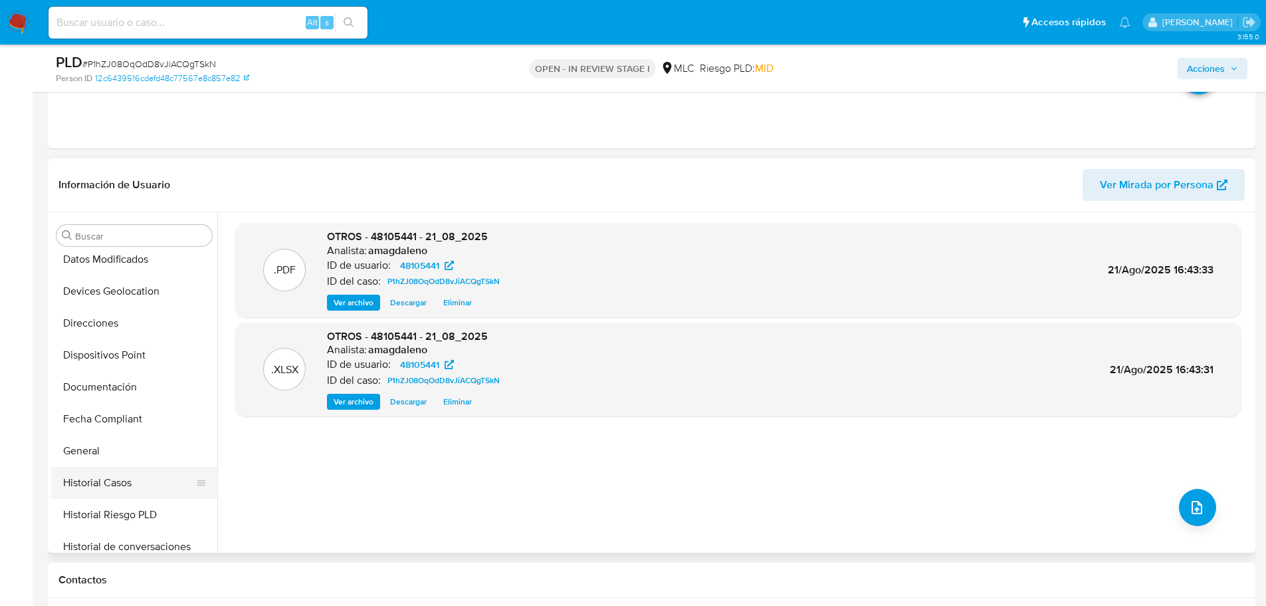
click at [128, 483] on button "Historial Casos" at bounding box center [129, 483] width 156 height 32
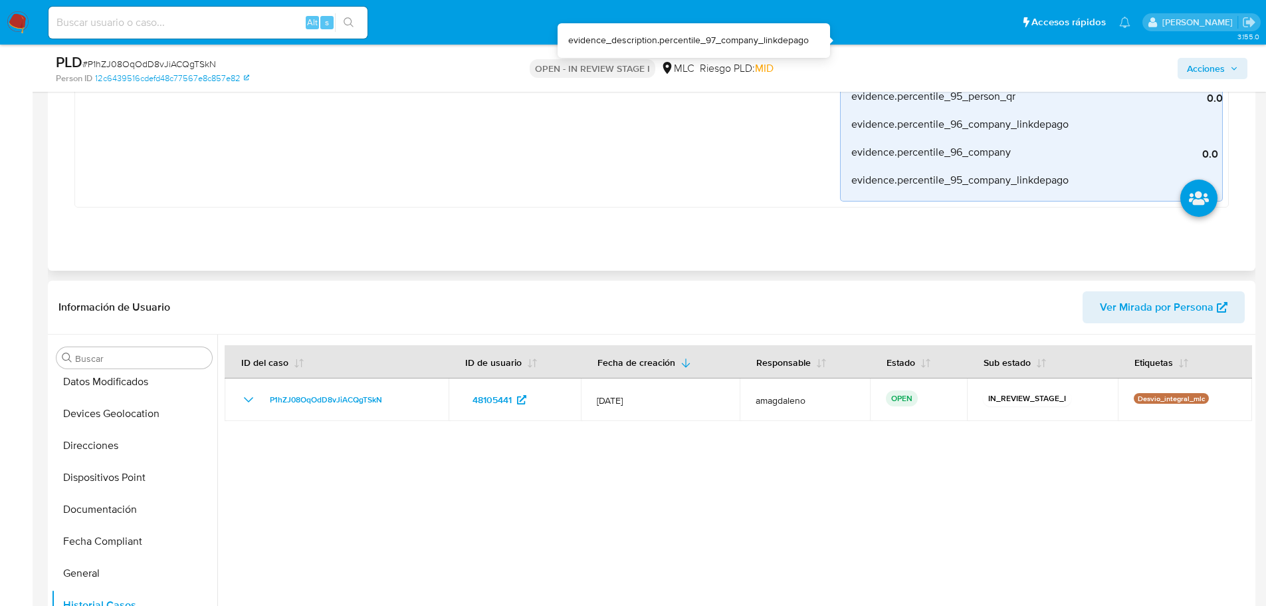
scroll to position [762, 0]
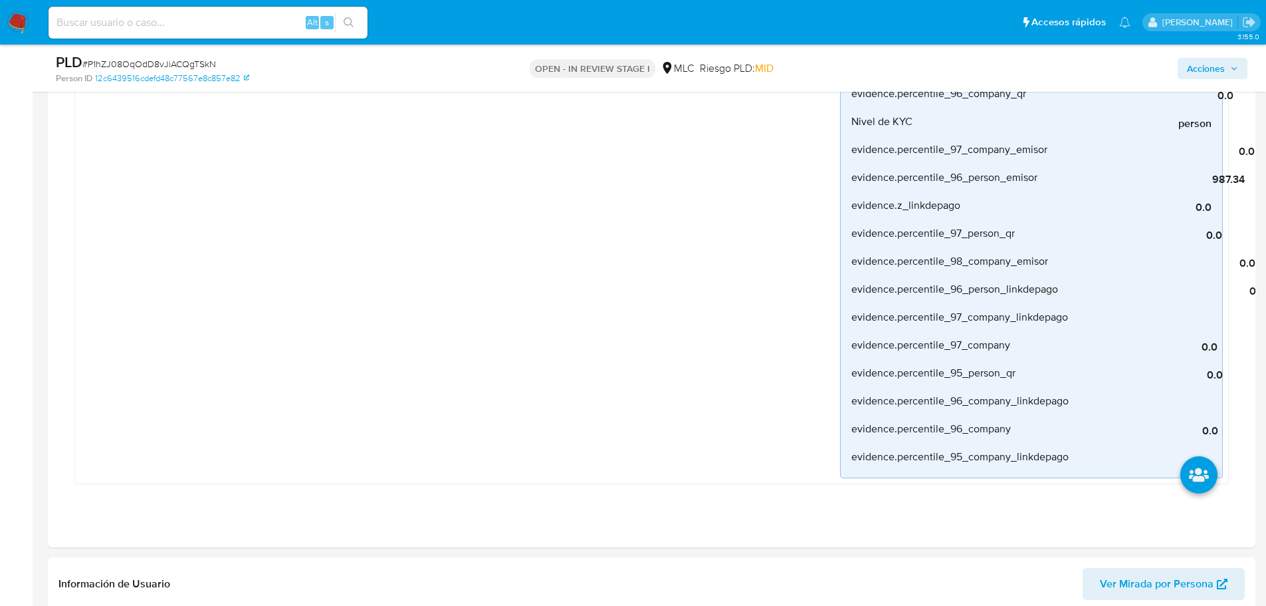
click at [1201, 70] on span "Acciones" at bounding box center [1206, 68] width 38 height 21
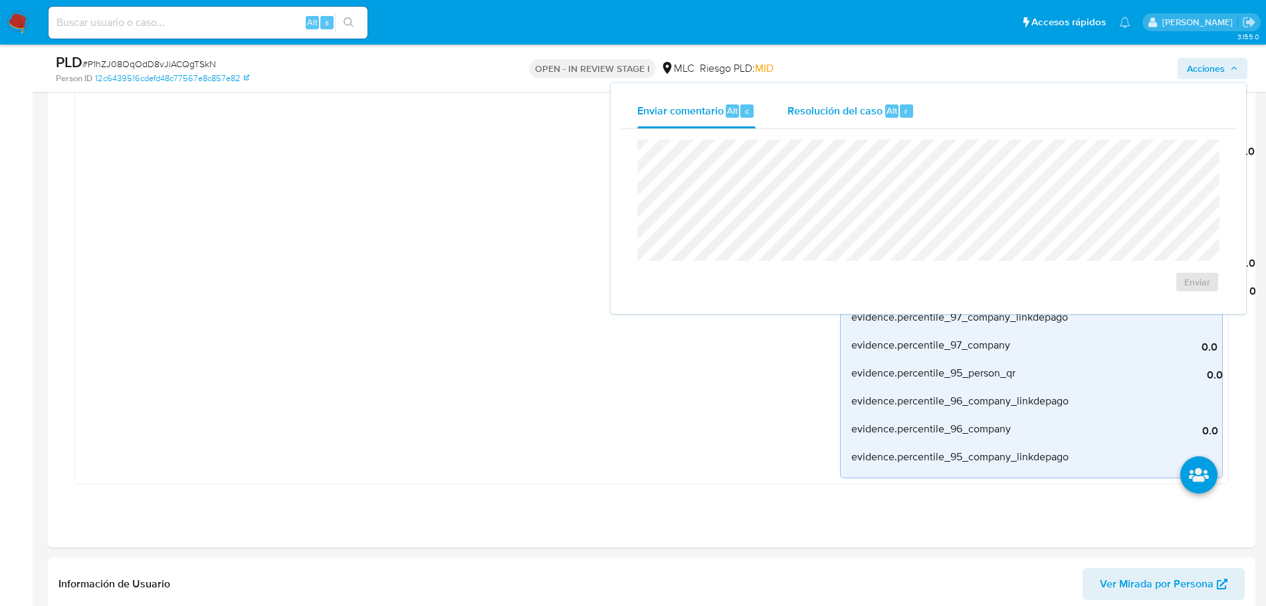
click at [816, 119] on div "Resolución del caso Alt r" at bounding box center [851, 111] width 127 height 35
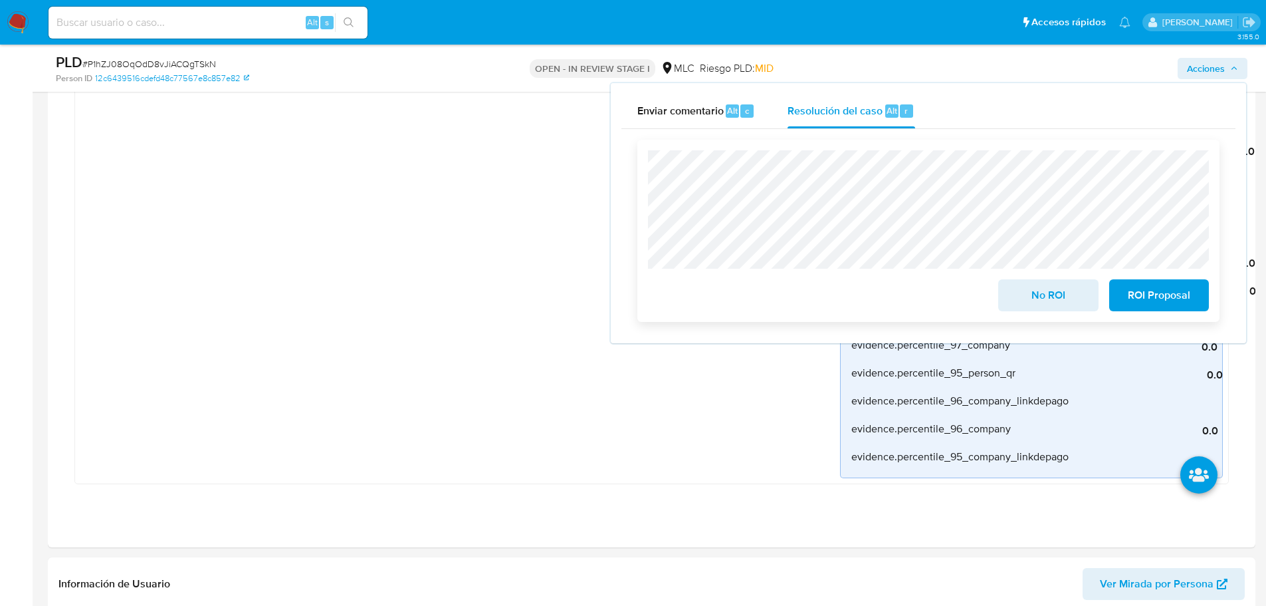
click at [1045, 299] on span "No ROI" at bounding box center [1048, 295] width 65 height 29
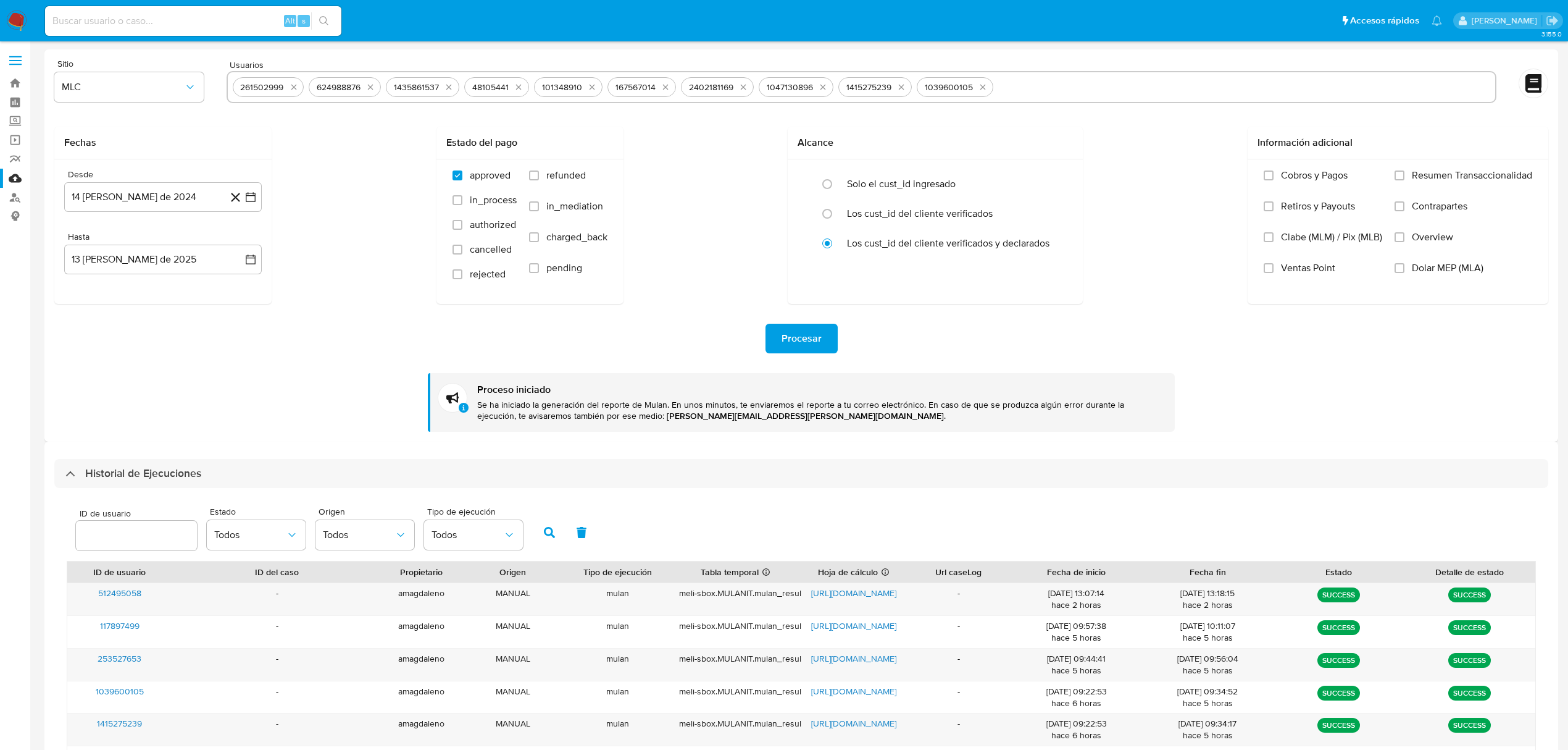
select select "50"
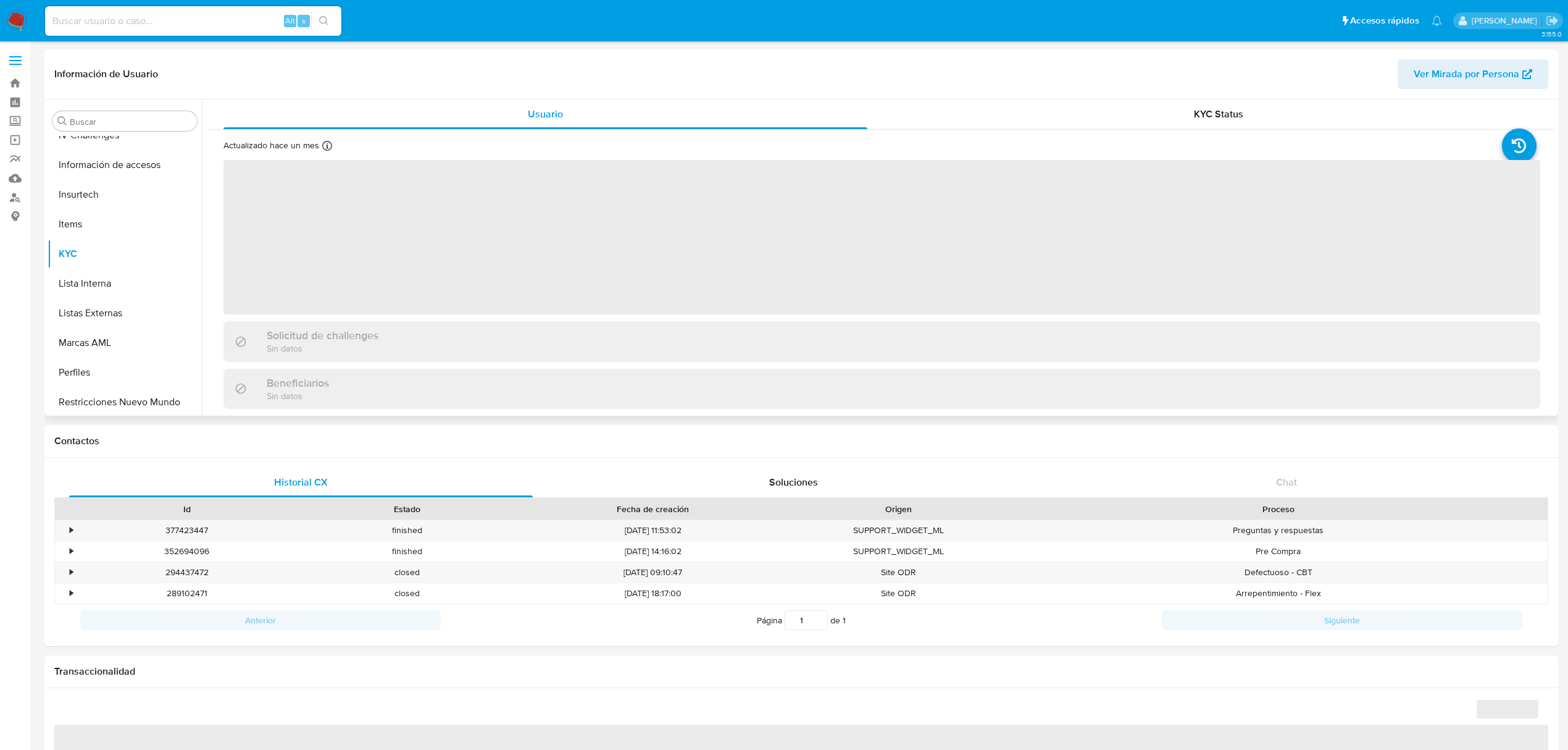
scroll to position [521, 0]
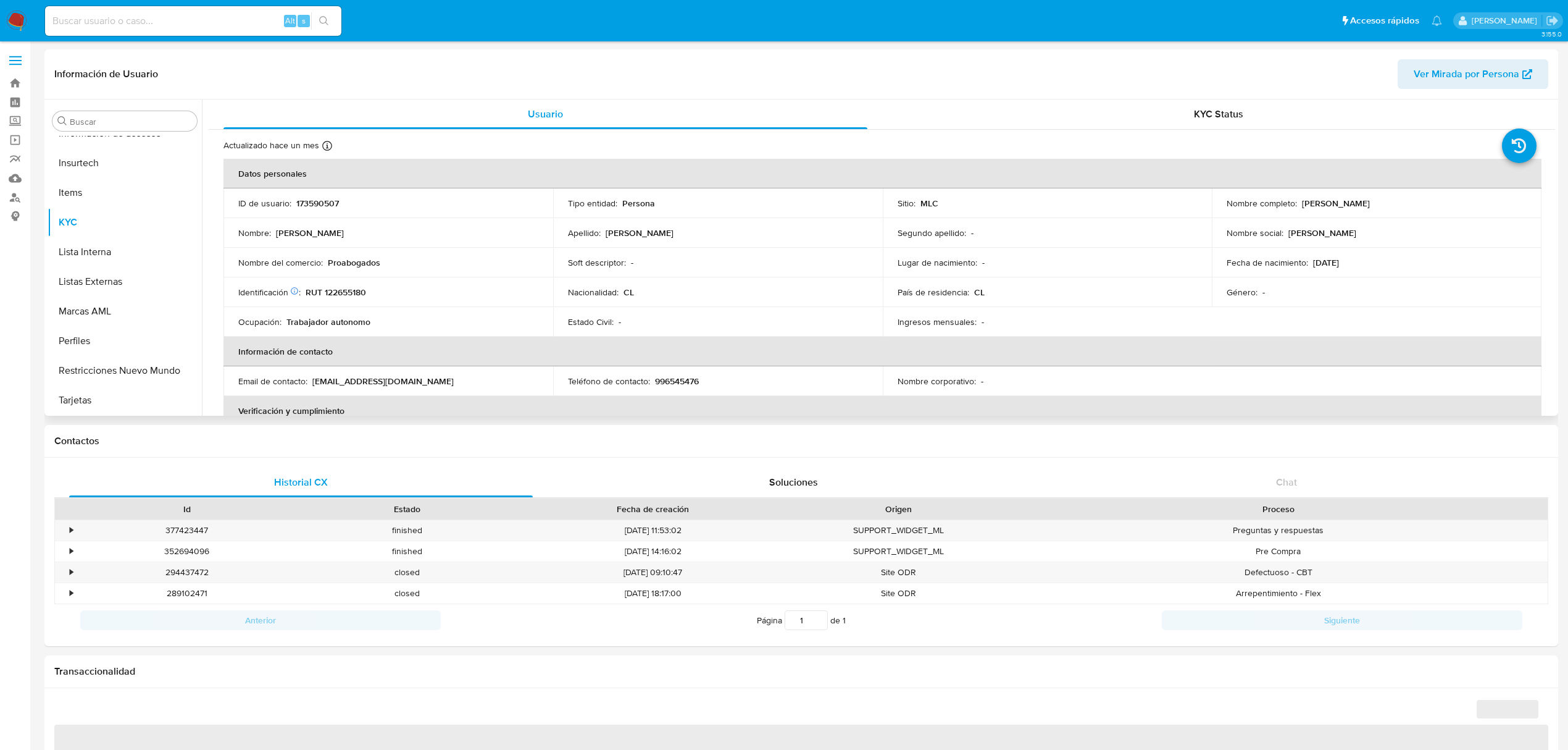
select select "10"
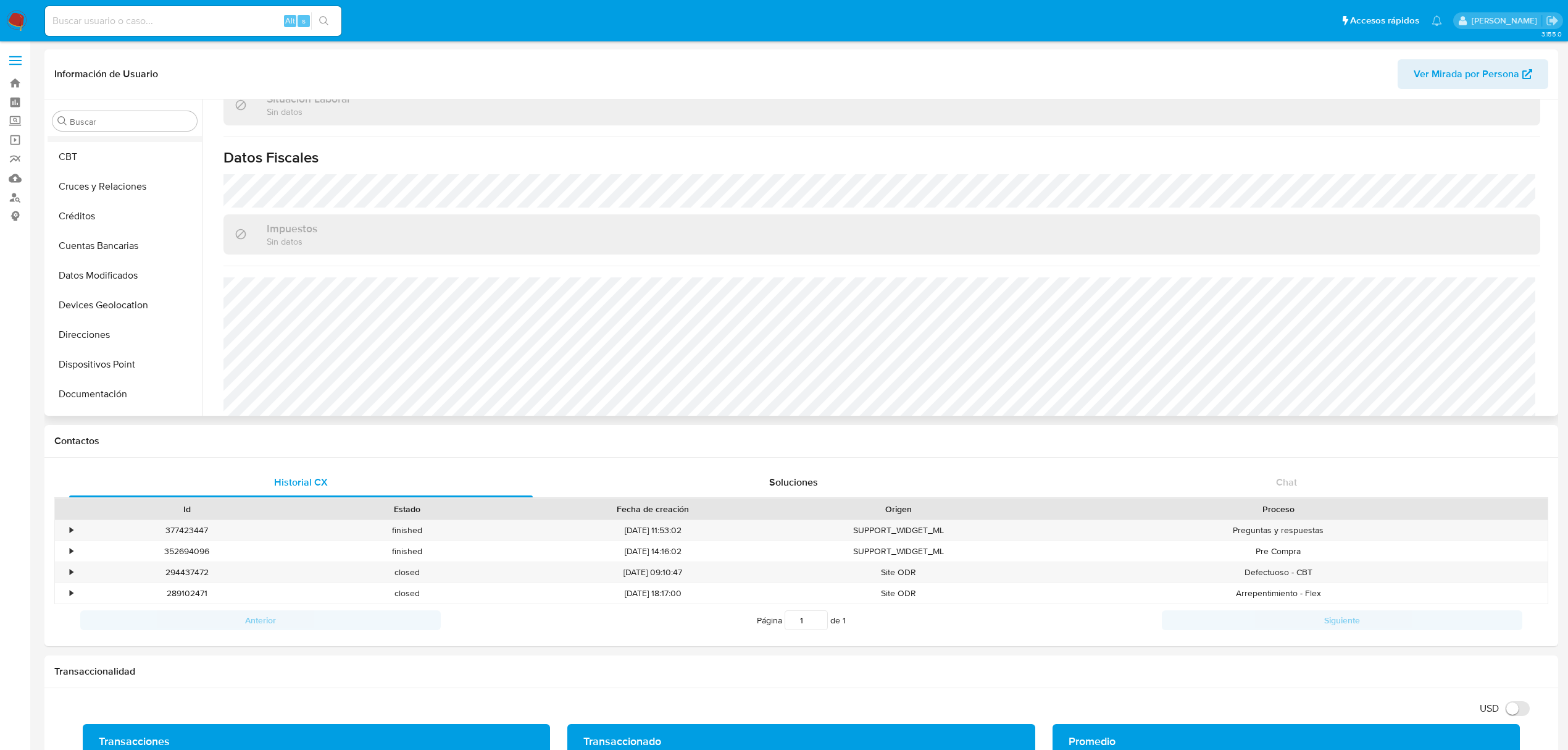
scroll to position [82, 0]
click at [108, 371] on button "Documentación" at bounding box center [120, 365] width 145 height 30
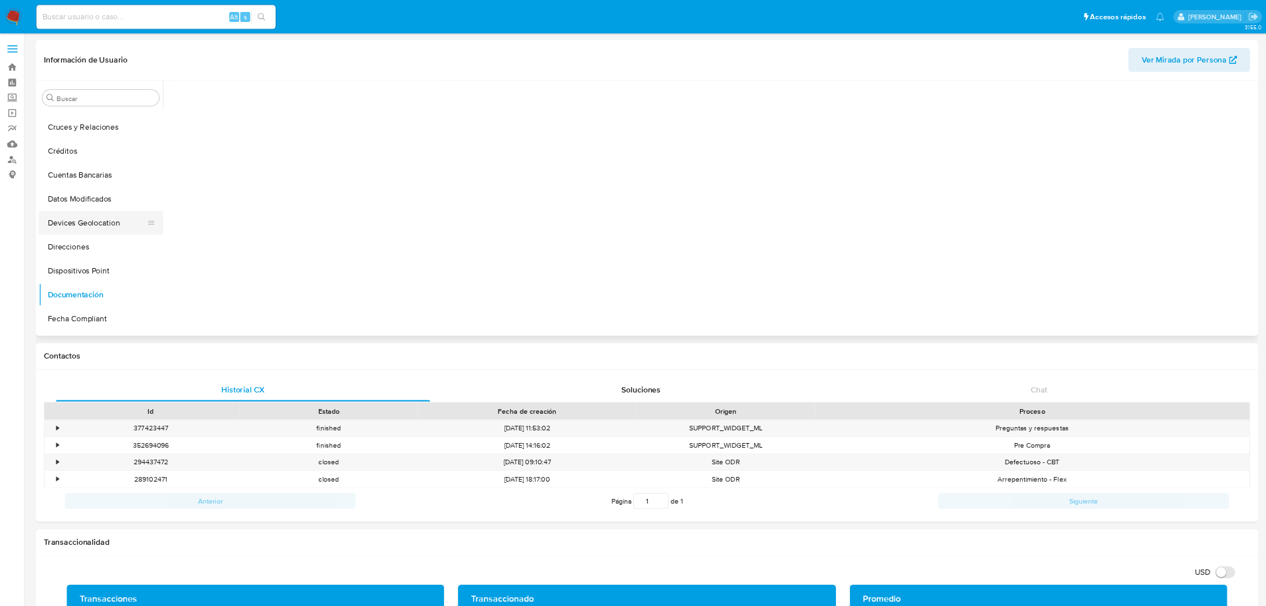
scroll to position [0, 0]
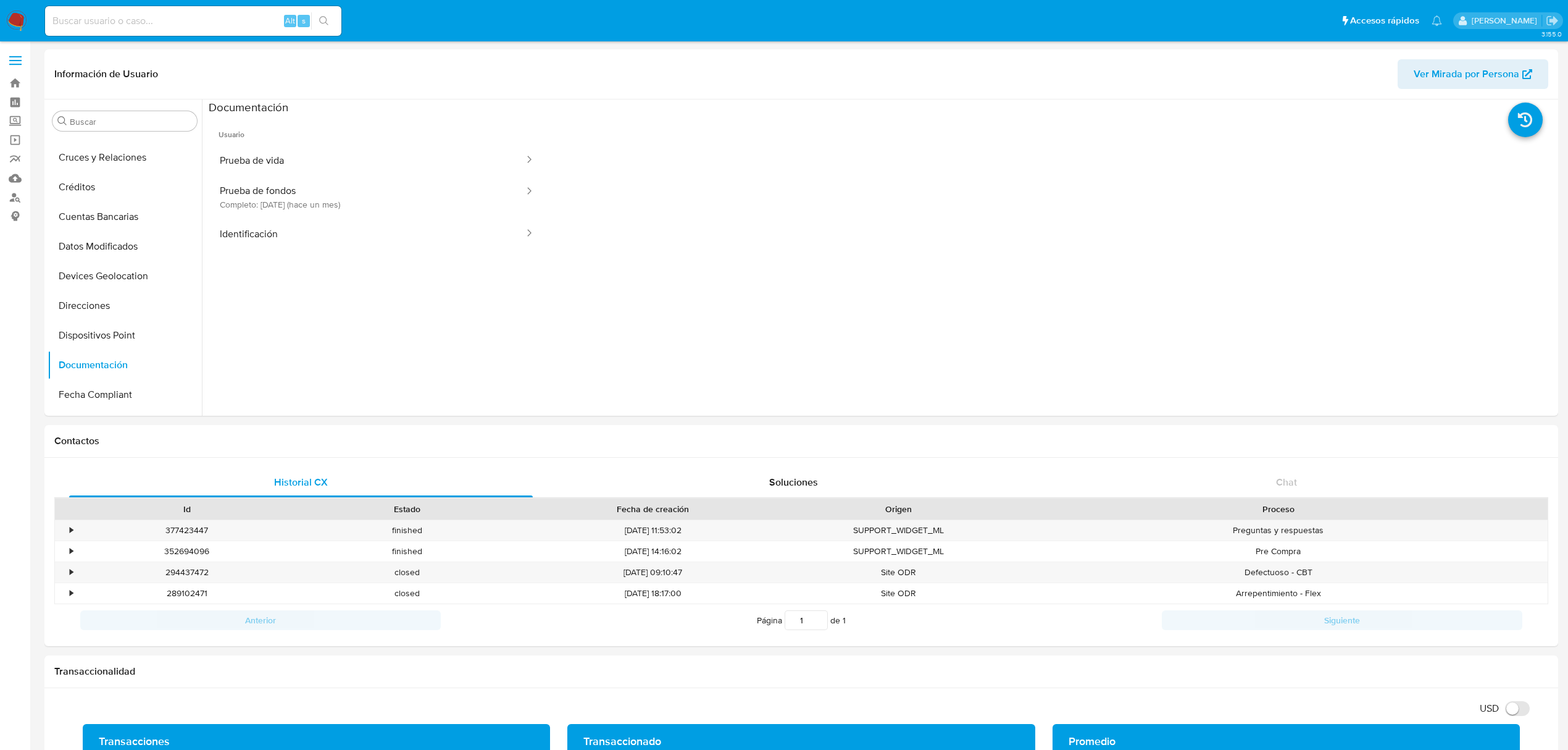
click at [265, 188] on button "Prueba de fondos Completo: 17/07/2025 (hace un mes)" at bounding box center [367, 196] width 317 height 42
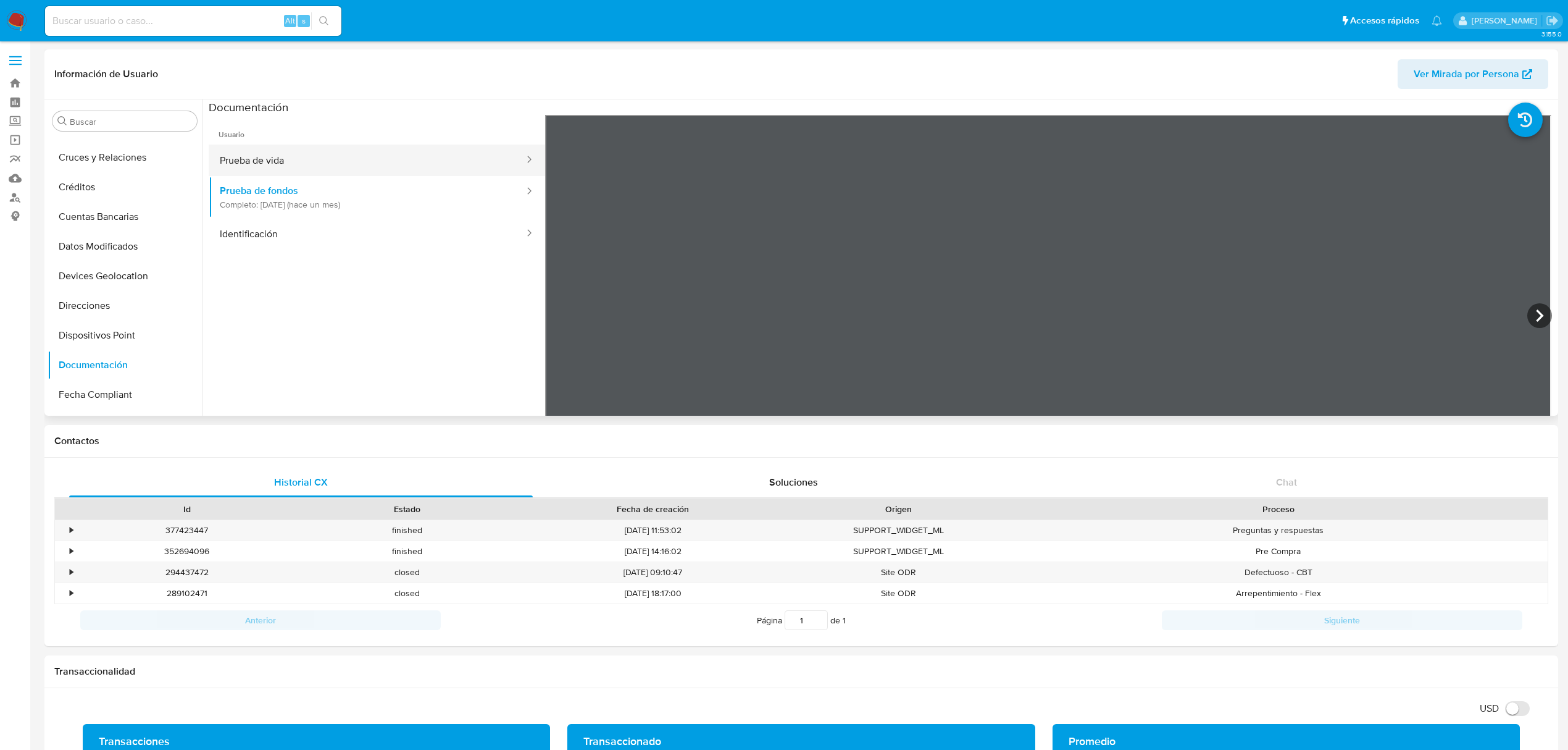
click at [369, 156] on button "Prueba de vida" at bounding box center [367, 161] width 317 height 32
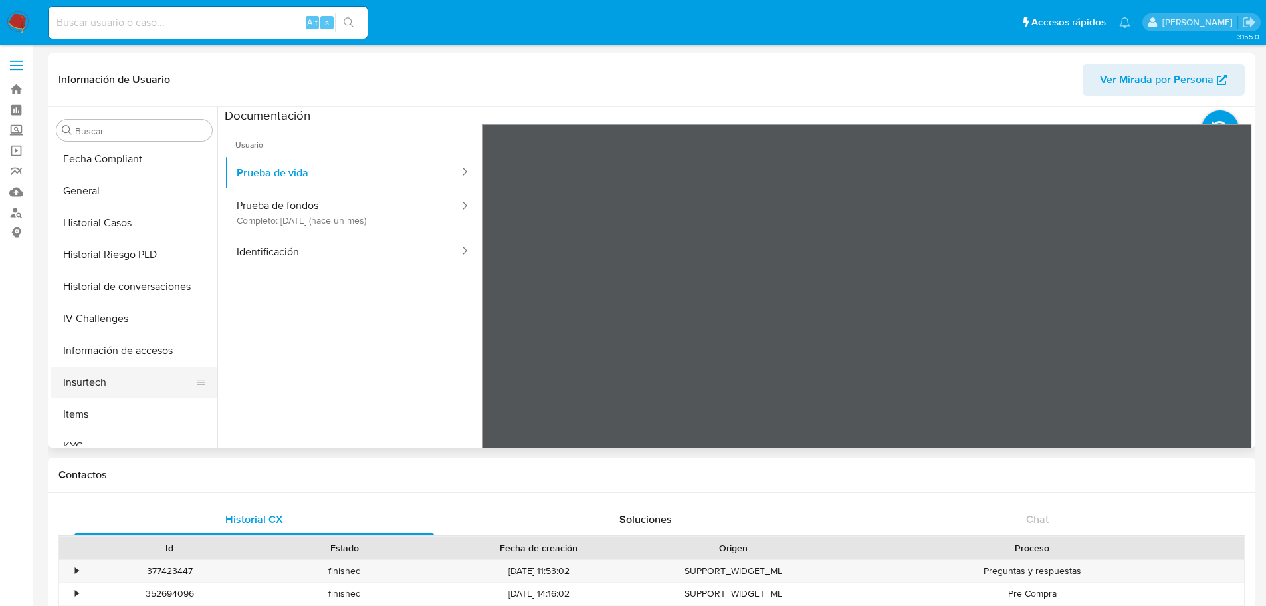
scroll to position [487, 0]
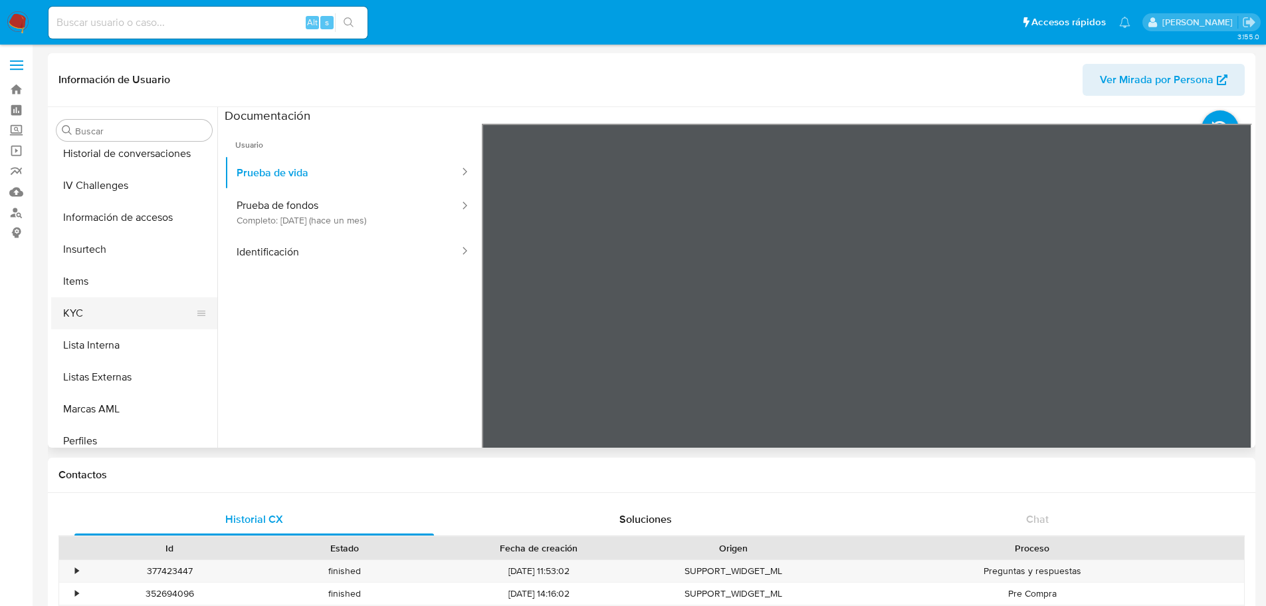
click at [98, 317] on button "KYC" at bounding box center [129, 313] width 156 height 32
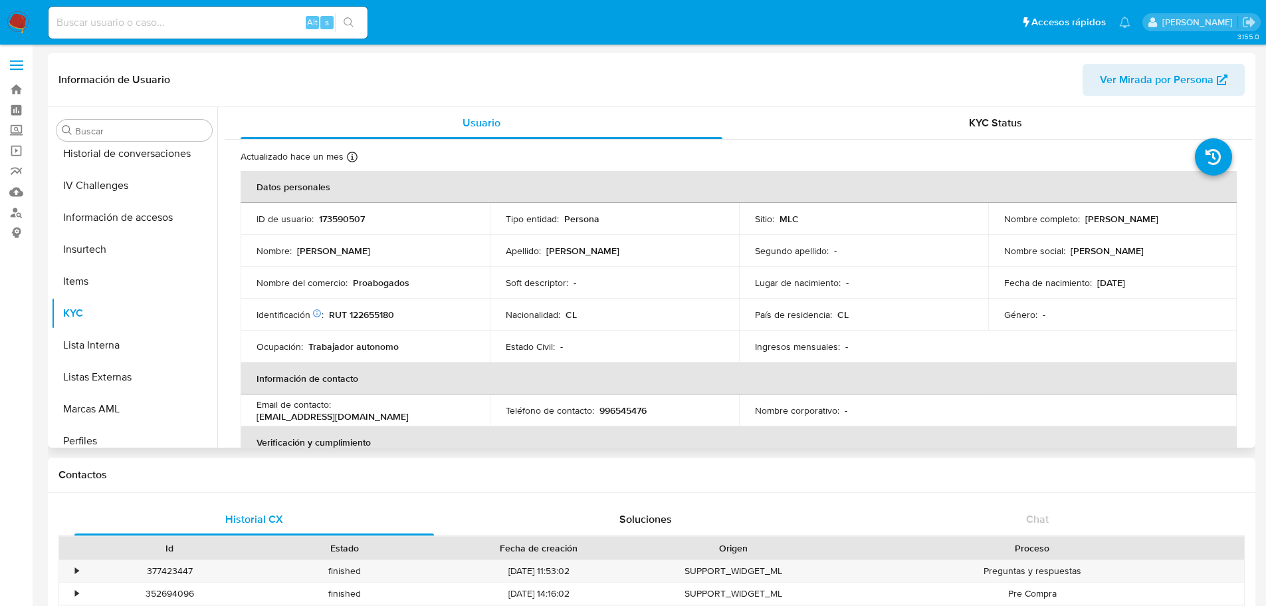
click at [366, 314] on p "RUT 122655180" at bounding box center [361, 314] width 65 height 12
copy p "122655180"
click at [128, 343] on button "Documentación" at bounding box center [129, 348] width 156 height 32
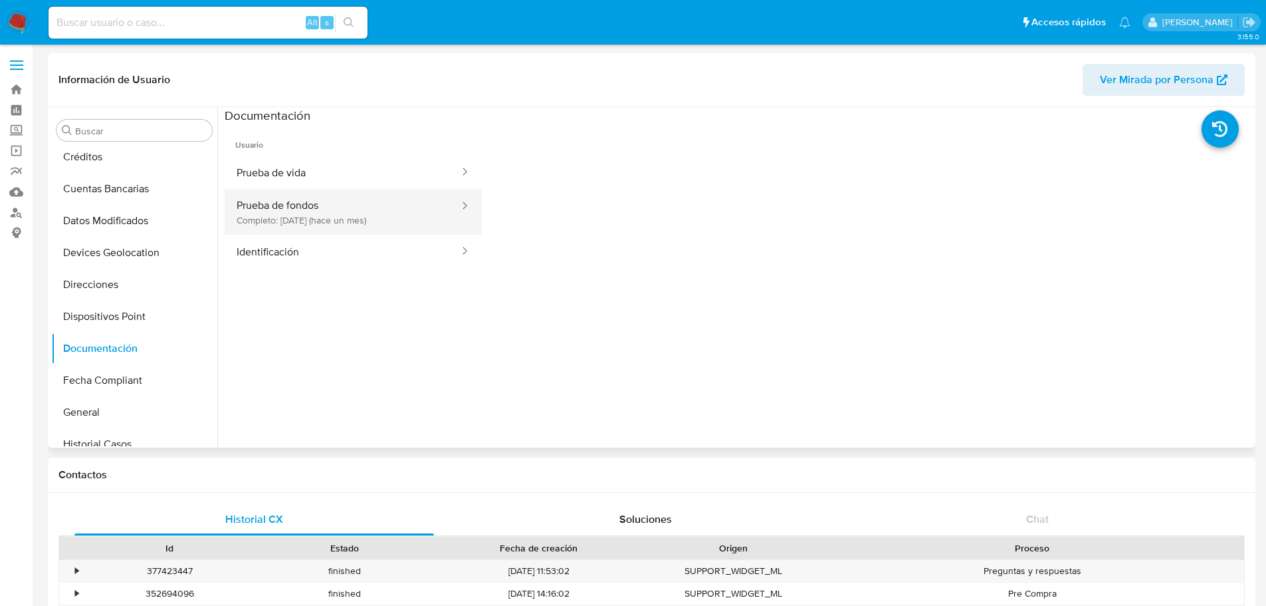
click at [318, 213] on button "Prueba de fondos Completo: 17/07/2025 (hace un mes)" at bounding box center [343, 211] width 236 height 45
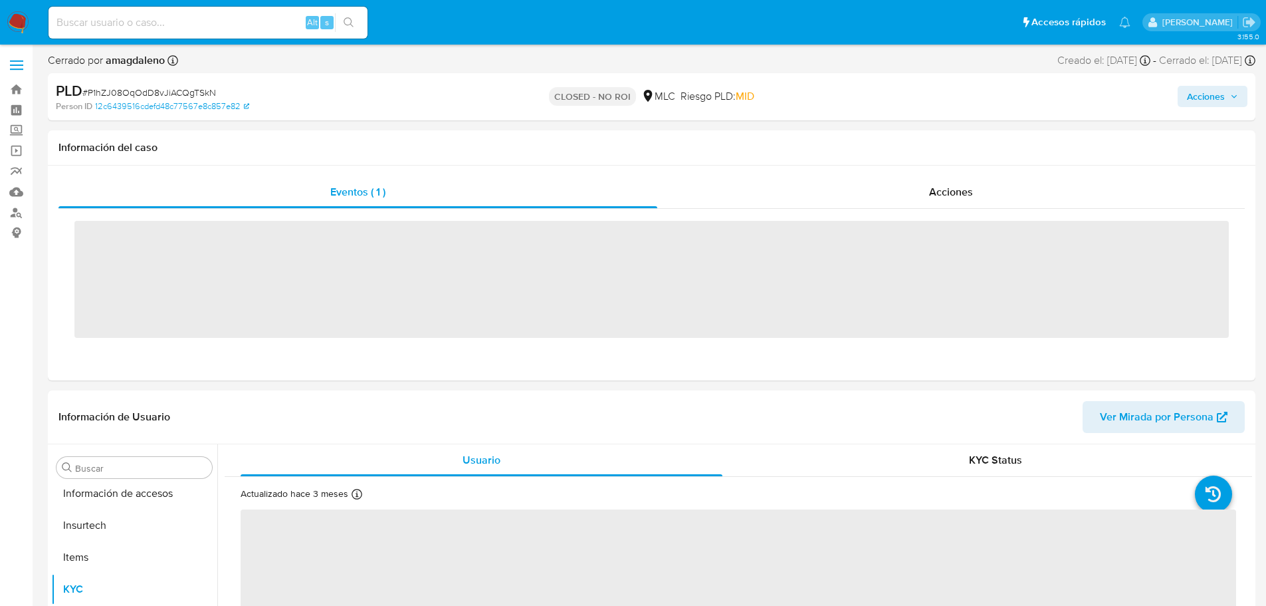
scroll to position [562, 0]
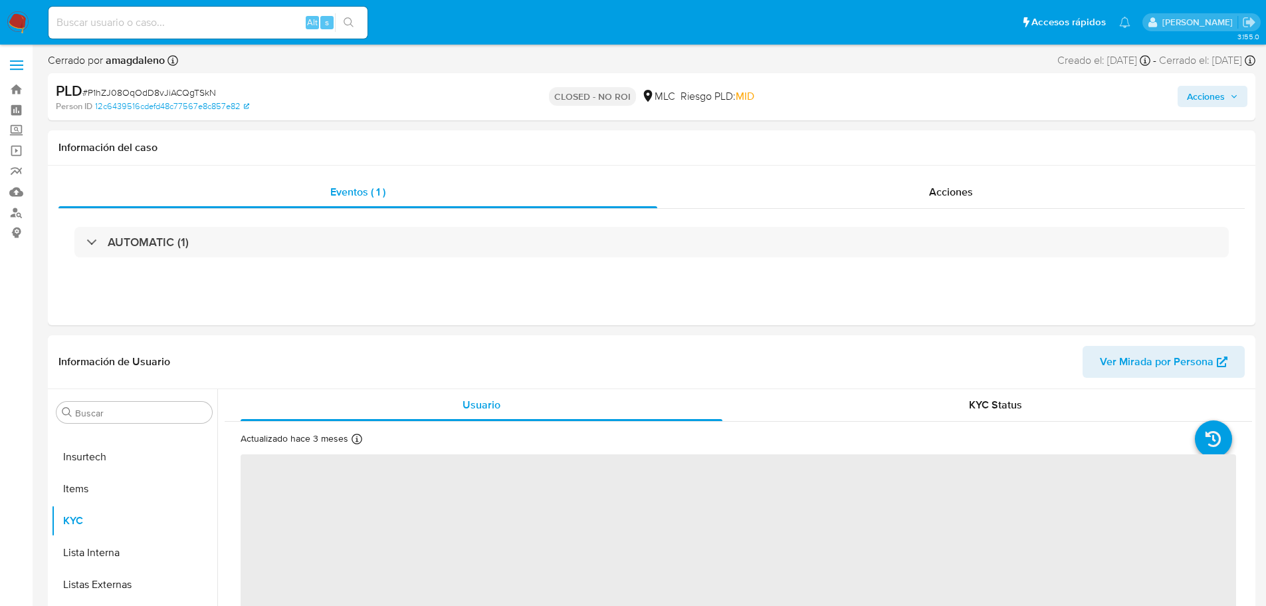
select select "10"
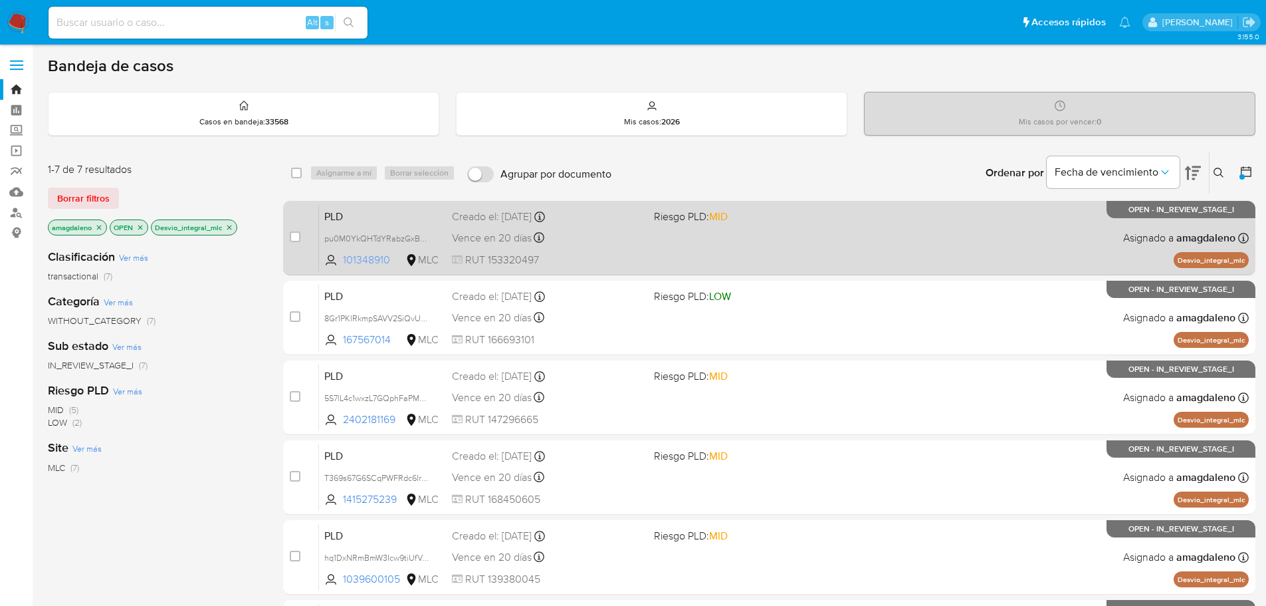
click at [372, 260] on span "101348910" at bounding box center [373, 260] width 60 height 15
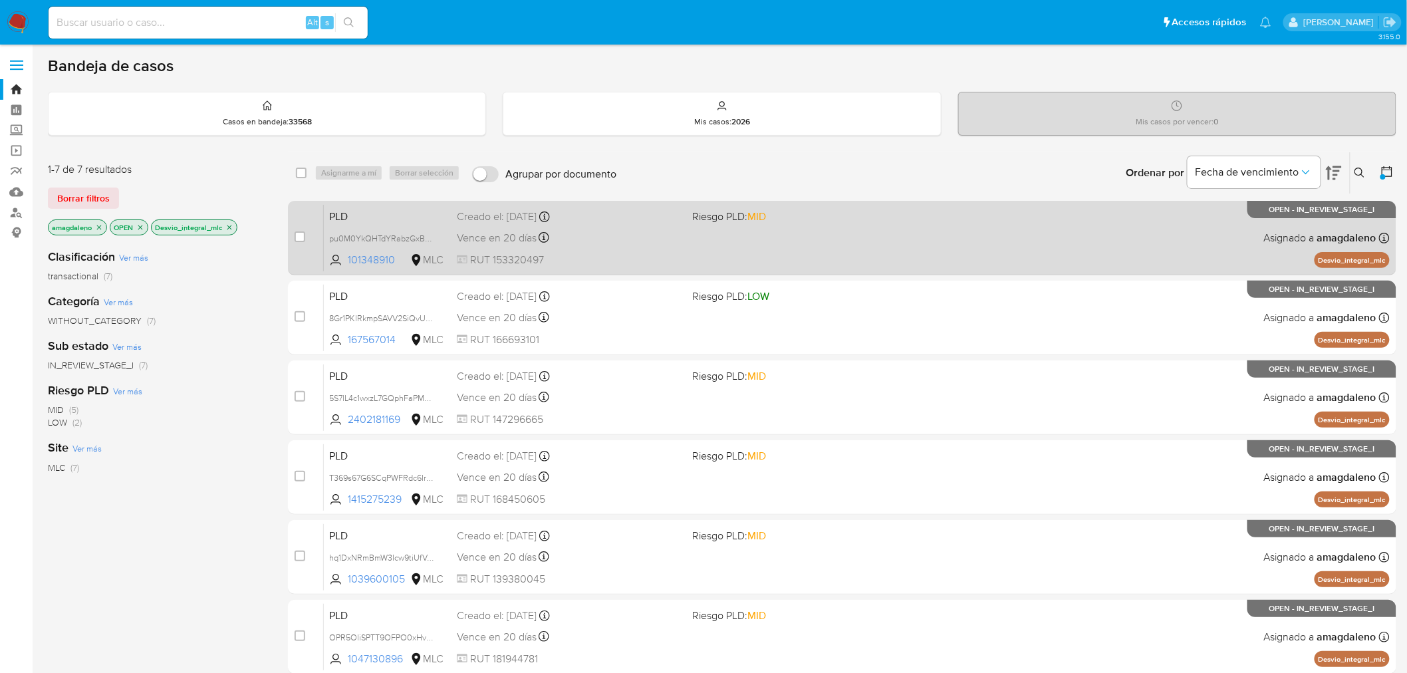
click at [628, 255] on span "RUT 153320497" at bounding box center [569, 260] width 225 height 15
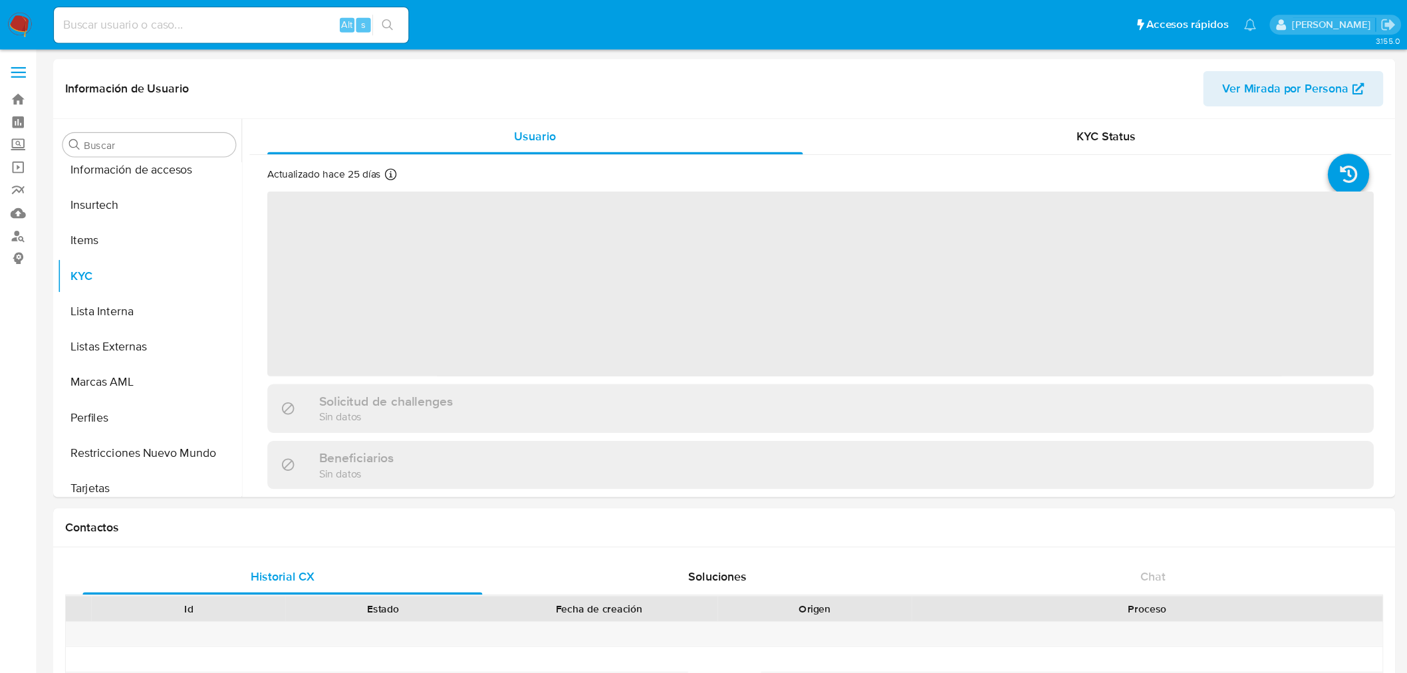
scroll to position [562, 0]
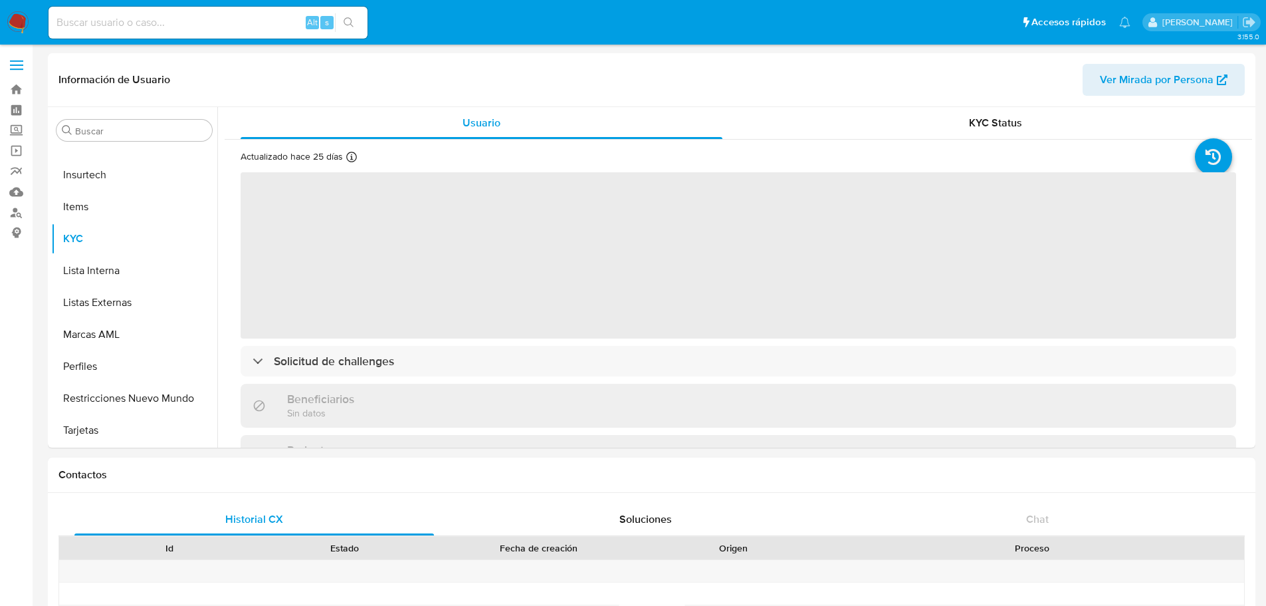
select select "10"
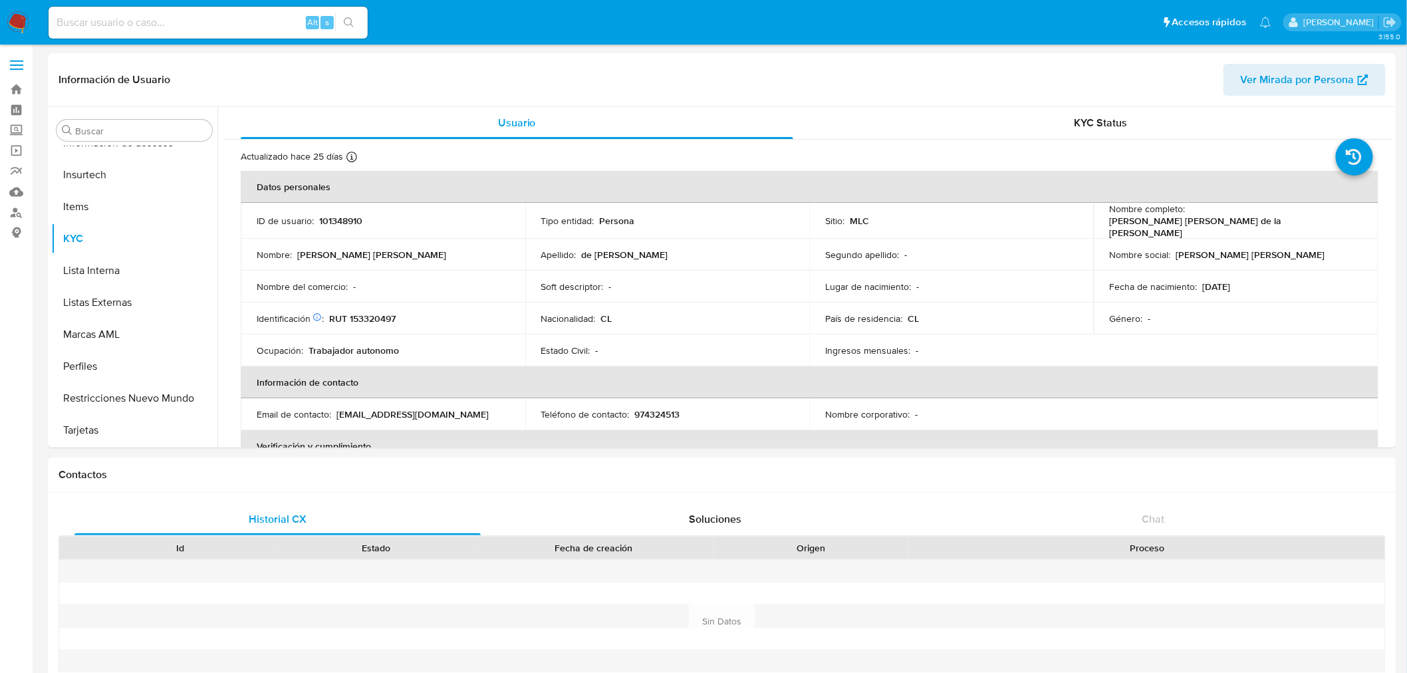
scroll to position [561, 0]
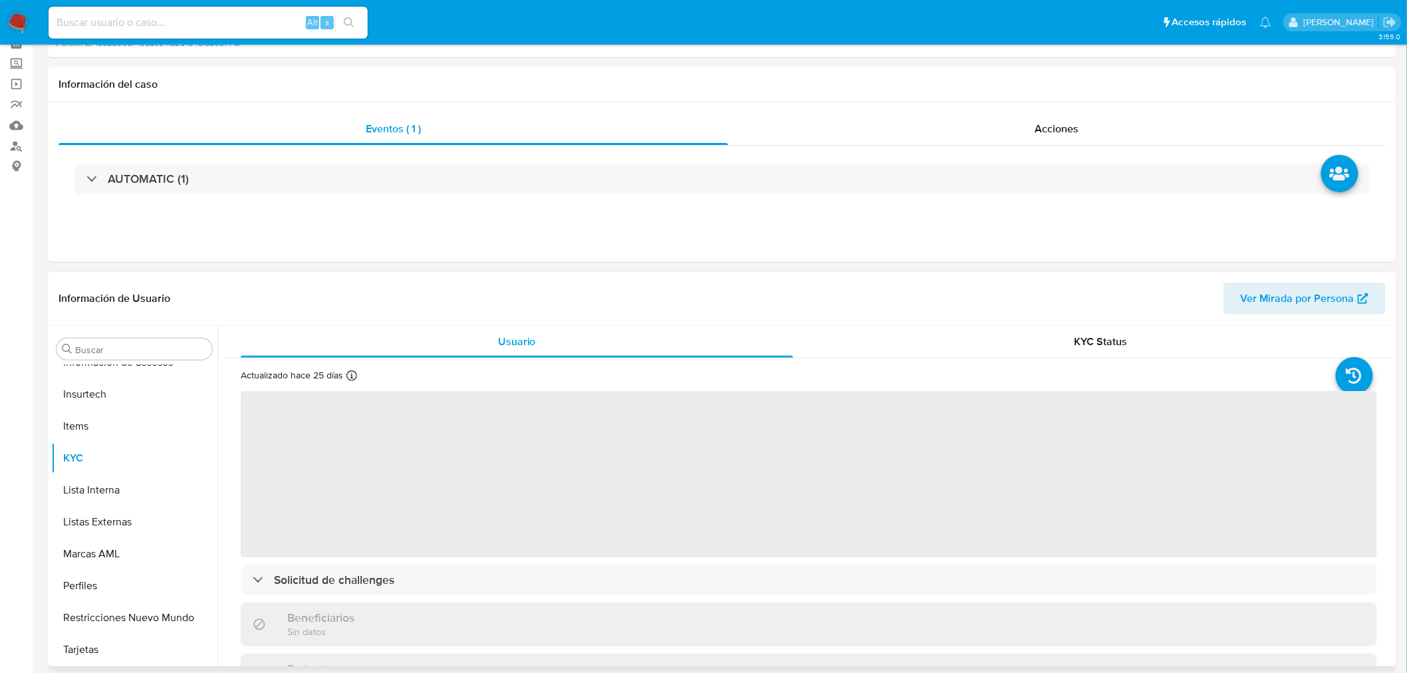
scroll to position [148, 0]
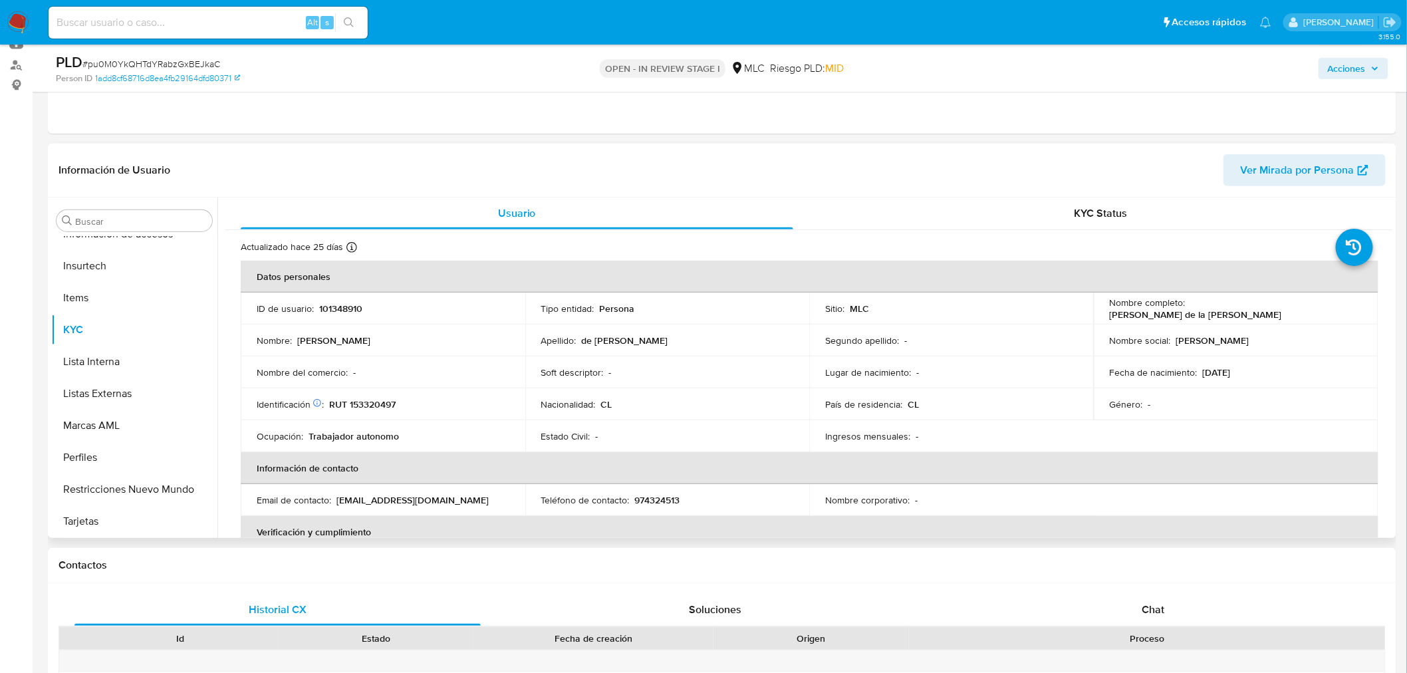
select select "10"
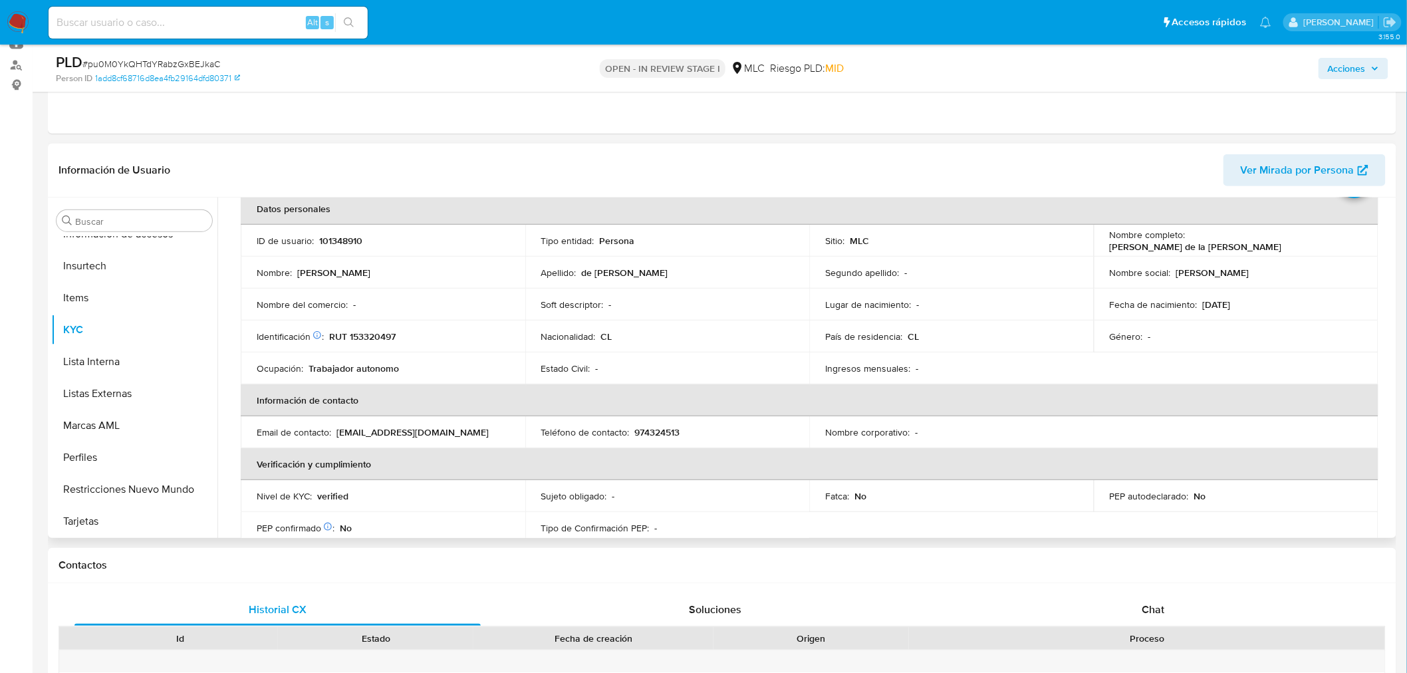
scroll to position [74, 0]
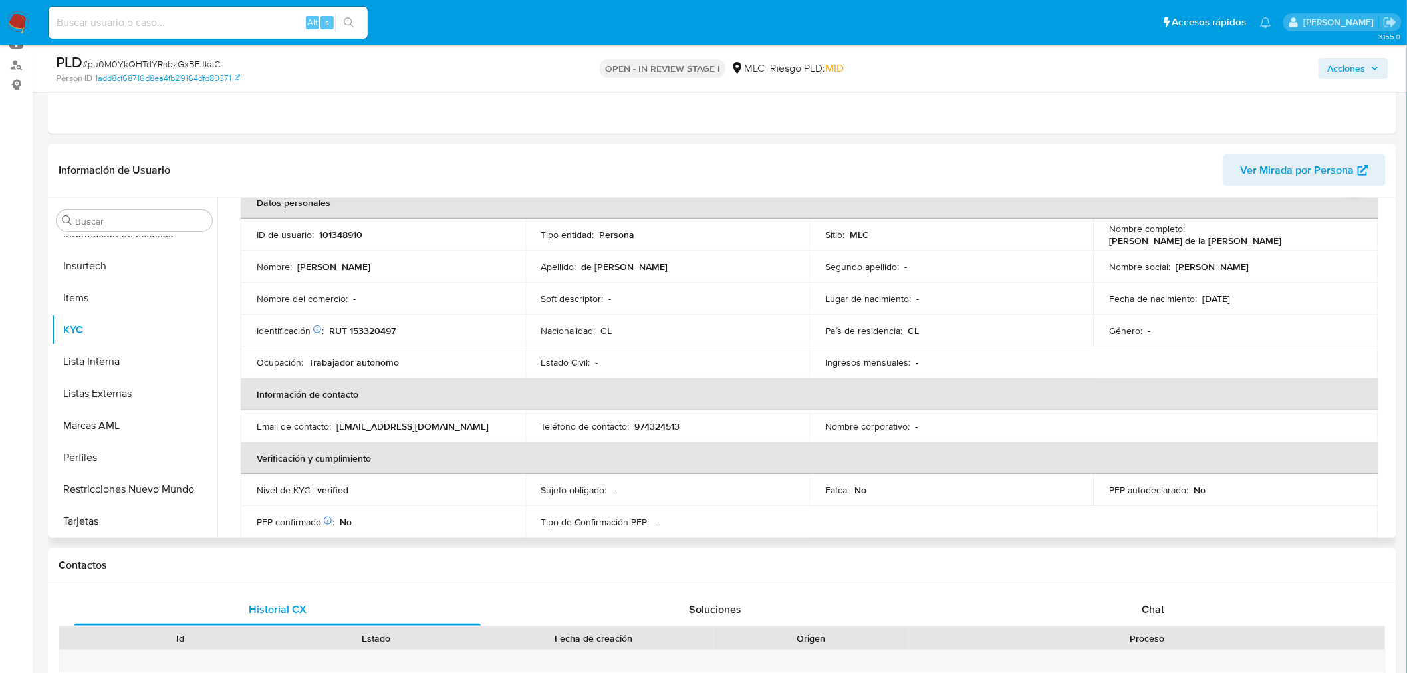
click at [380, 324] on p "RUT 153320497" at bounding box center [362, 330] width 66 height 12
copy p "153320497"
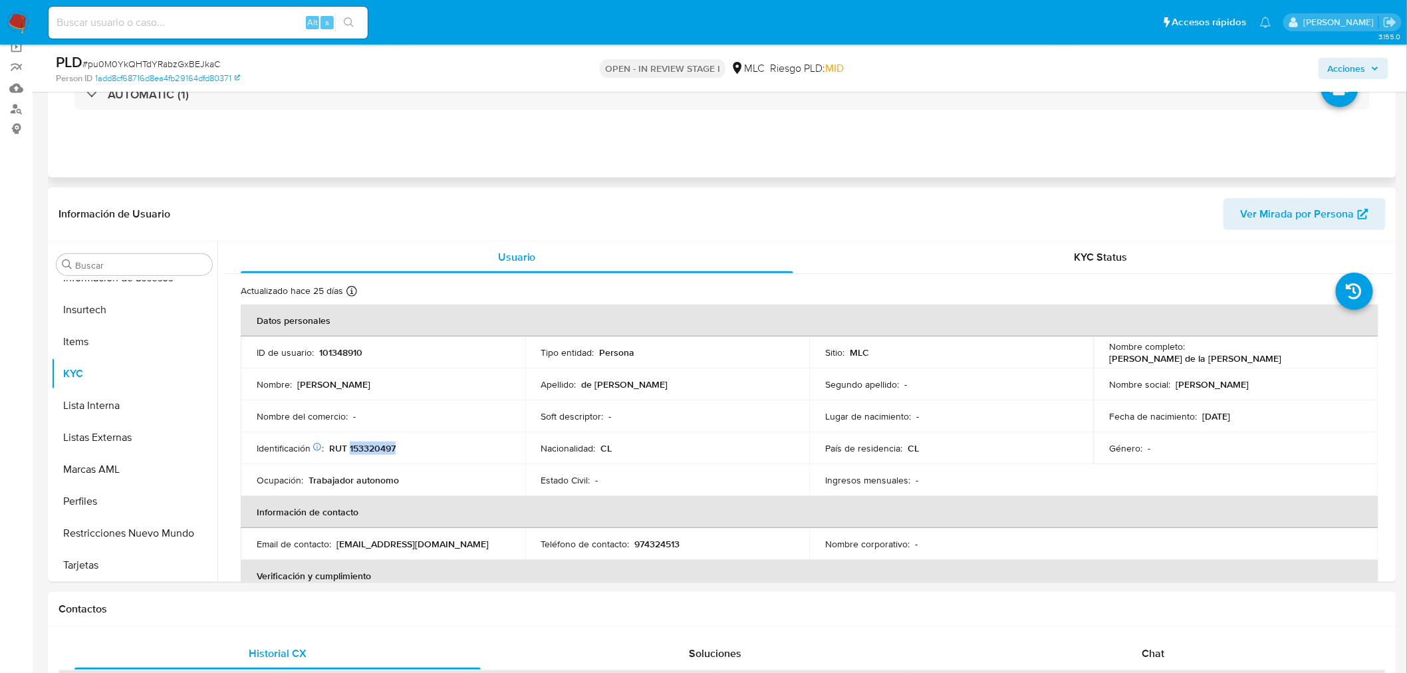
scroll to position [0, 0]
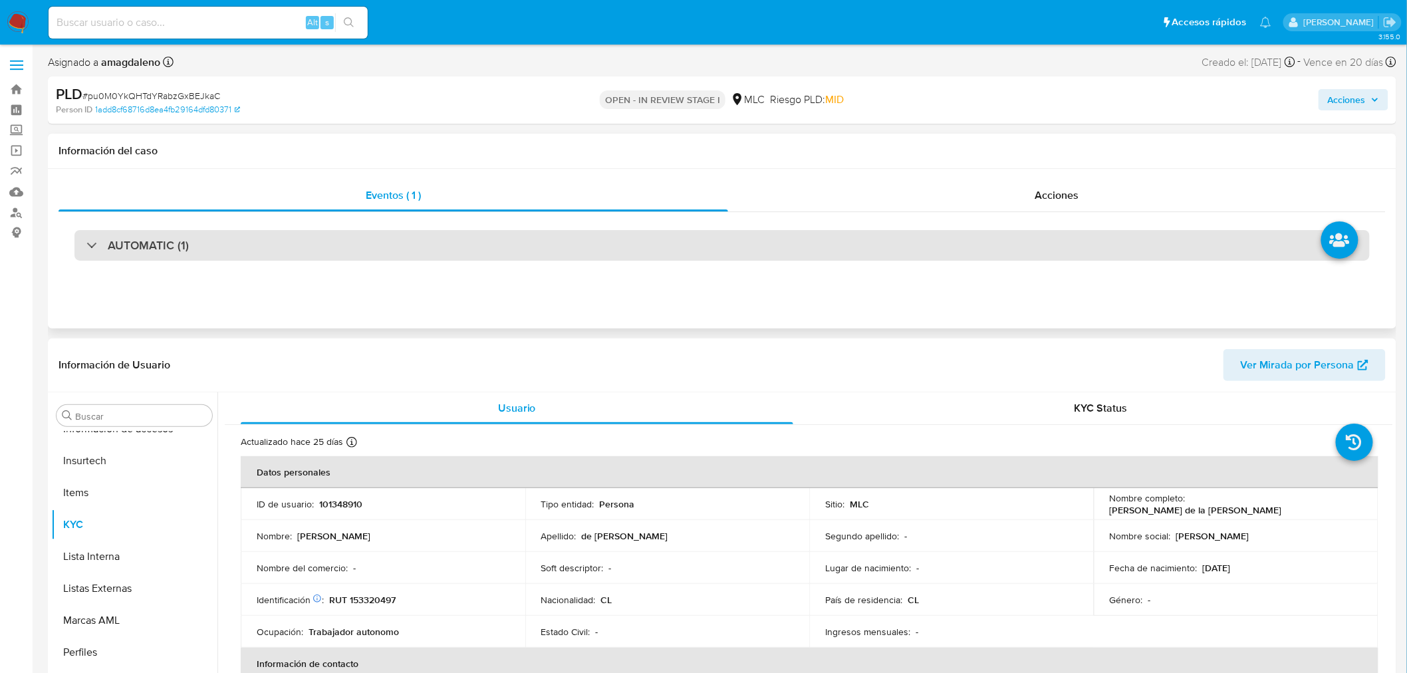
click at [679, 253] on div "AUTOMATIC (1)" at bounding box center [721, 245] width 1295 height 31
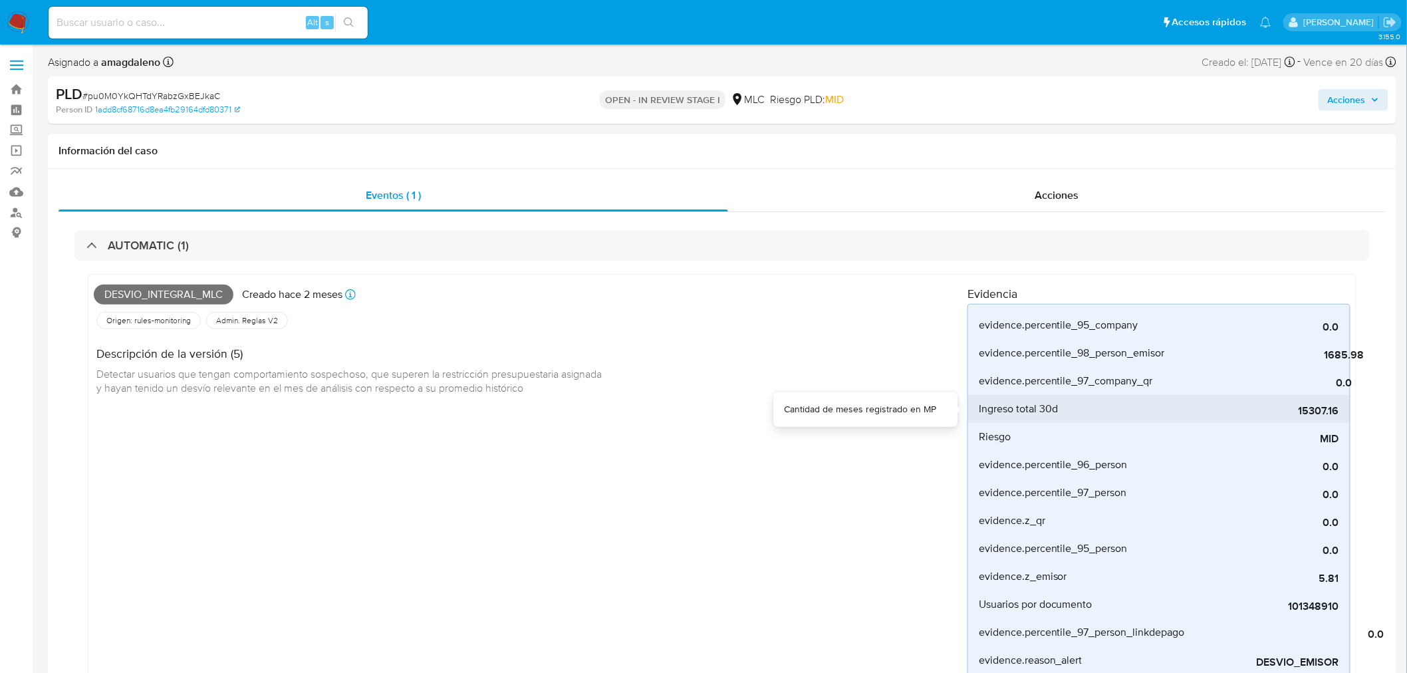
click at [1297, 409] on span "15307.16" at bounding box center [1238, 410] width 199 height 13
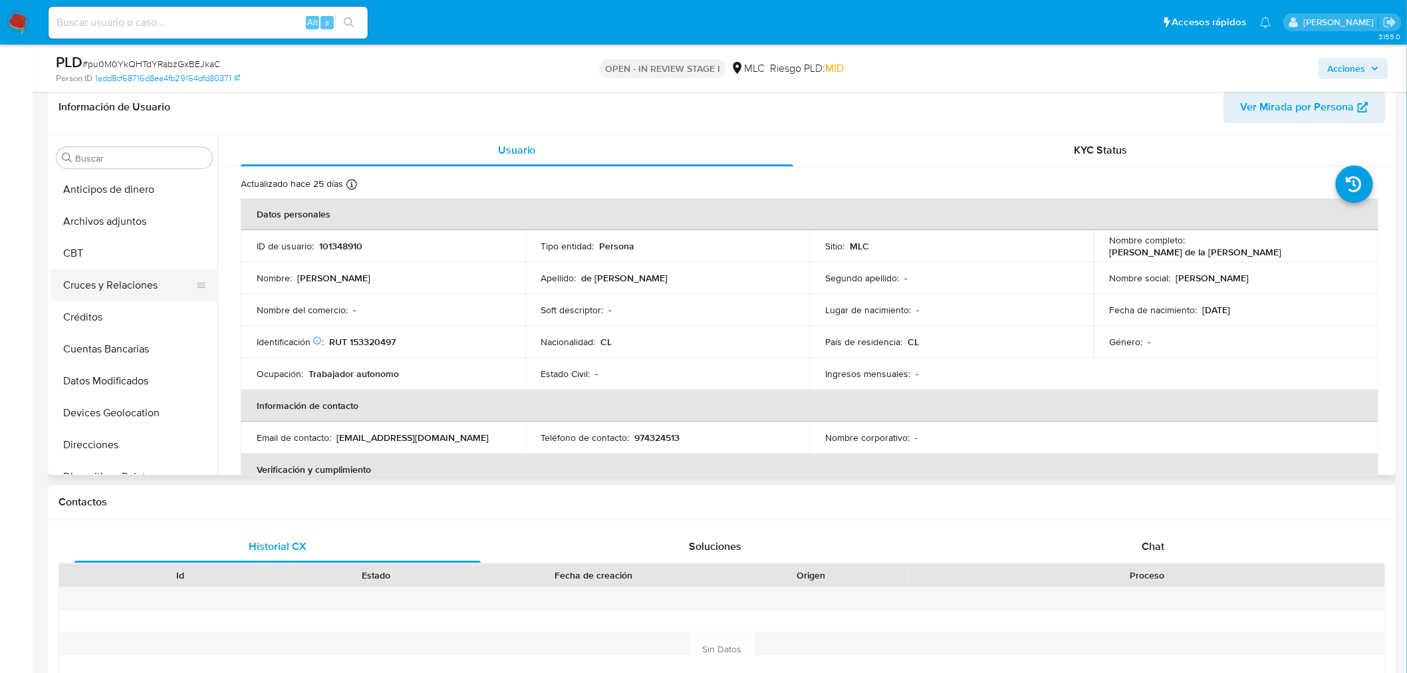
click at [102, 294] on button "Cruces y Relaciones" at bounding box center [129, 285] width 156 height 32
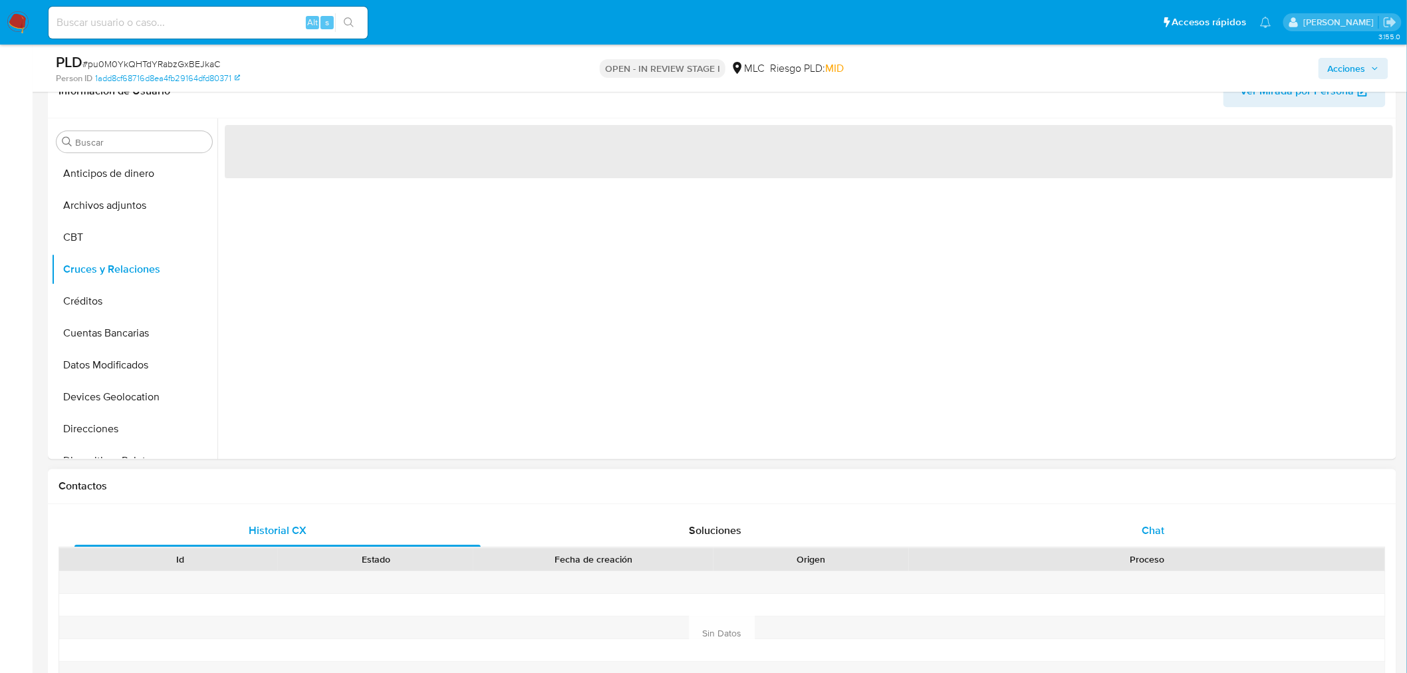
click at [1159, 540] on div "Chat" at bounding box center [1153, 530] width 406 height 32
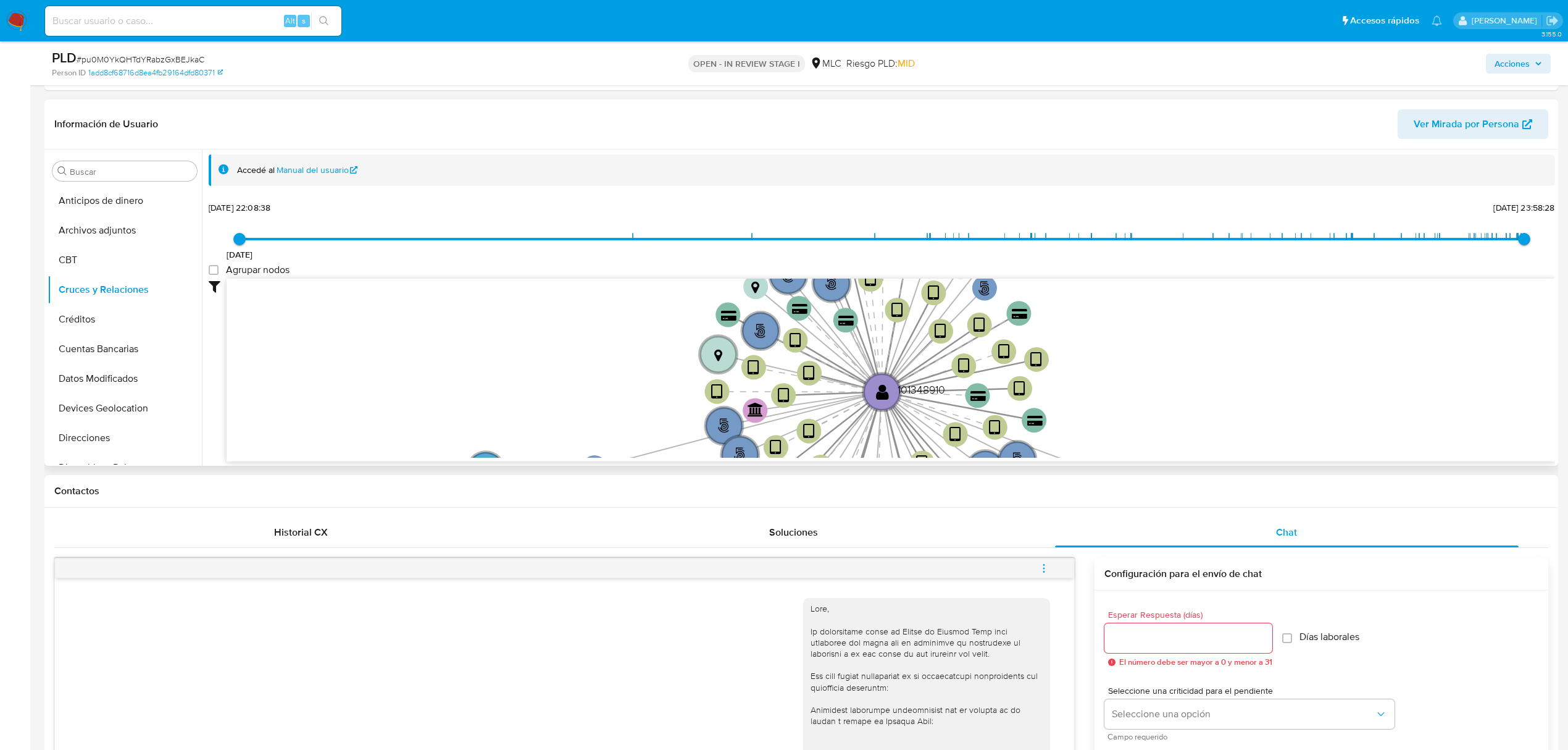
scroll to position [1138, 0]
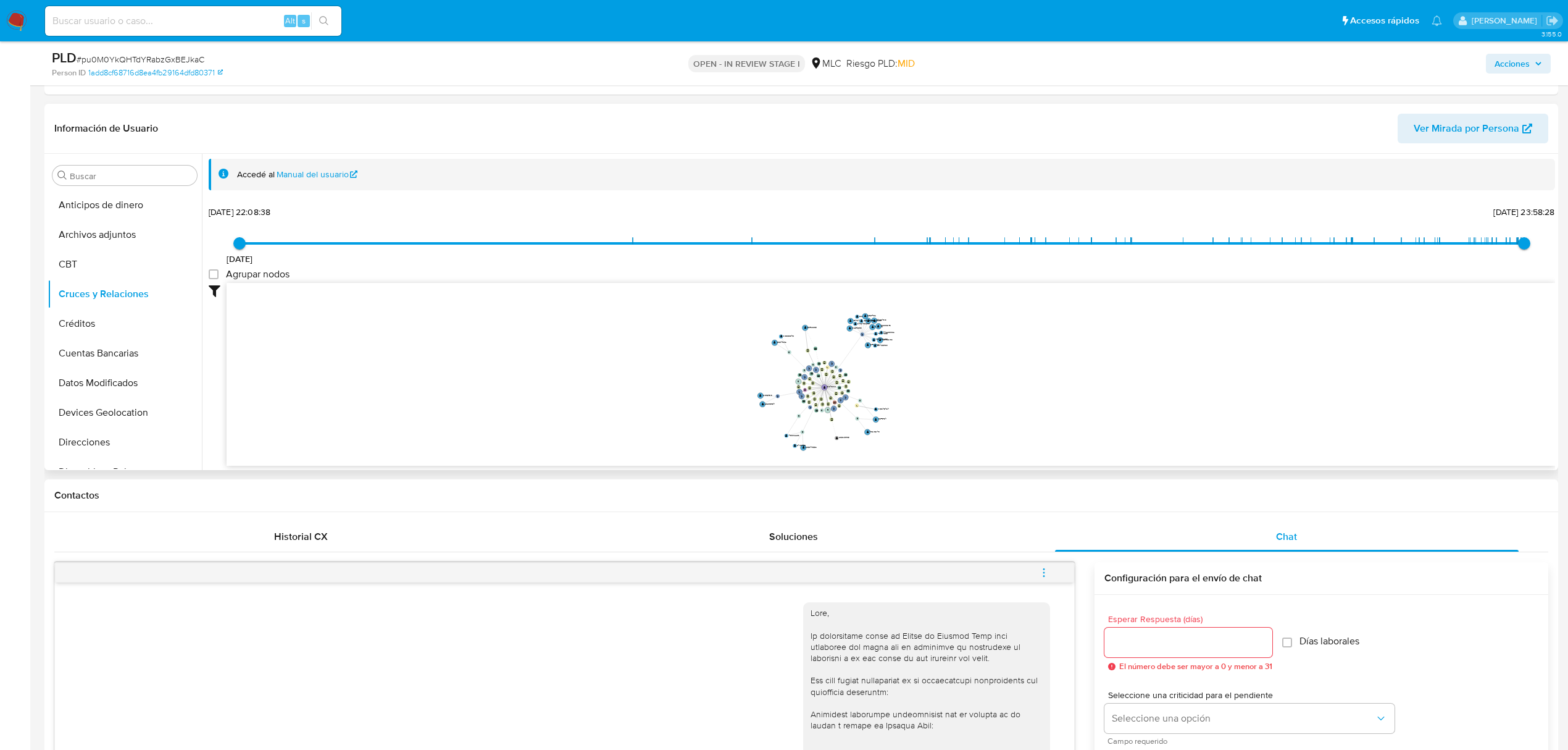
drag, startPoint x: 914, startPoint y: 396, endPoint x: 873, endPoint y: 424, distance: 49.6
click at [896, 384] on icon "phone-7bf74dde8e8c45022e2be1b00b92864d  user-101348910  101348910 phone-1e1da…" at bounding box center [891, 372] width 1328 height 179
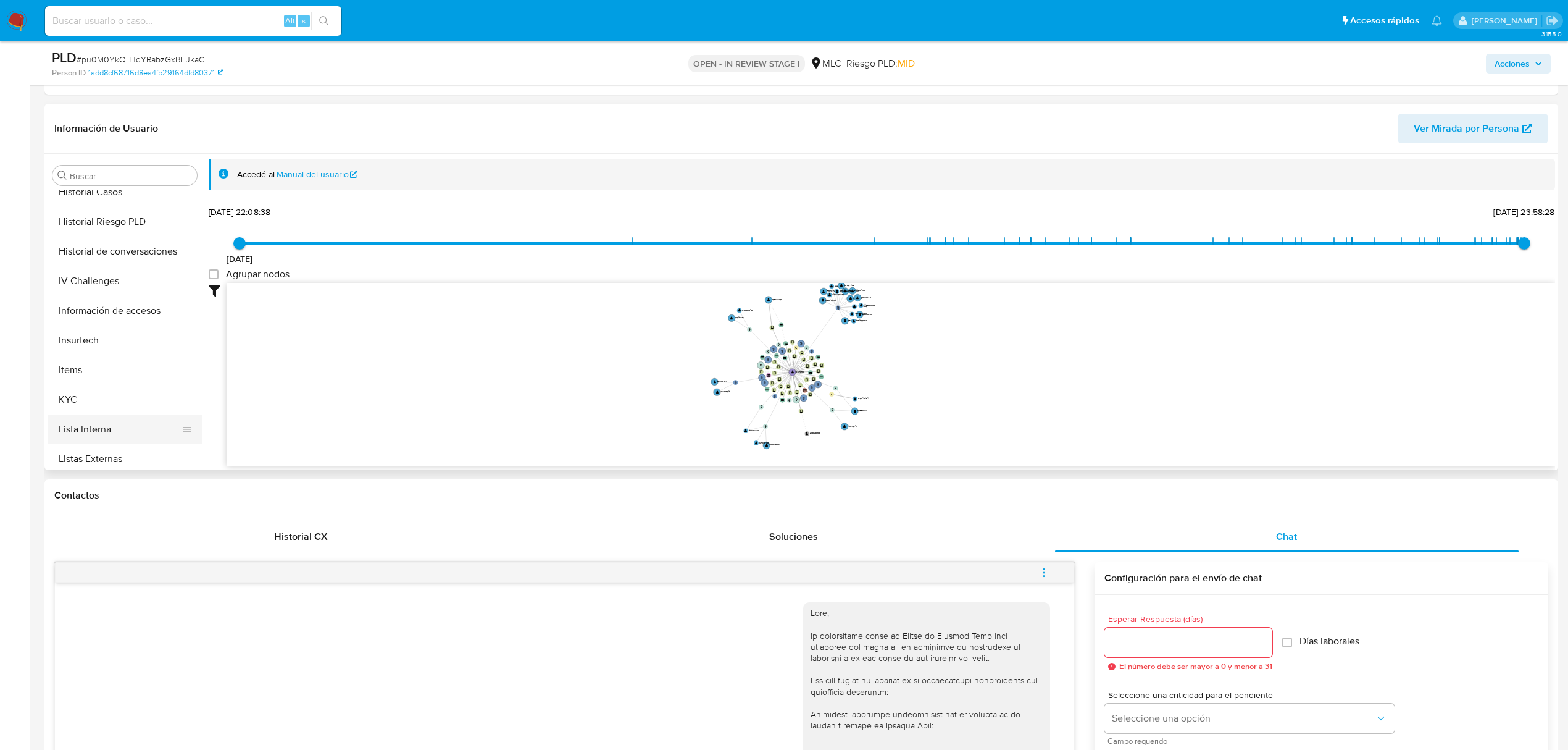
scroll to position [522, 0]
click at [101, 287] on button "KYC" at bounding box center [120, 276] width 145 height 30
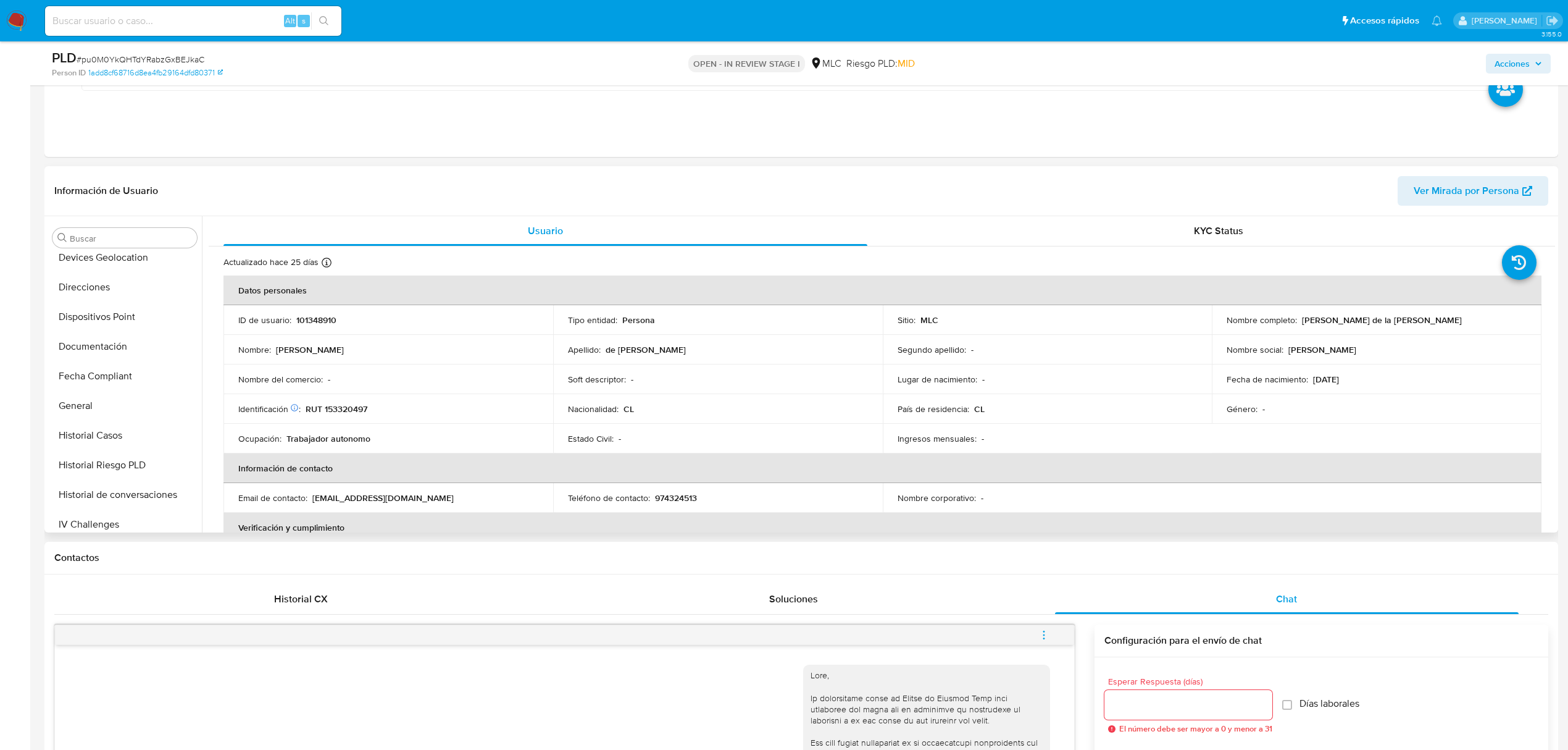
scroll to position [247, 0]
click at [113, 319] on button "Documentación" at bounding box center [120, 317] width 145 height 30
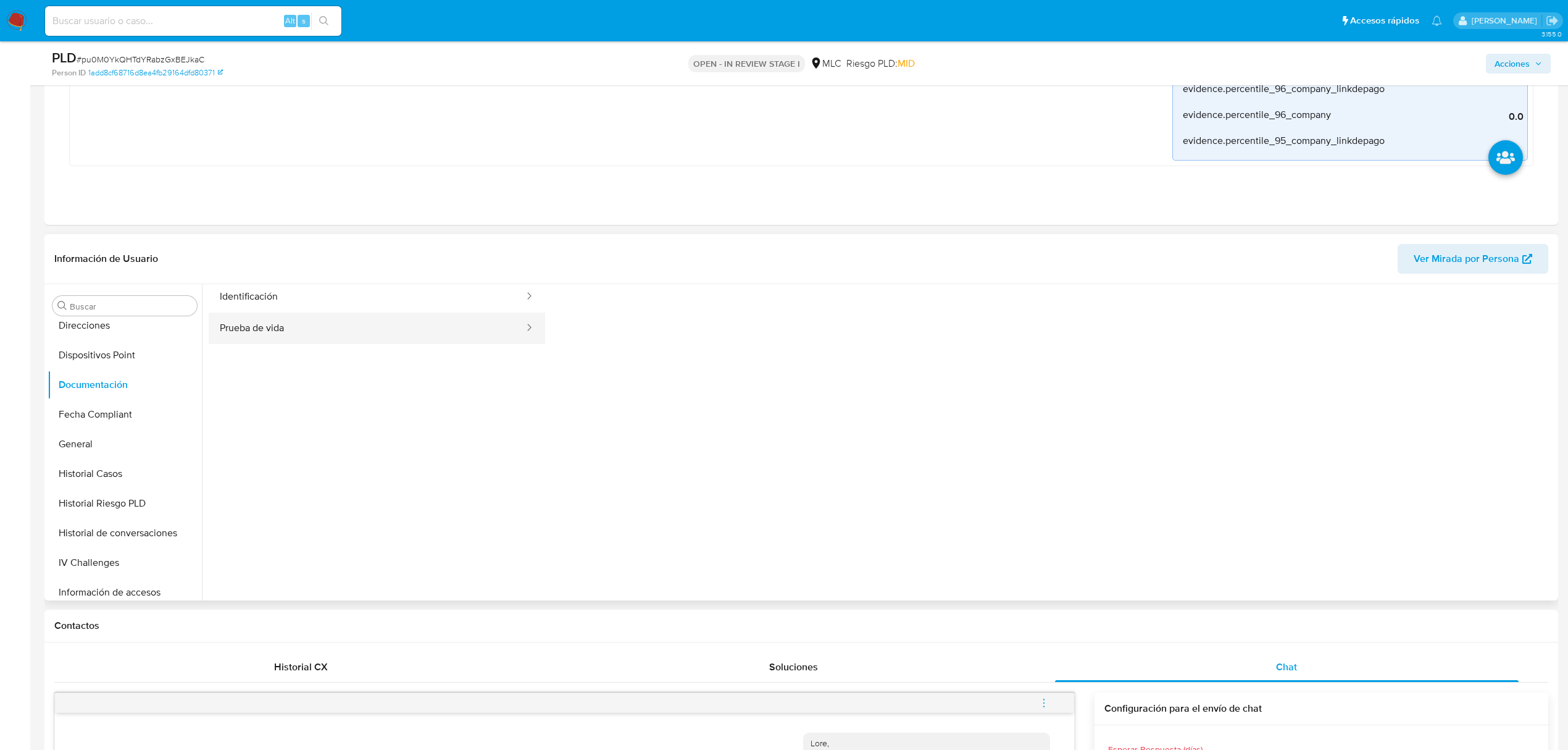
scroll to position [0, 0]
click at [278, 322] on span "Usuario" at bounding box center [377, 314] width 336 height 30
click at [281, 349] on button "Identificación" at bounding box center [367, 345] width 317 height 32
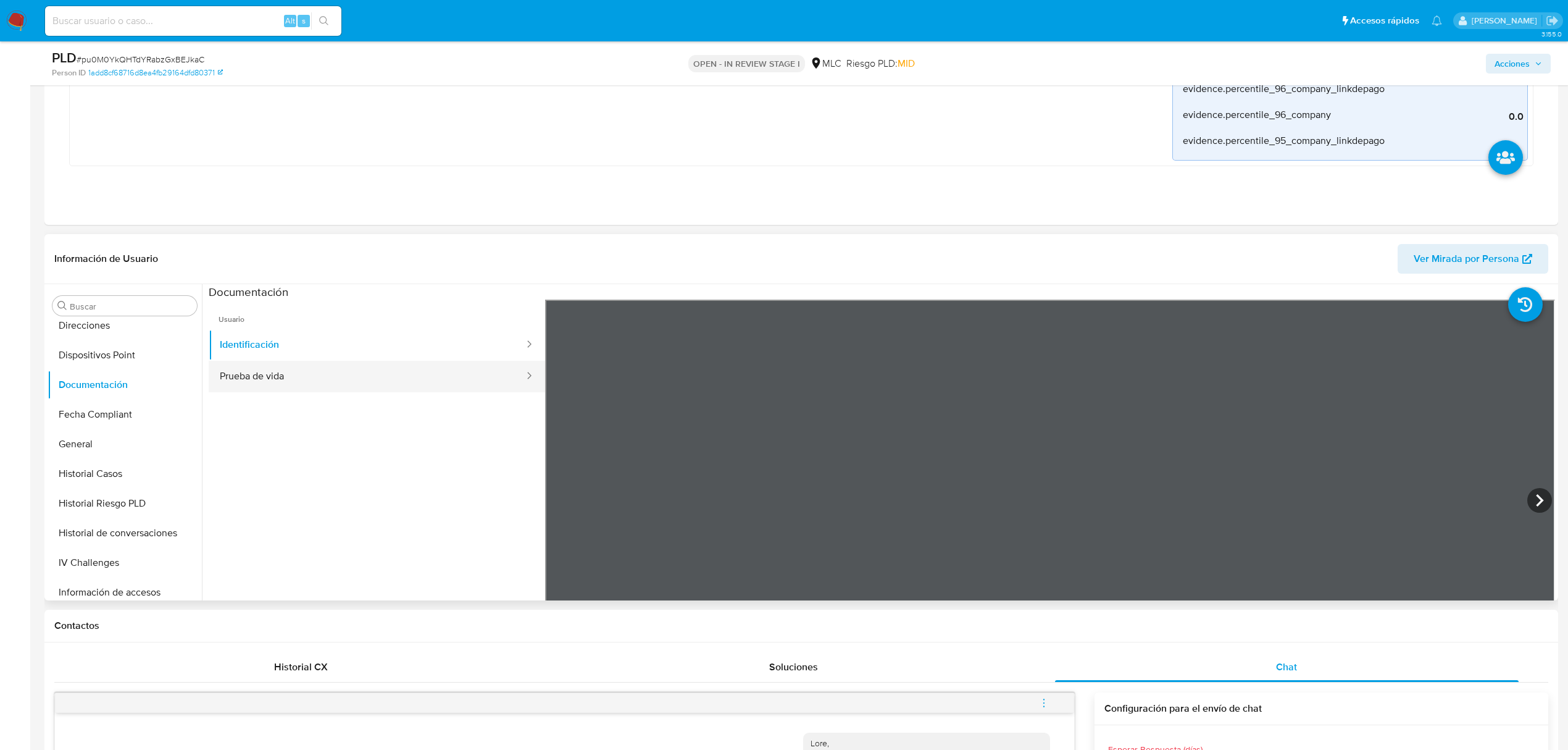
click at [311, 371] on button "Prueba de vida" at bounding box center [367, 376] width 317 height 32
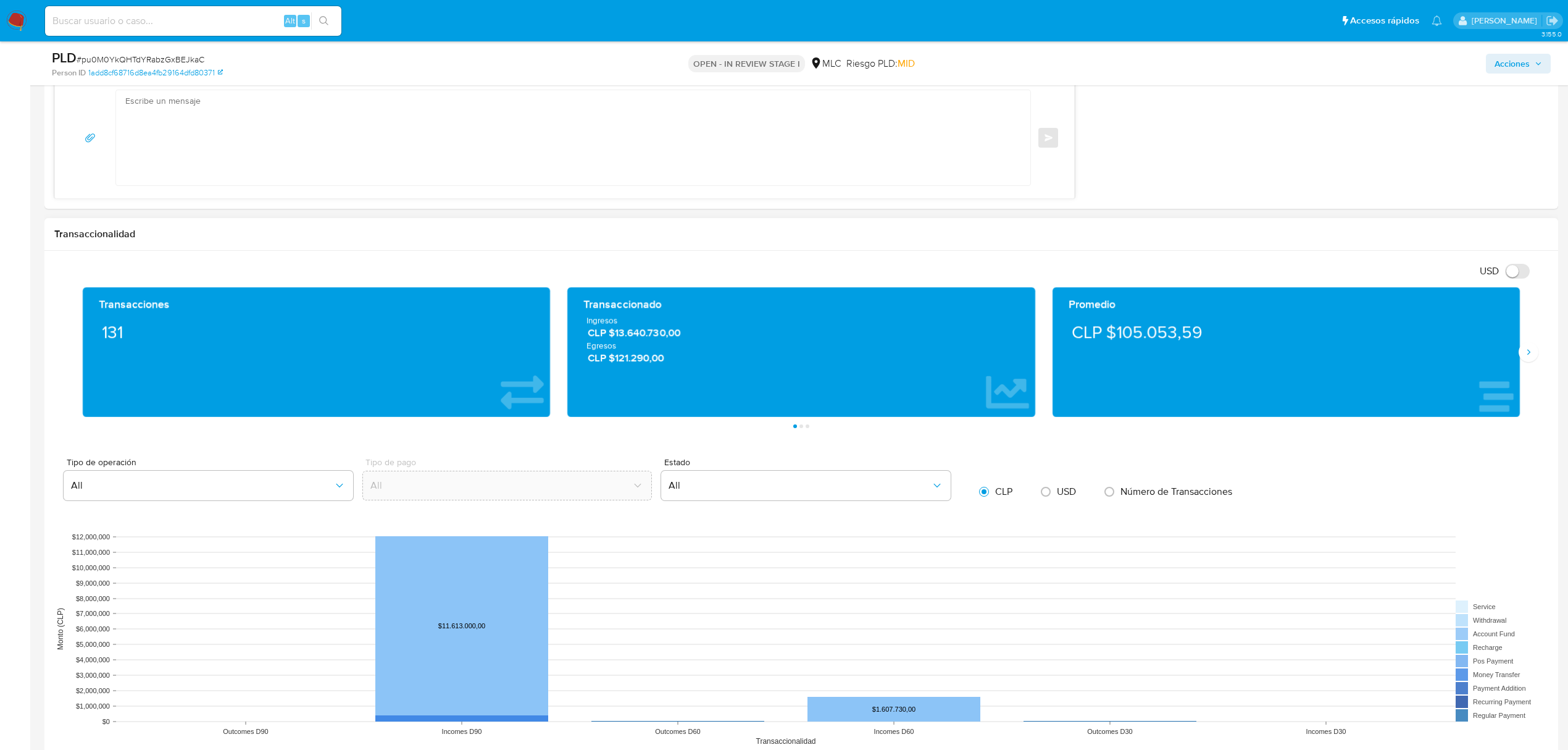
scroll to position [2141, 0]
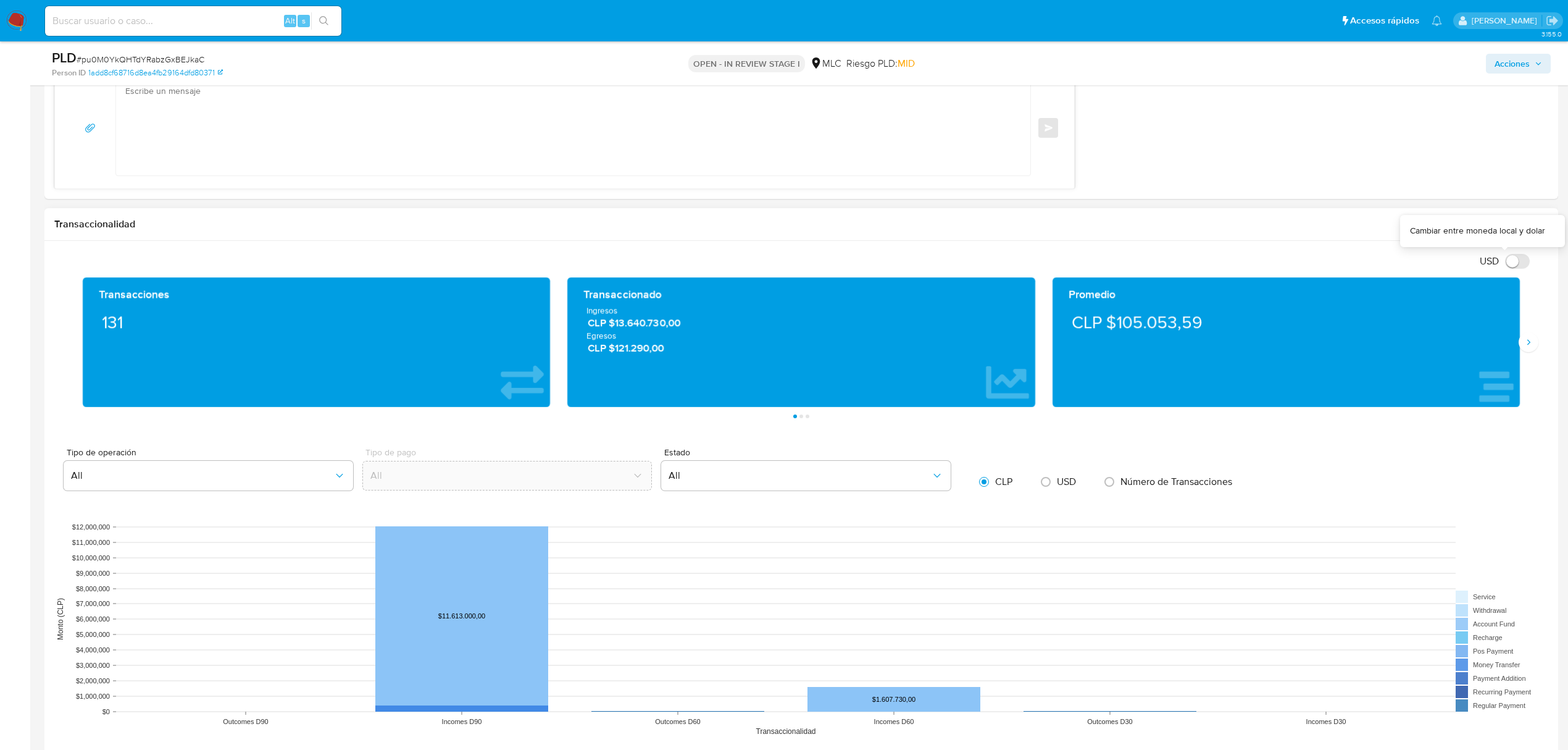
click at [1316, 265] on input "USD" at bounding box center [1518, 261] width 25 height 15
checkbox input "true"
click at [1316, 345] on icon "Siguiente" at bounding box center [1529, 342] width 3 height 6
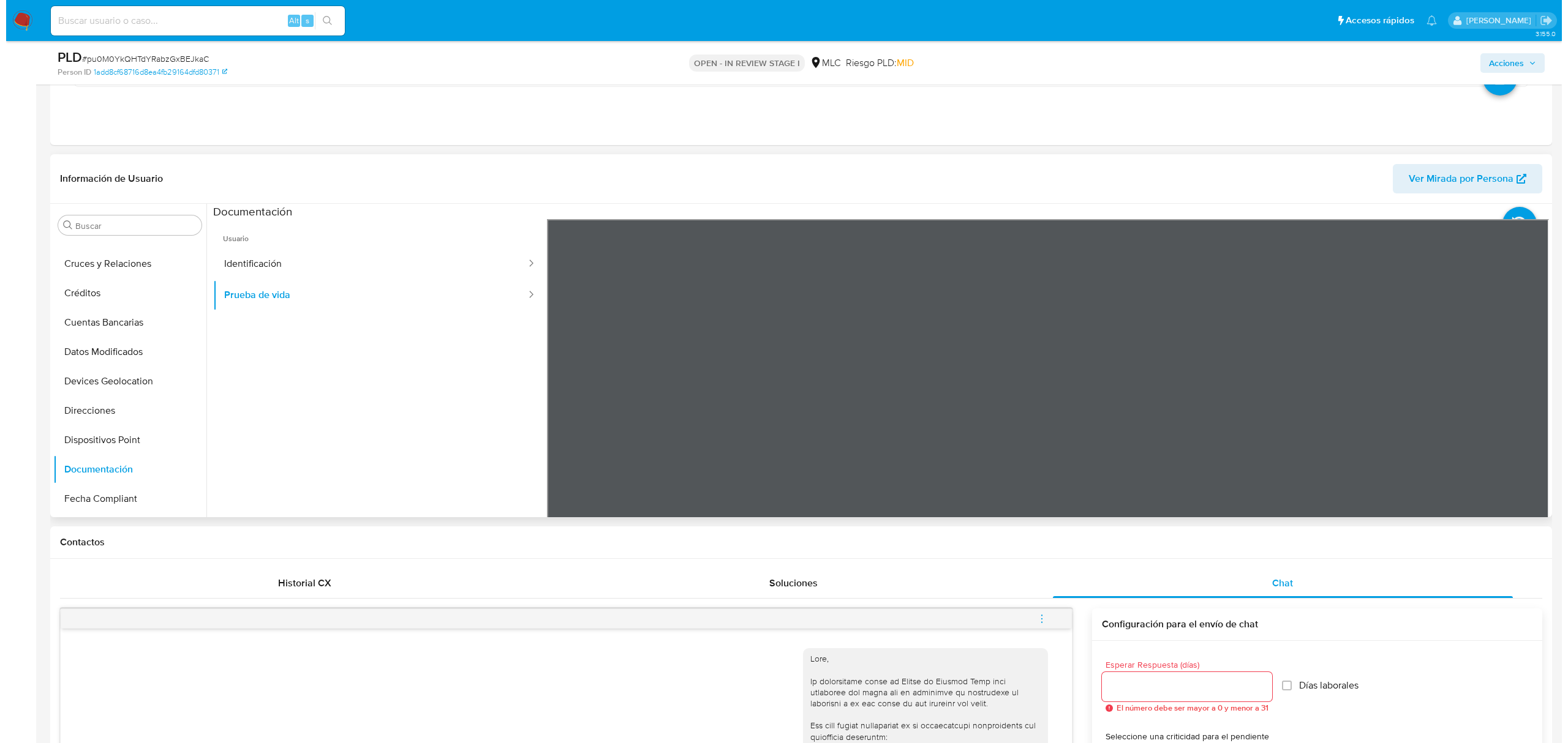
scroll to position [0, 0]
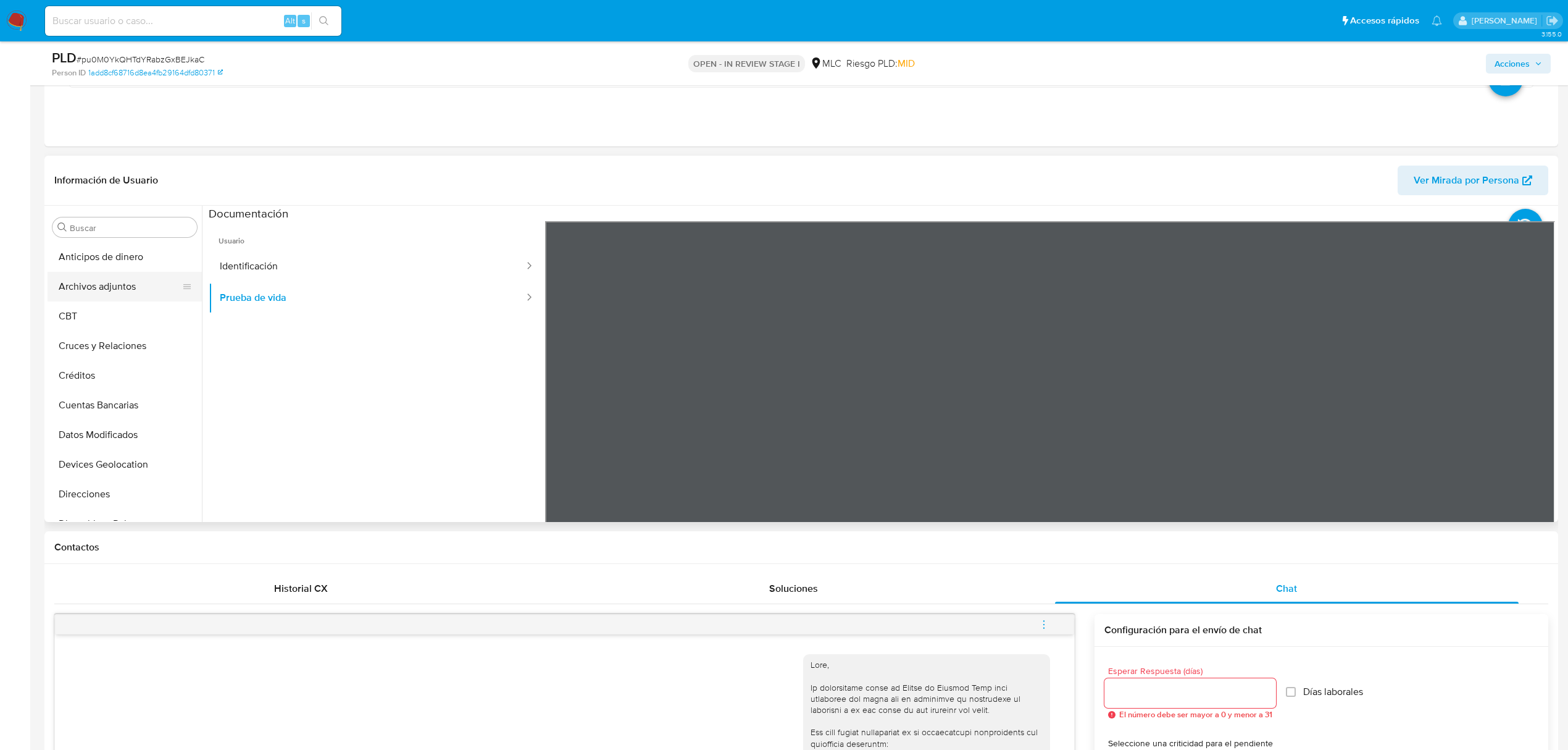
click at [111, 289] on button "Archivos adjuntos" at bounding box center [120, 286] width 145 height 30
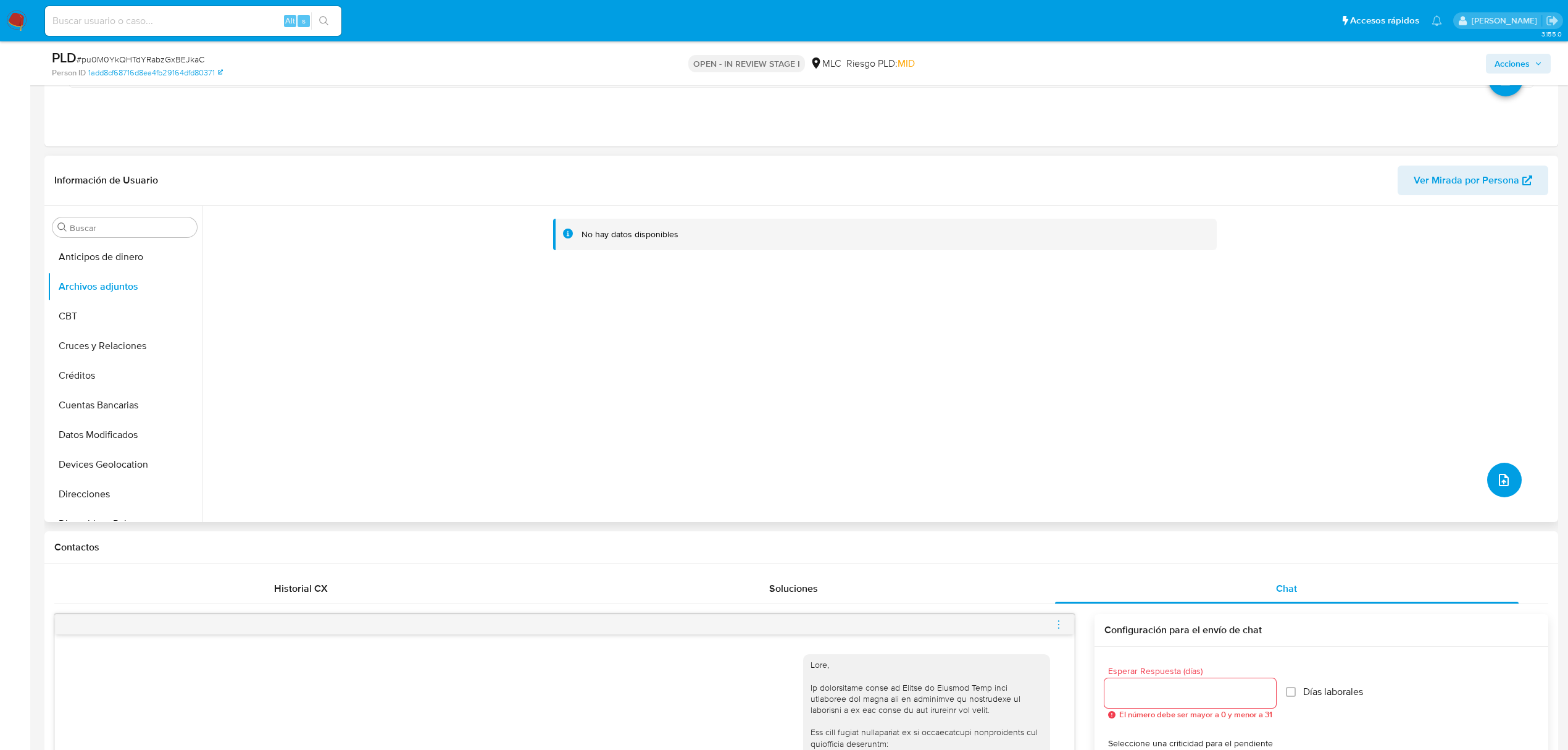
click at [1316, 493] on button "upload-file" at bounding box center [1504, 480] width 34 height 34
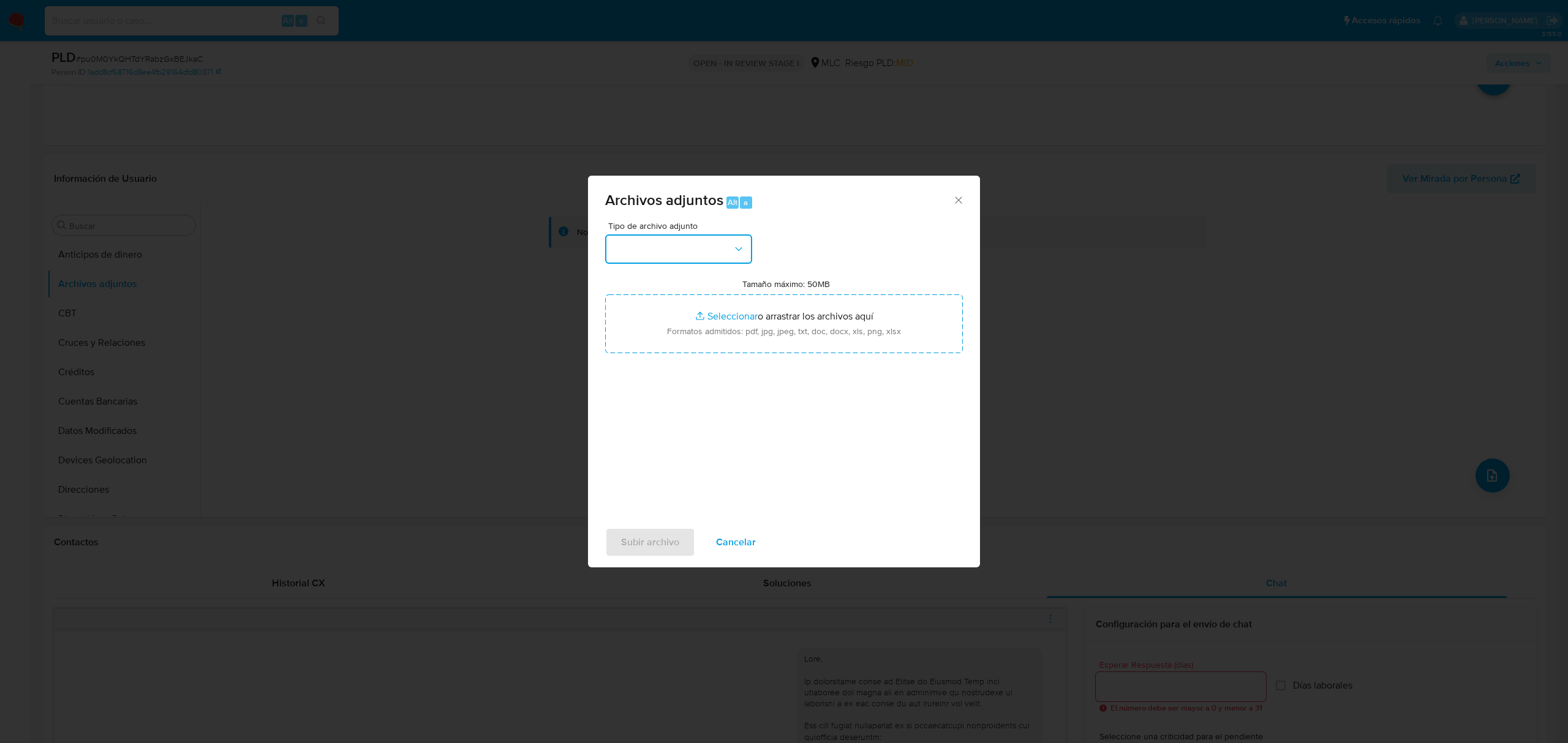
click at [667, 240] on button "button" at bounding box center [679, 250] width 147 height 29
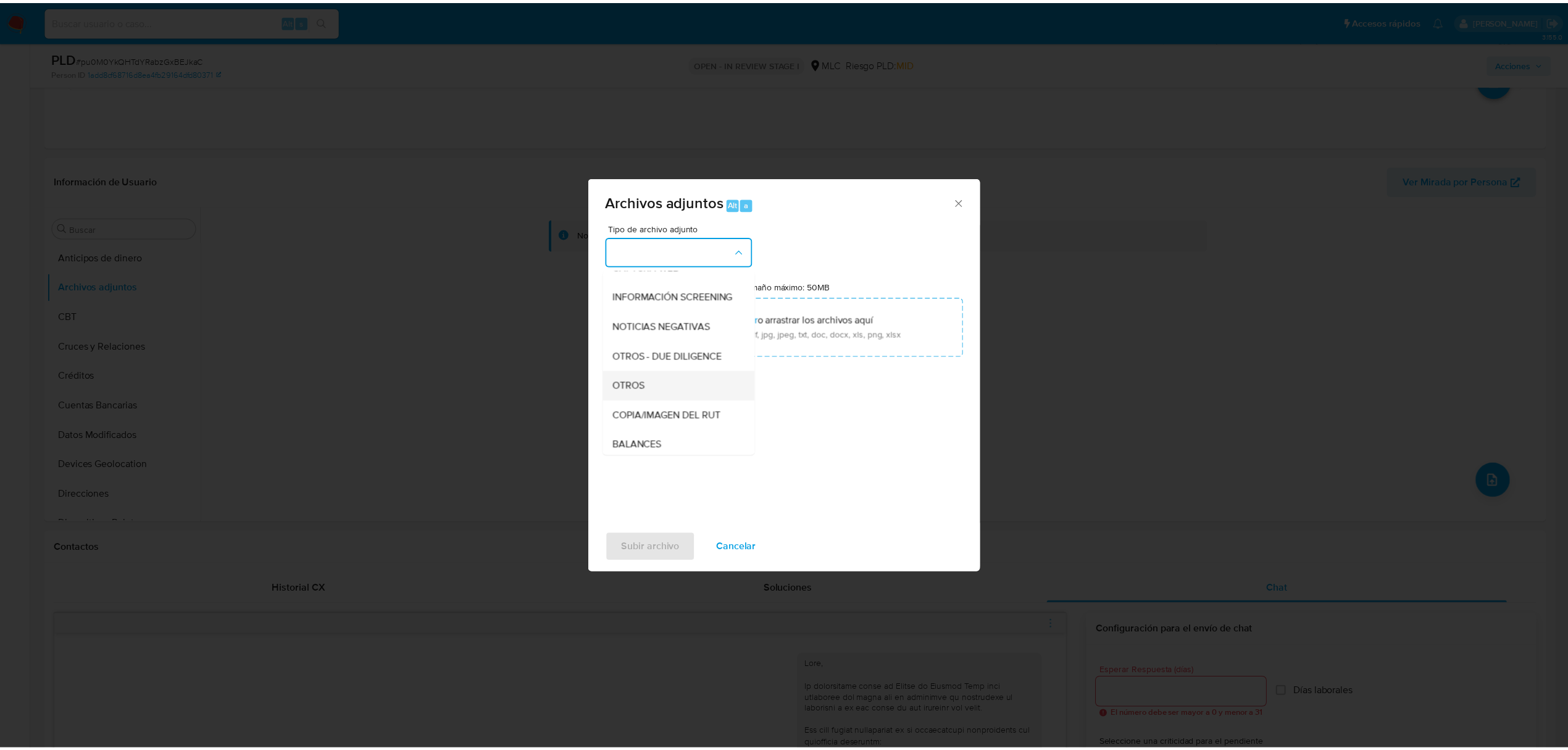
scroll to position [102, 0]
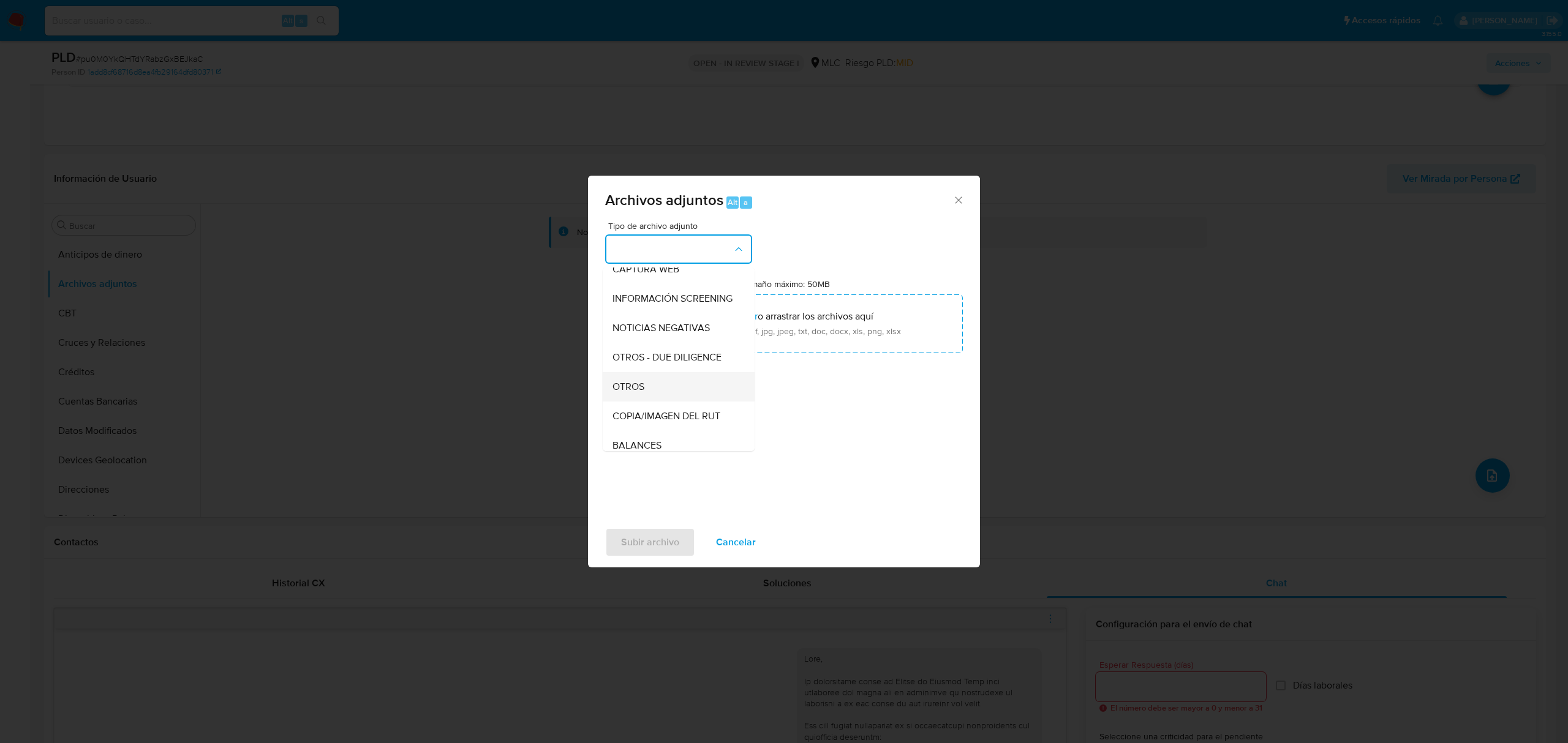
click at [673, 401] on div "OTROS" at bounding box center [675, 387] width 125 height 29
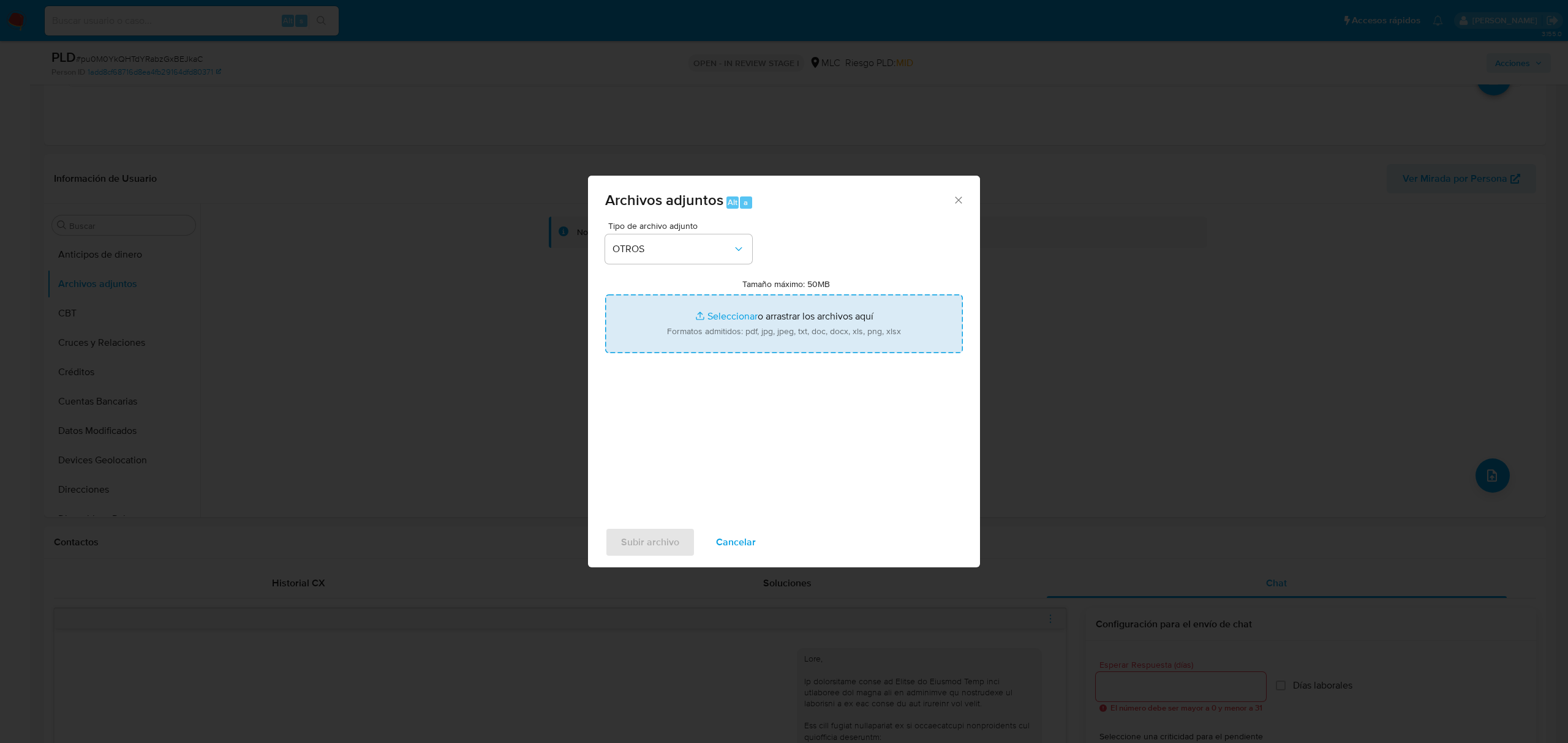
click at [737, 319] on input "Tamaño máximo: 50MB Seleccionar archivos" at bounding box center [784, 324] width 357 height 59
type input "C:\fakepath\153320497 - 21_08_2025.xlsx"
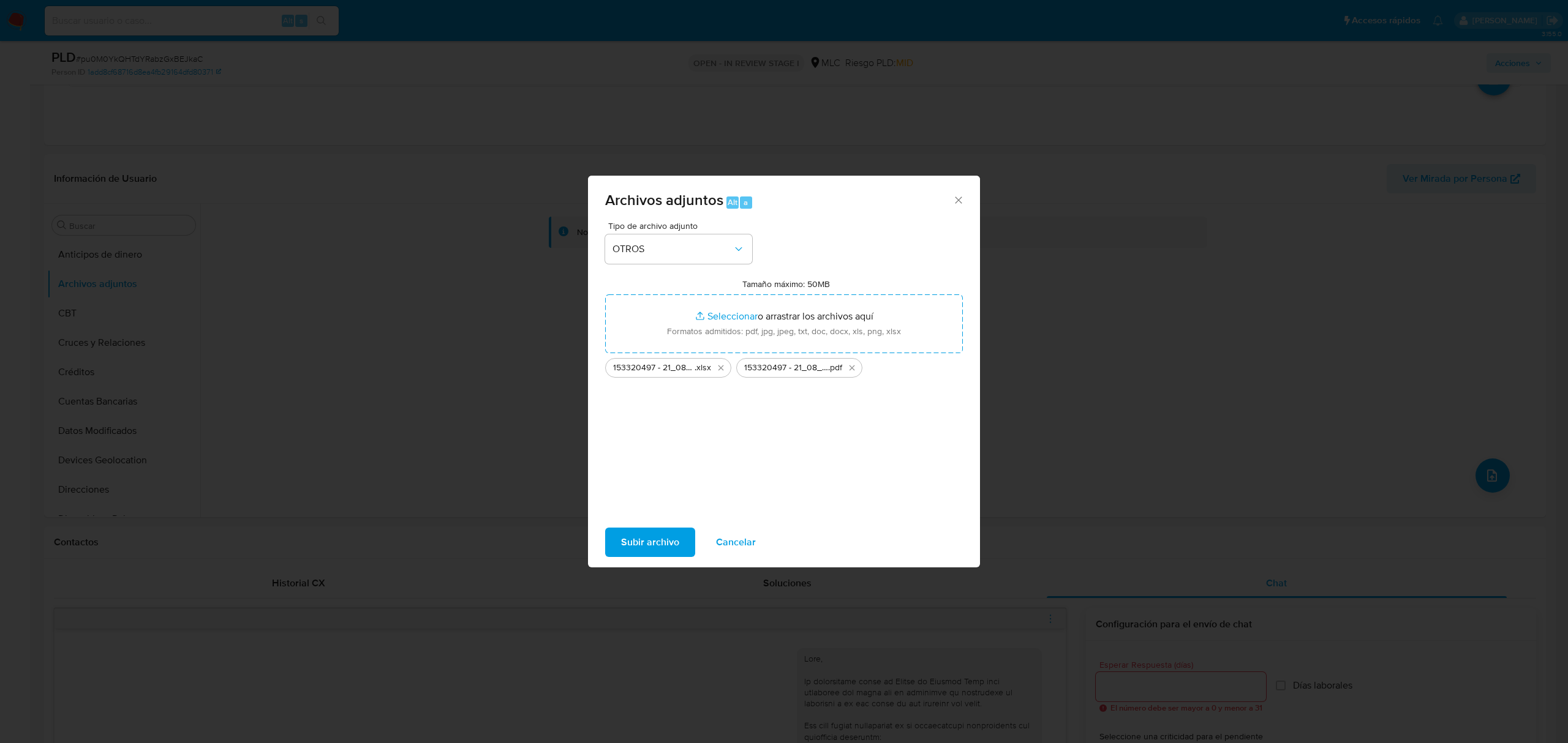
click at [655, 539] on span "Subir archivo" at bounding box center [649, 541] width 58 height 27
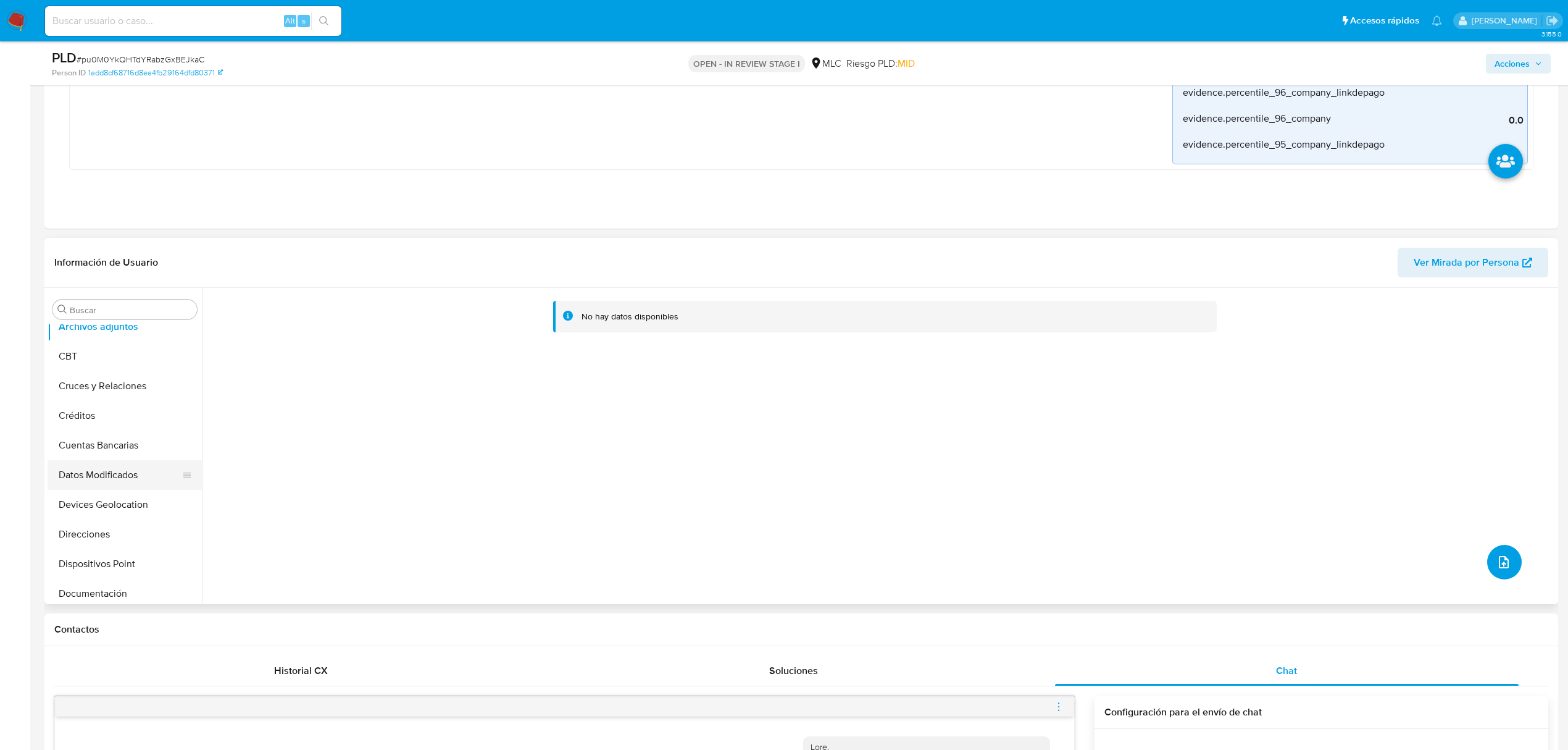
scroll to position [82, 0]
click at [126, 549] on button "Documentación" at bounding box center [120, 554] width 145 height 30
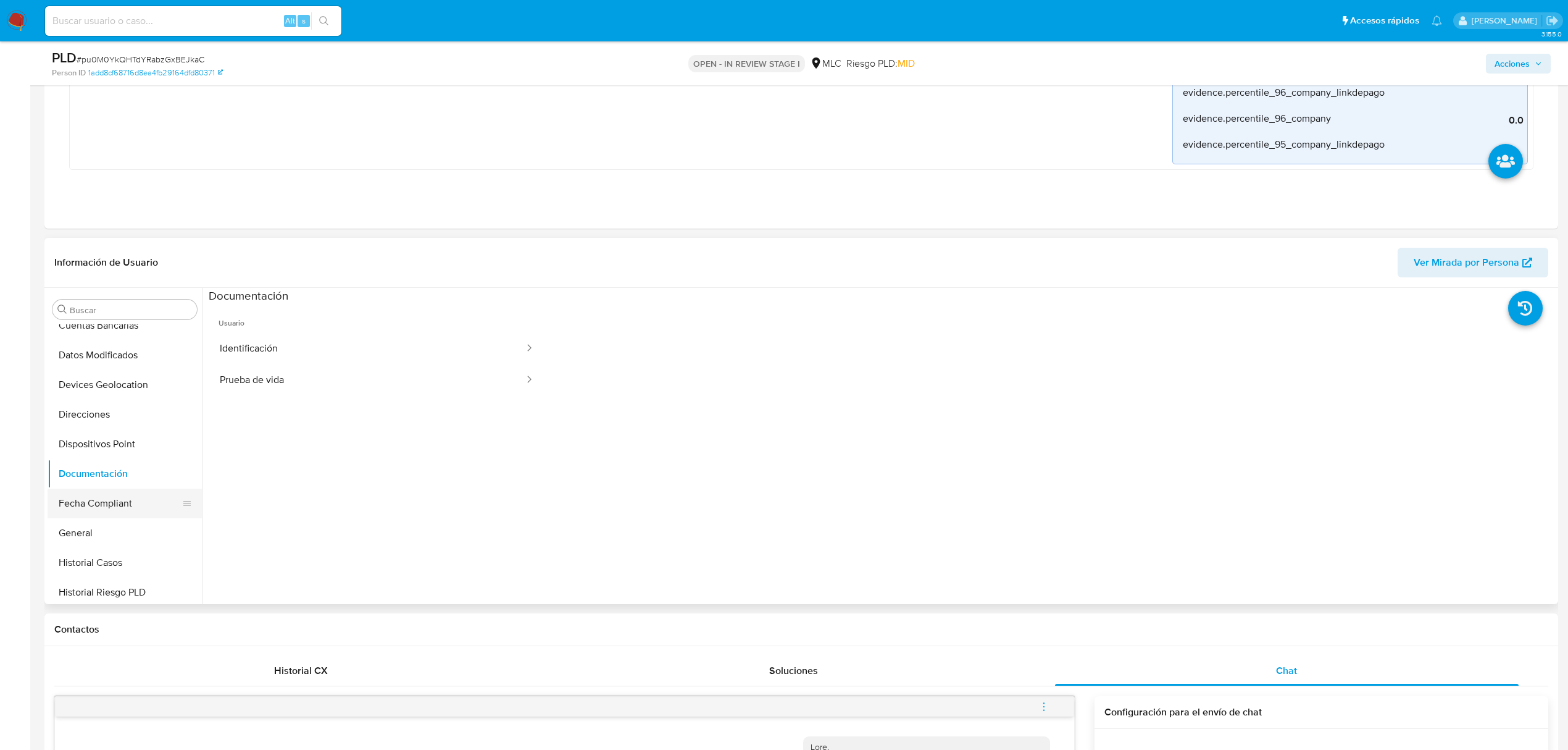
scroll to position [164, 0]
click at [110, 559] on button "Historial Casos" at bounding box center [120, 560] width 145 height 30
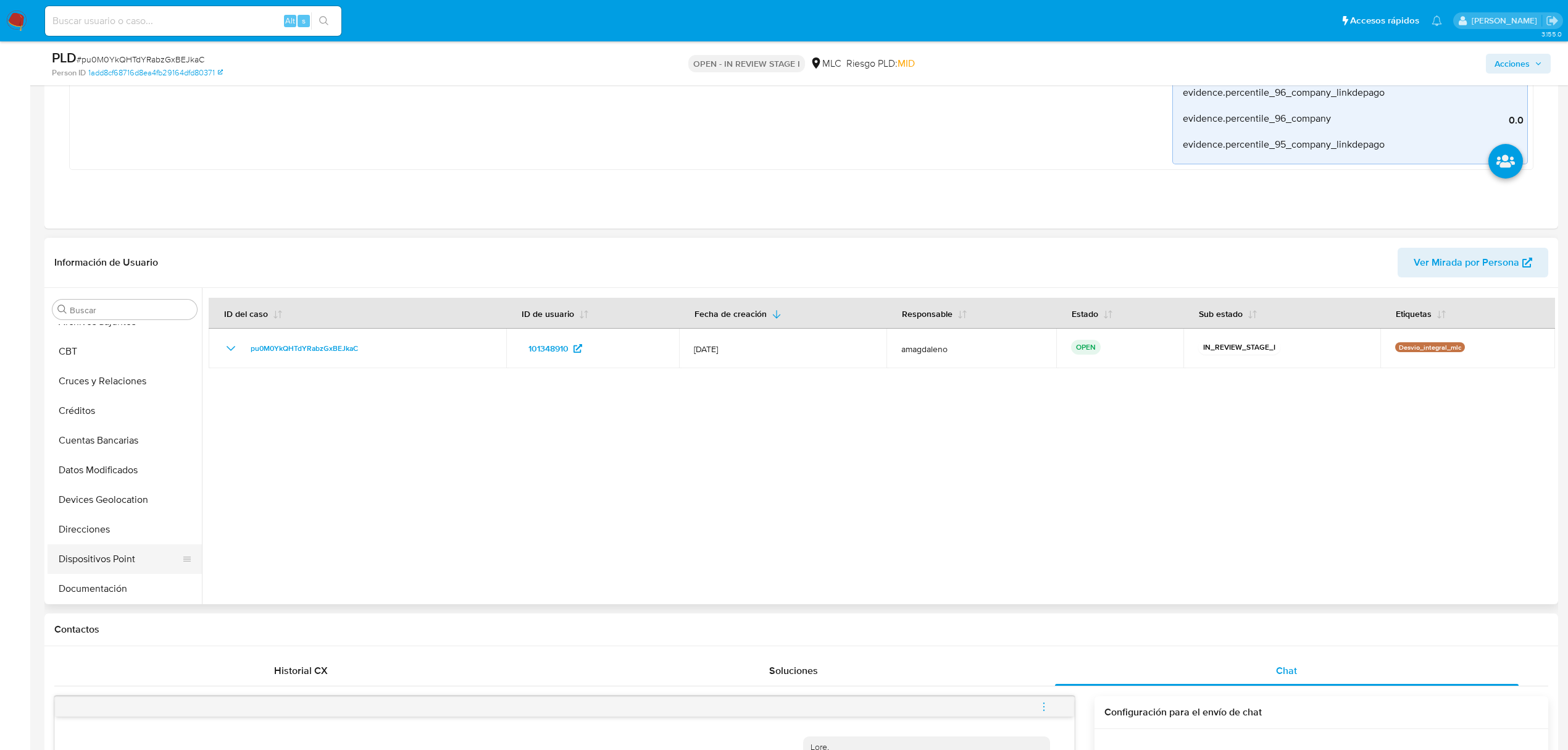
scroll to position [0, 0]
click at [104, 388] on button "CBT" at bounding box center [120, 399] width 145 height 30
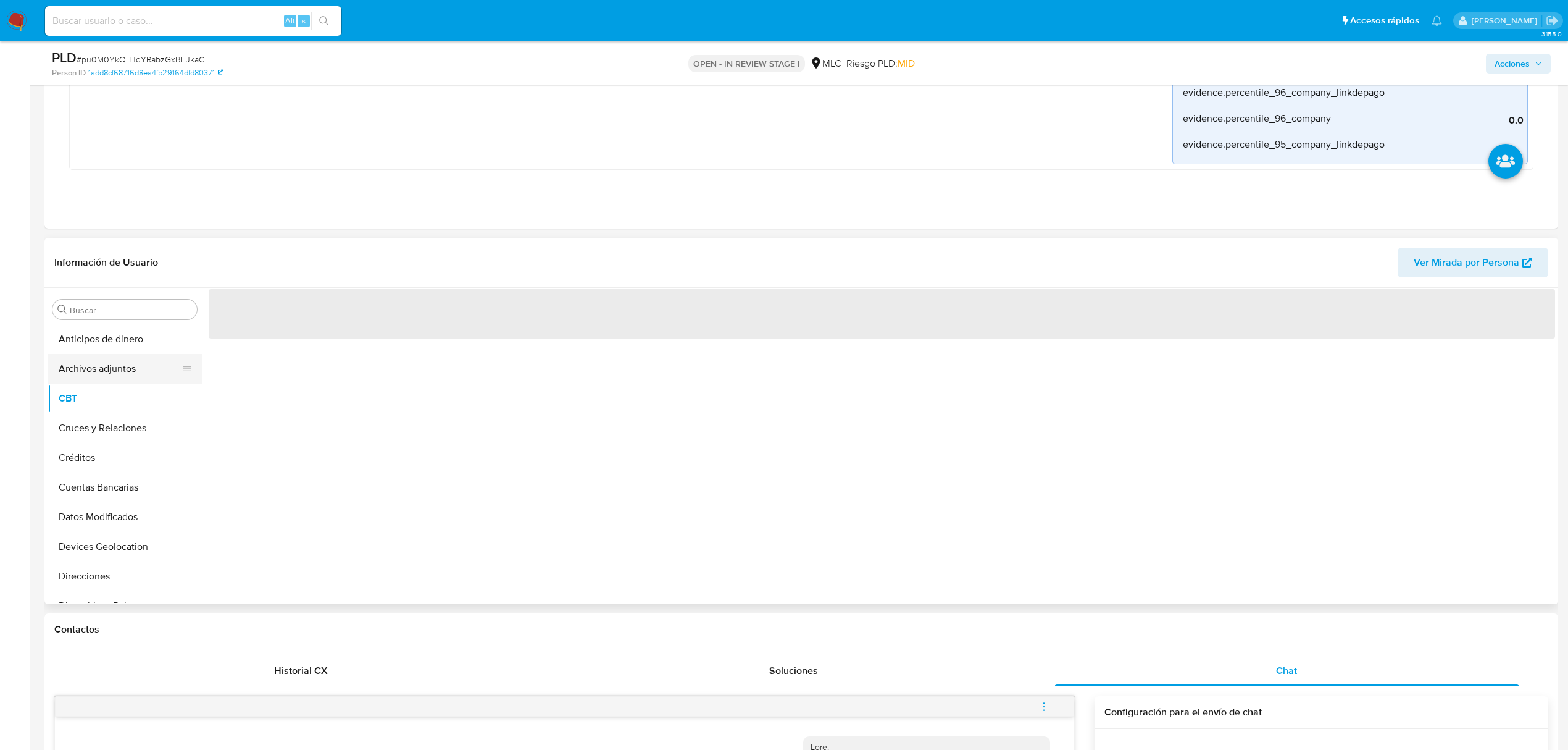
click at [107, 381] on button "Archivos adjuntos" at bounding box center [120, 369] width 145 height 30
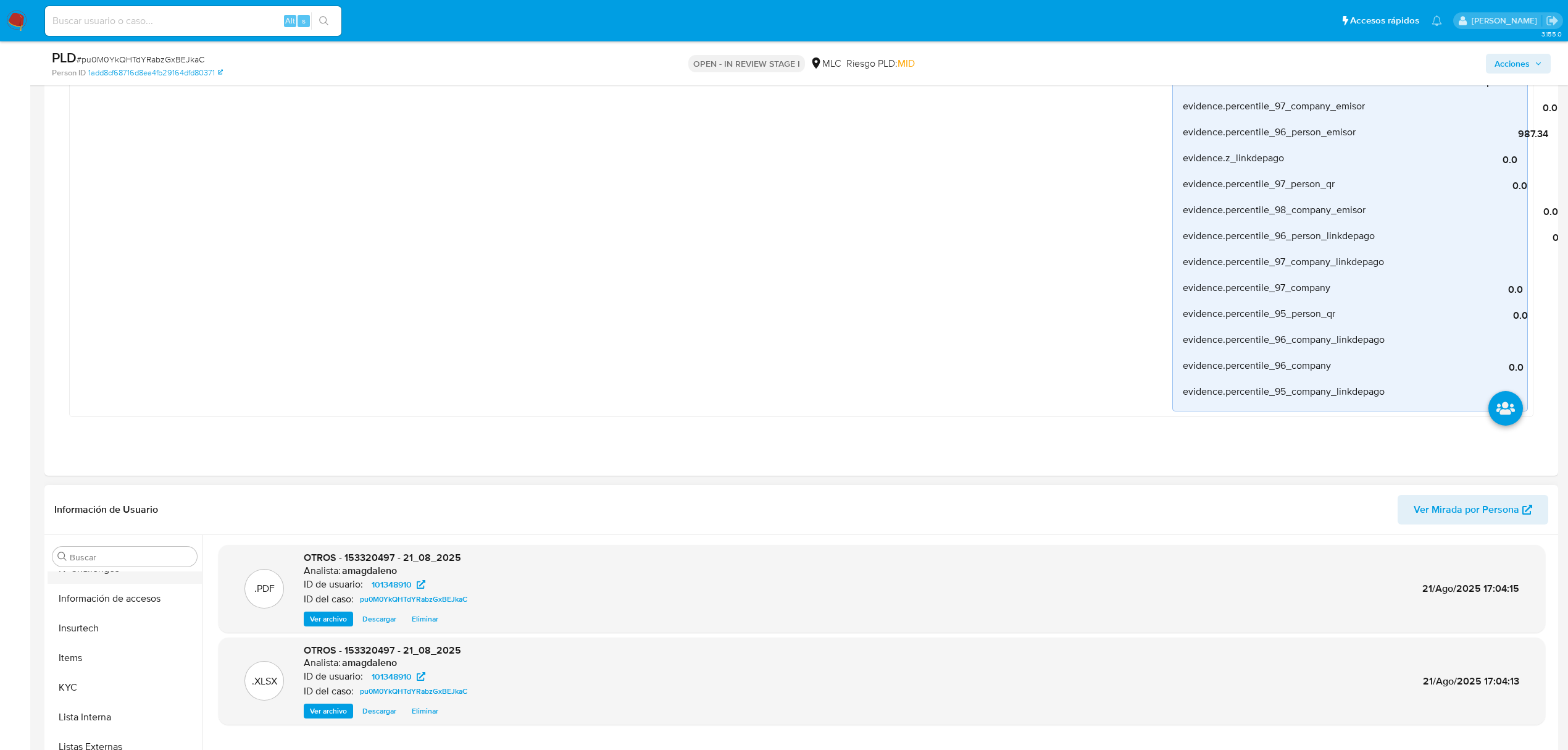
scroll to position [494, 0]
click at [112, 625] on button "KYC" at bounding box center [120, 685] width 145 height 30
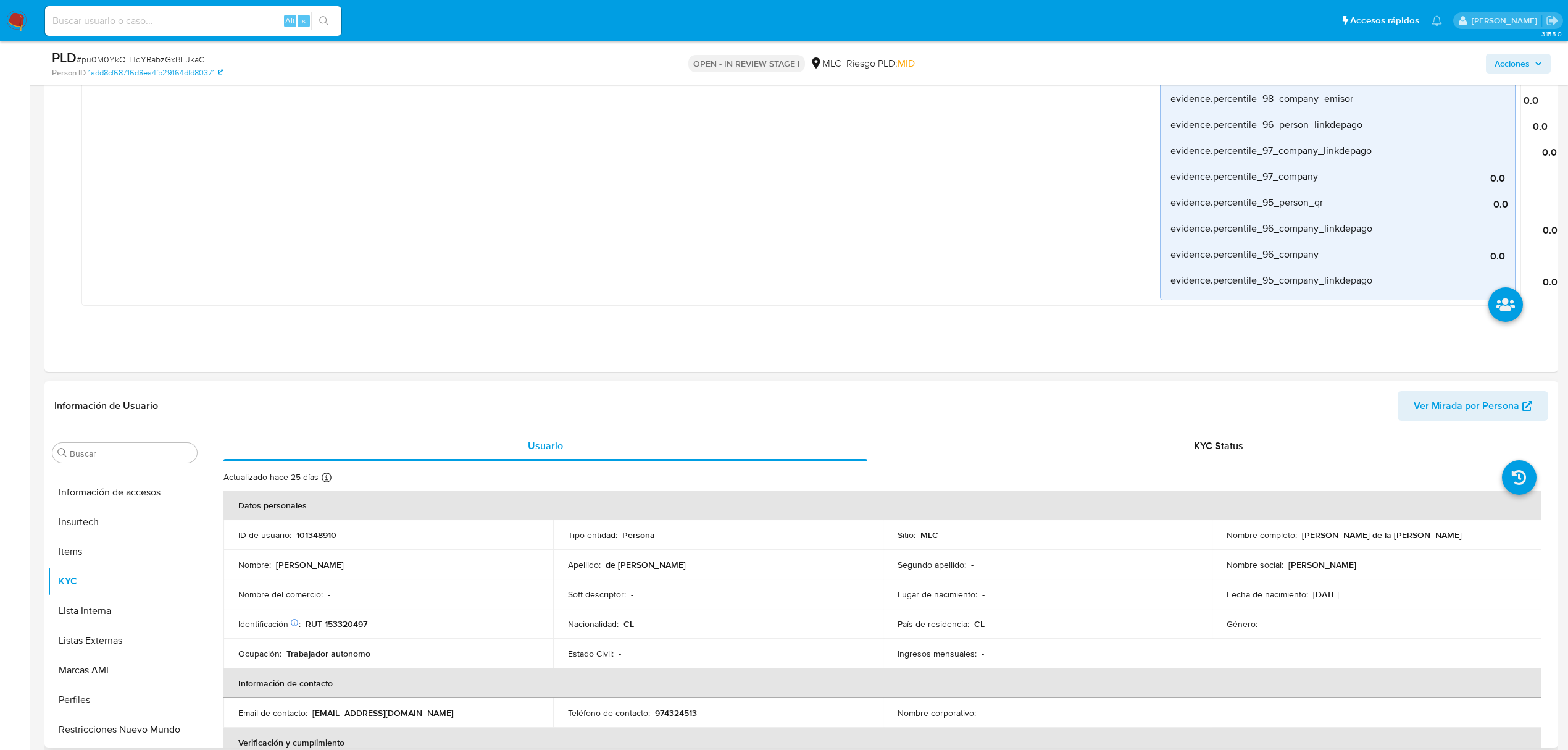
scroll to position [989, 0]
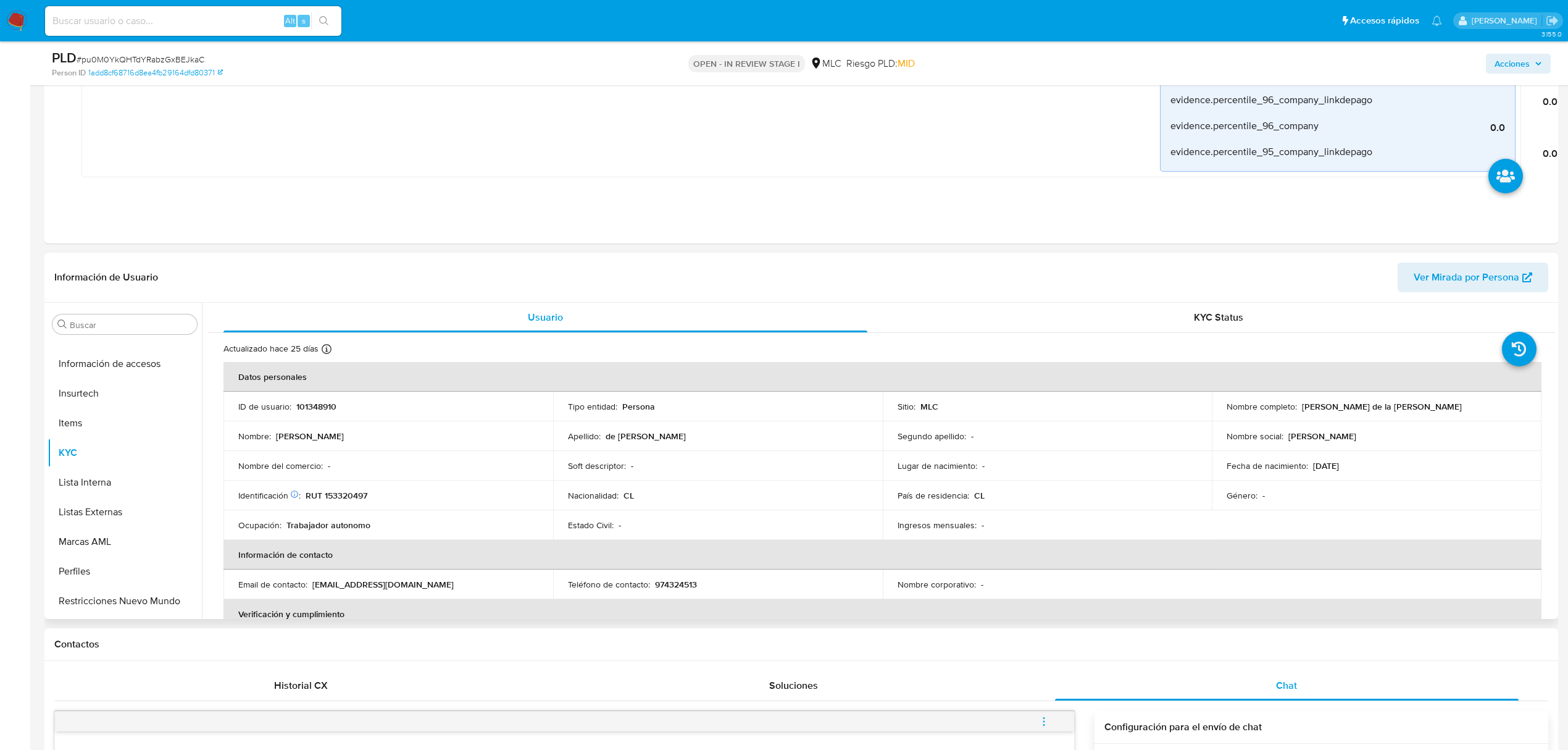
click at [318, 404] on p "101348910" at bounding box center [316, 406] width 40 height 11
copy p "101348910"
click at [312, 412] on p "101348910" at bounding box center [316, 406] width 40 height 11
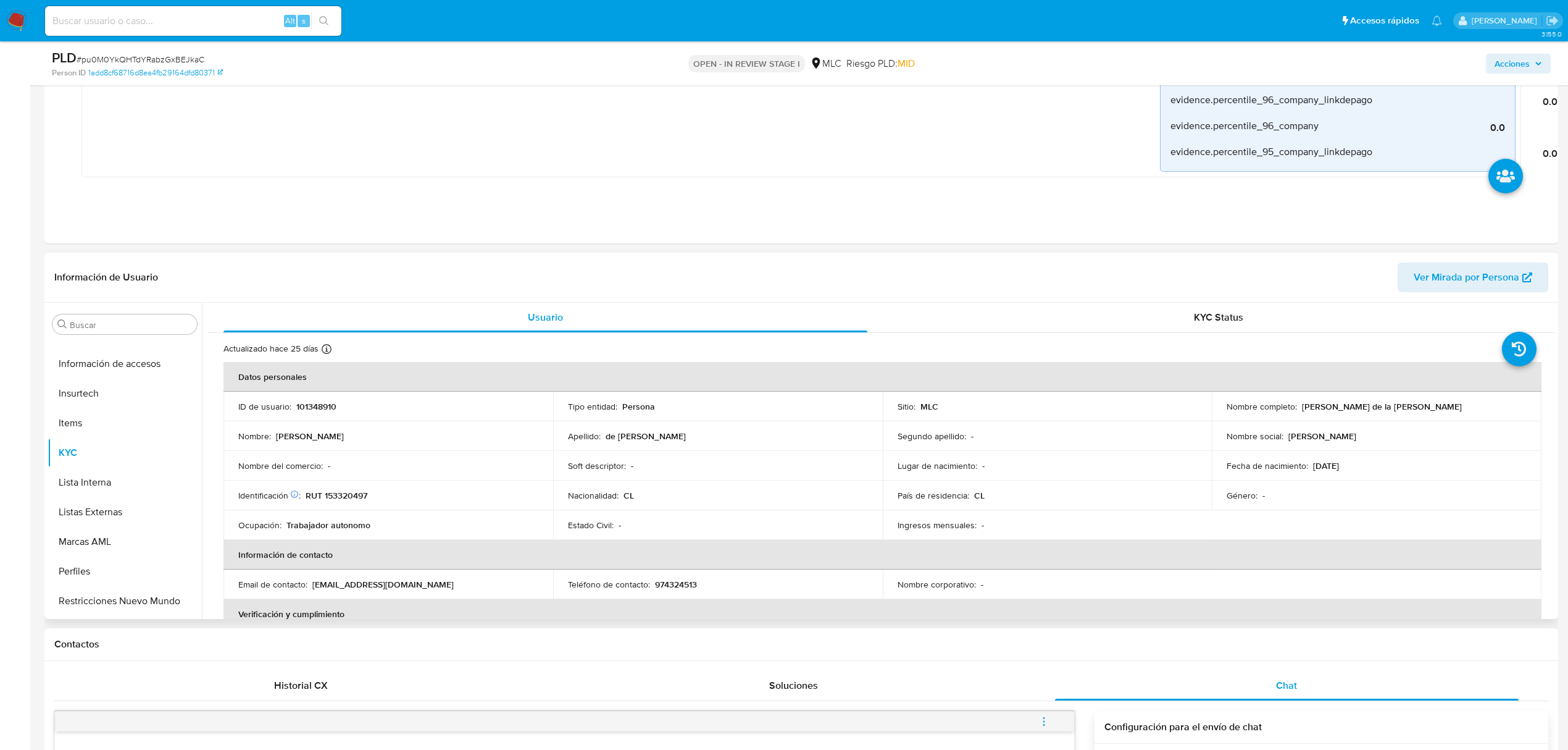
click at [294, 406] on div "ID de usuario : 101348910" at bounding box center [388, 406] width 300 height 11
click at [309, 406] on p "101348910" at bounding box center [316, 406] width 40 height 11
copy p "101348910"
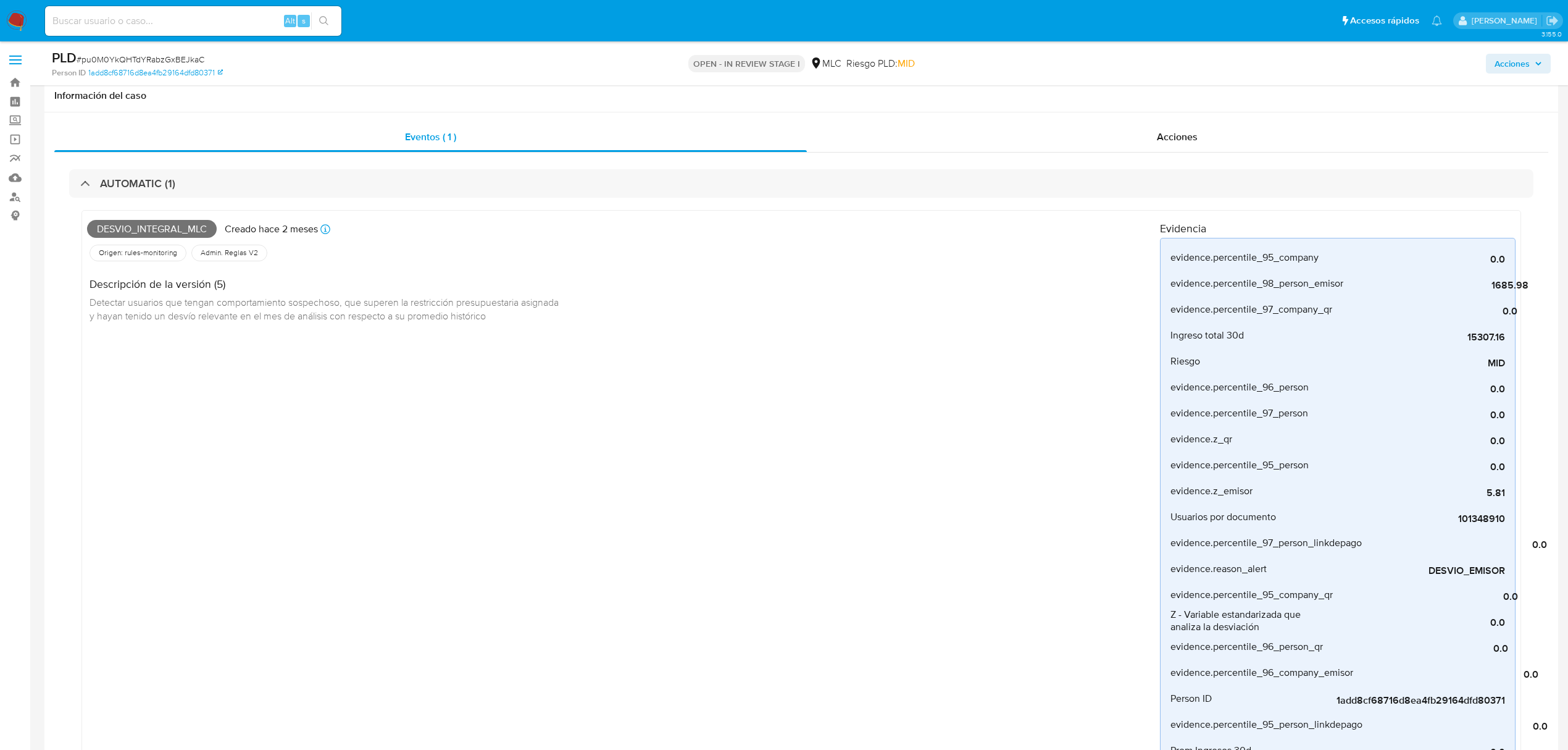
scroll to position [0, 0]
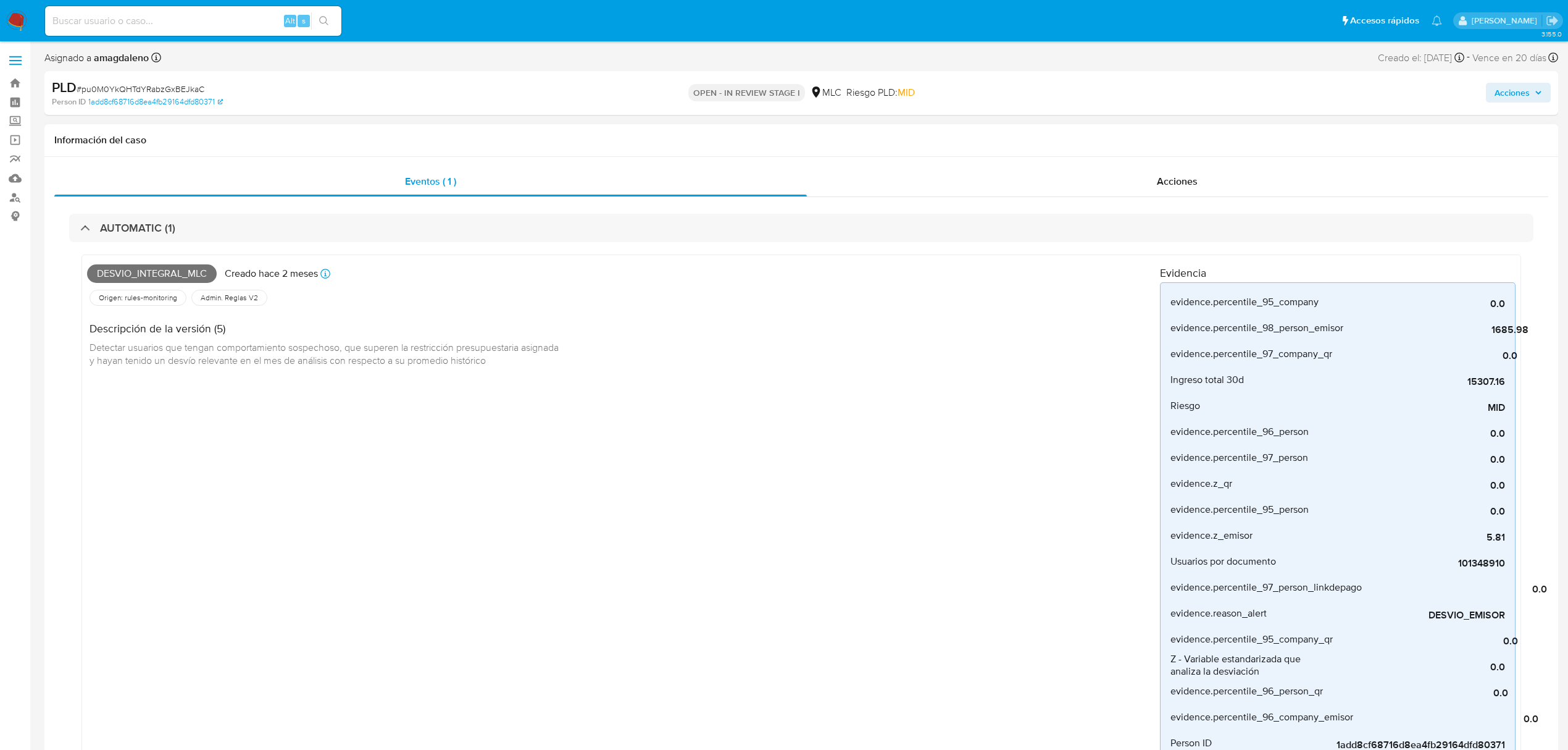
click at [988, 197] on div "AUTOMATIC (1) Desvio_integral_mlc Creado hace 2 meses Creado: 12/06/2025 06:03:…" at bounding box center [801, 720] width 1495 height 1047
click at [991, 179] on div "Acciones" at bounding box center [1178, 181] width 742 height 30
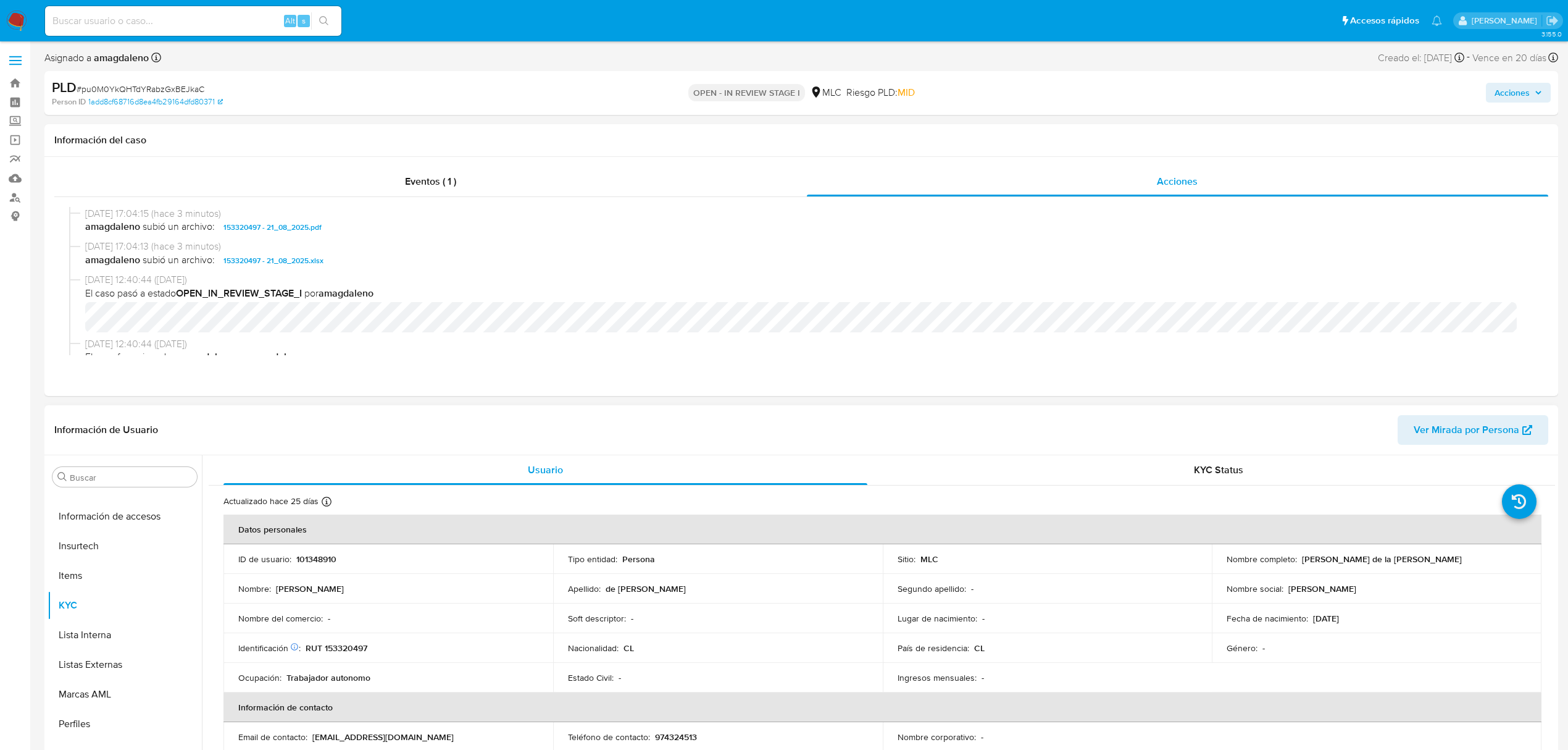
click at [334, 625] on p "RUT 153320497" at bounding box center [336, 648] width 61 height 11
click at [1316, 100] on span "Acciones" at bounding box center [1512, 92] width 35 height 20
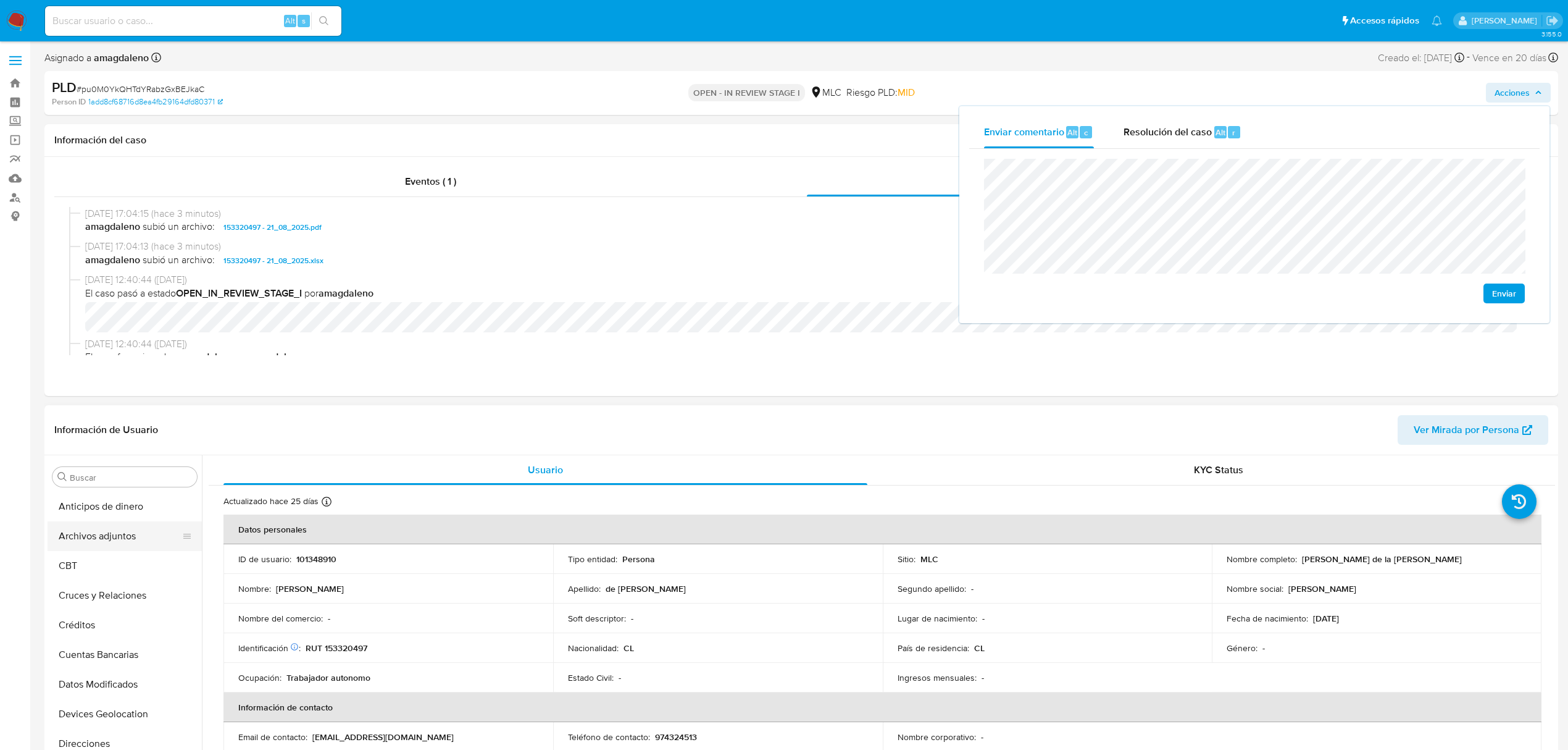
click at [131, 537] on button "Archivos adjuntos" at bounding box center [120, 536] width 145 height 30
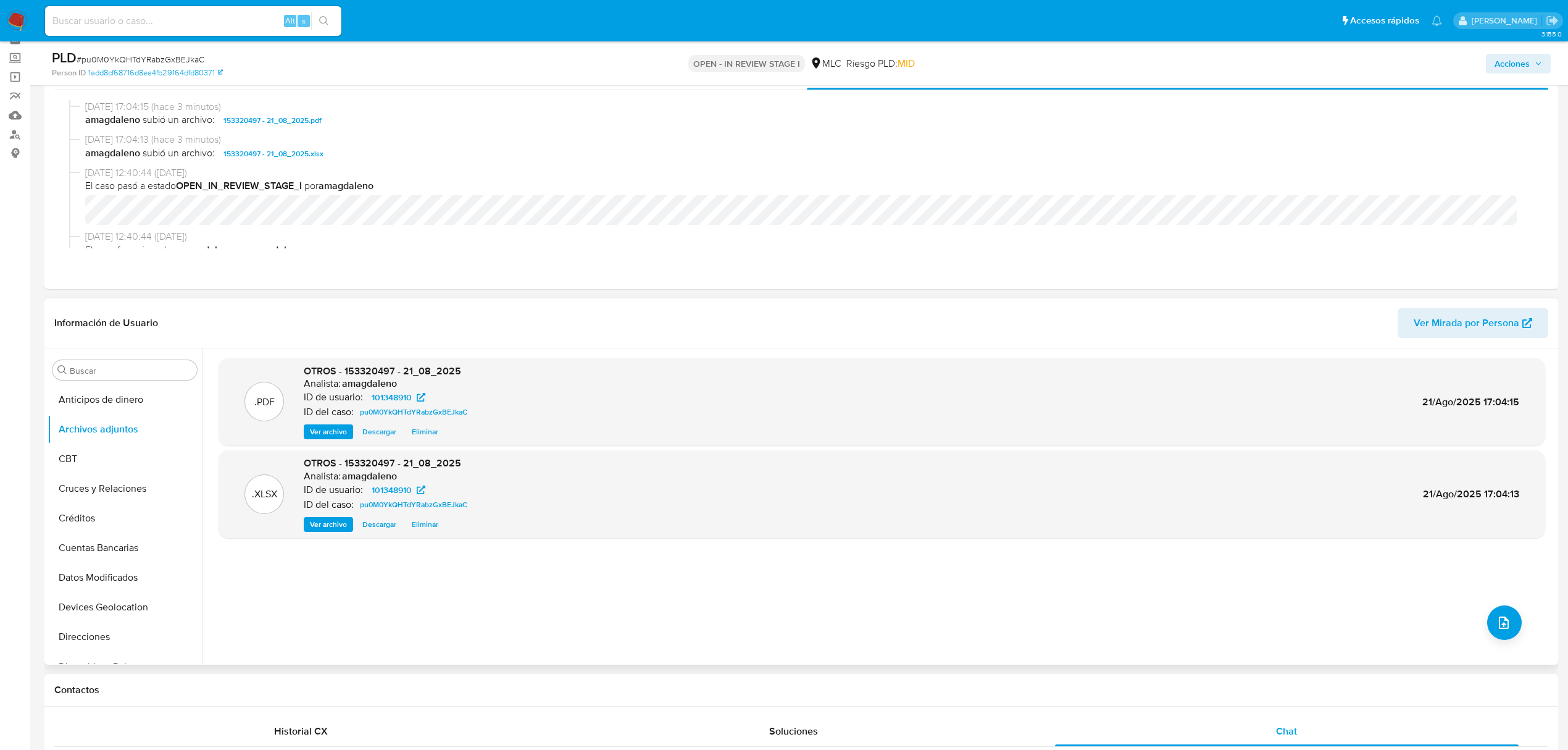
scroll to position [164, 0]
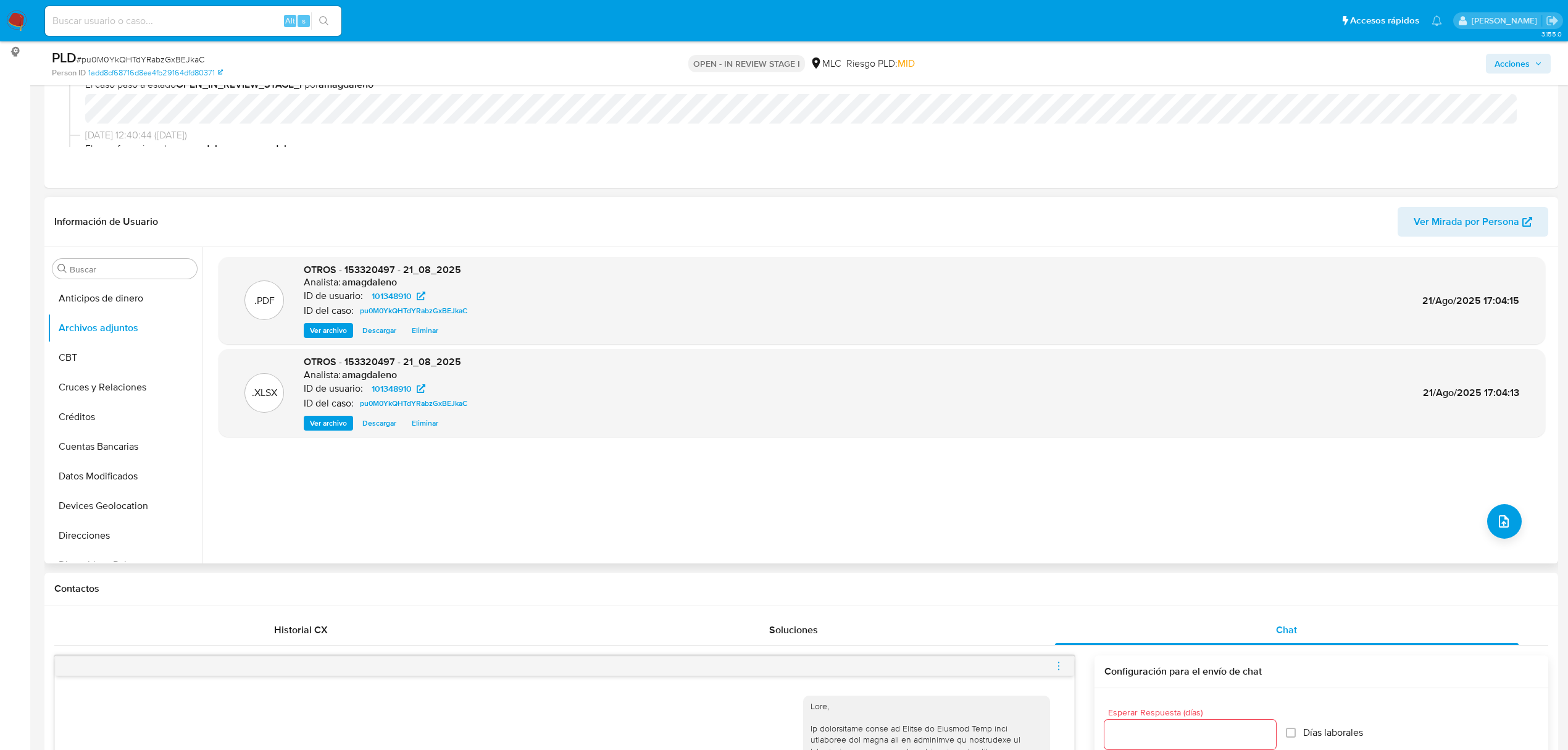
click at [420, 421] on span "Eliminar" at bounding box center [425, 423] width 27 height 12
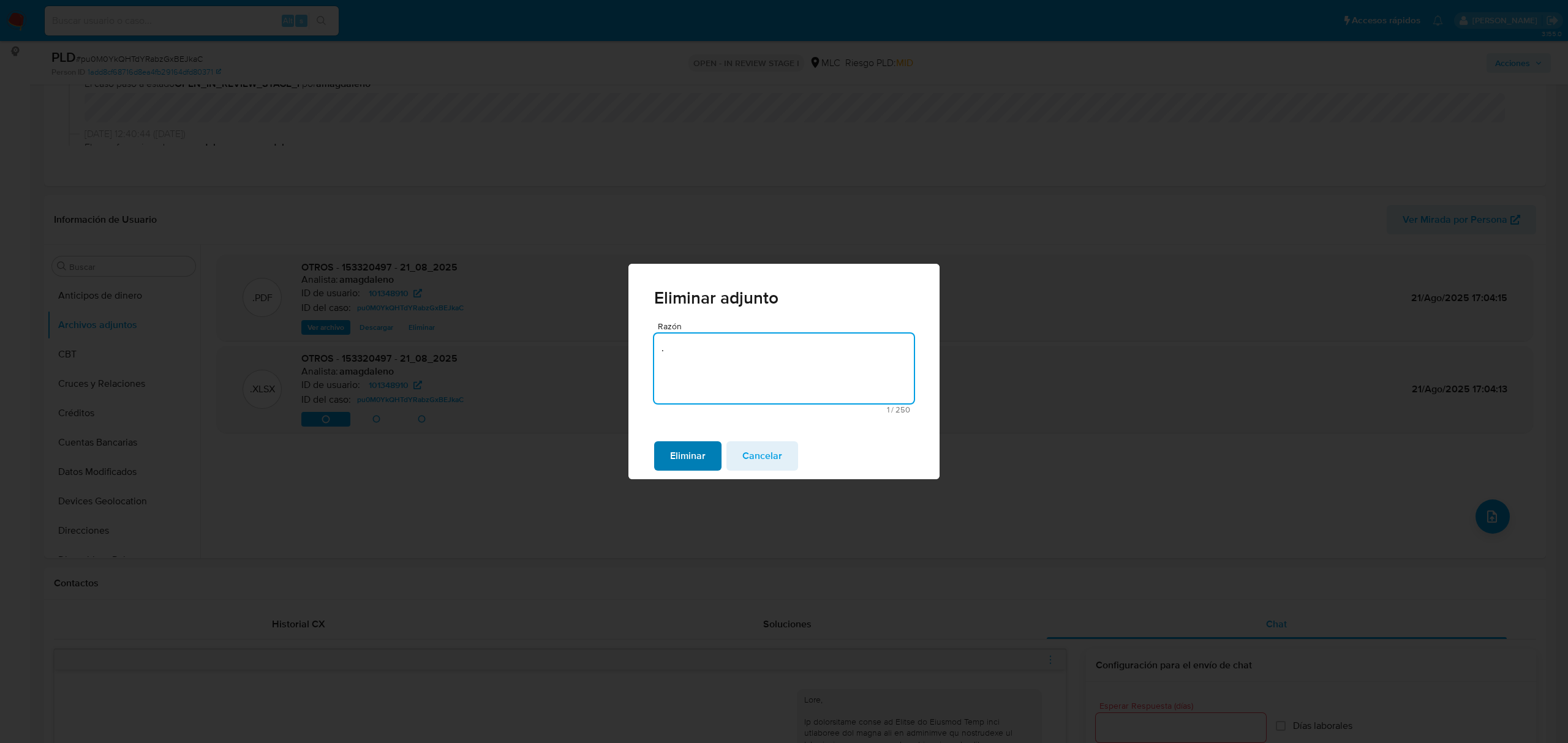
type textarea "."
click at [700, 469] on span "Eliminar" at bounding box center [687, 456] width 36 height 27
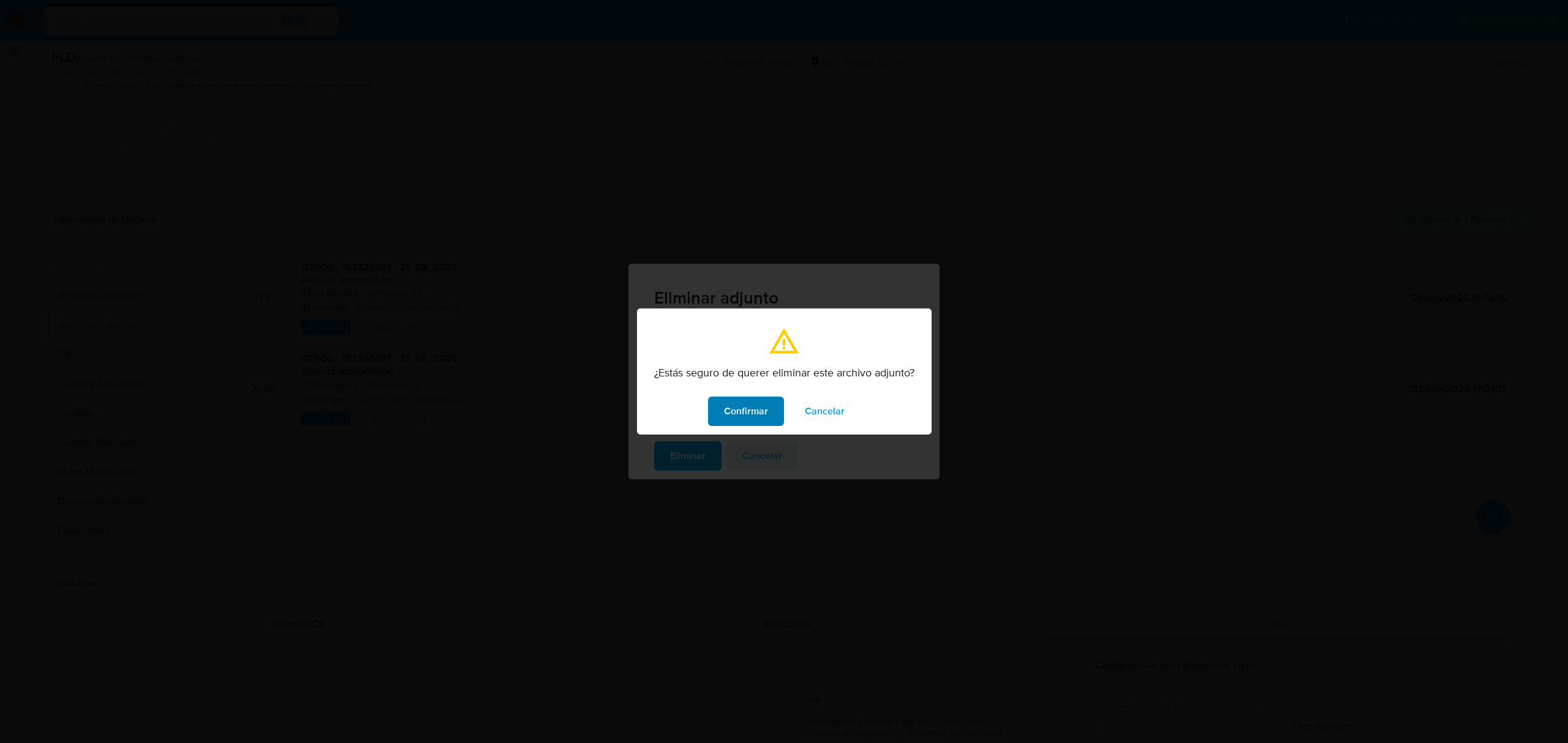
click at [744, 412] on span "Confirmar" at bounding box center [746, 411] width 44 height 27
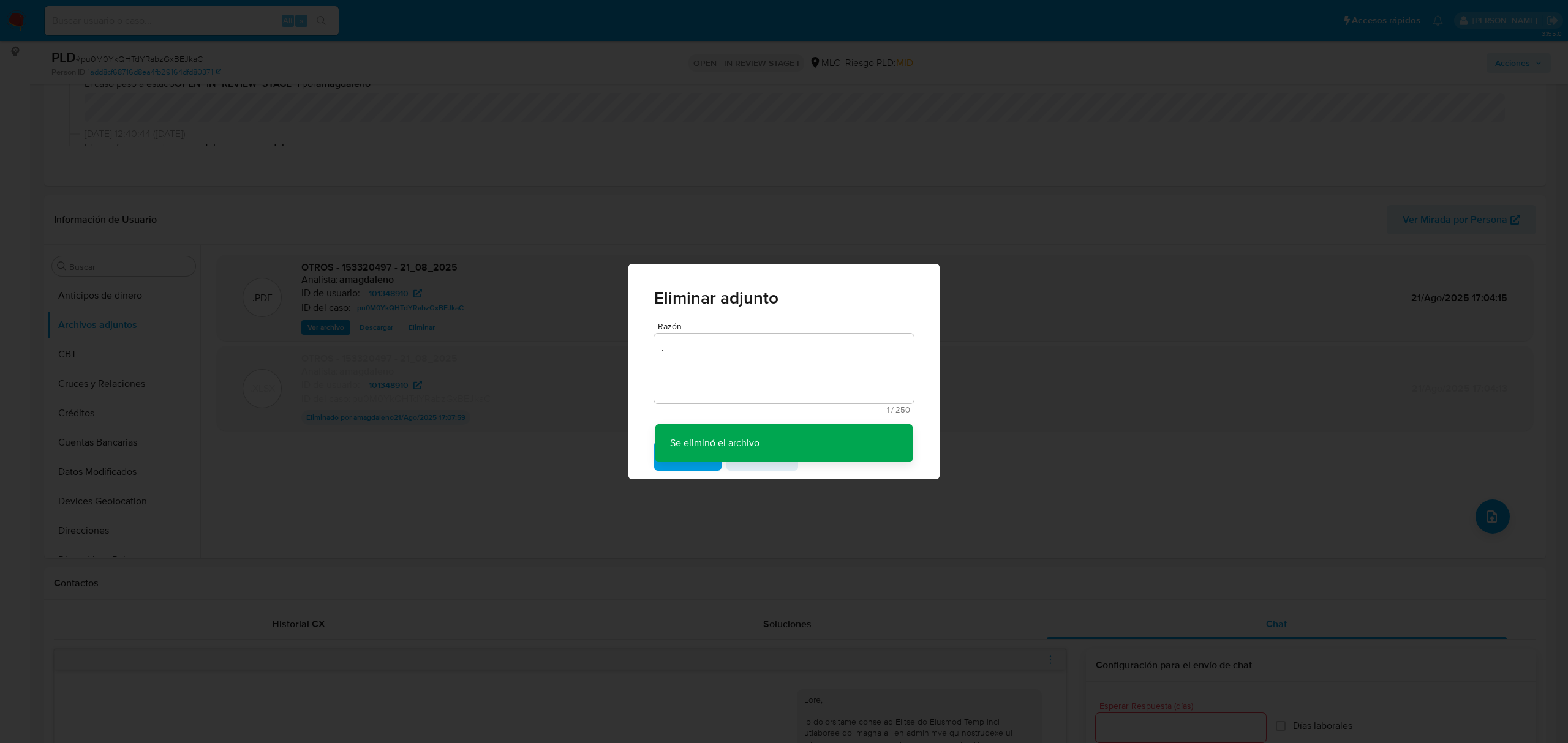
click at [417, 329] on div "Eliminar adjunto Razón . 1 / 250 249 caracteres restantes Se eliminó el archivo…" at bounding box center [784, 371] width 1568 height 743
click at [731, 378] on textarea "." at bounding box center [784, 368] width 260 height 70
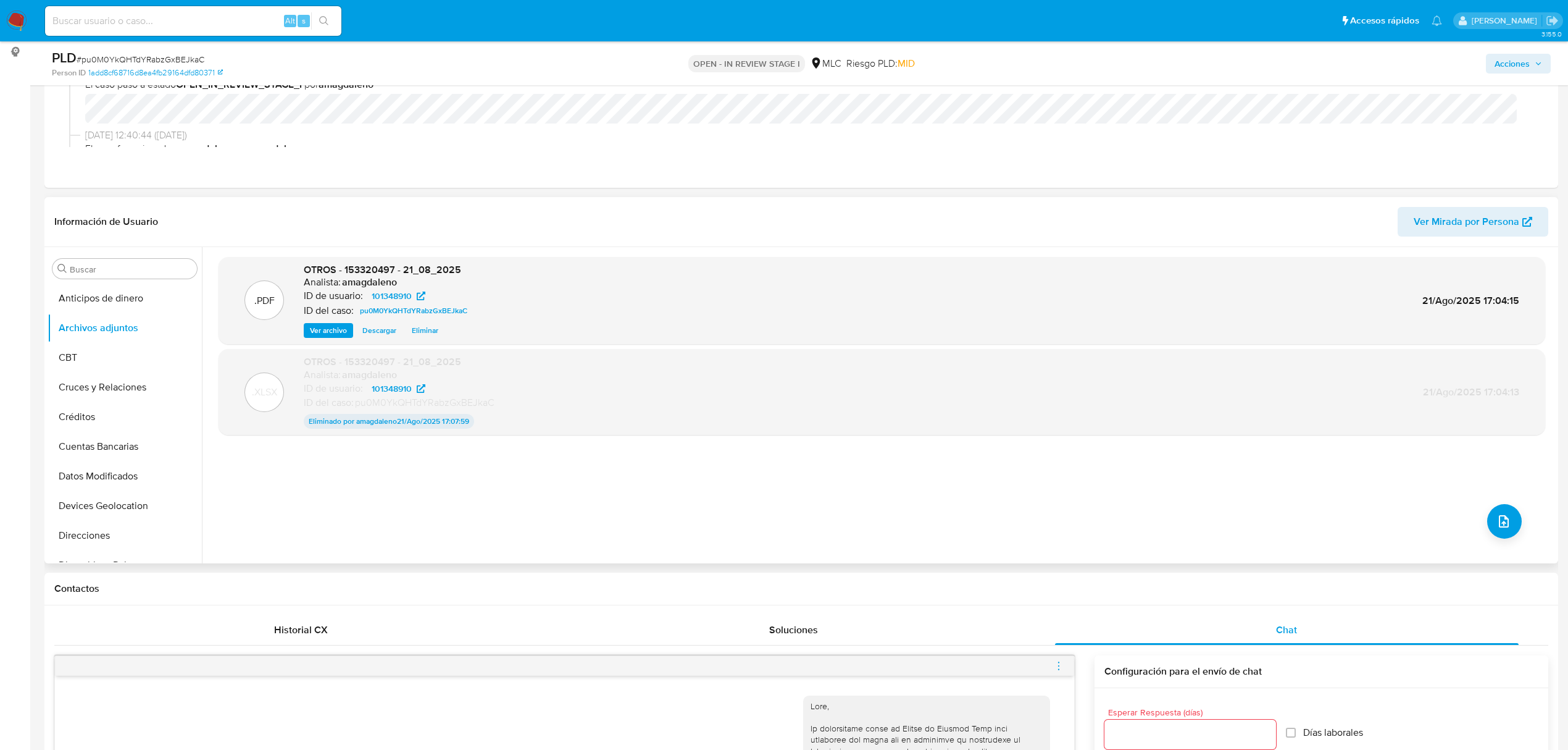
click at [423, 332] on span "Eliminar" at bounding box center [425, 330] width 27 height 12
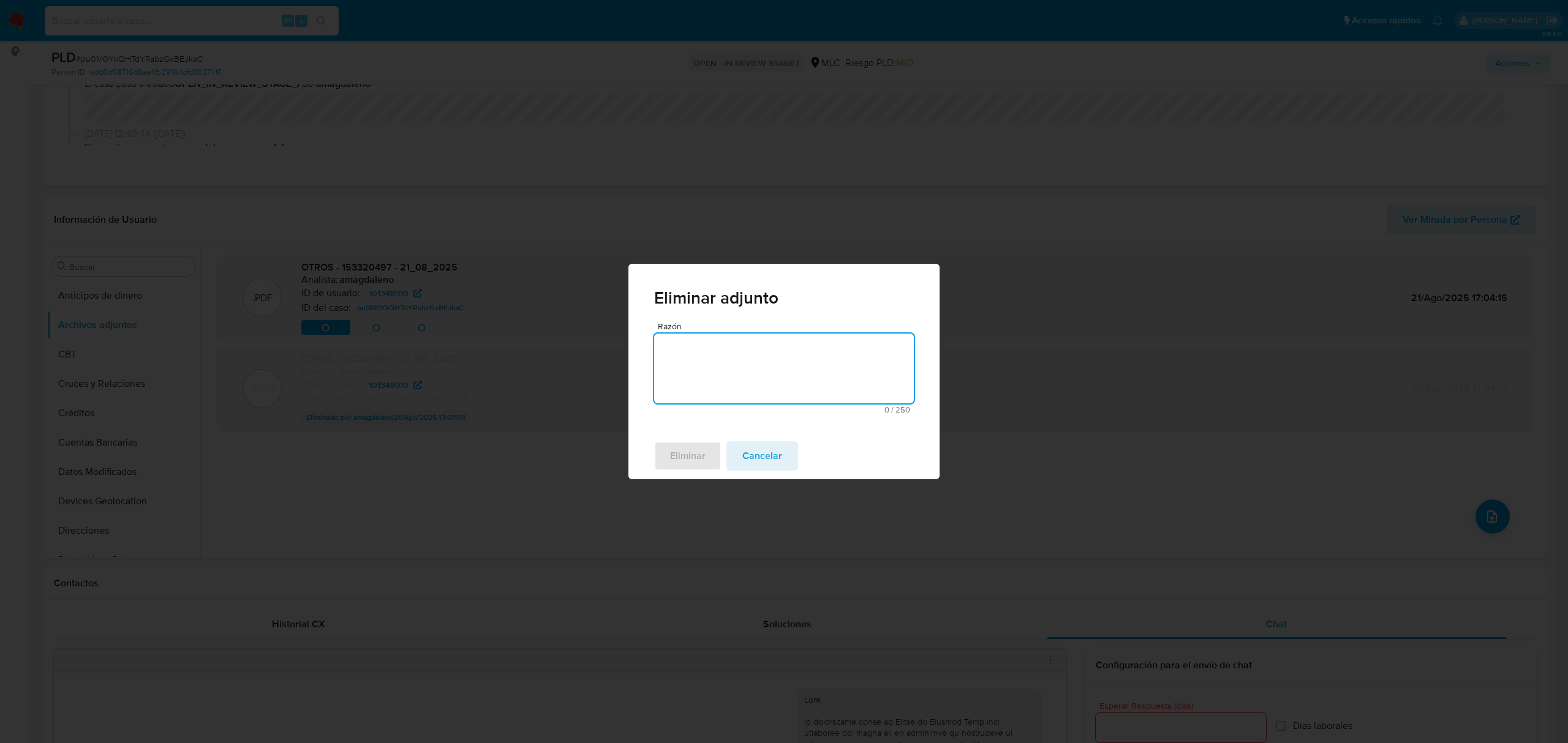
click at [691, 365] on textarea "Razón" at bounding box center [784, 368] width 260 height 70
type textarea "."
click at [679, 448] on span "Eliminar" at bounding box center [687, 456] width 36 height 27
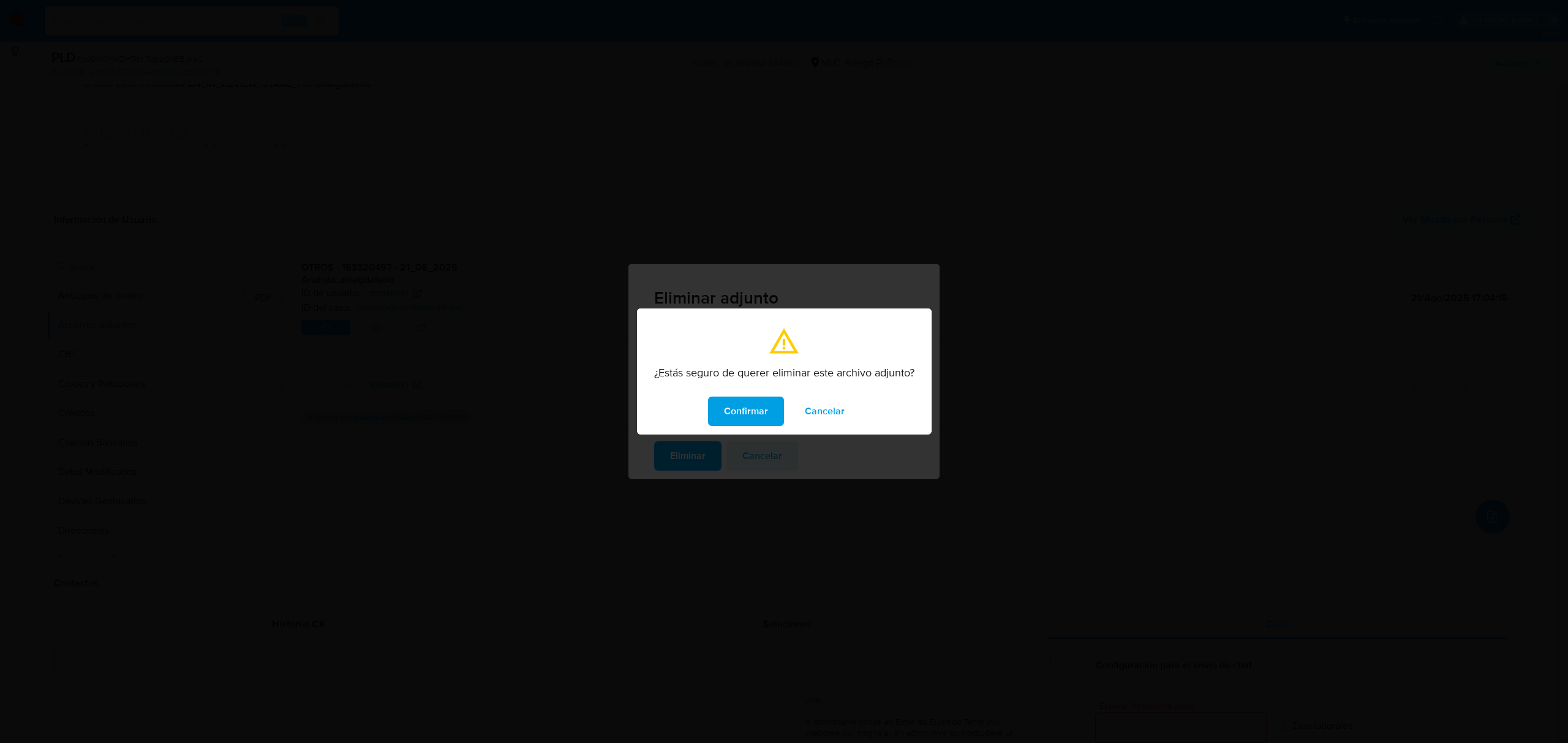
click at [789, 414] on button "Cancelar" at bounding box center [825, 412] width 72 height 29
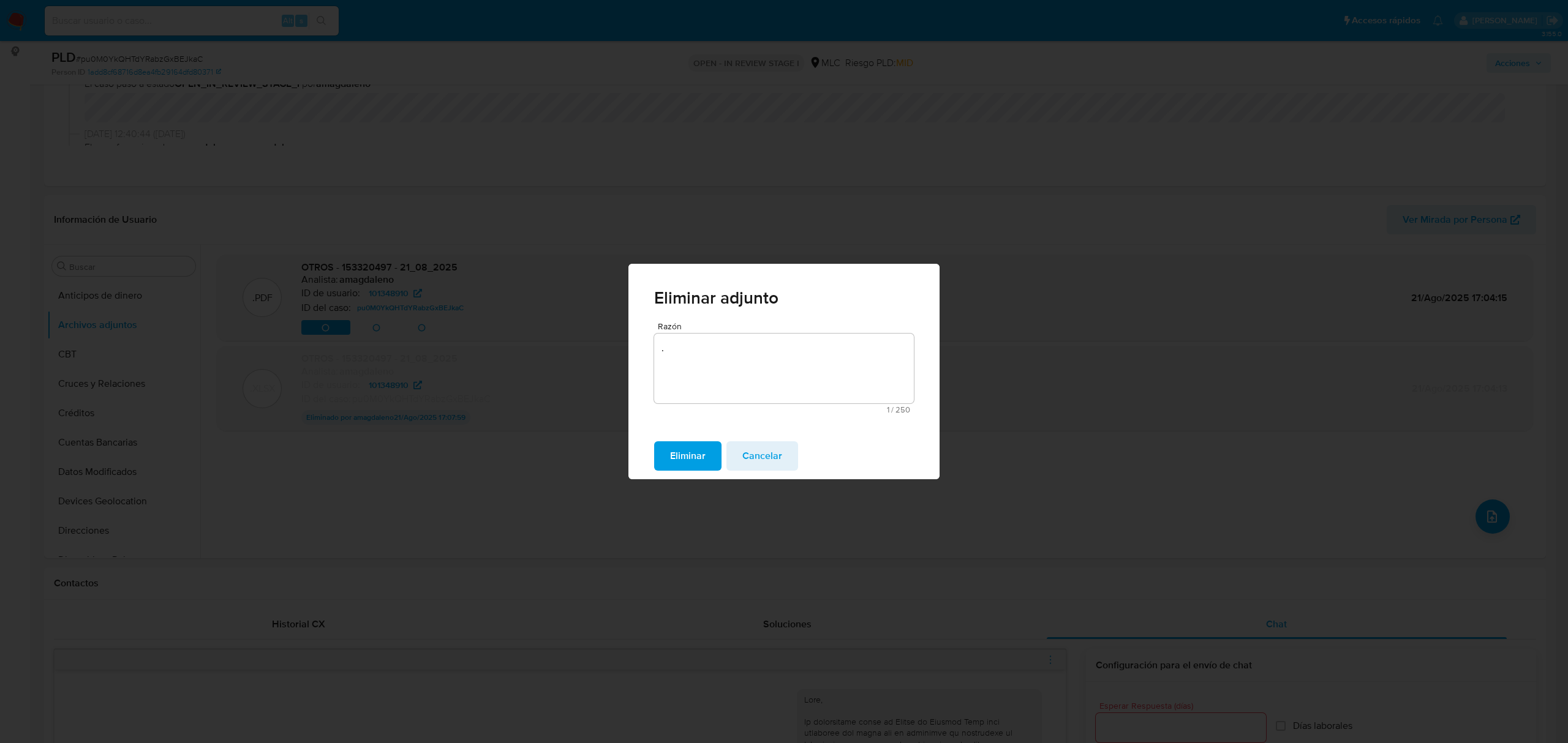
click at [871, 449] on div "Eliminar Cancelar" at bounding box center [784, 456] width 311 height 47
click at [665, 346] on textarea "." at bounding box center [784, 368] width 260 height 70
click at [684, 447] on span "Eliminar" at bounding box center [687, 456] width 36 height 27
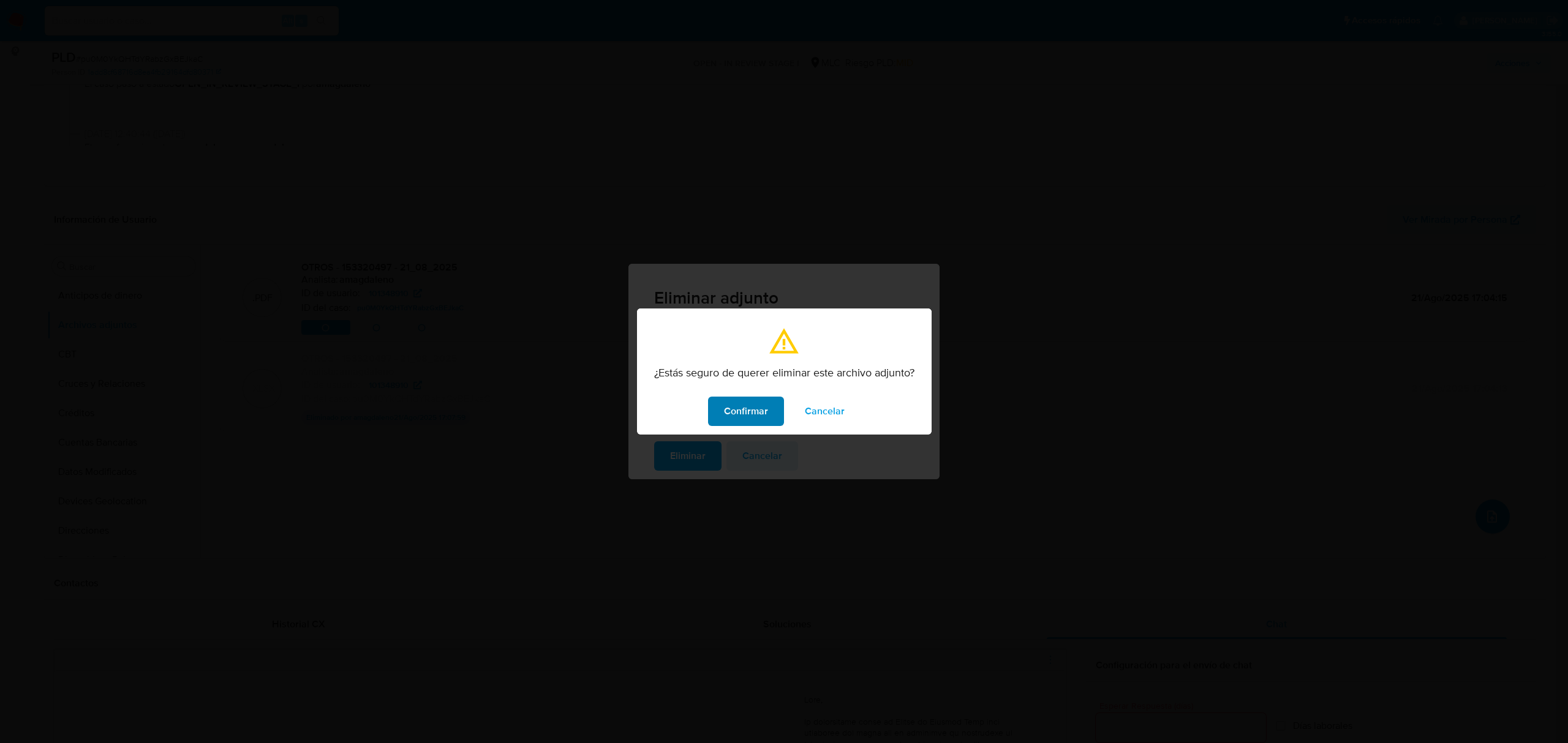
click at [733, 415] on span "Confirmar" at bounding box center [746, 411] width 44 height 27
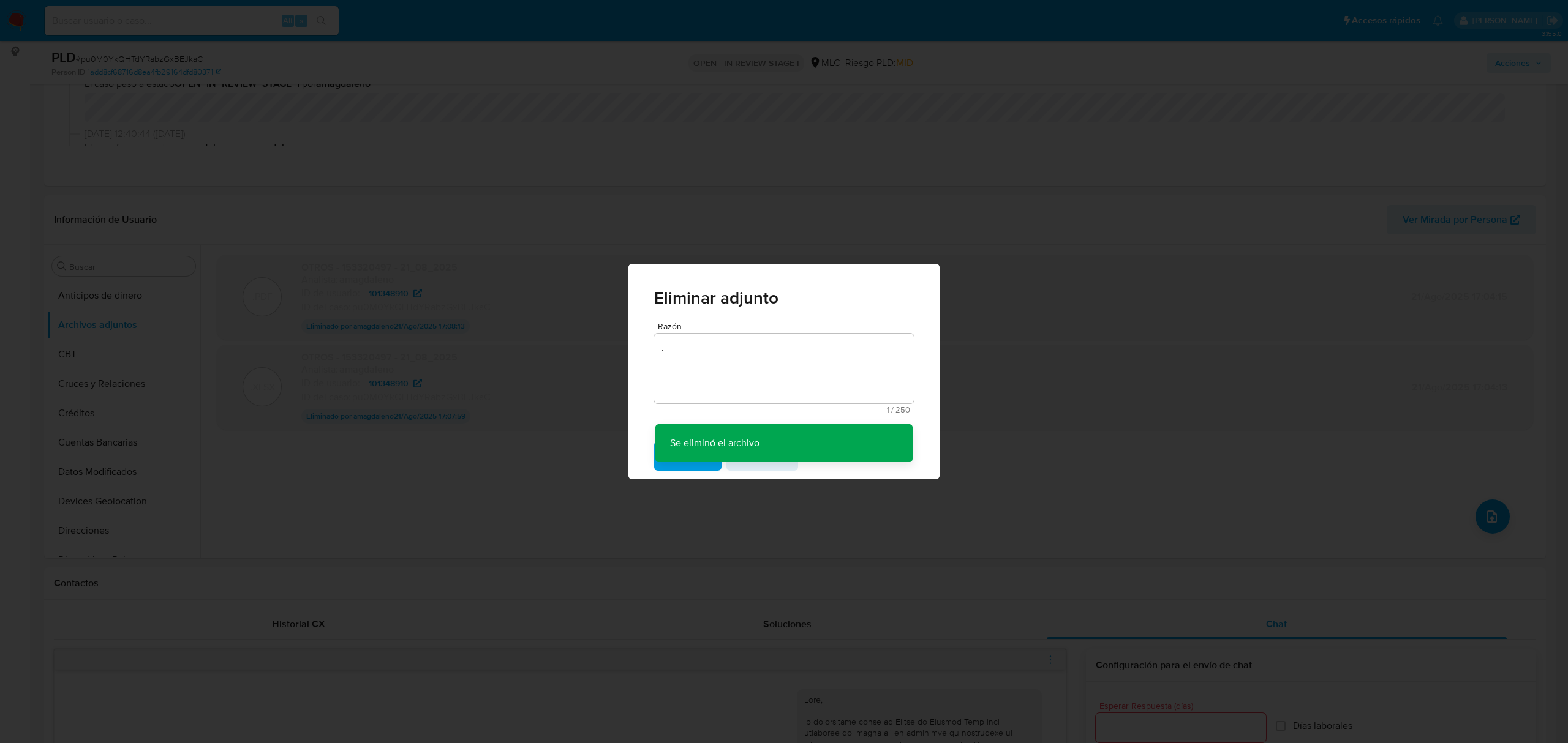
click at [555, 461] on div "Eliminar adjunto Razón . 1 / 250 249 caracteres restantes Se eliminó el archivo…" at bounding box center [784, 371] width 1568 height 743
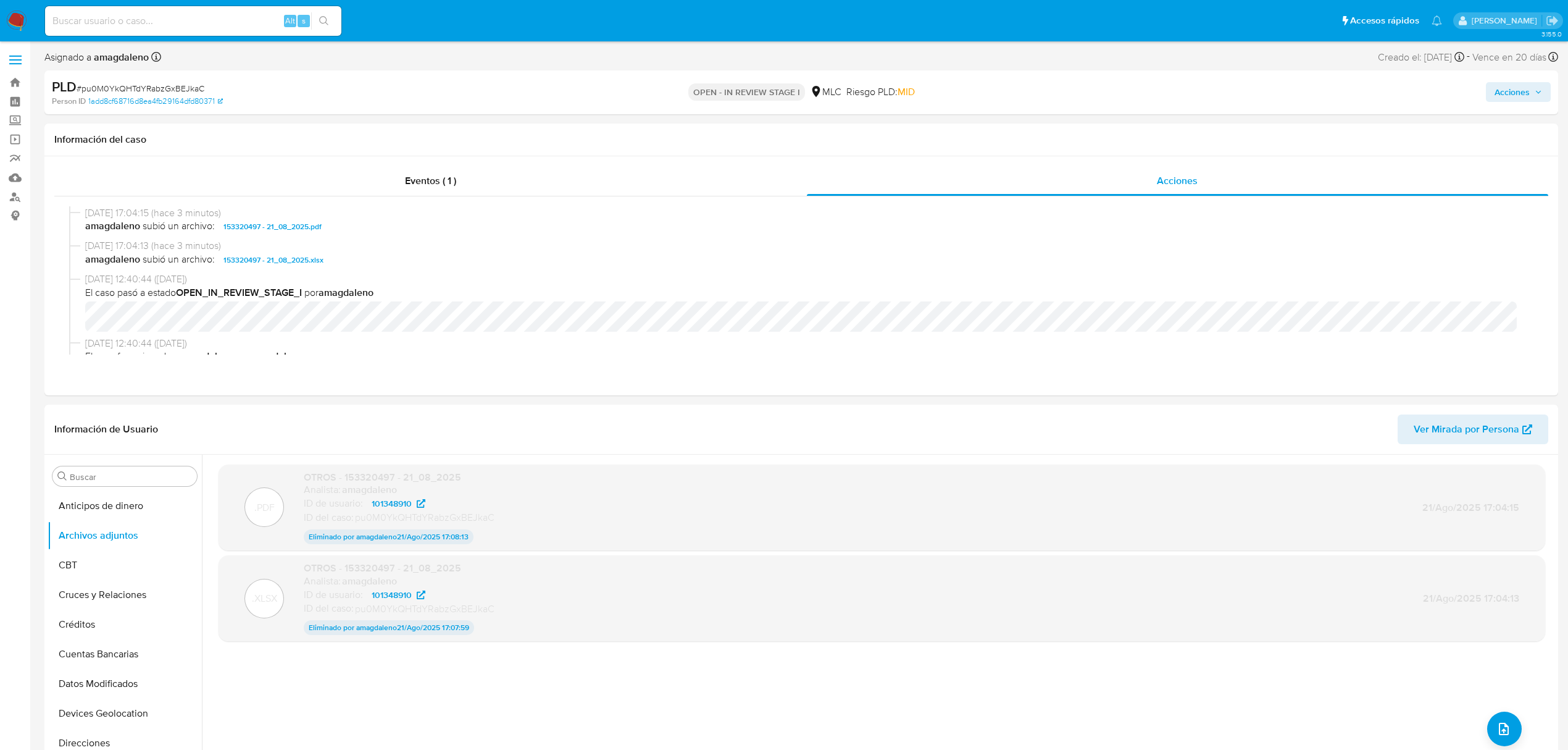
scroll to position [0, 0]
click at [1316, 97] on span "Acciones" at bounding box center [1512, 92] width 35 height 20
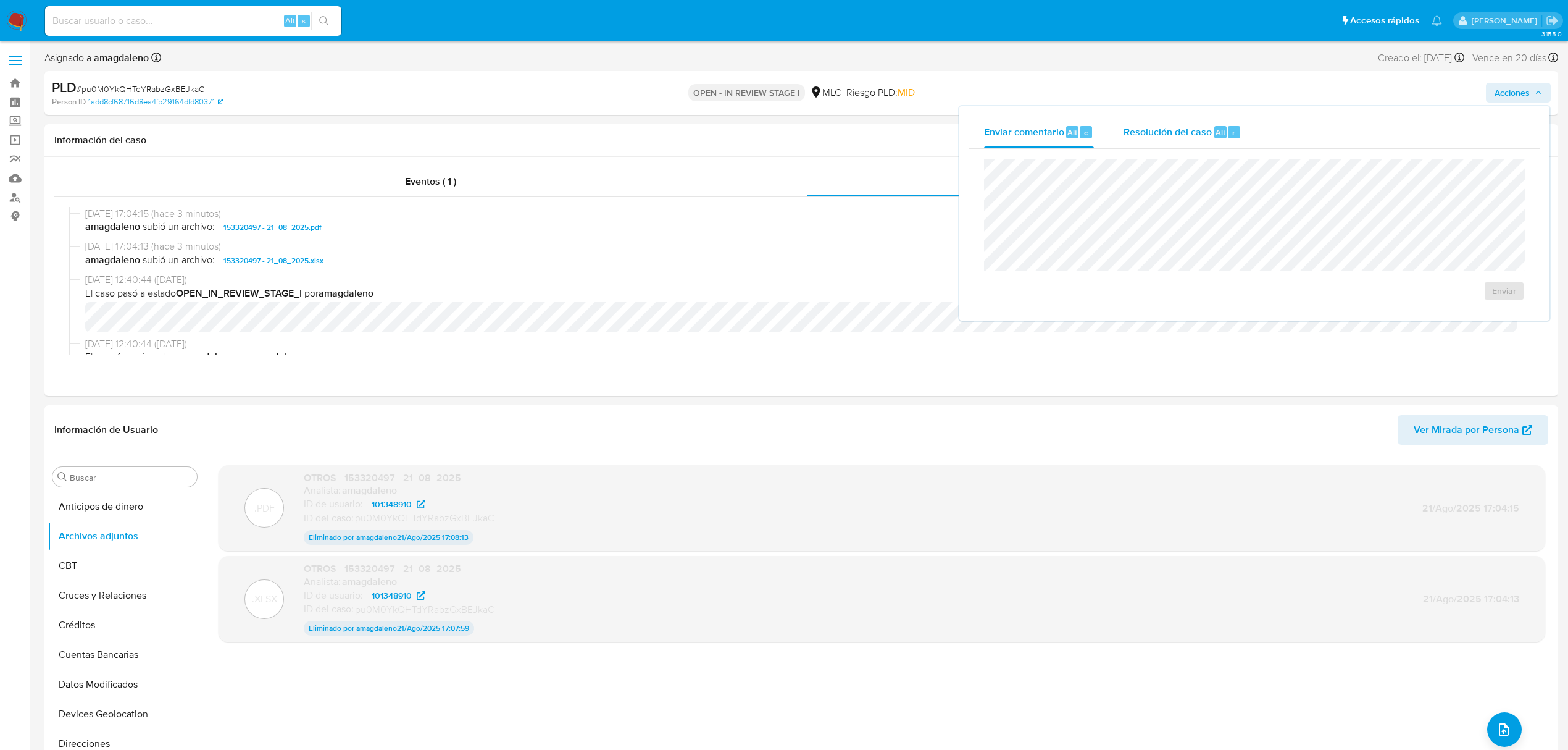
click at [1169, 134] on span "Resolución del caso" at bounding box center [1168, 131] width 88 height 14
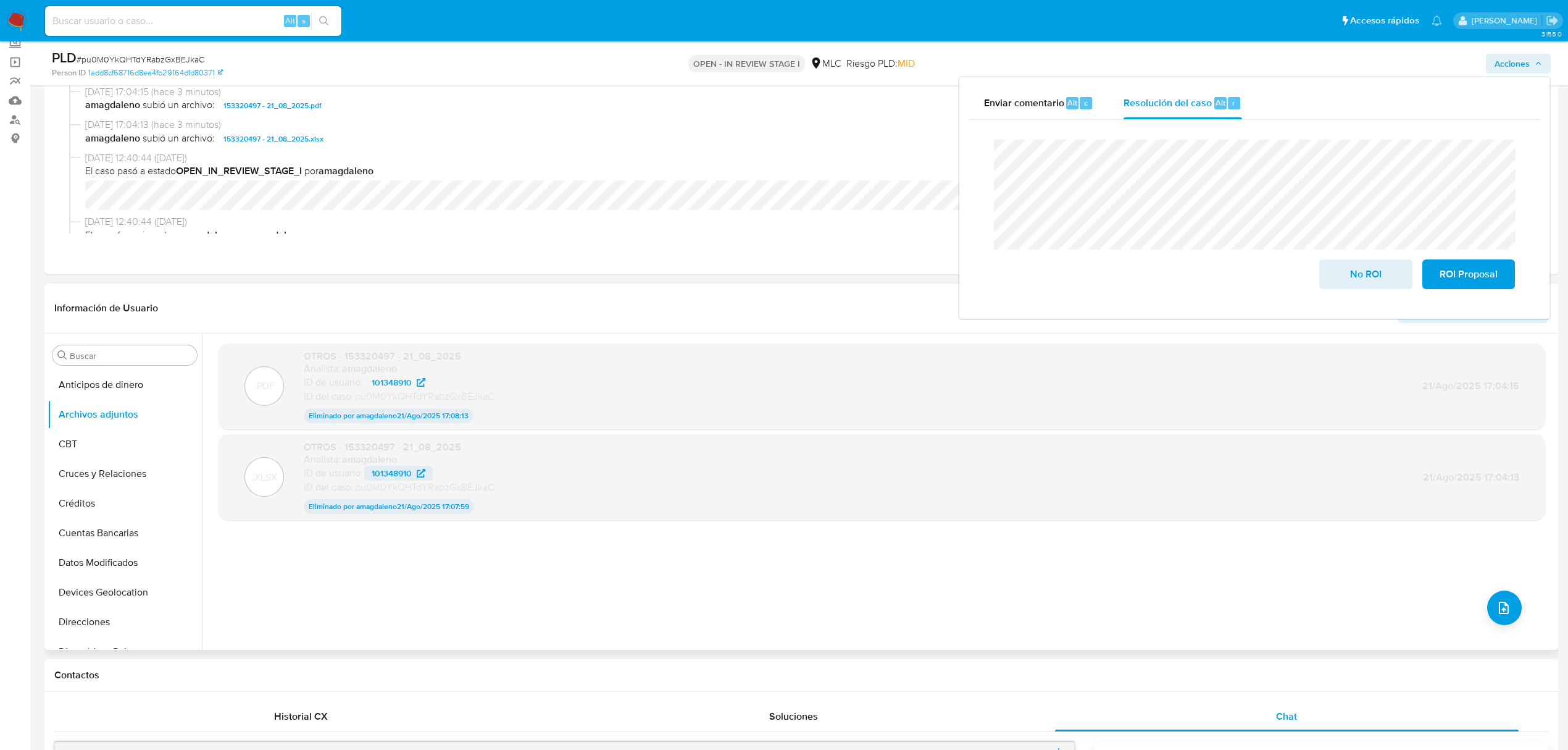
scroll to position [82, 0]
click at [1316, 611] on icon "upload-file" at bounding box center [1504, 603] width 15 height 15
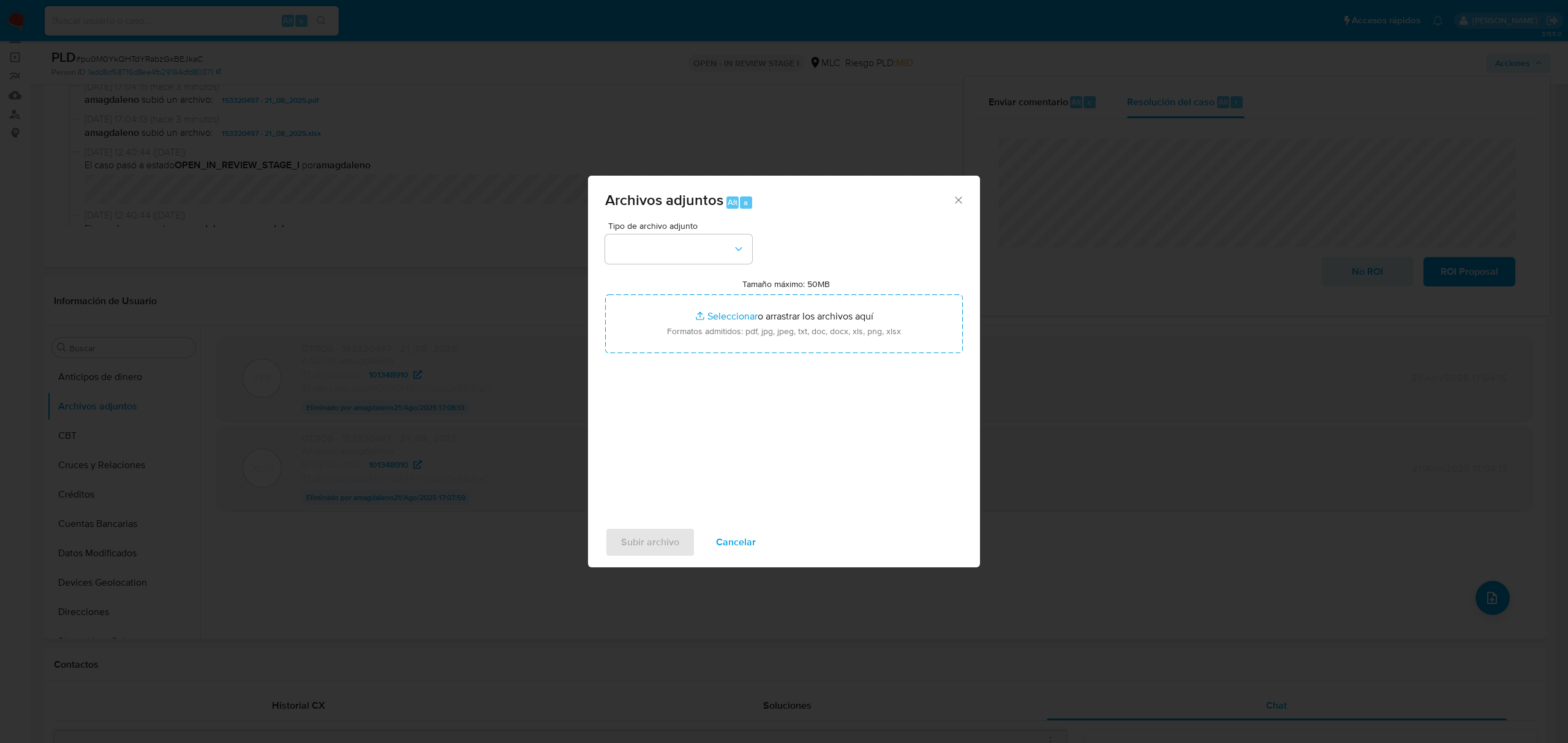
click at [490, 523] on div "Archivos adjuntos Alt a Tipo de archivo adjunto Tamaño máximo: 50MB Seleccionar…" at bounding box center [784, 371] width 1568 height 743
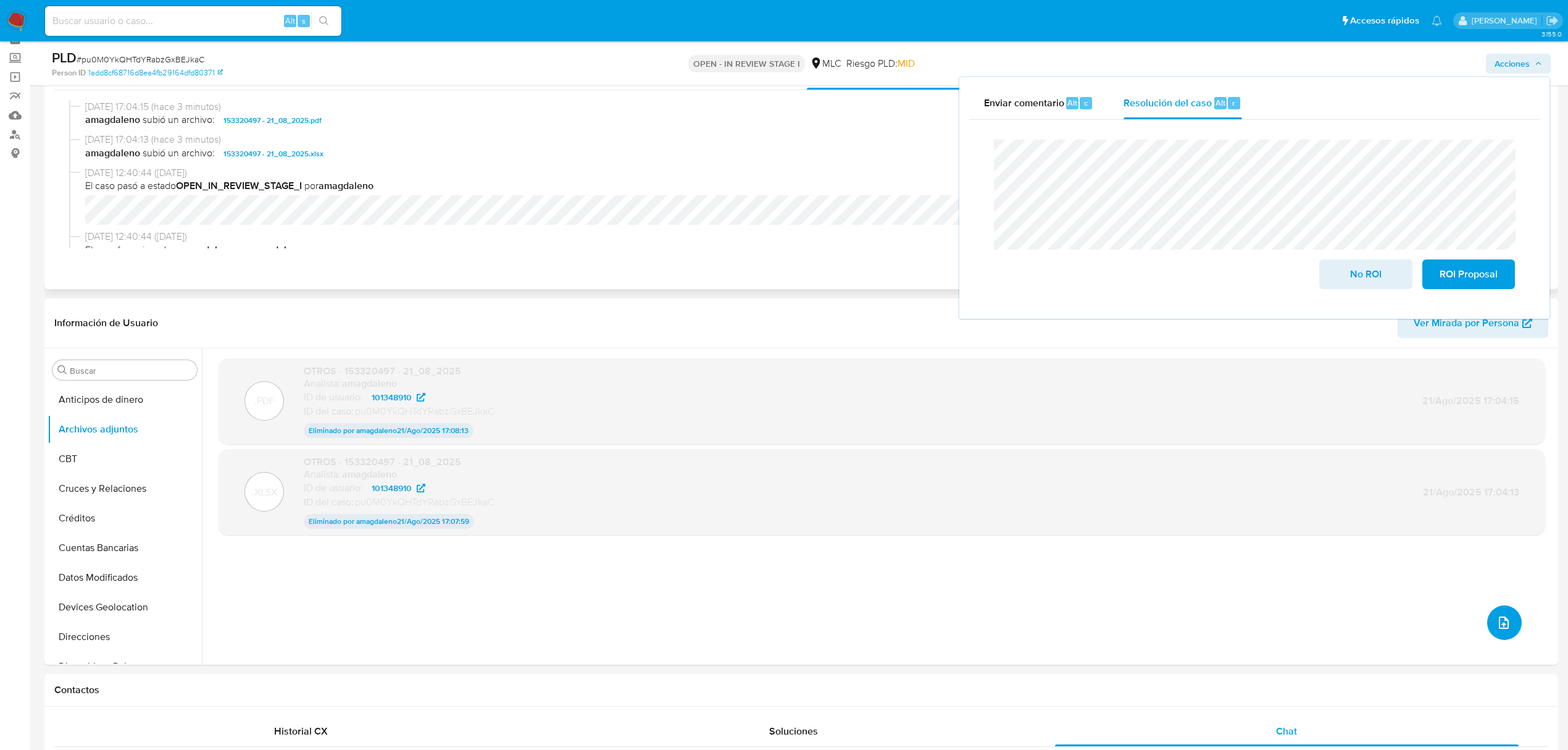
scroll to position [0, 0]
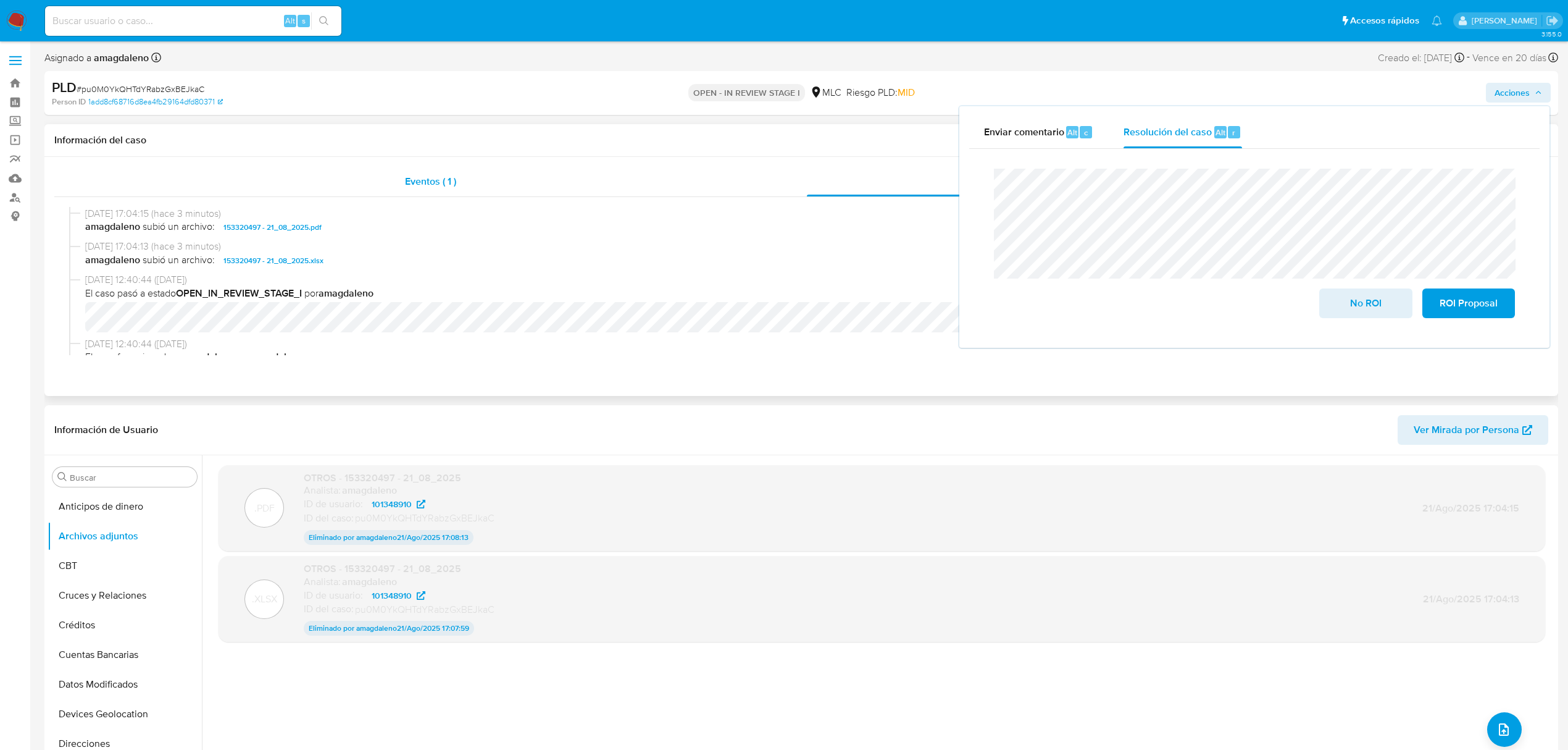
click at [727, 183] on div "Eventos ( 1 )" at bounding box center [430, 181] width 752 height 30
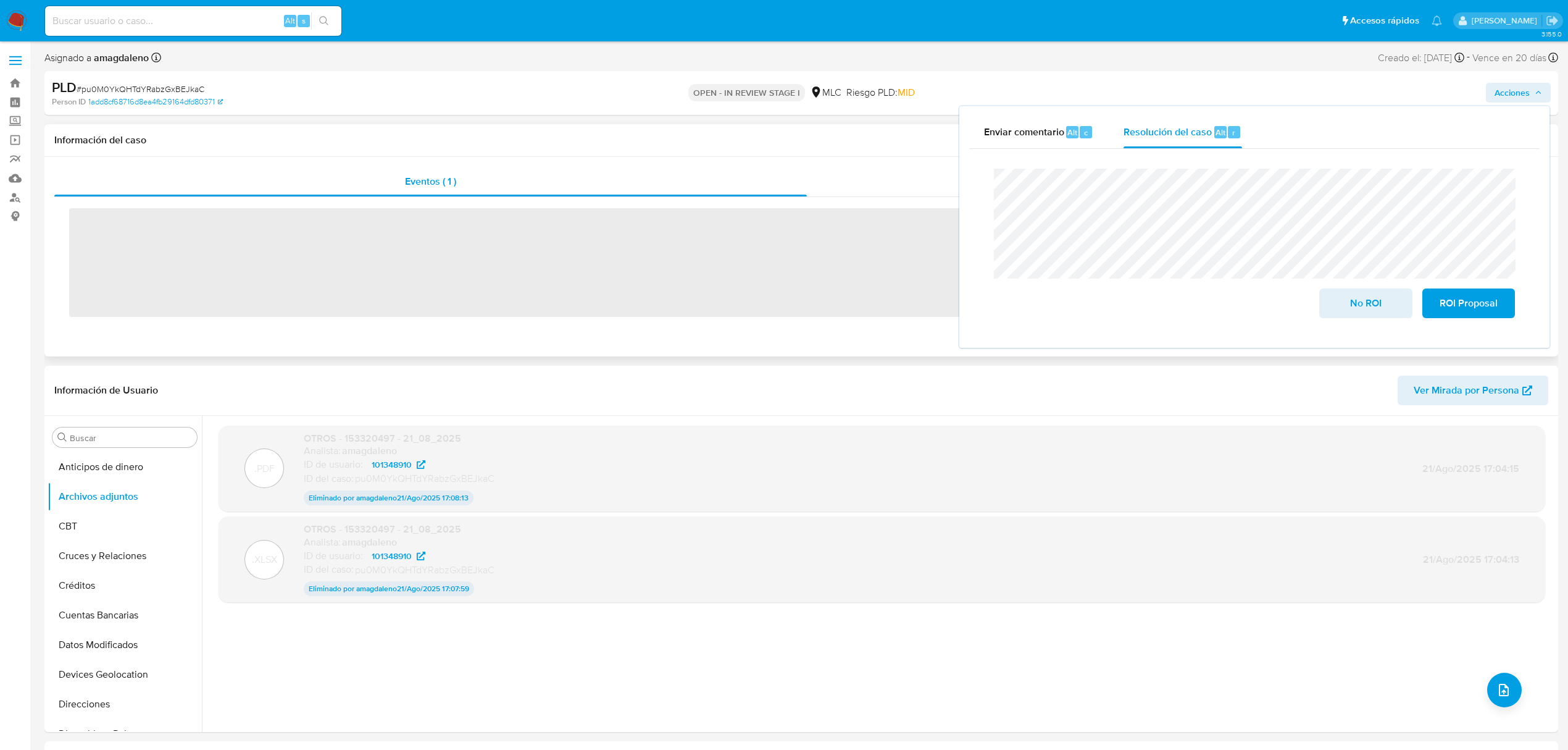
click at [838, 165] on div "Eventos ( 1 ) Acciones ‌" at bounding box center [802, 257] width 1514 height 200
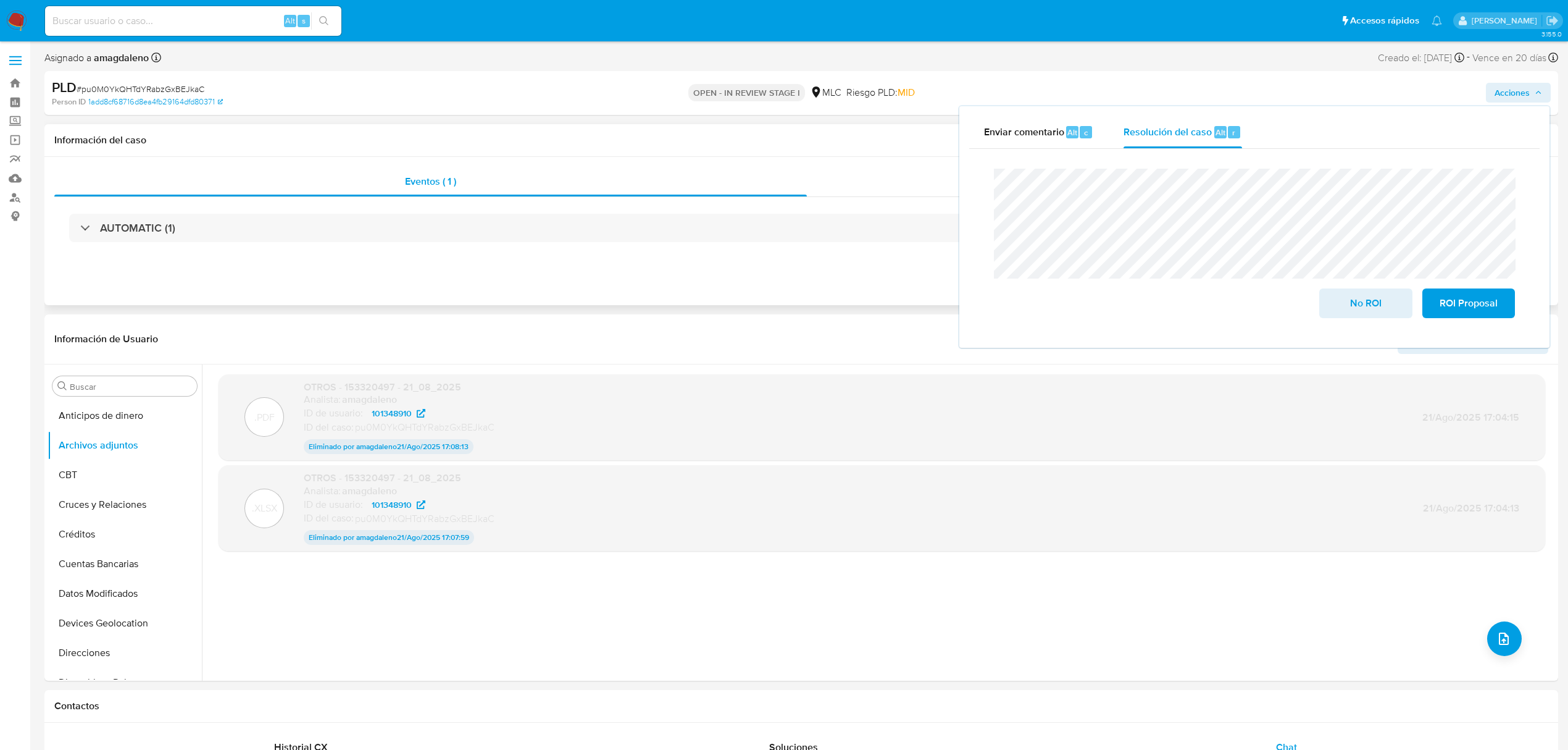
click at [845, 176] on div "Acciones" at bounding box center [1178, 181] width 742 height 30
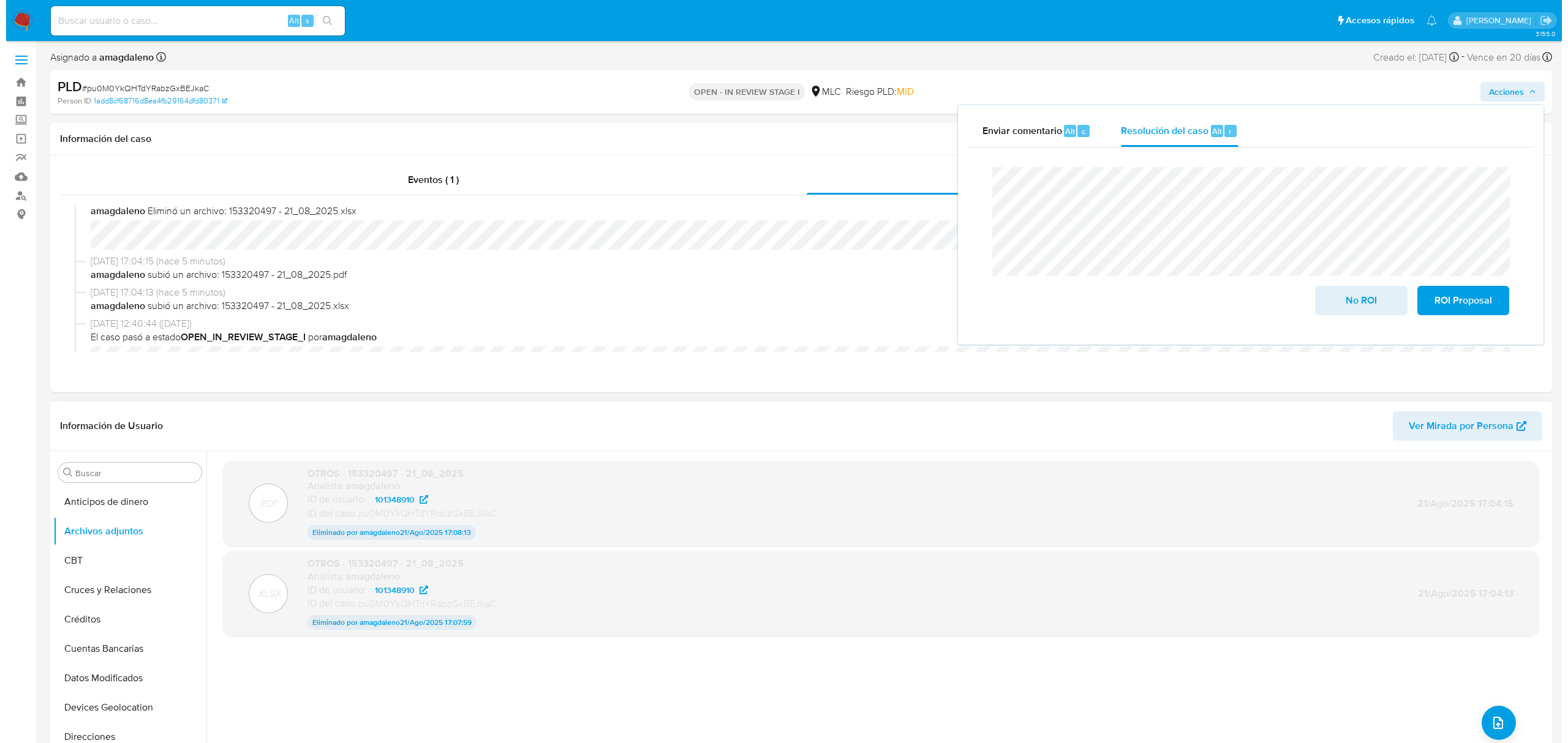
scroll to position [81, 0]
click at [1305, 619] on button "upload-file" at bounding box center [1492, 722] width 34 height 34
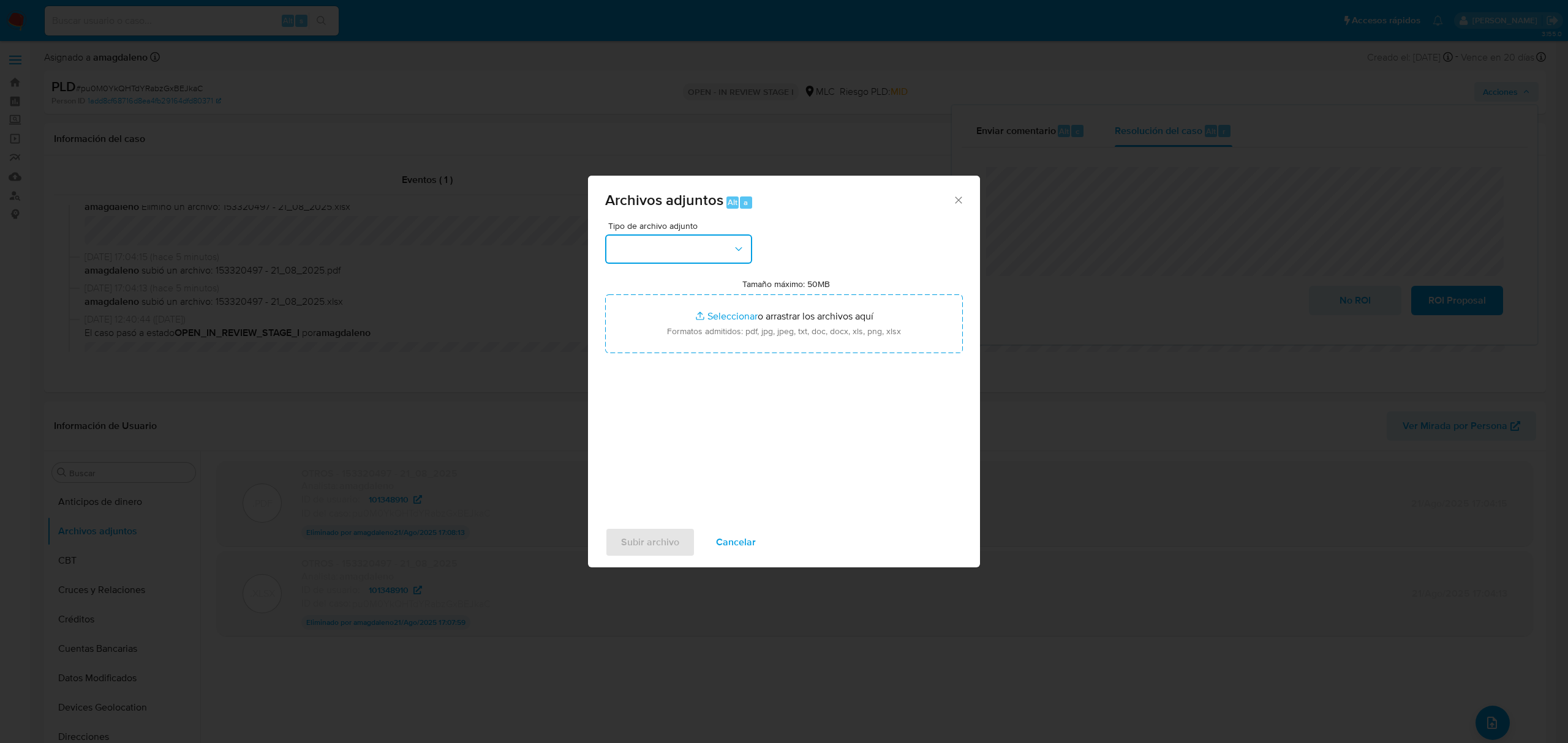
click at [679, 250] on button "button" at bounding box center [679, 250] width 147 height 29
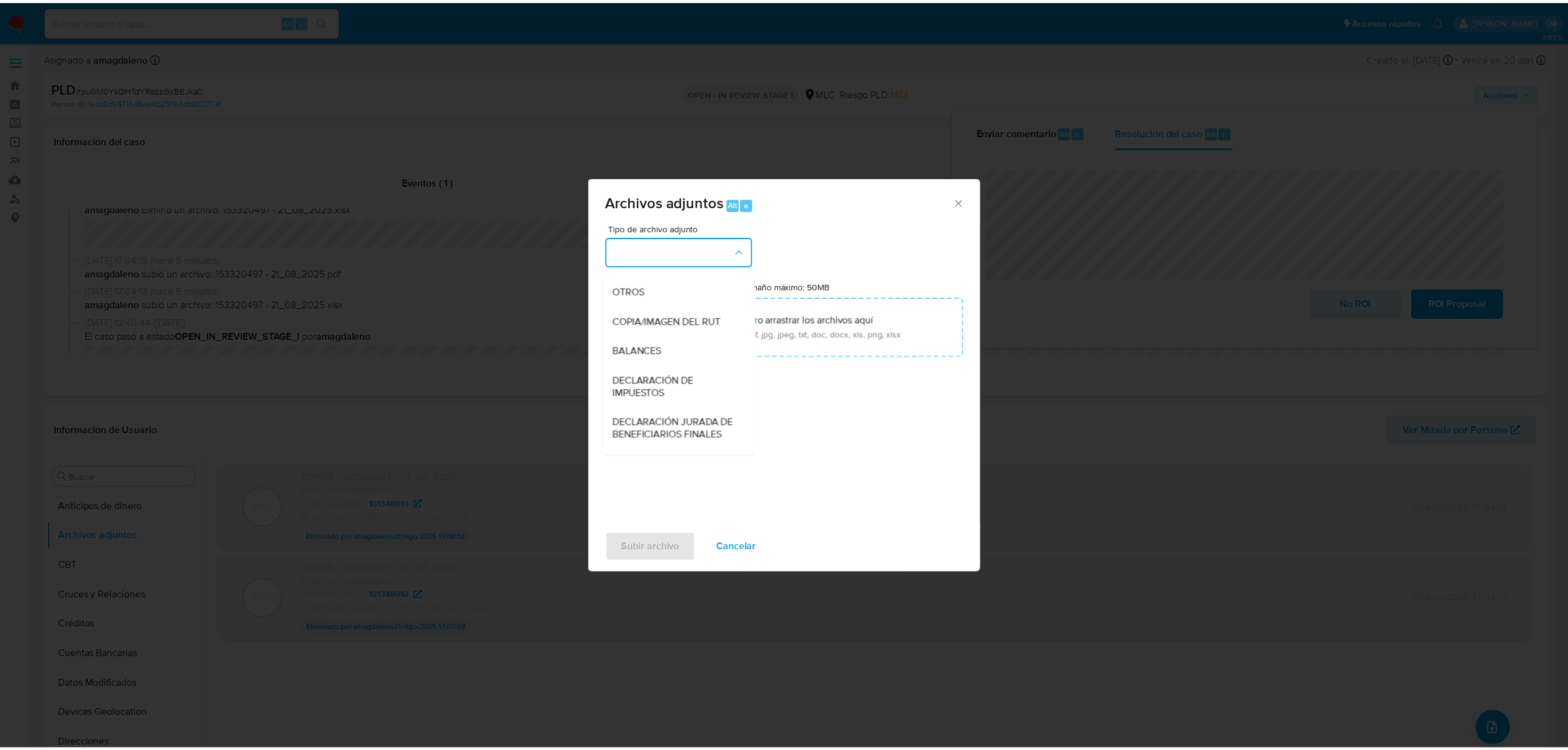
scroll to position [184, 0]
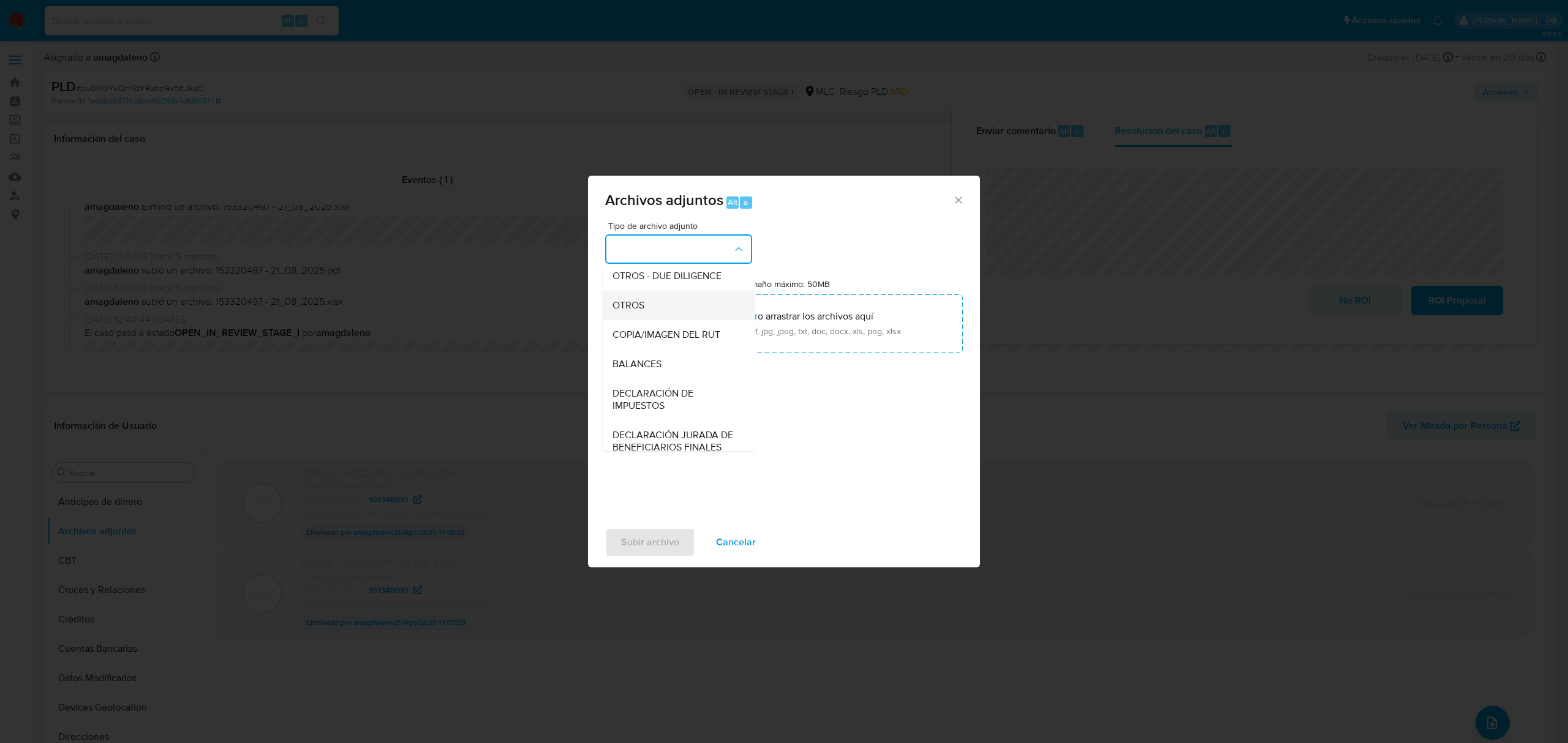
click at [652, 319] on div "OTROS" at bounding box center [675, 306] width 125 height 29
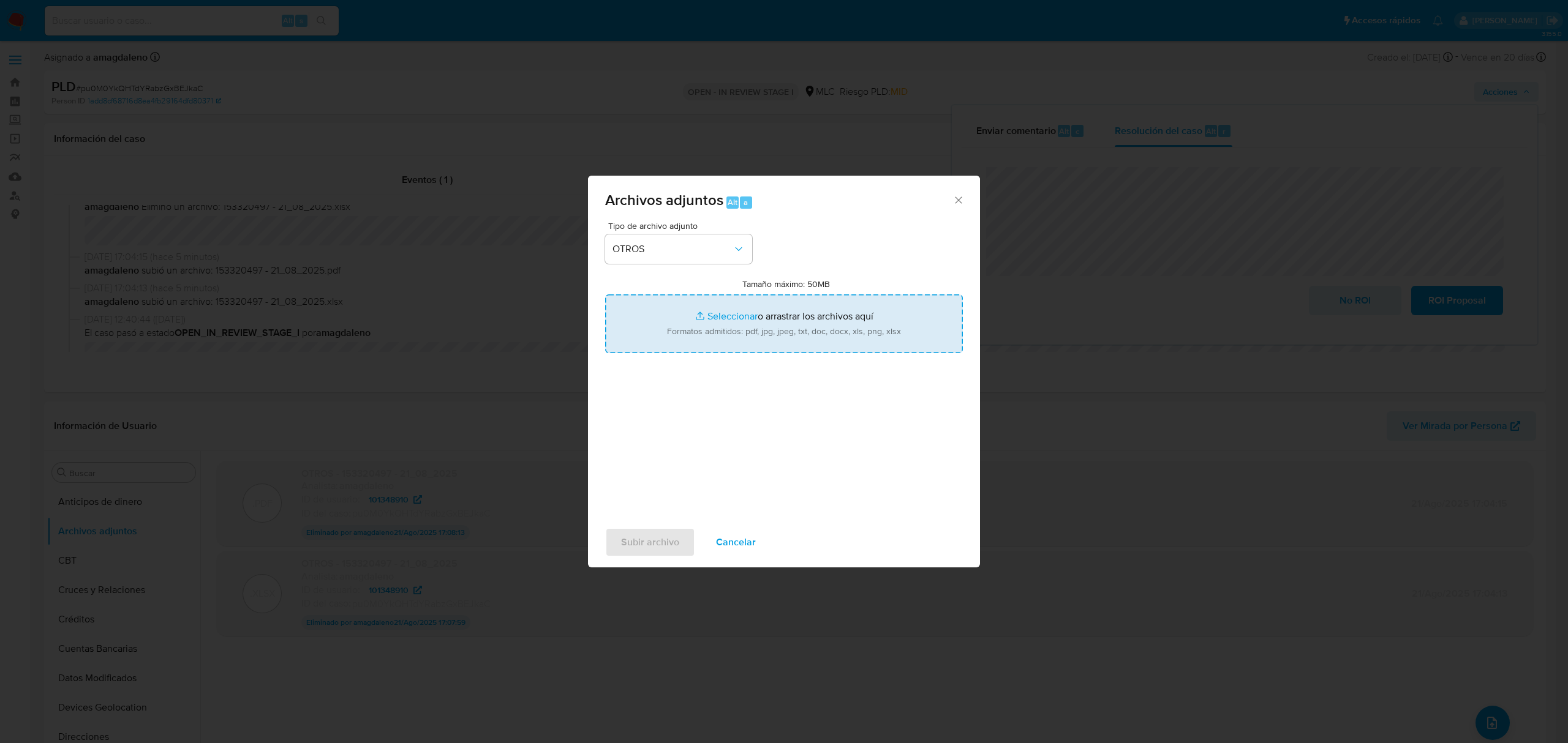
click at [714, 319] on input "Tamaño máximo: 50MB Seleccionar archivos" at bounding box center [784, 324] width 357 height 59
type input "C:\fakepath\101348910 - 21_08_2025.xlsx"
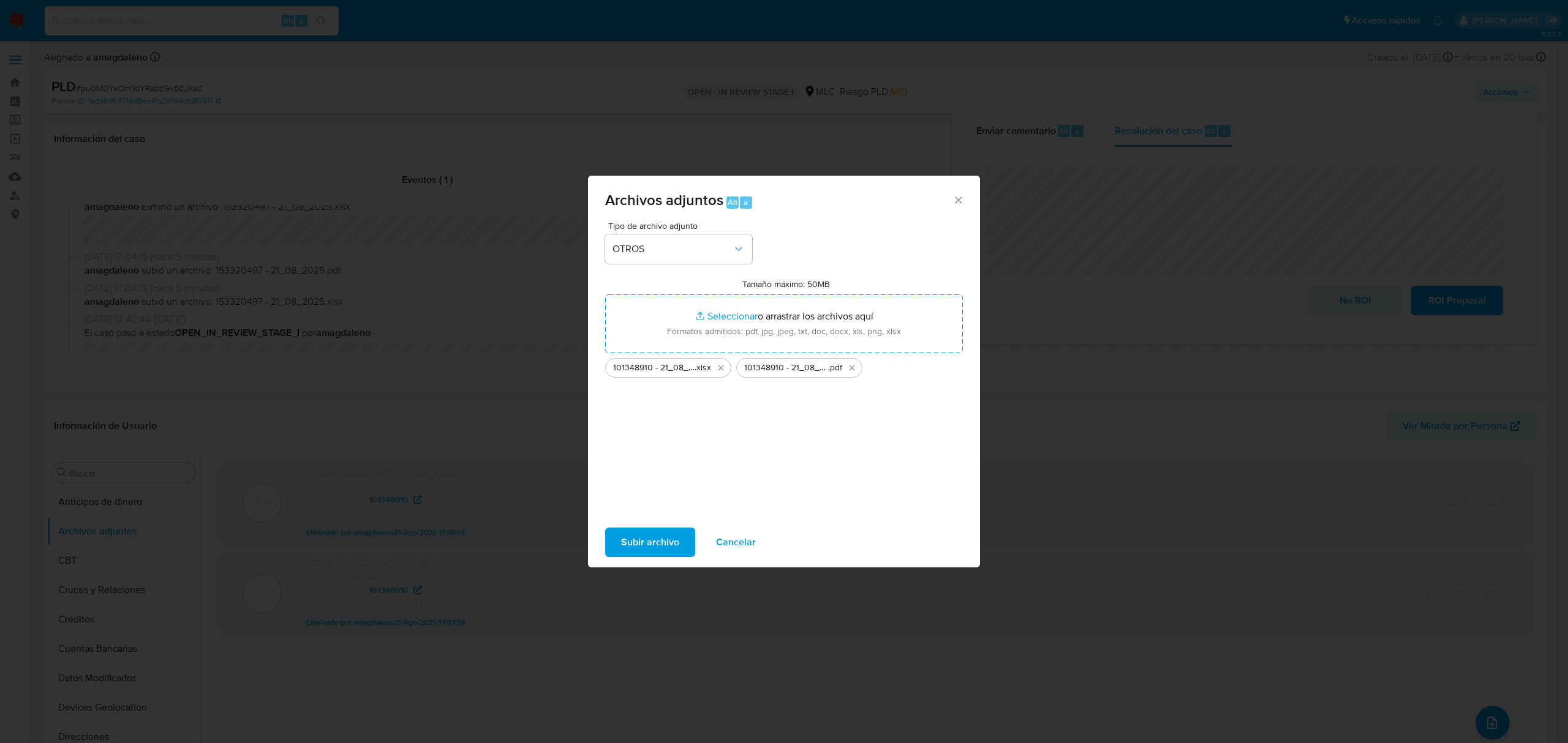
click at [646, 545] on span "Subir archivo" at bounding box center [649, 541] width 58 height 27
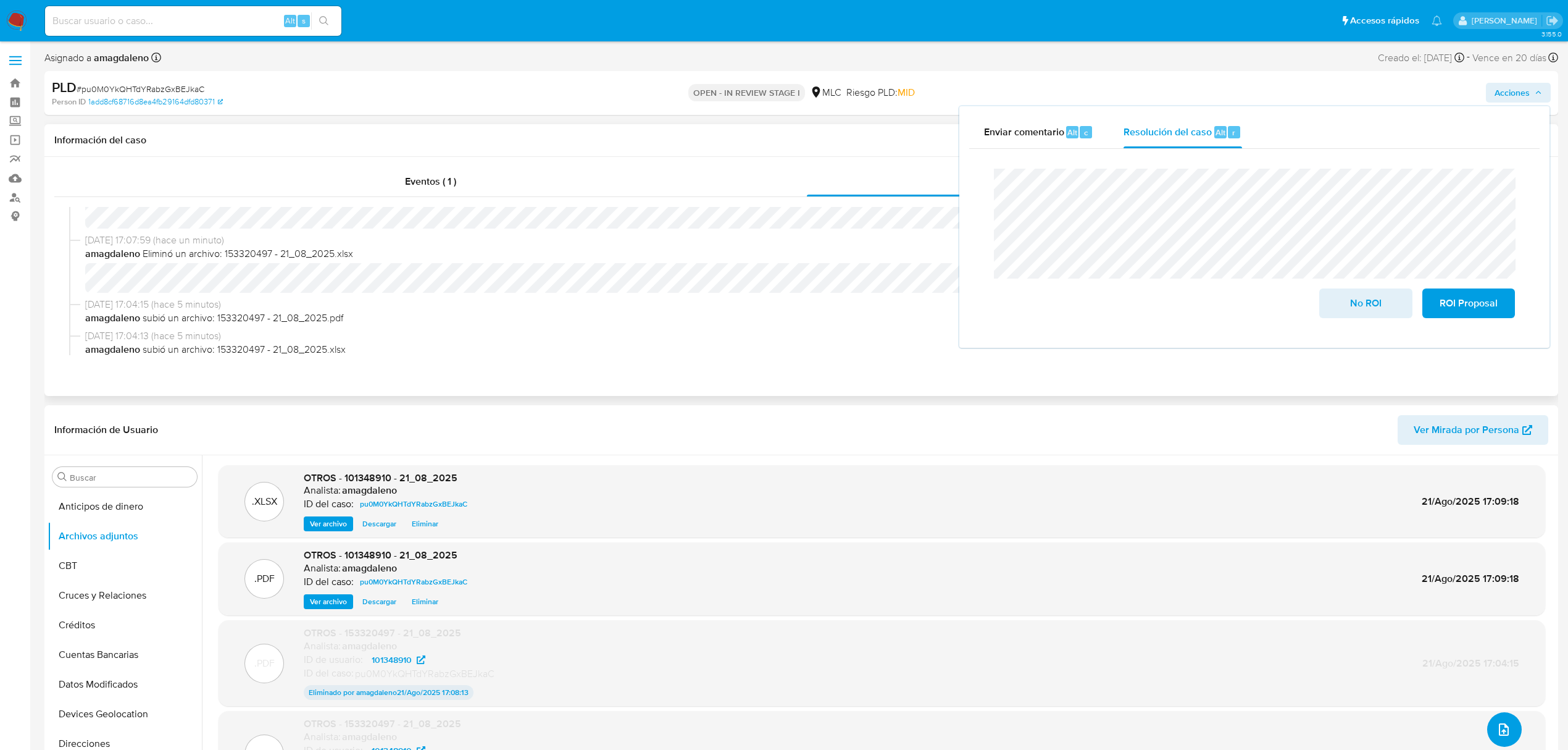
scroll to position [0, 0]
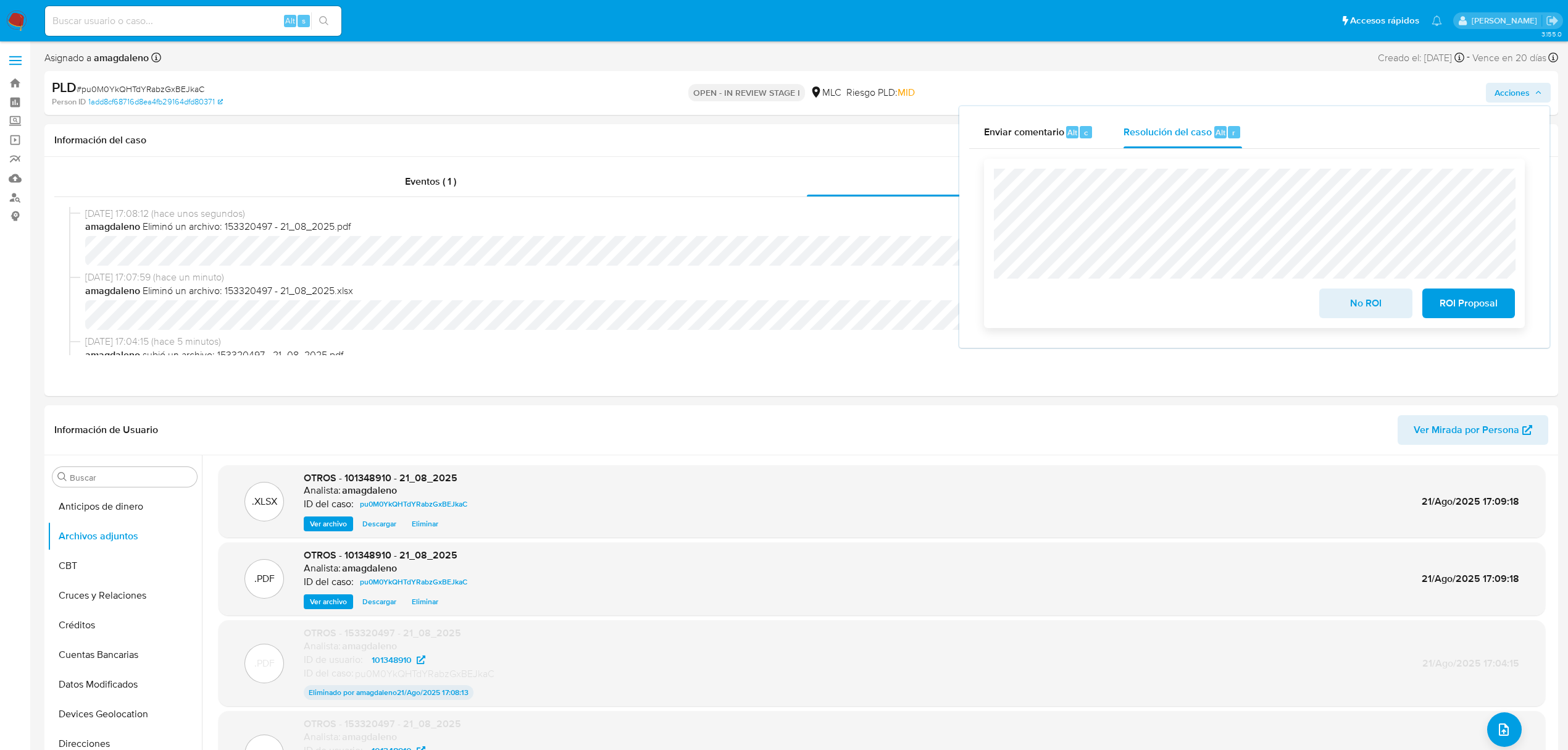
click at [1316, 314] on span "No ROI" at bounding box center [1365, 303] width 60 height 27
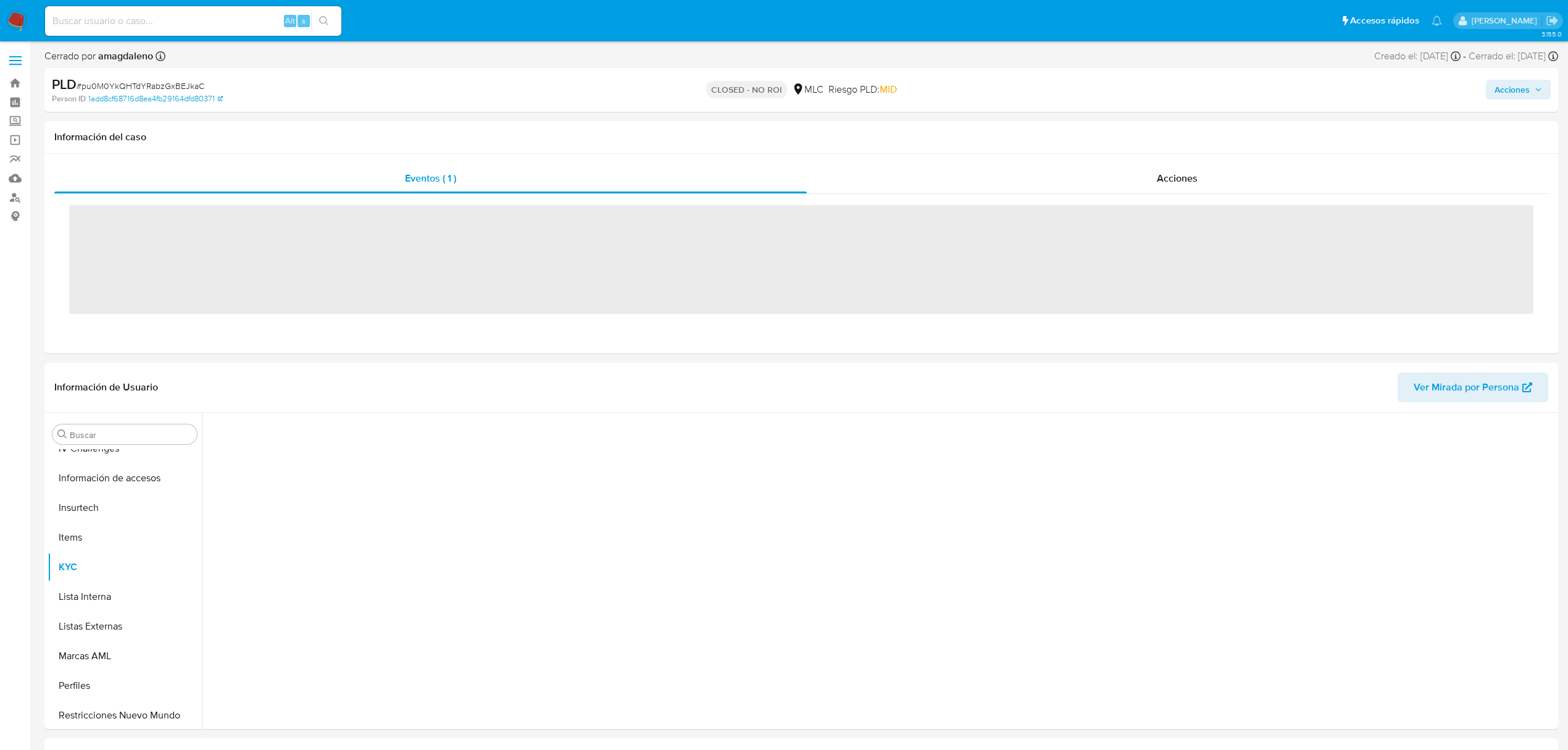
scroll to position [522, 0]
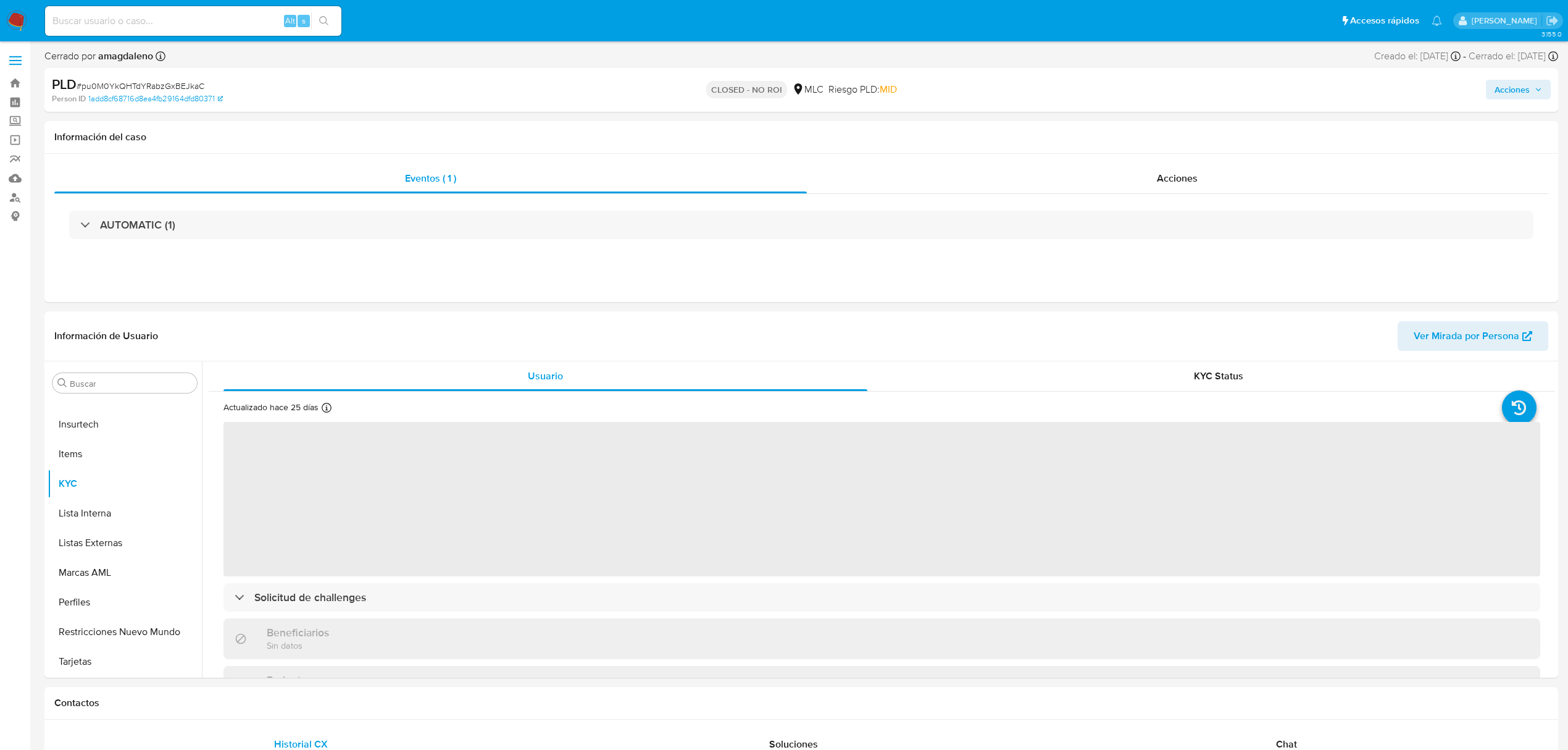
select select "10"
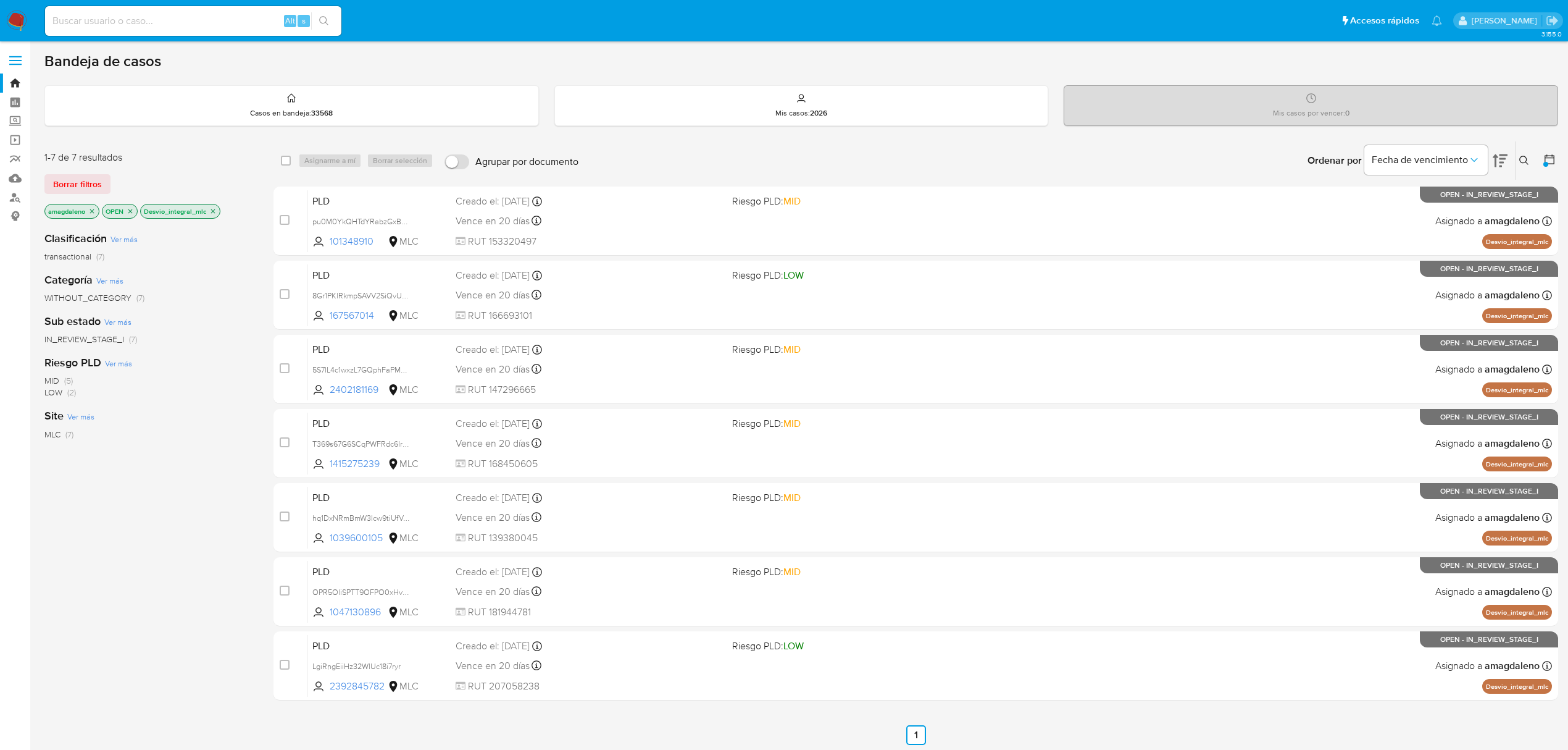
click at [129, 213] on icon "close-filter" at bounding box center [130, 211] width 7 height 7
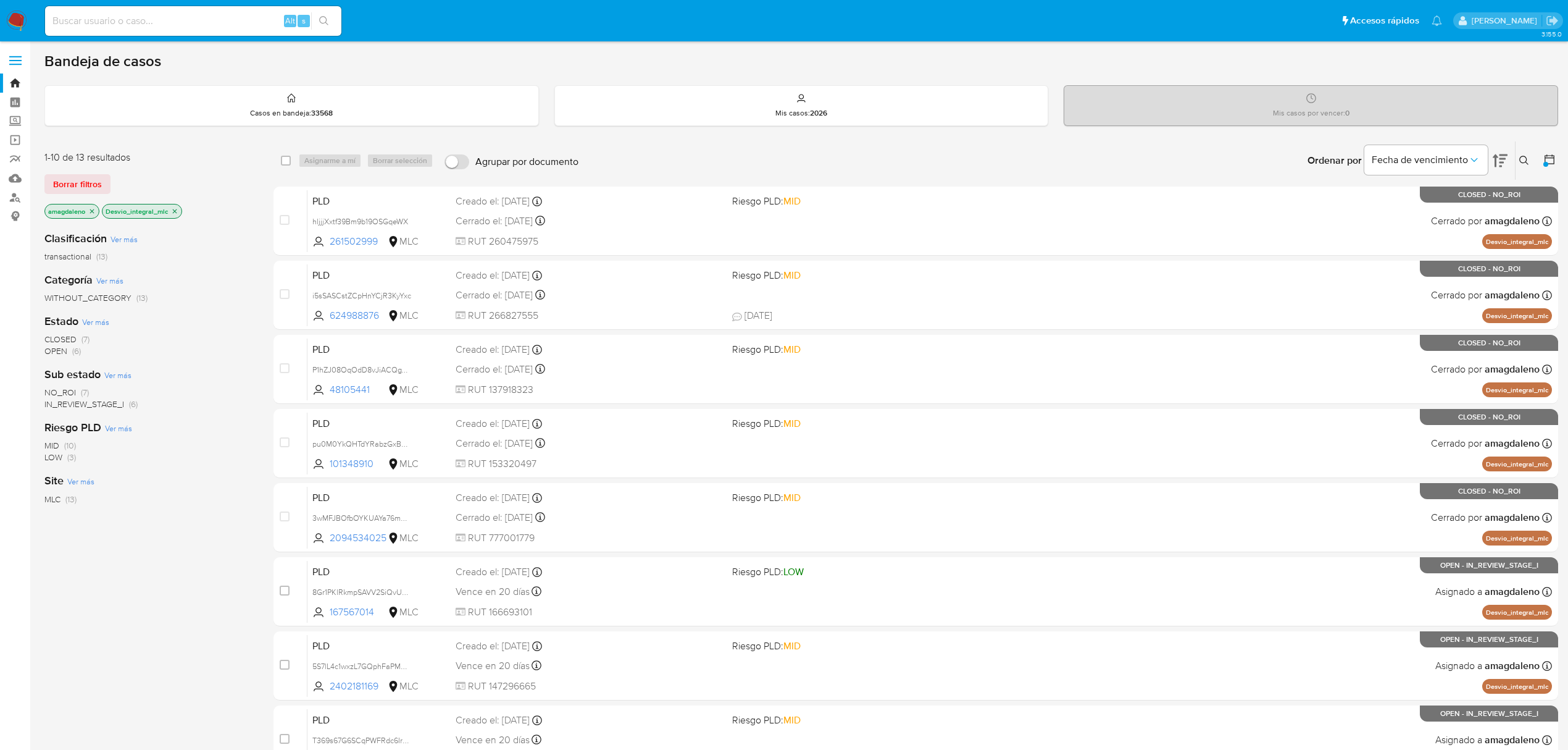
click at [179, 211] on p "Desvio_integral_mlc" at bounding box center [141, 211] width 79 height 14
click at [177, 210] on icon "close-filter" at bounding box center [175, 211] width 7 height 7
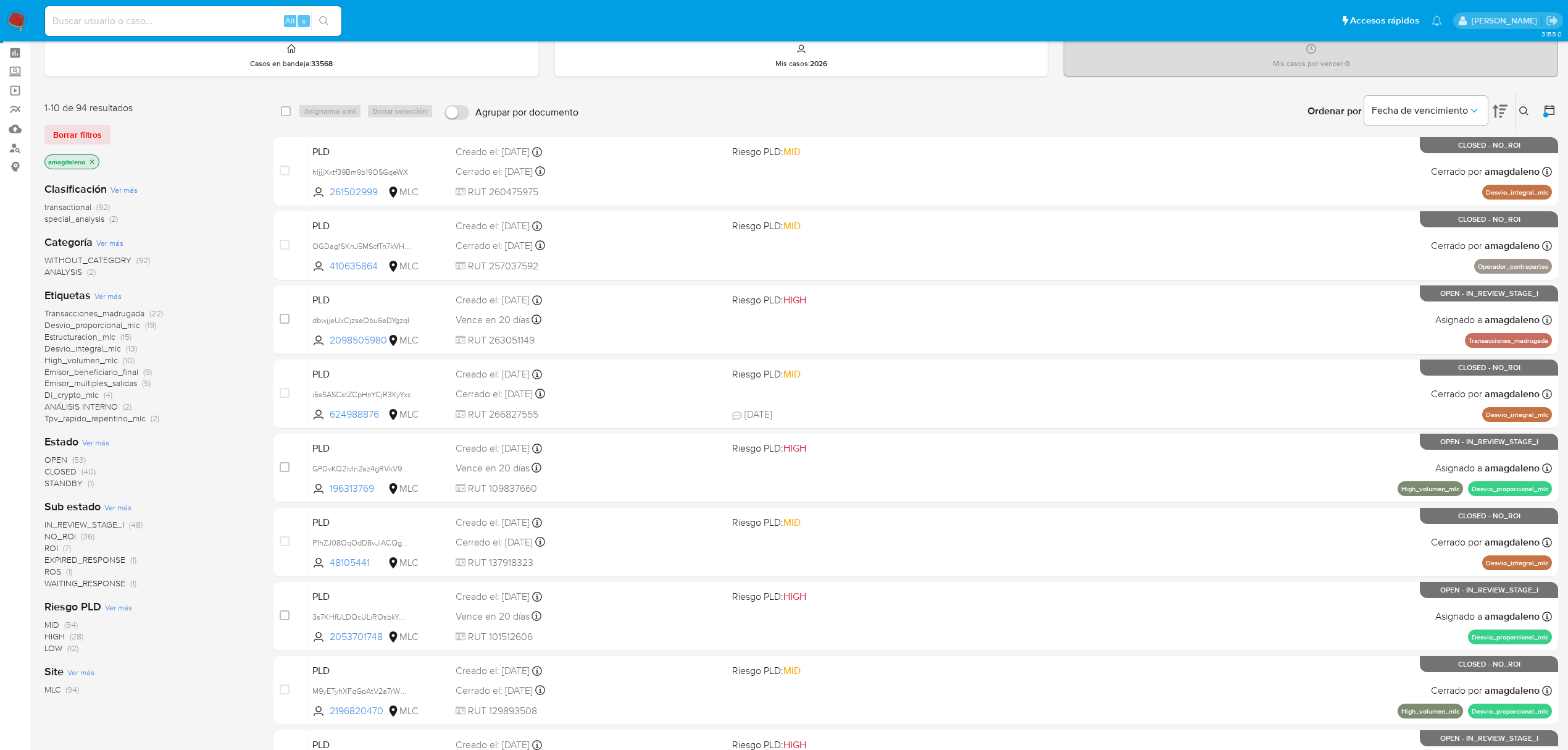
scroll to position [82, 0]
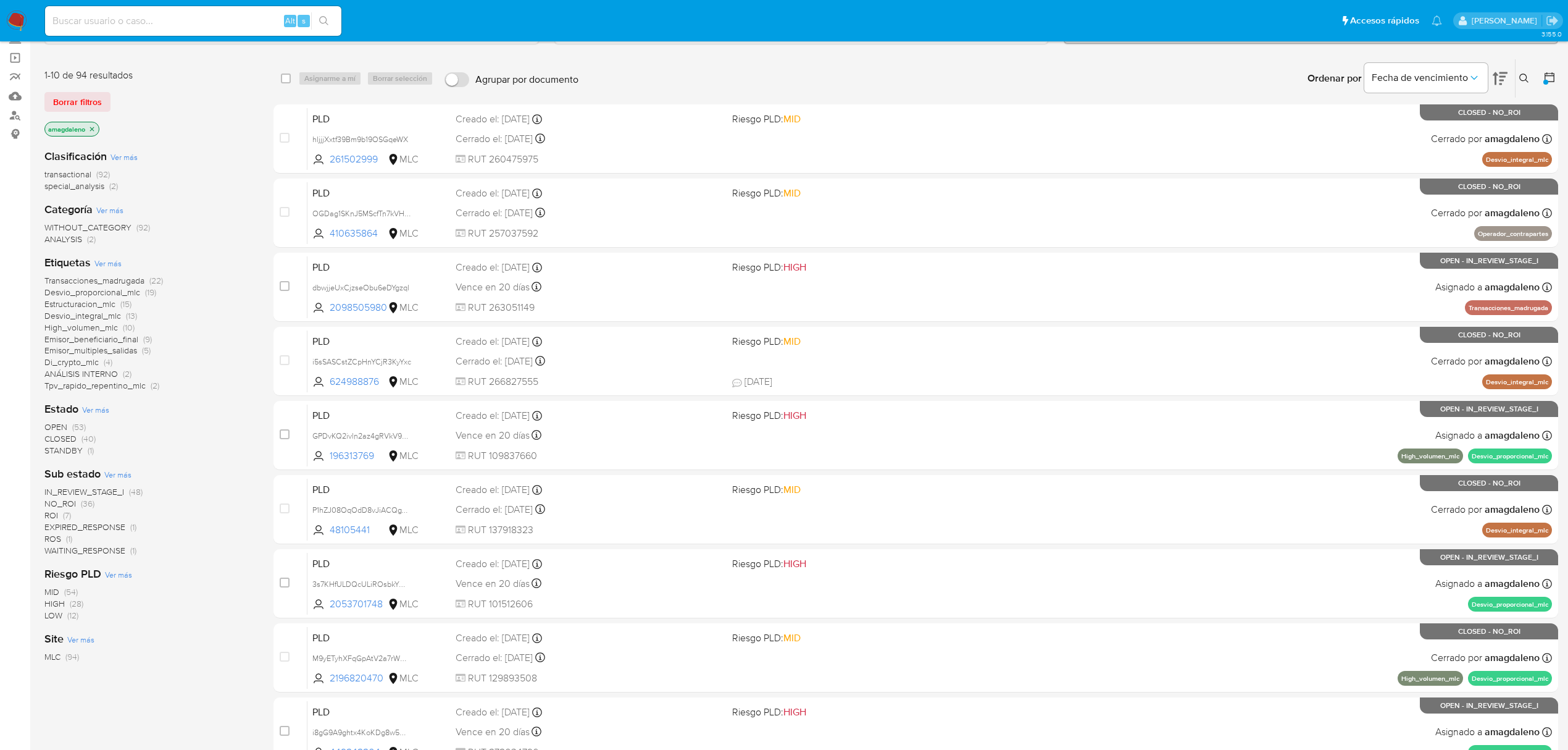
click at [53, 518] on span "ROI" at bounding box center [51, 515] width 14 height 12
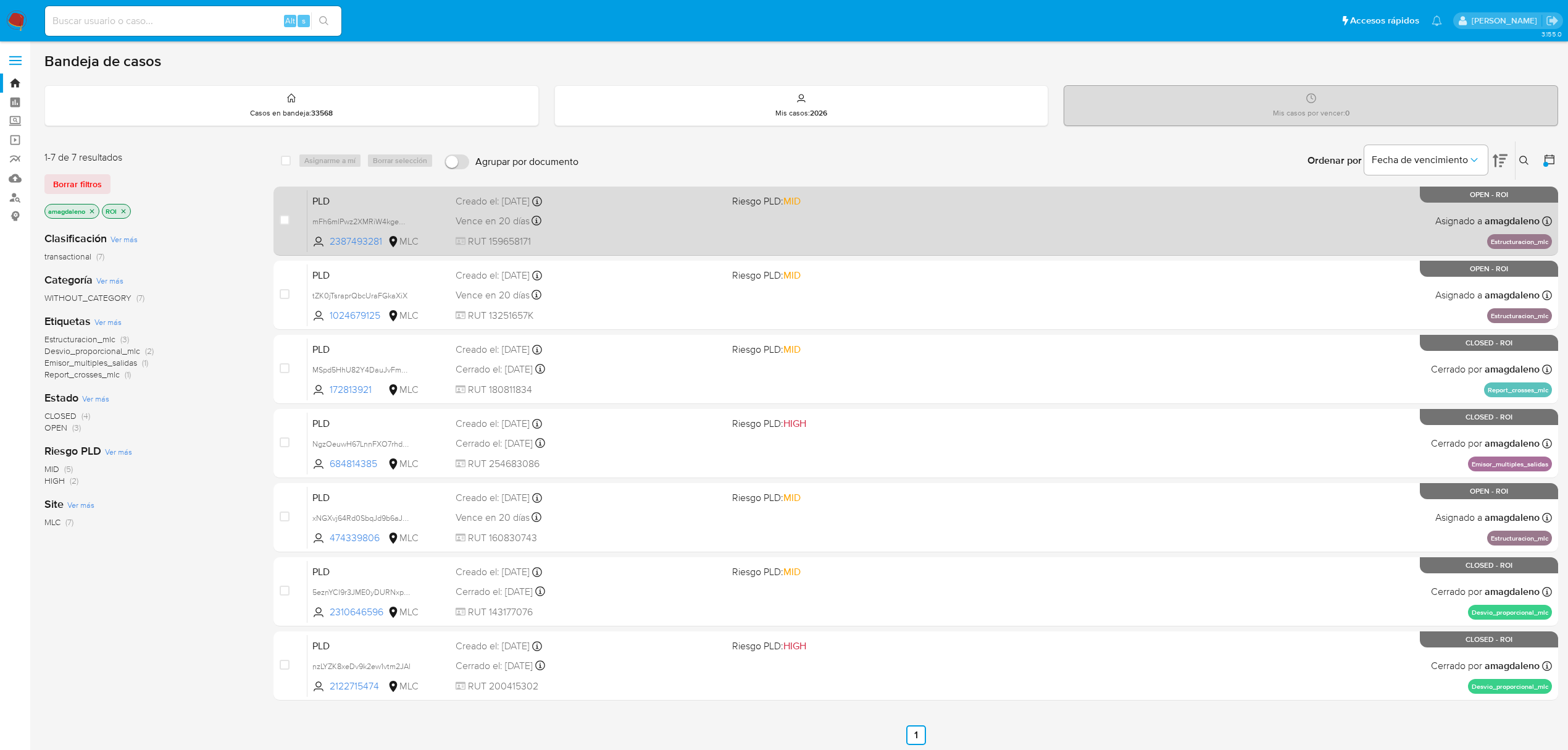
click at [619, 228] on div "Vence en 20 días Vence el [DATE] 06:03:49" at bounding box center [589, 221] width 267 height 17
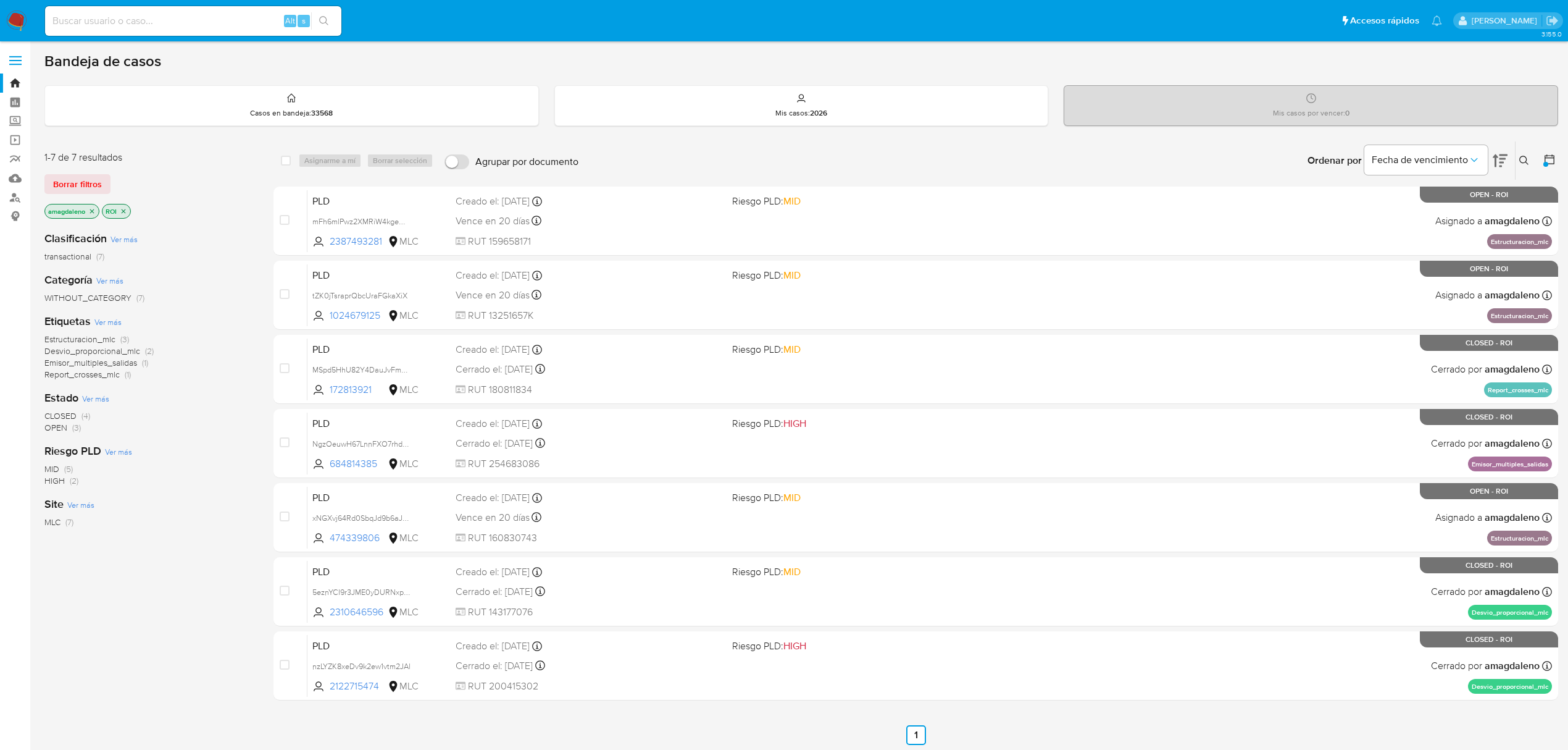
click at [44, 426] on main "3.155.0" at bounding box center [784, 376] width 1568 height 753
click at [47, 427] on span "OPEN" at bounding box center [56, 427] width 23 height 12
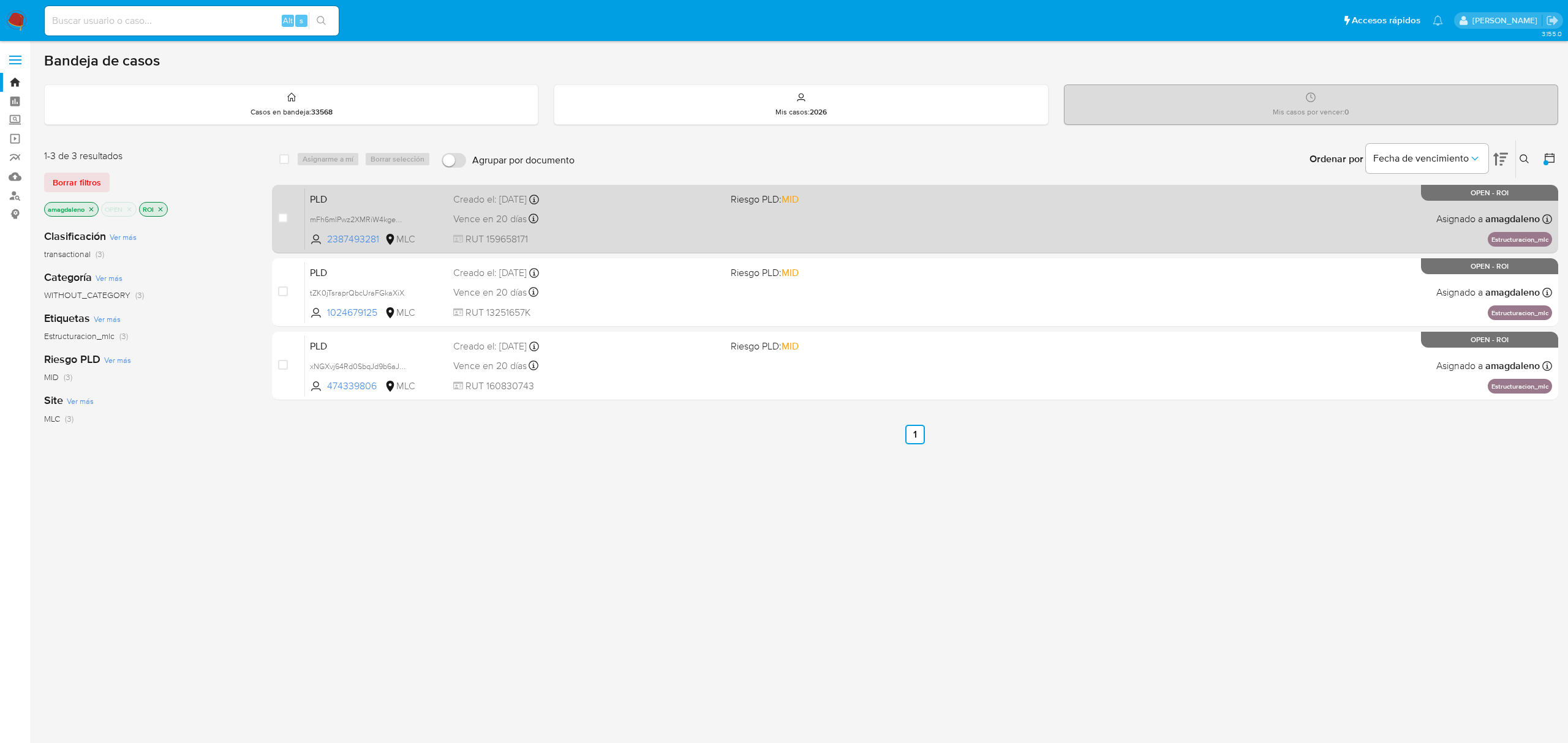
click at [658, 237] on span "RUT 159658171" at bounding box center [587, 239] width 267 height 14
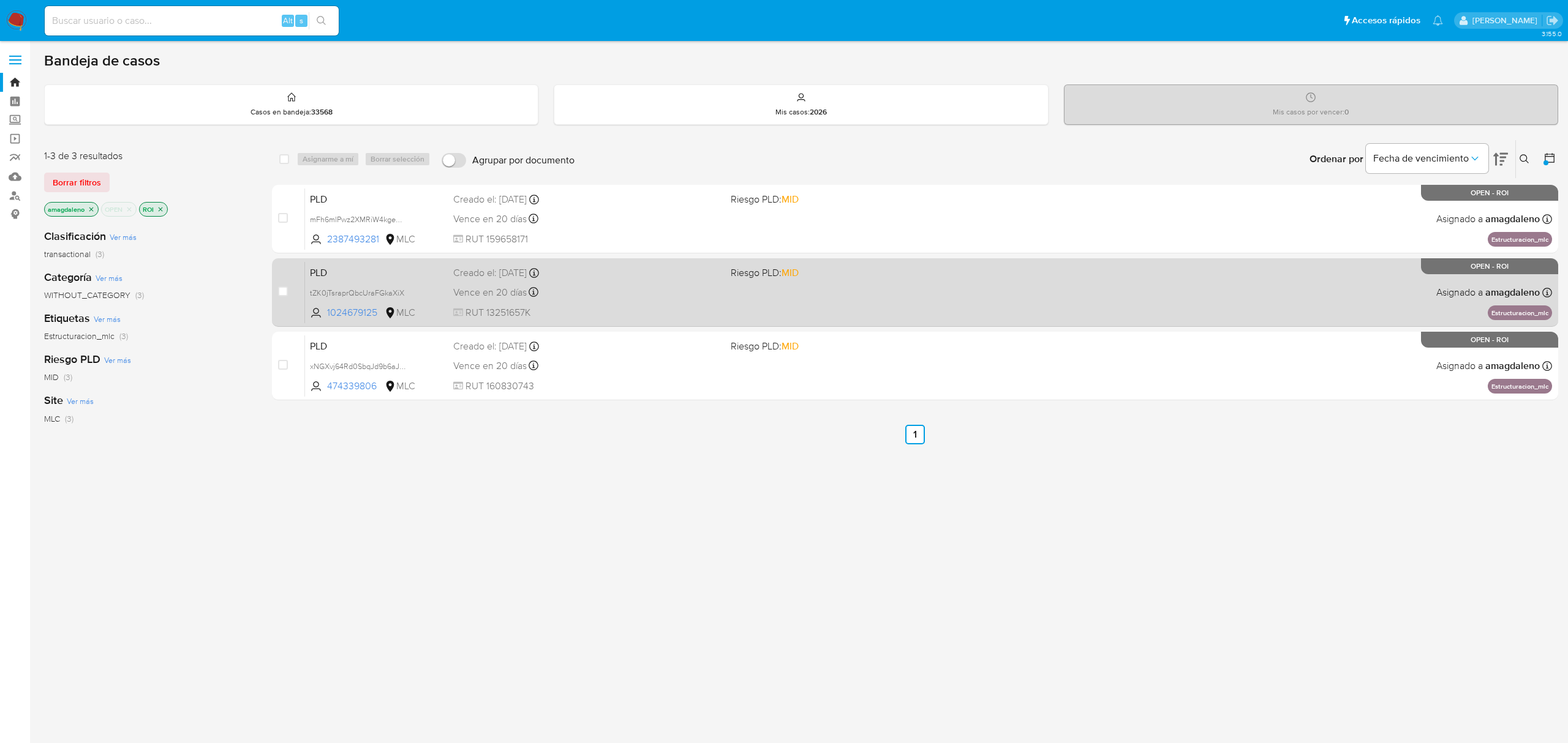
click at [664, 294] on div "Vence en 20 días Vence el [DATE] 06:04:05" at bounding box center [587, 292] width 267 height 17
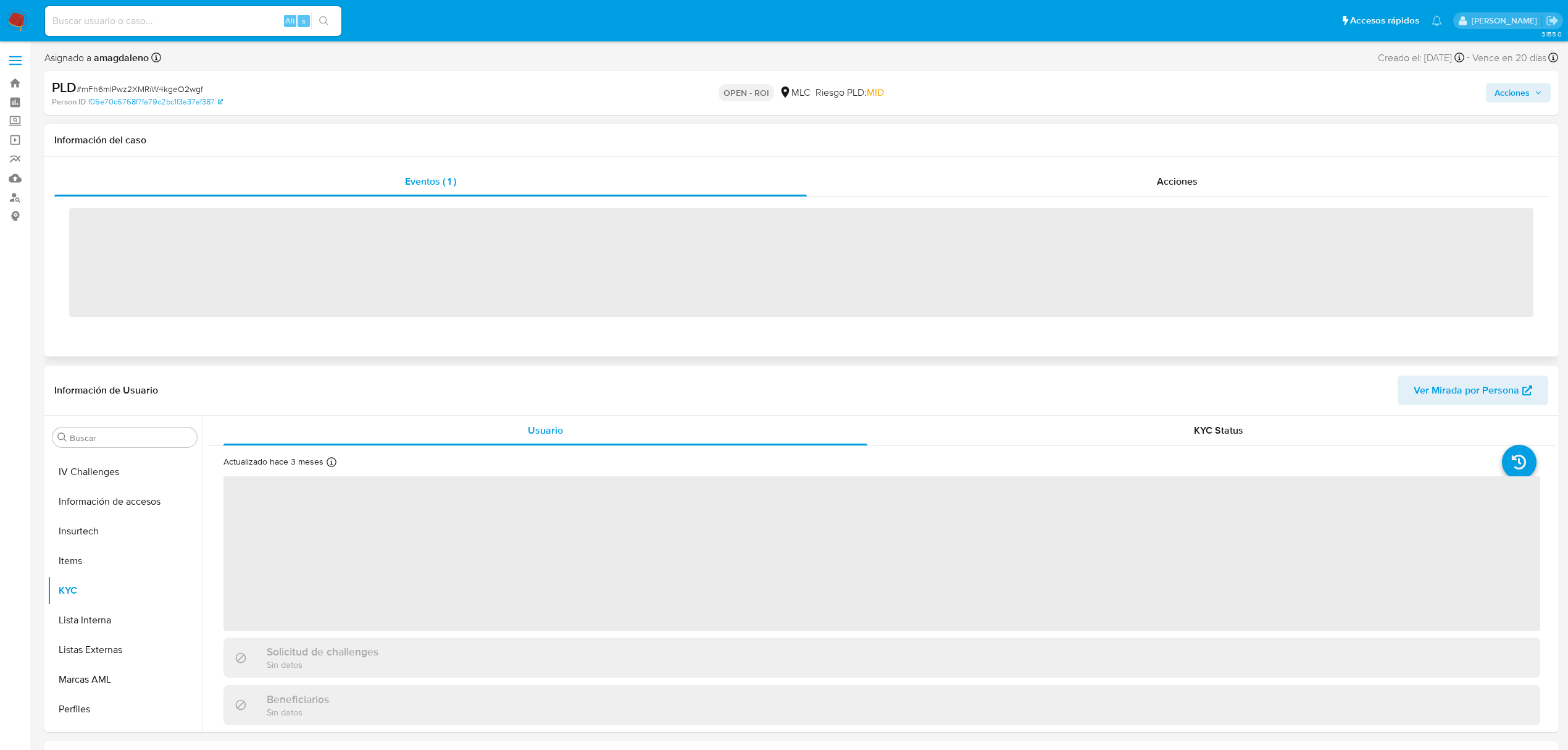
scroll to position [522, 0]
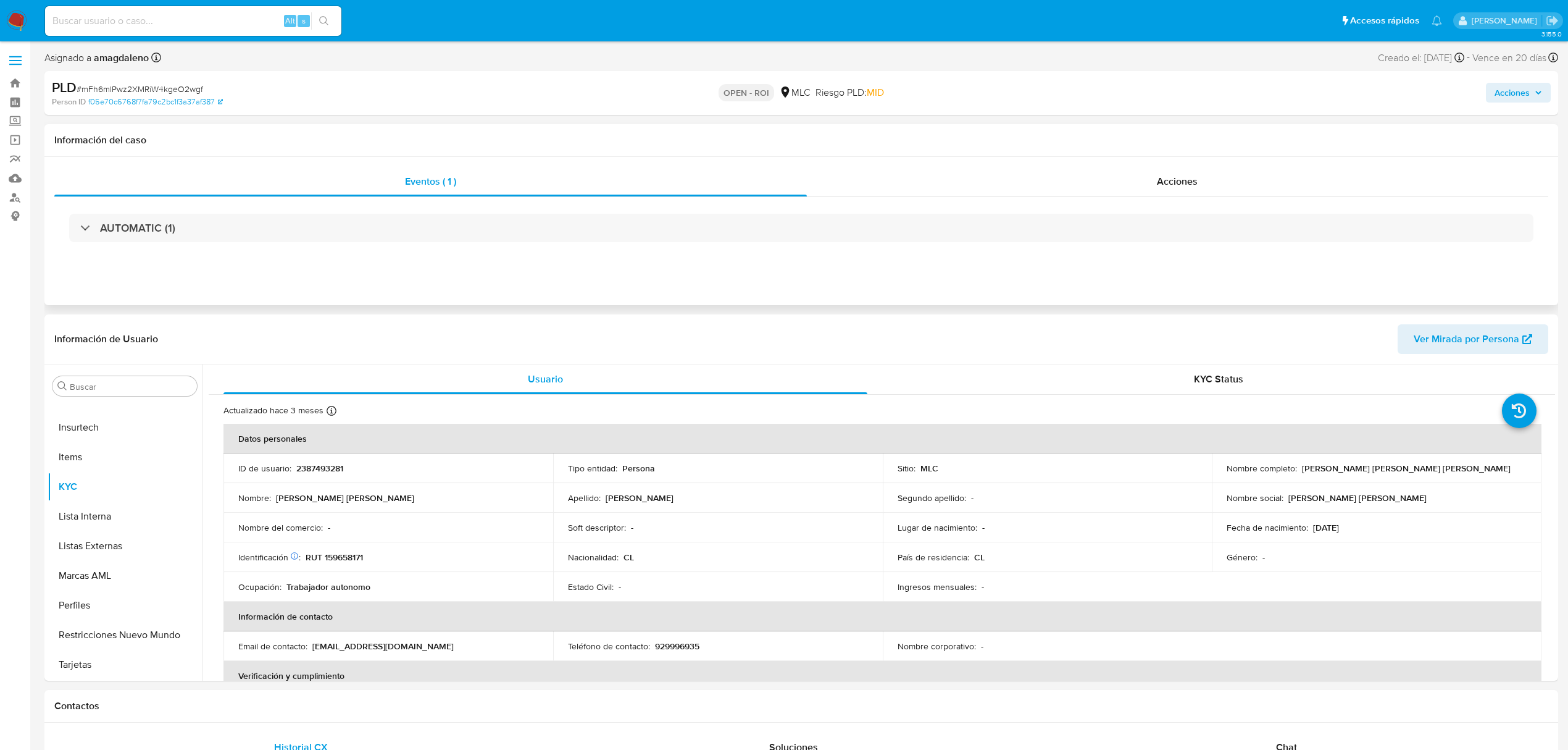
select select "10"
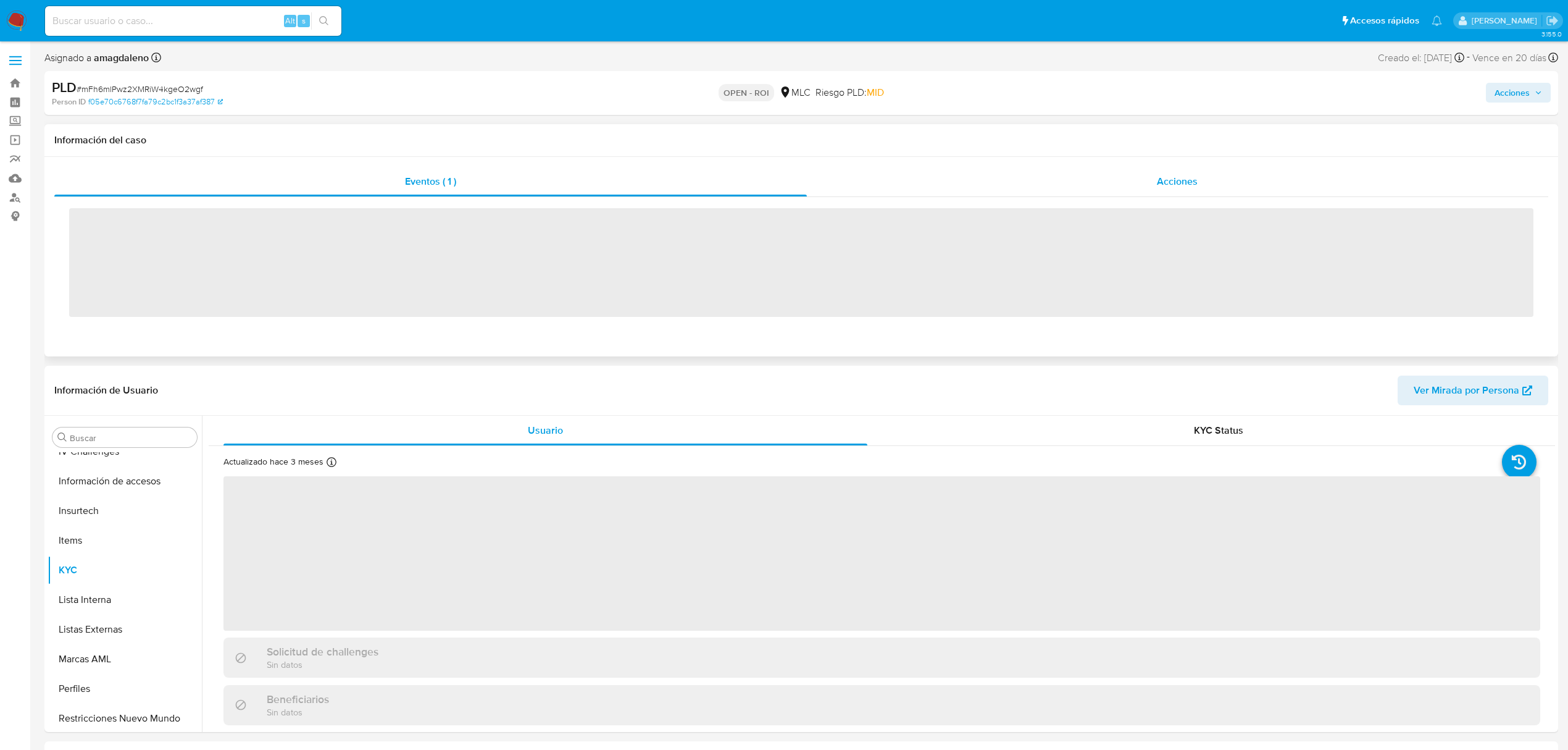
scroll to position [522, 0]
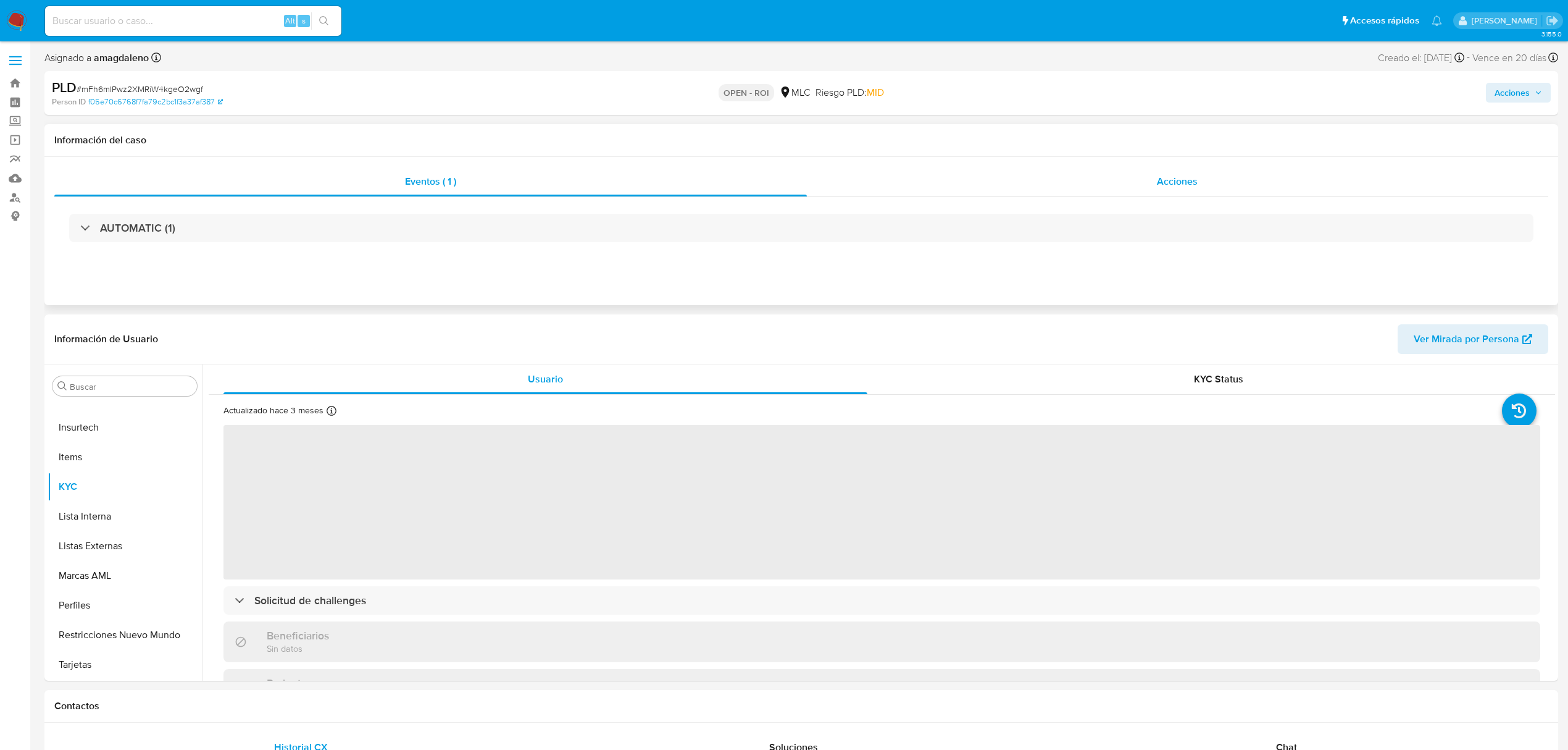
click at [927, 183] on div "Acciones" at bounding box center [1178, 181] width 742 height 30
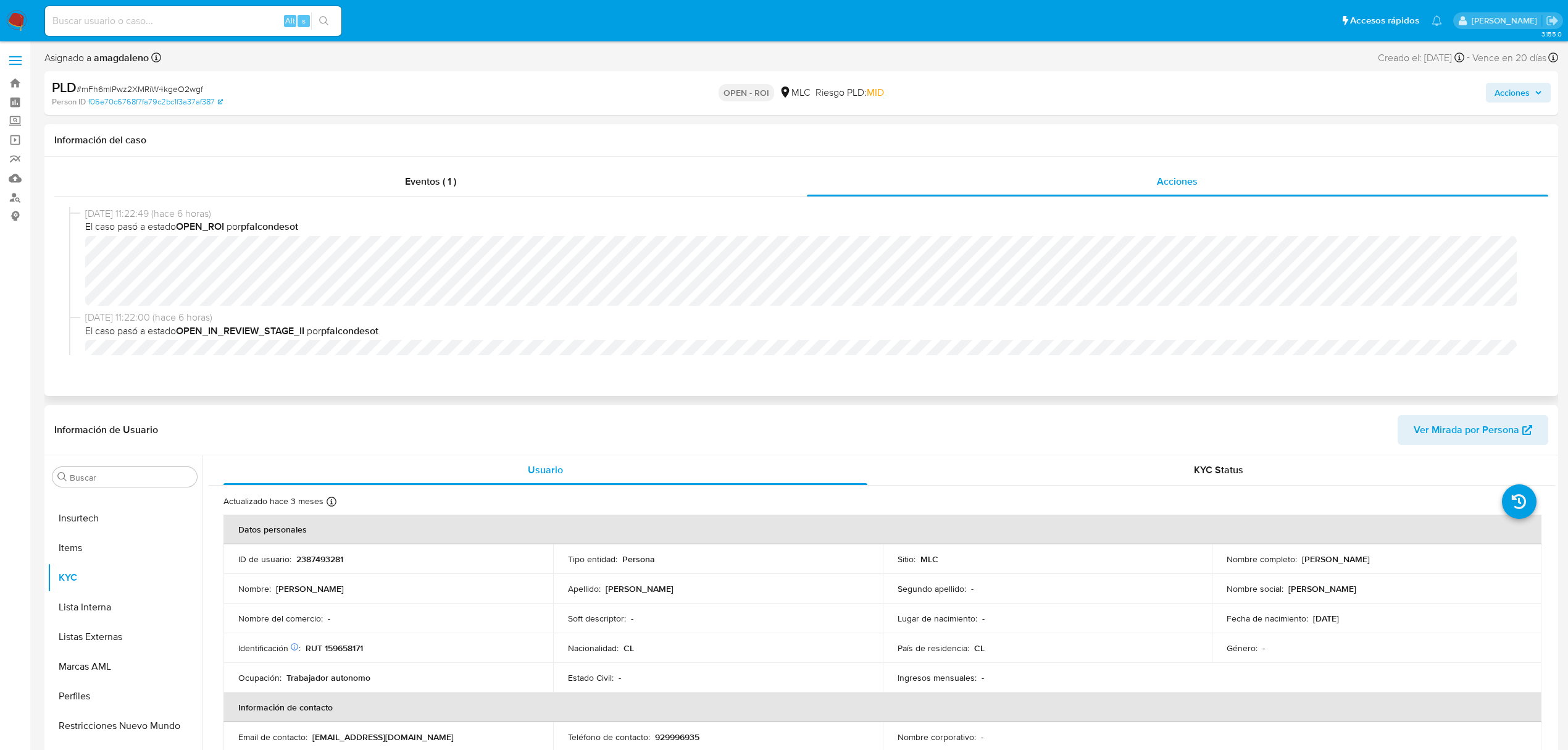
select select "10"
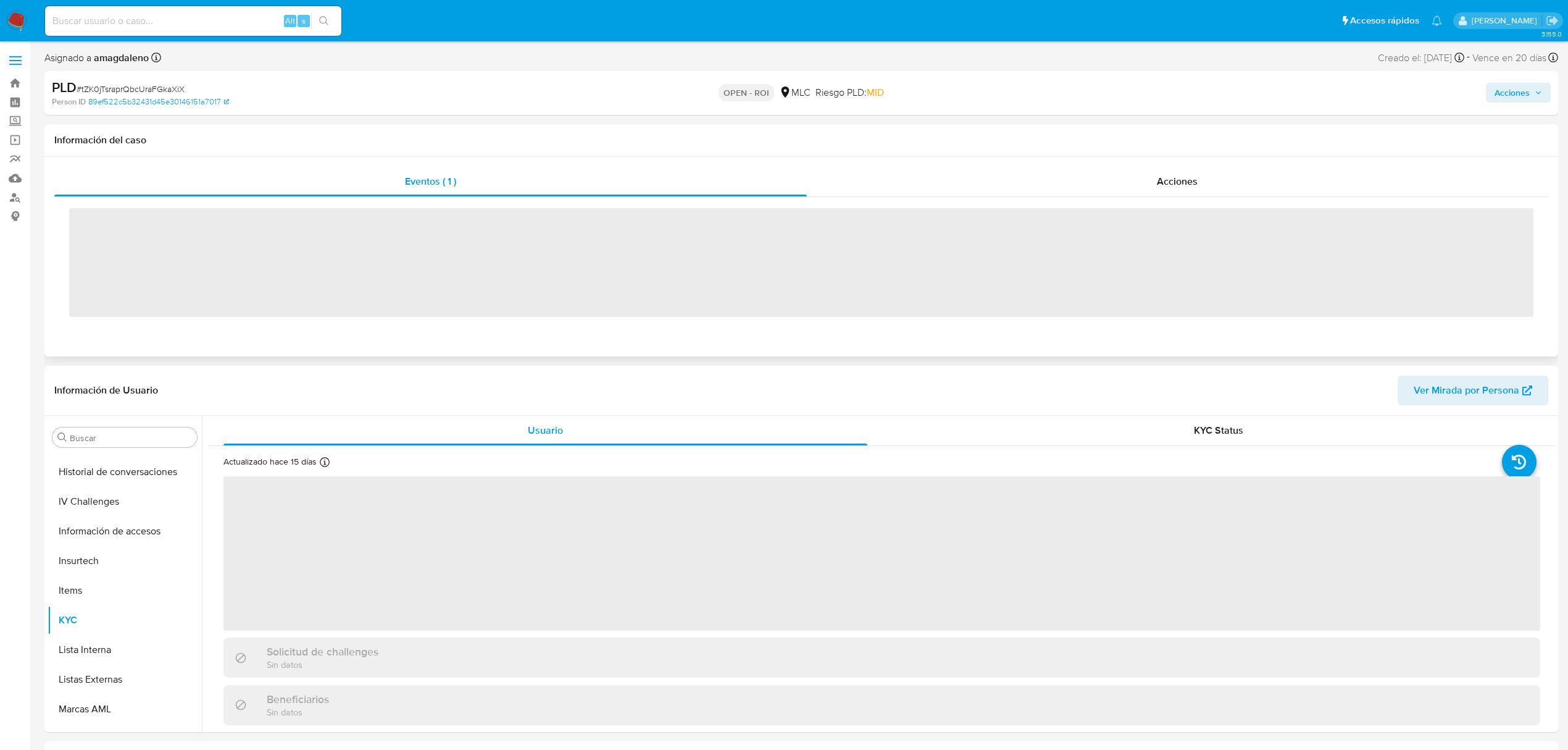
scroll to position [522, 0]
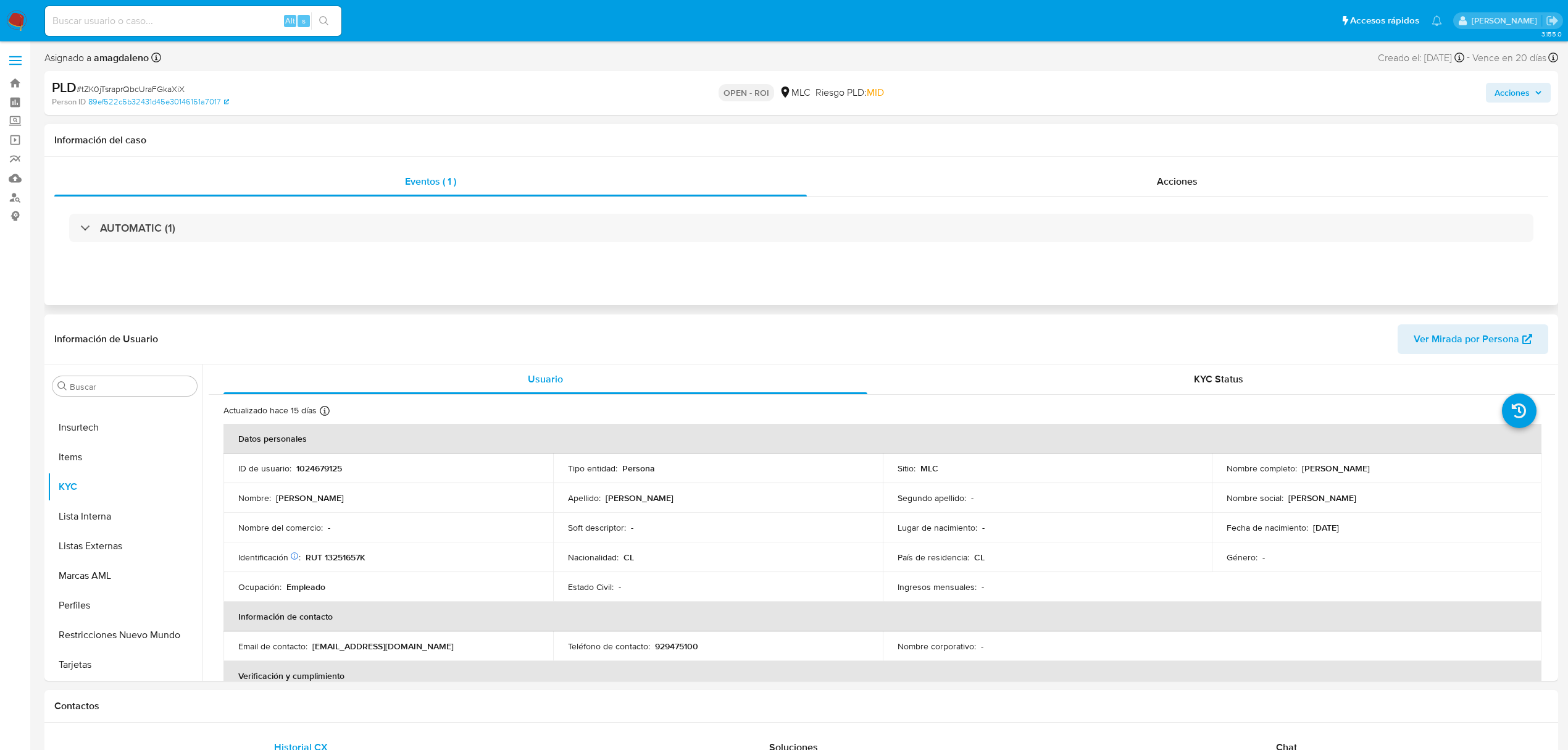
select select "10"
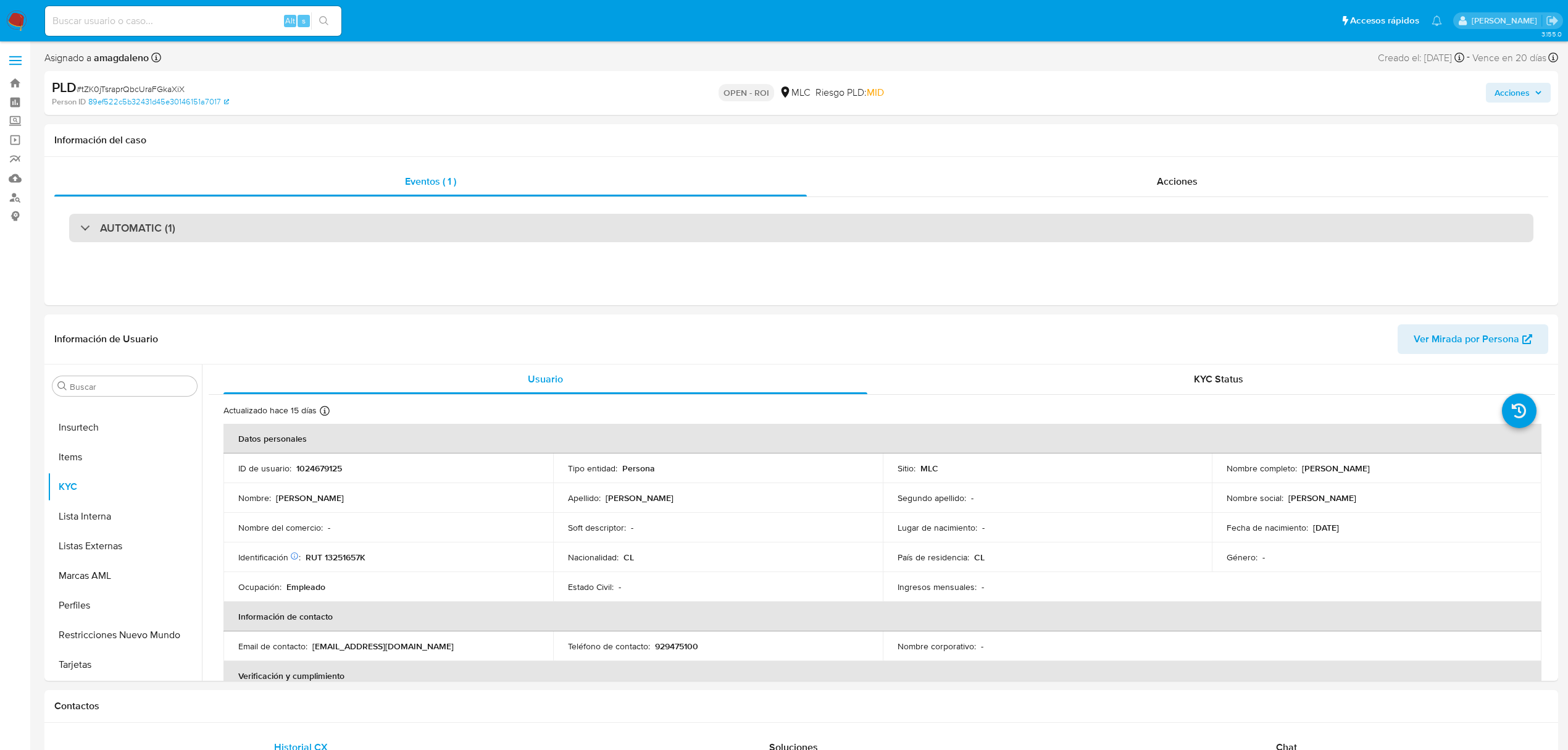
click at [721, 229] on div "AUTOMATIC (1)" at bounding box center [801, 228] width 1465 height 29
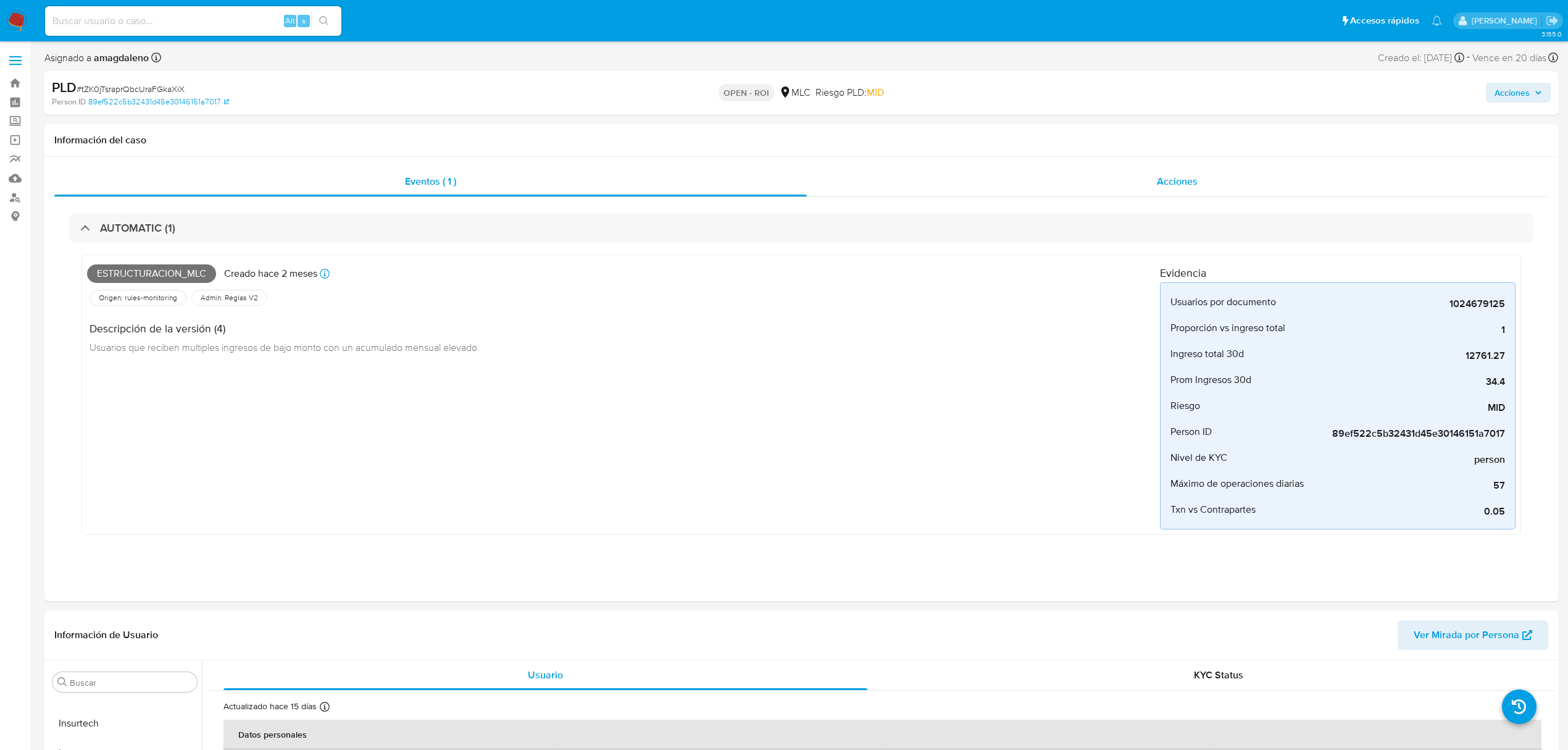
click at [1002, 187] on div "Acciones" at bounding box center [1178, 181] width 742 height 30
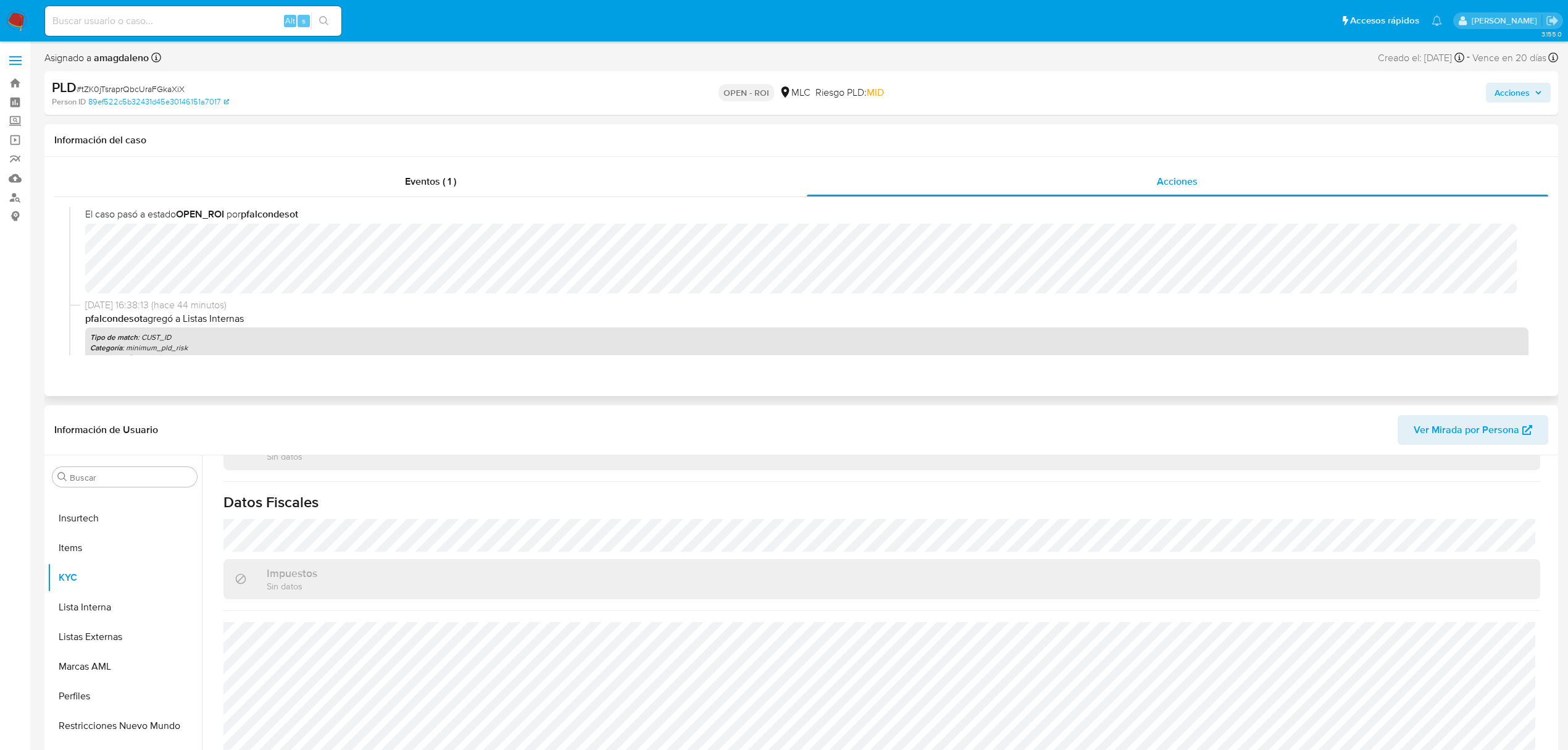
scroll to position [0, 0]
